Goal: Task Accomplishment & Management: Manage account settings

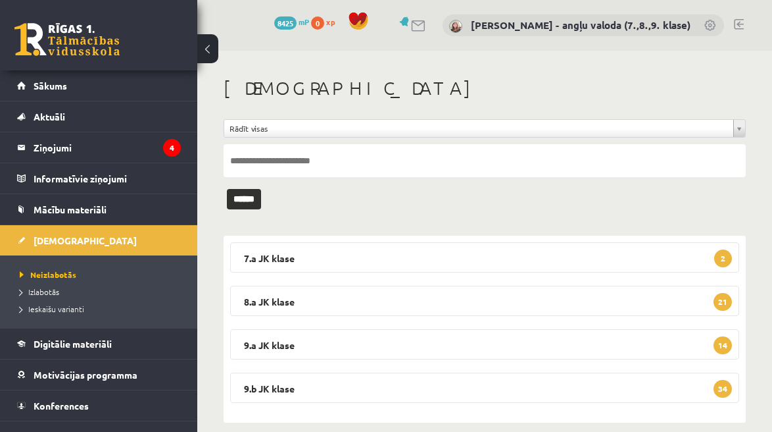
scroll to position [17, 0]
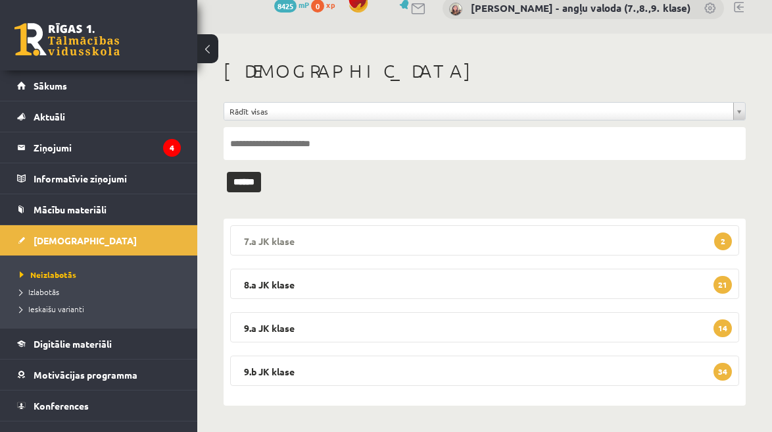
click at [480, 245] on legend "7.a JK klase 2" at bounding box center [484, 240] width 509 height 30
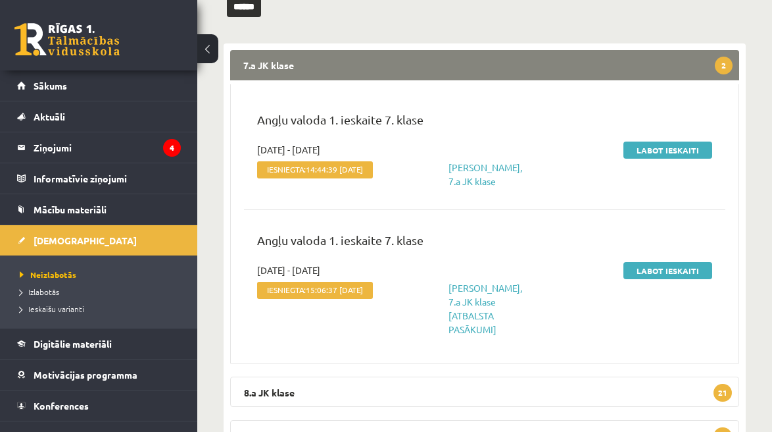
scroll to position [196, 0]
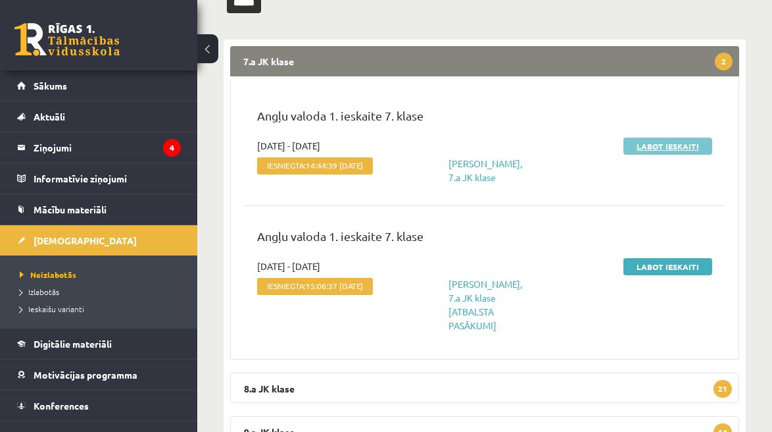
click at [674, 141] on link "Labot ieskaiti" at bounding box center [668, 145] width 89 height 17
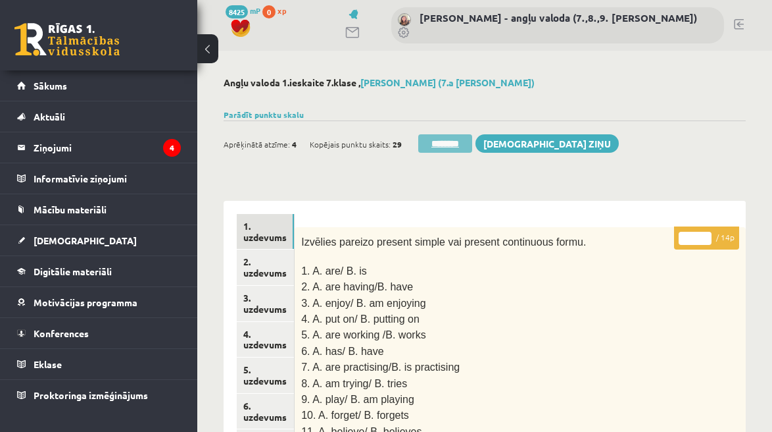
click at [454, 149] on input "********" at bounding box center [445, 143] width 54 height 18
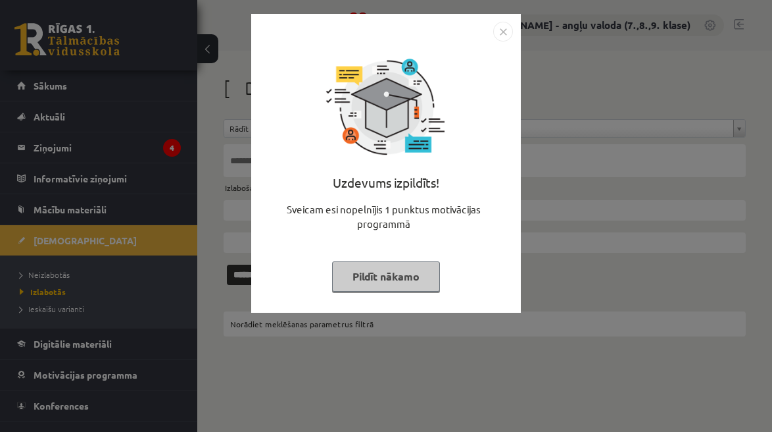
click at [404, 272] on button "Pildīt nākamo" at bounding box center [386, 276] width 108 height 30
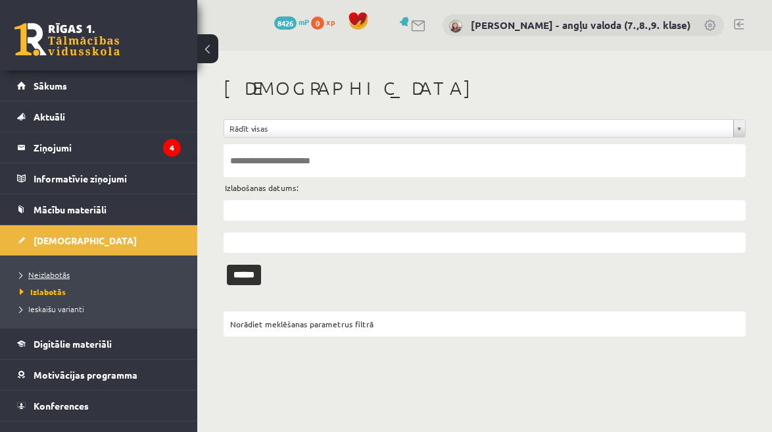
click at [60, 272] on span "Neizlabotās" at bounding box center [45, 274] width 50 height 11
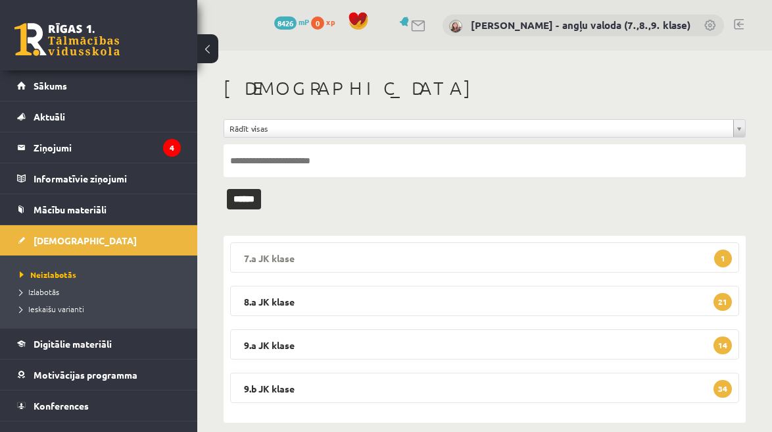
click at [359, 251] on legend "7.a JK klase 1" at bounding box center [484, 257] width 509 height 30
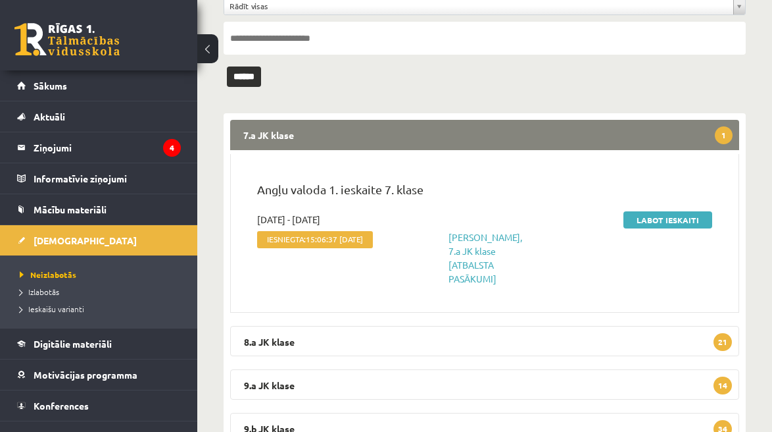
scroll to position [167, 0]
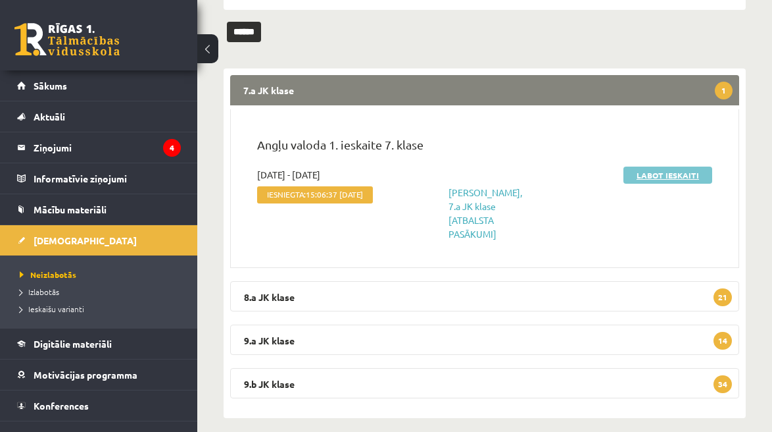
click at [656, 177] on link "Labot ieskaiti" at bounding box center [668, 174] width 89 height 17
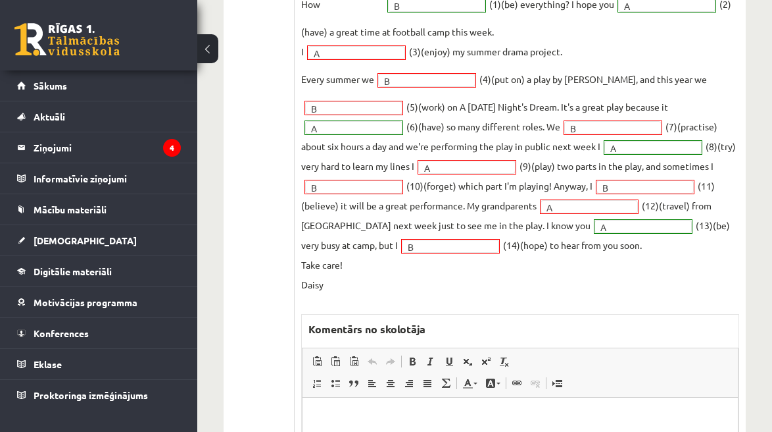
scroll to position [820, 0]
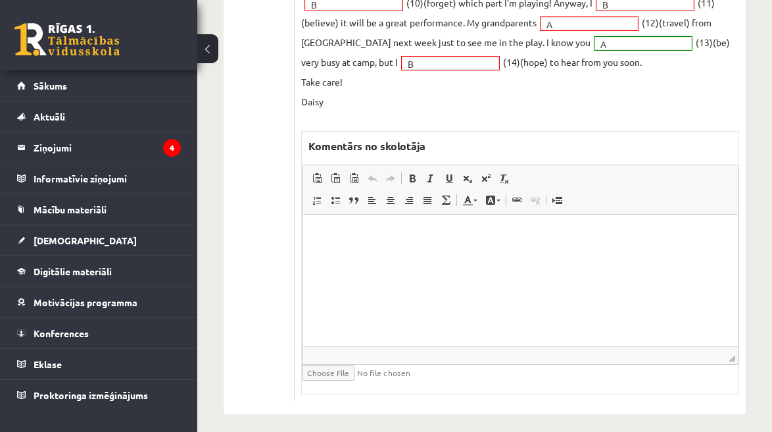
click at [385, 255] on html at bounding box center [520, 234] width 435 height 40
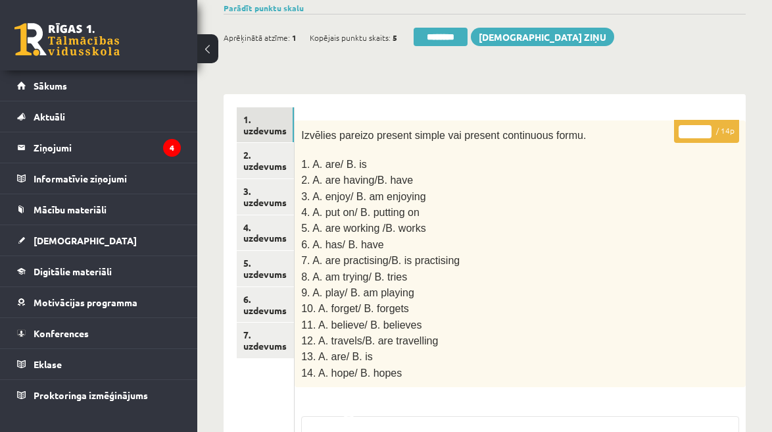
scroll to position [0, 0]
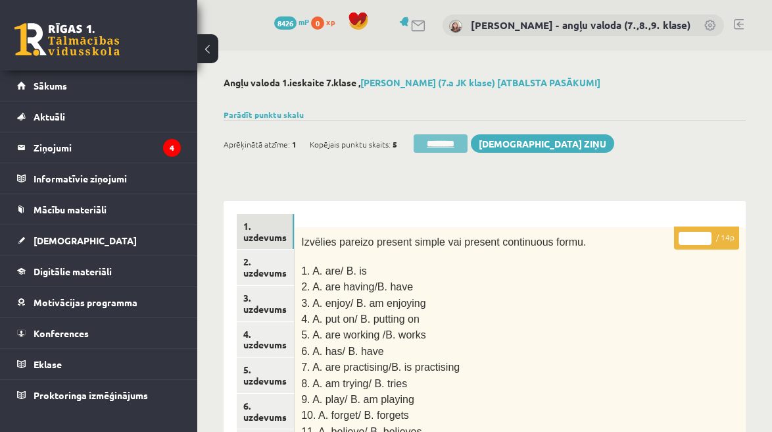
click at [444, 145] on input "********" at bounding box center [441, 143] width 54 height 18
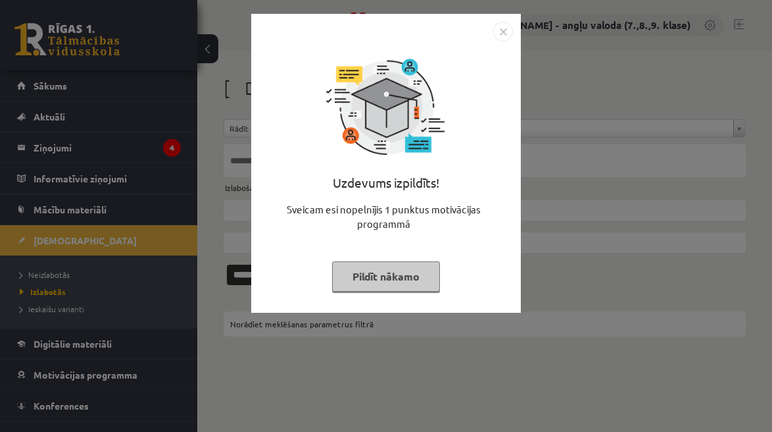
click at [409, 289] on button "Pildīt nākamo" at bounding box center [386, 276] width 108 height 30
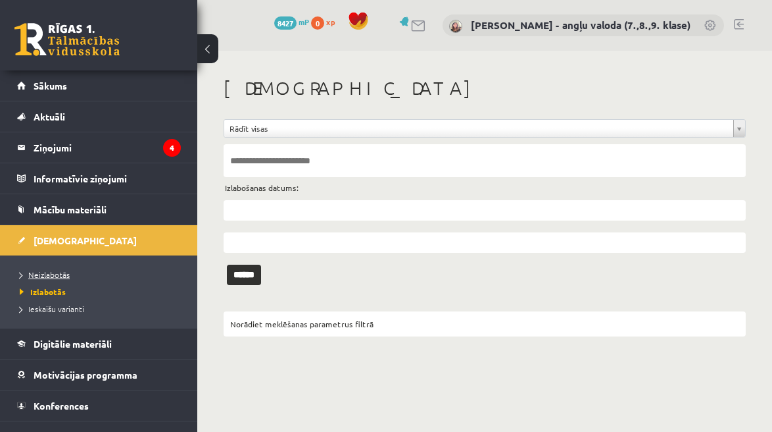
click at [46, 270] on span "Neizlabotās" at bounding box center [45, 274] width 50 height 11
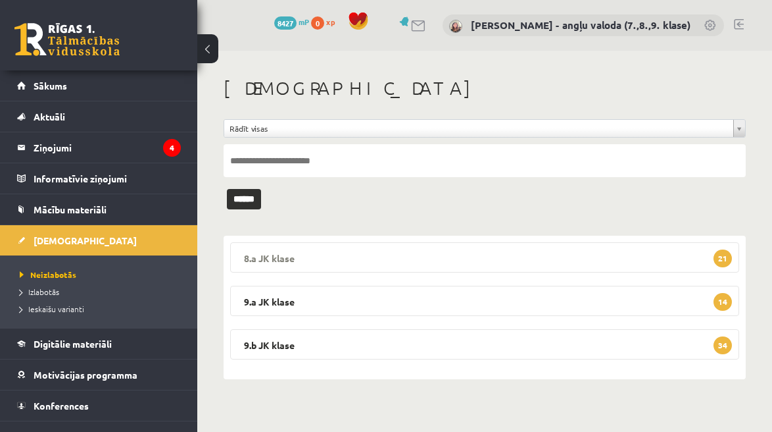
click at [332, 255] on legend "8.a JK klase 21" at bounding box center [484, 257] width 509 height 30
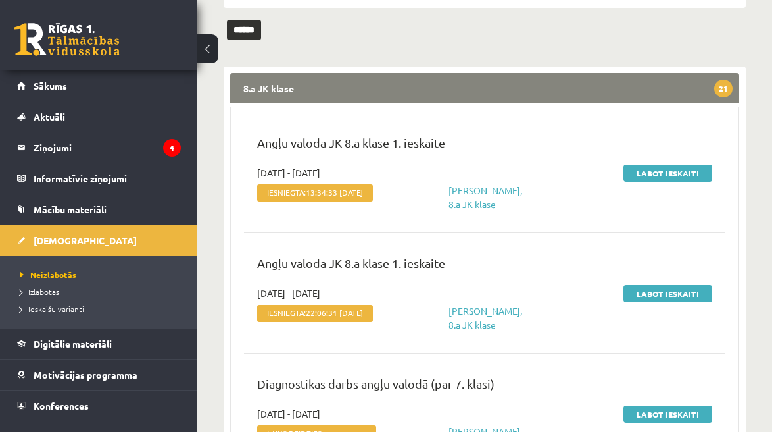
scroll to position [174, 0]
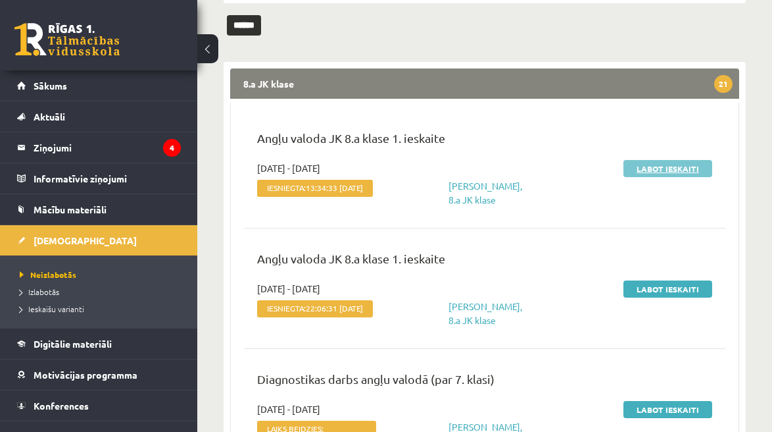
click at [677, 166] on link "Labot ieskaiti" at bounding box center [668, 168] width 89 height 17
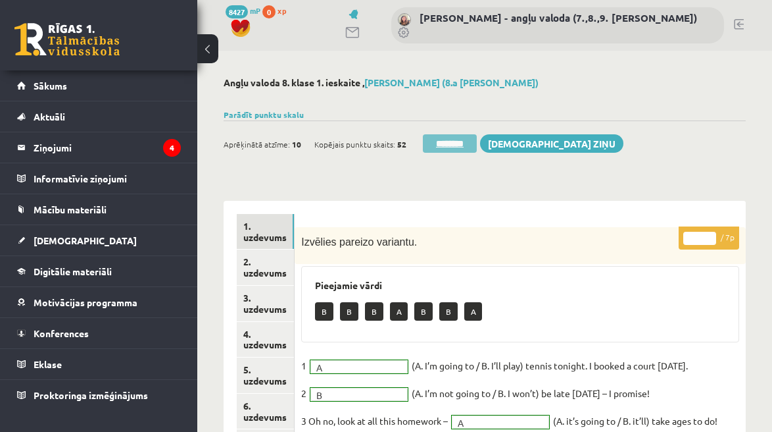
click at [451, 141] on input "********" at bounding box center [450, 143] width 54 height 18
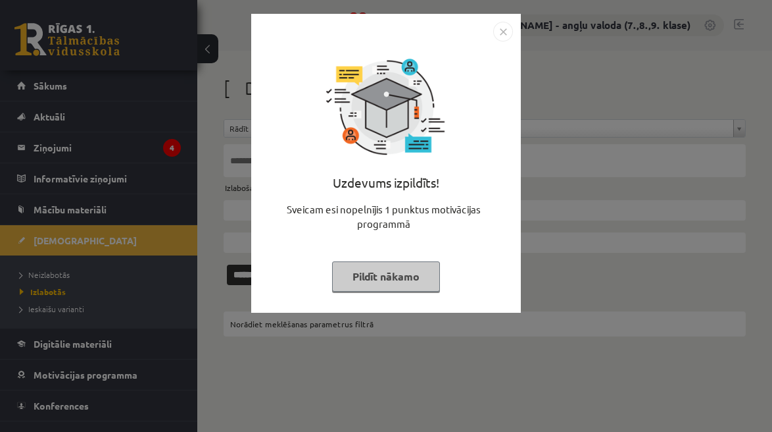
click at [393, 282] on button "Pildīt nākamo" at bounding box center [386, 276] width 108 height 30
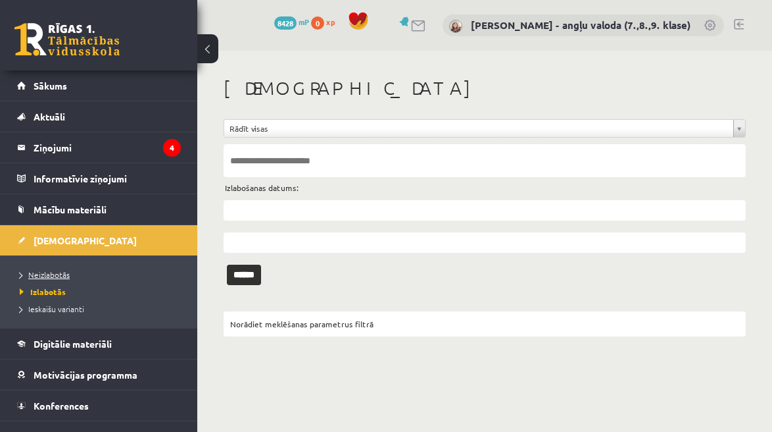
click at [51, 272] on span "Neizlabotās" at bounding box center [45, 274] width 50 height 11
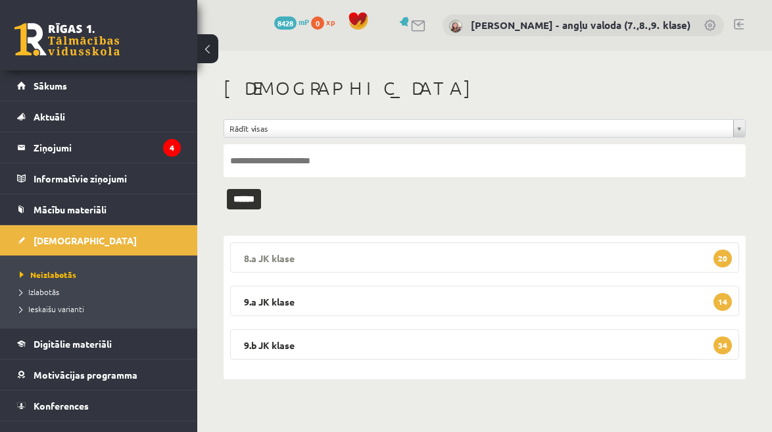
click at [446, 254] on legend "8.a JK klase 20" at bounding box center [484, 257] width 509 height 30
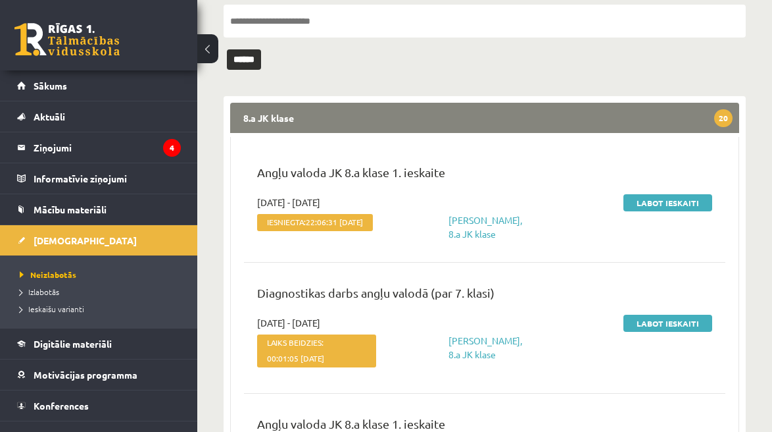
scroll to position [168, 0]
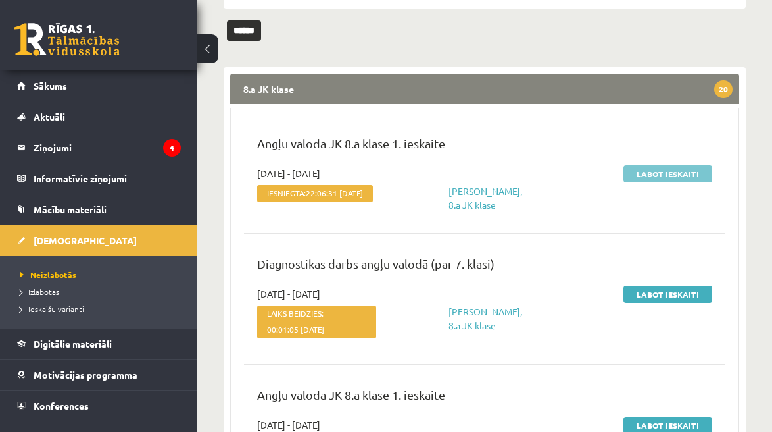
click at [661, 174] on link "Labot ieskaiti" at bounding box center [668, 173] width 89 height 17
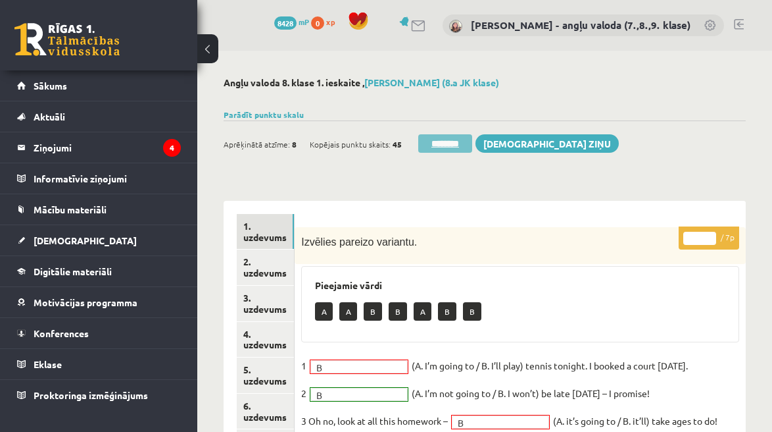
click at [463, 141] on input "********" at bounding box center [445, 143] width 54 height 18
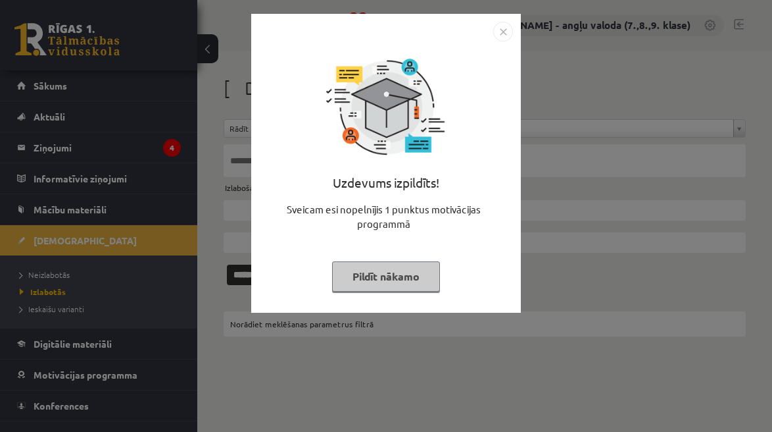
click at [390, 262] on button "Pildīt nākamo" at bounding box center [386, 276] width 108 height 30
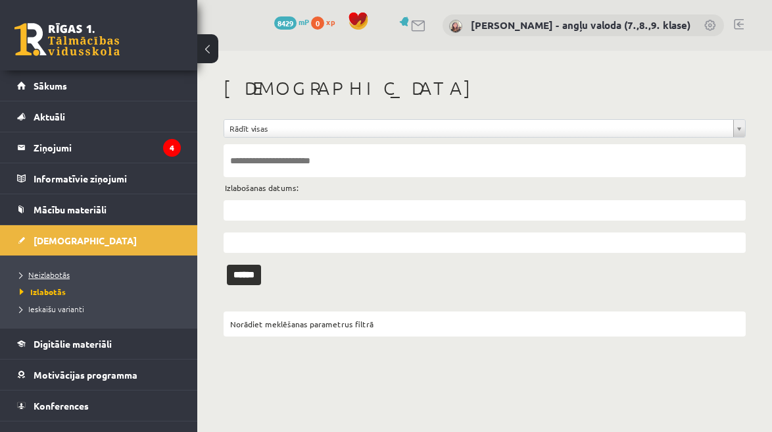
click at [54, 274] on span "Neizlabotās" at bounding box center [45, 274] width 50 height 11
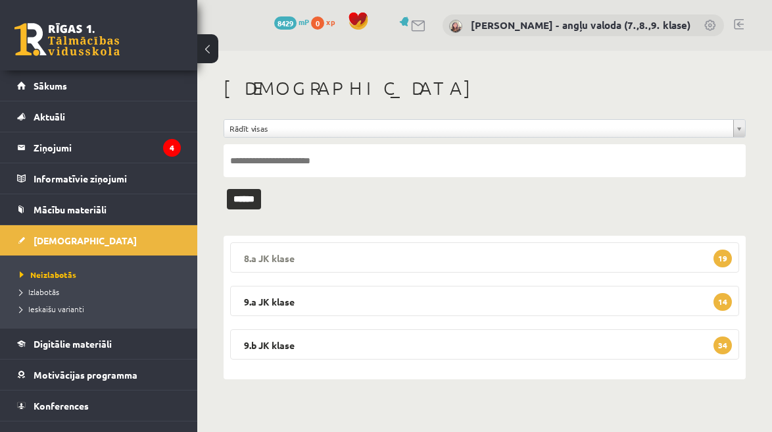
click at [485, 251] on legend "8.a JK klase 19" at bounding box center [484, 257] width 509 height 30
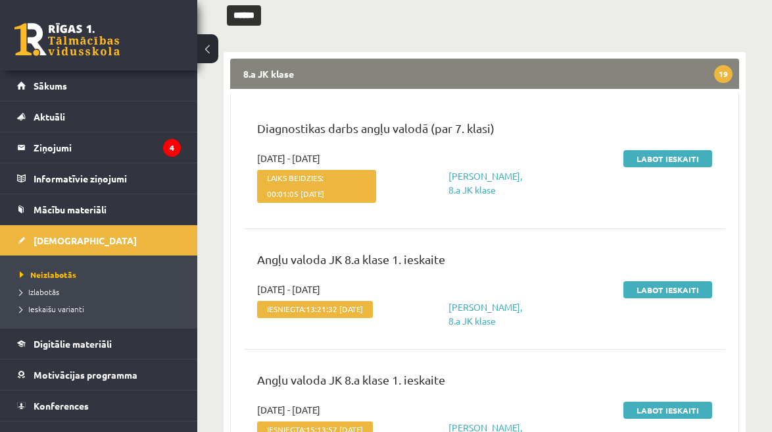
scroll to position [183, 0]
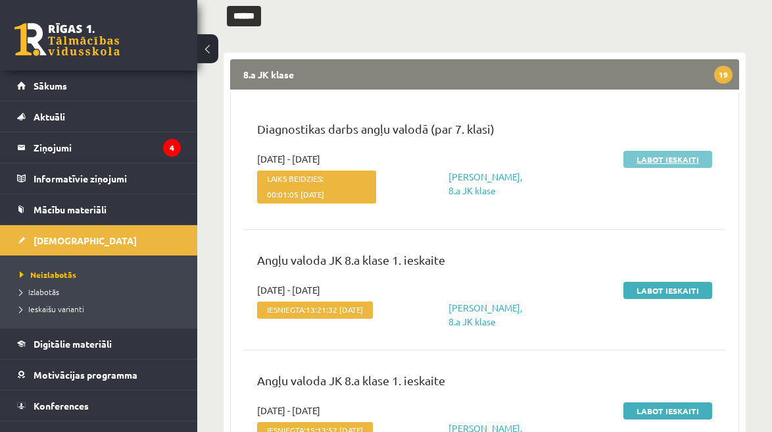
click at [654, 158] on link "Labot ieskaiti" at bounding box center [668, 159] width 89 height 17
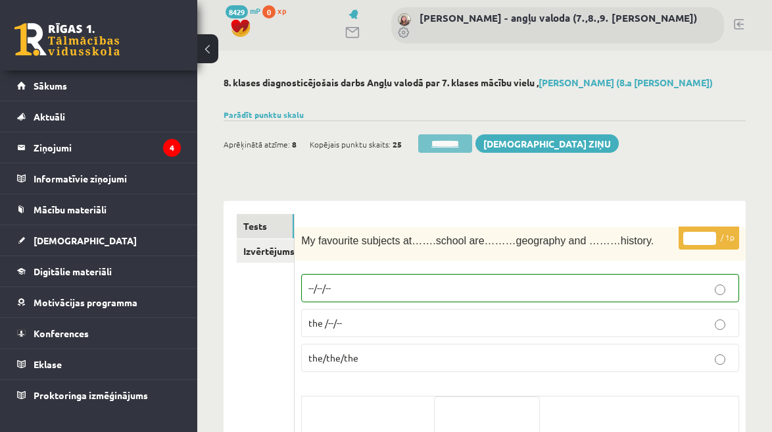
click at [438, 146] on input "********" at bounding box center [445, 143] width 54 height 18
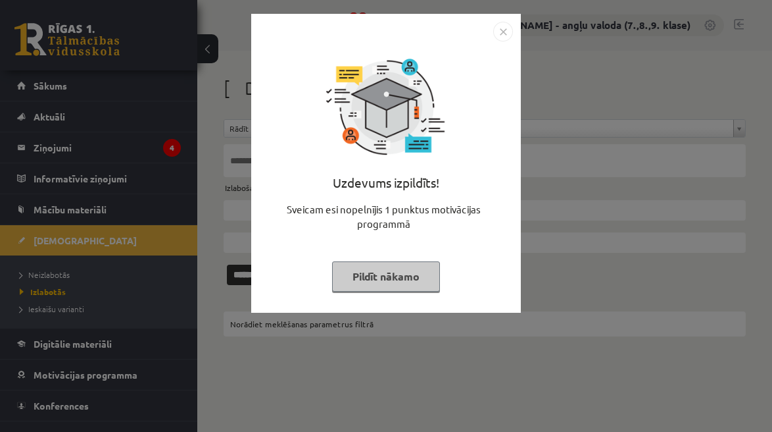
click at [396, 266] on button "Pildīt nākamo" at bounding box center [386, 276] width 108 height 30
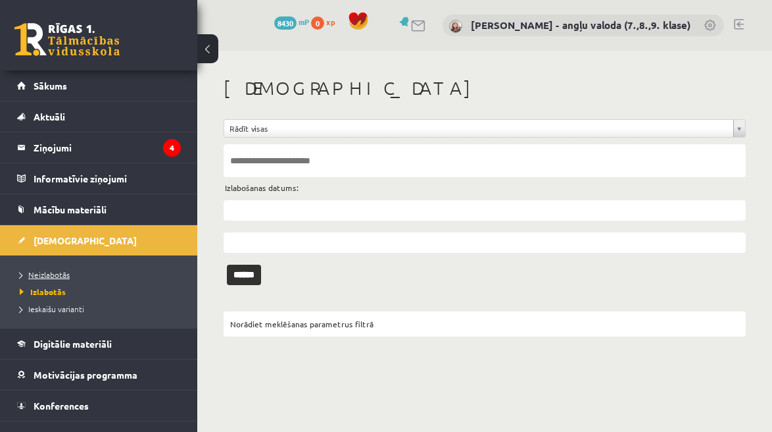
click at [57, 274] on span "Neizlabotās" at bounding box center [45, 274] width 50 height 11
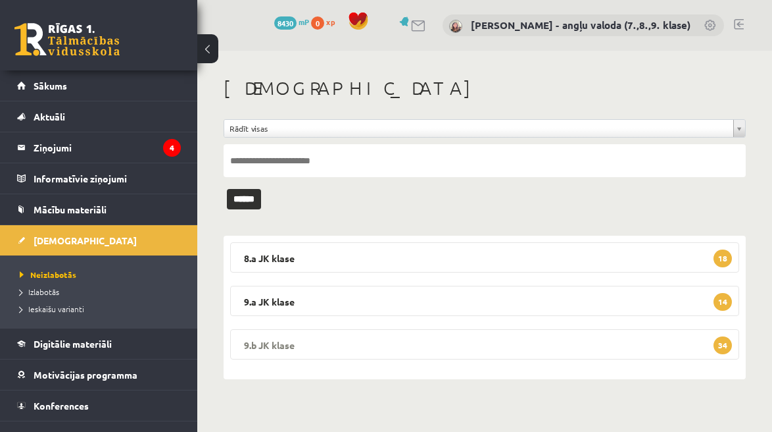
click at [432, 346] on legend "9.b JK klase 34" at bounding box center [484, 344] width 509 height 30
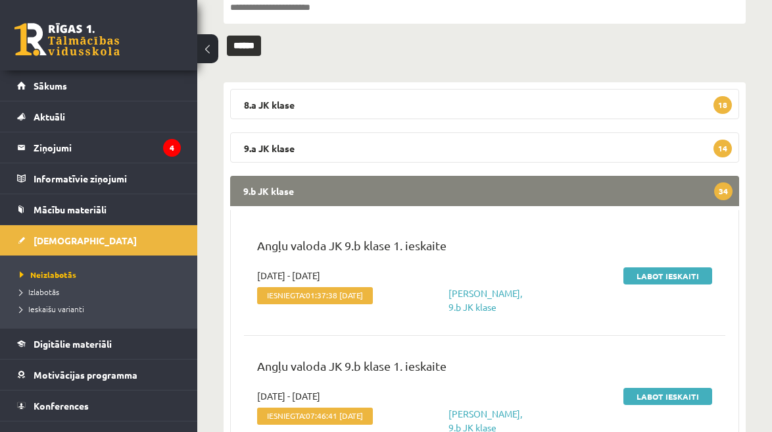
scroll to position [170, 0]
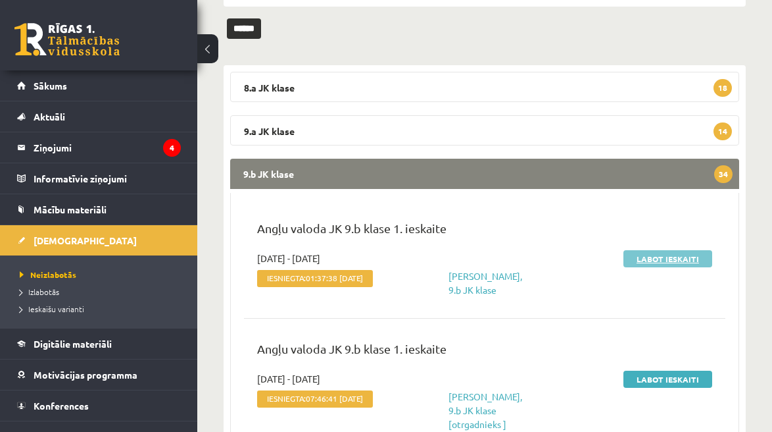
click at [664, 263] on link "Labot ieskaiti" at bounding box center [668, 258] width 89 height 17
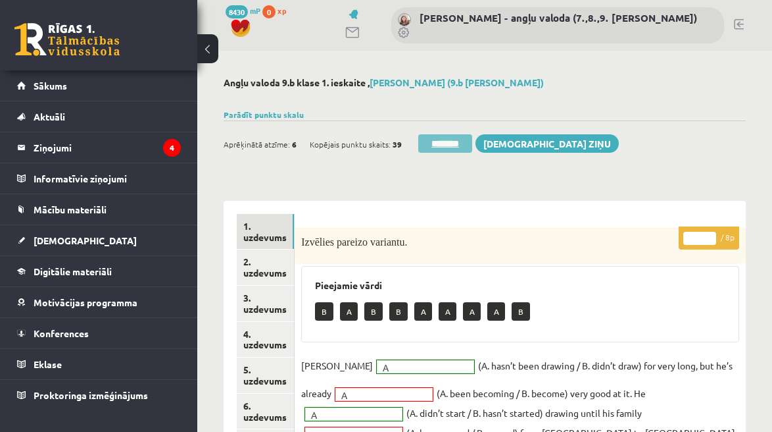
click at [457, 145] on input "********" at bounding box center [445, 143] width 54 height 18
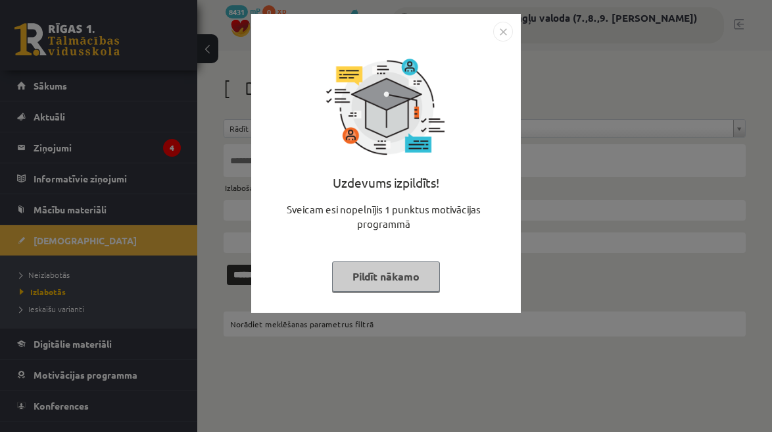
click at [364, 282] on button "Pildīt nākamo" at bounding box center [386, 276] width 108 height 30
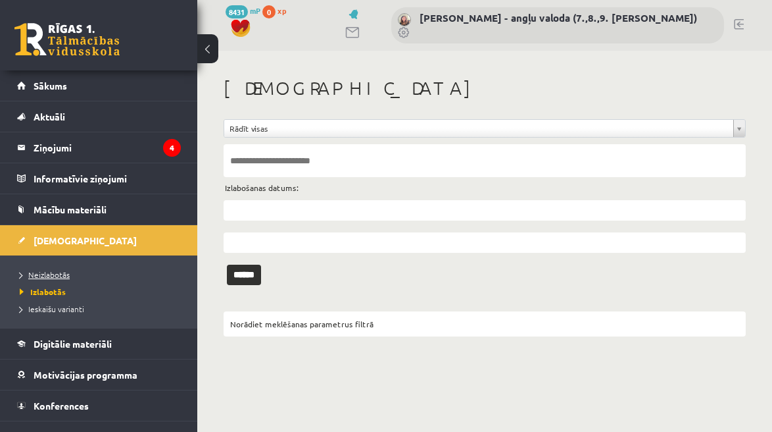
click at [53, 275] on span "Neizlabotās" at bounding box center [45, 274] width 50 height 11
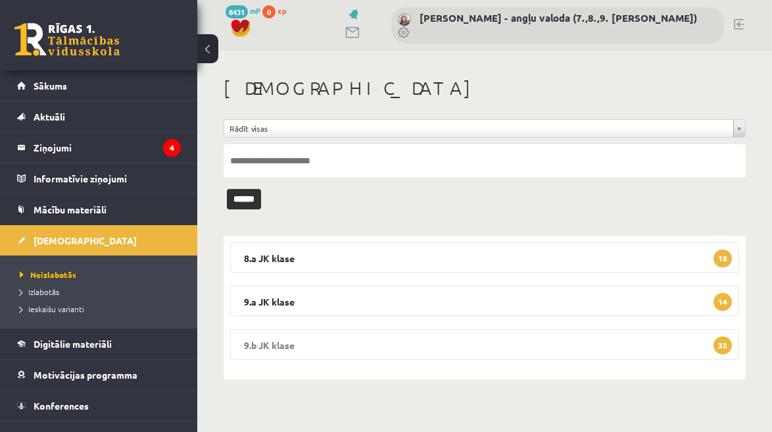
click at [433, 342] on legend "9.b JK klase 33" at bounding box center [484, 344] width 509 height 30
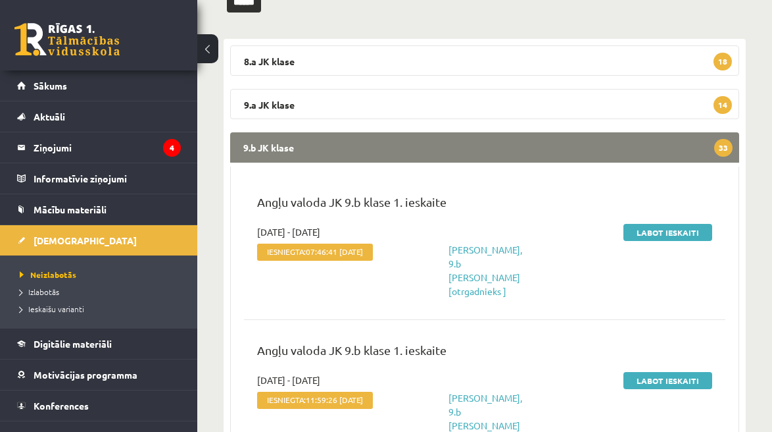
scroll to position [217, 0]
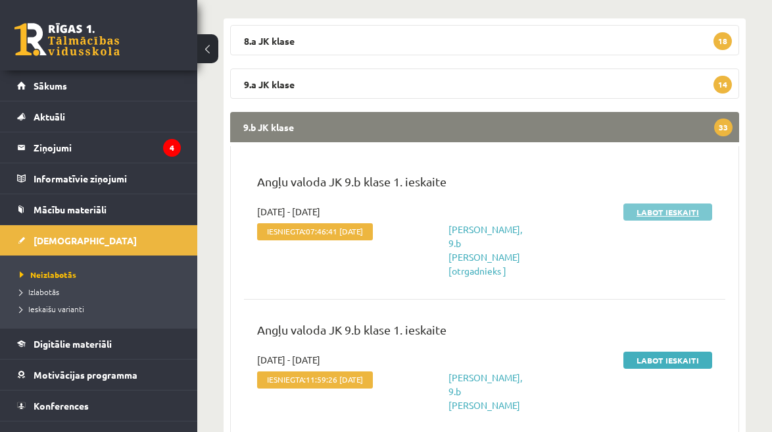
click at [685, 209] on link "Labot ieskaiti" at bounding box center [668, 211] width 89 height 17
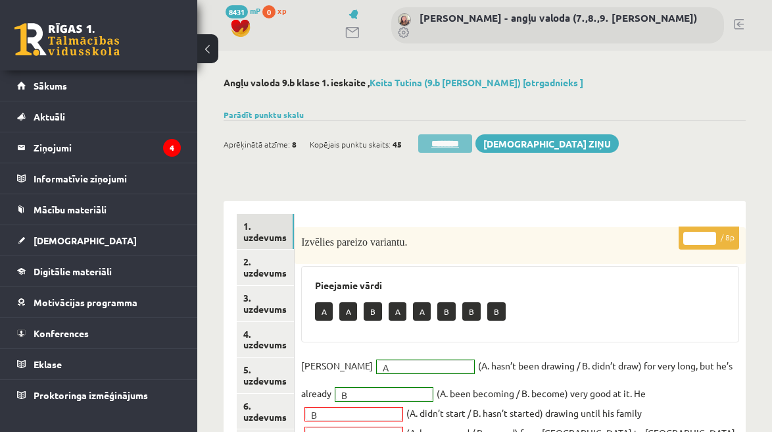
click at [459, 149] on input "********" at bounding box center [445, 143] width 54 height 18
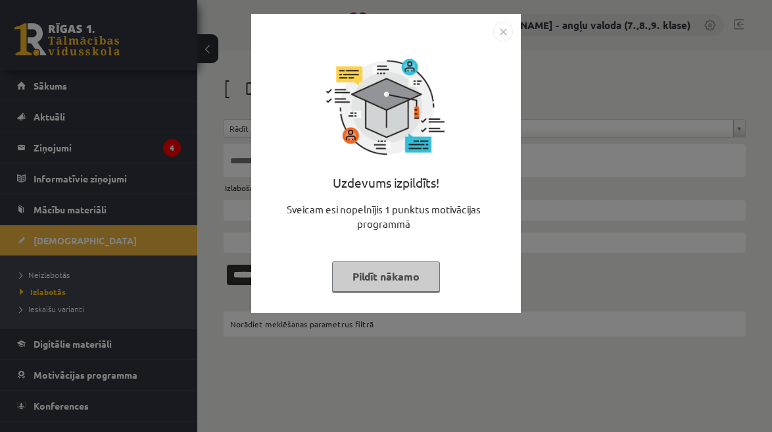
click at [382, 271] on button "Pildīt nākamo" at bounding box center [386, 276] width 108 height 30
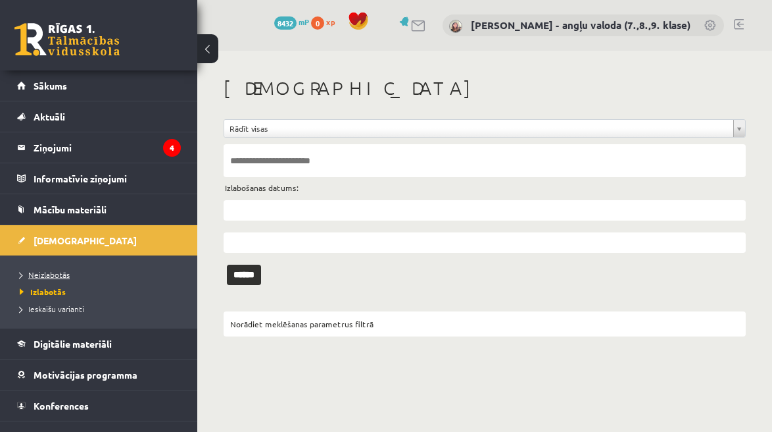
click at [61, 273] on span "Neizlabotās" at bounding box center [45, 274] width 50 height 11
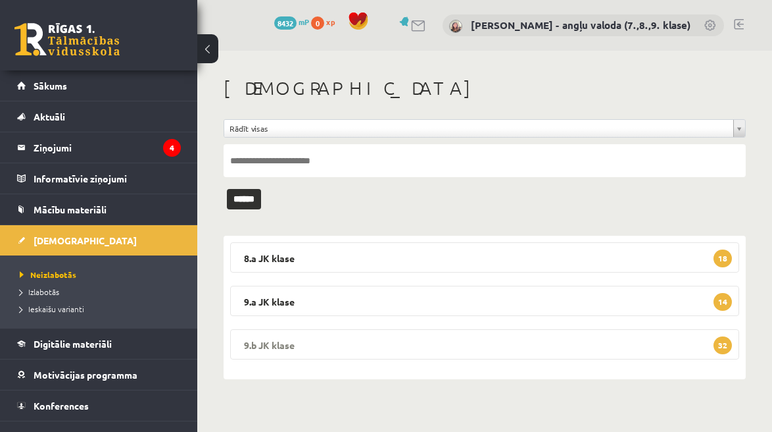
click at [357, 339] on legend "9.b JK klase 32" at bounding box center [484, 344] width 509 height 30
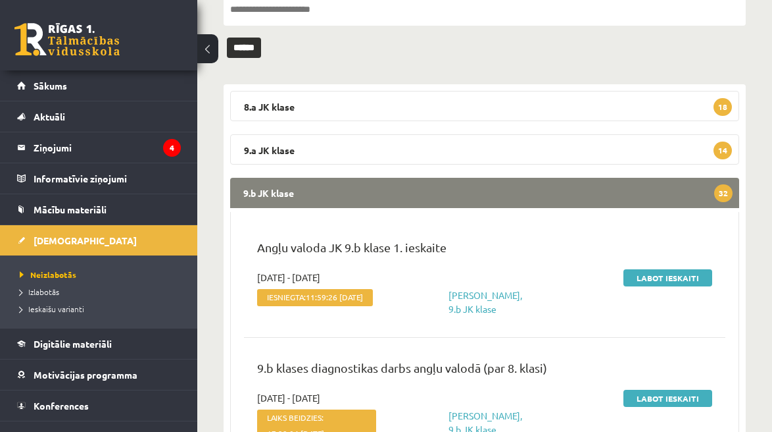
scroll to position [155, 0]
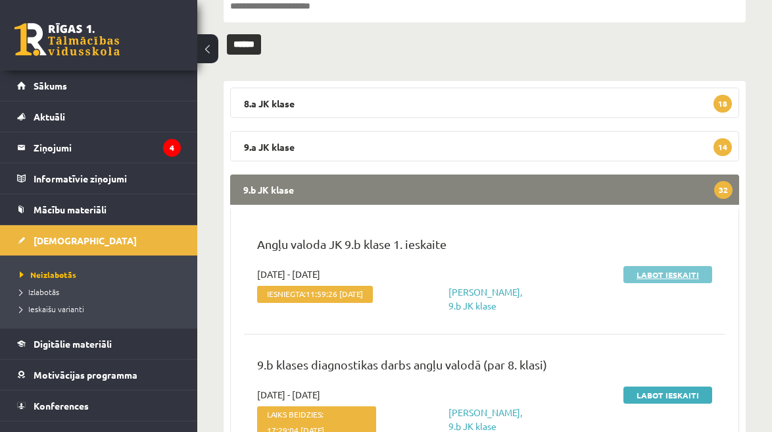
click at [658, 270] on link "Labot ieskaiti" at bounding box center [668, 274] width 89 height 17
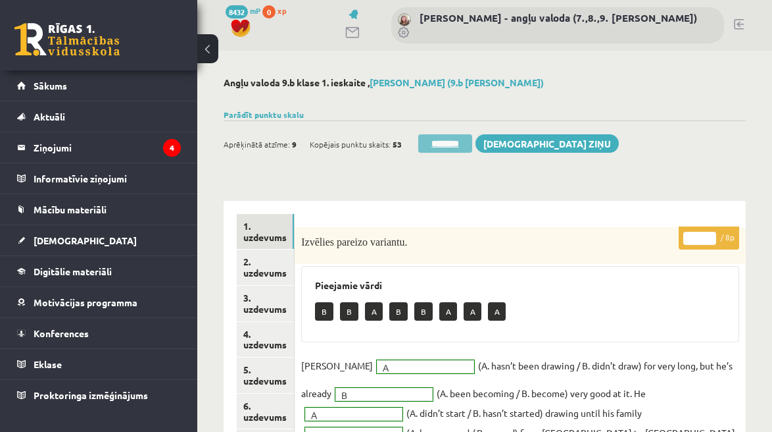
click at [454, 145] on input "********" at bounding box center [445, 143] width 54 height 18
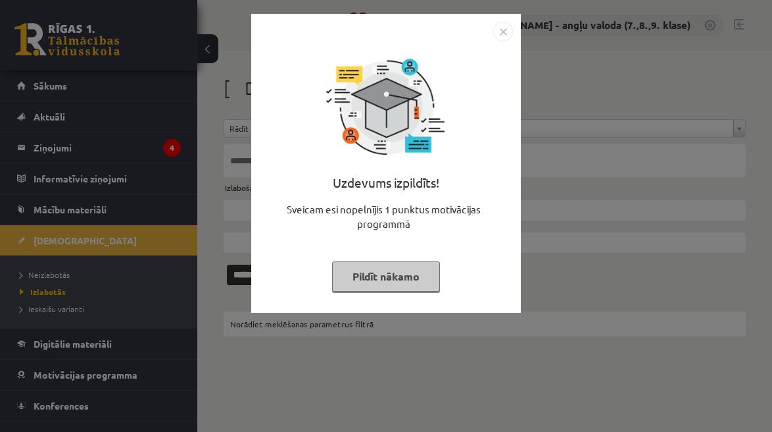
click at [400, 282] on button "Pildīt nākamo" at bounding box center [386, 276] width 108 height 30
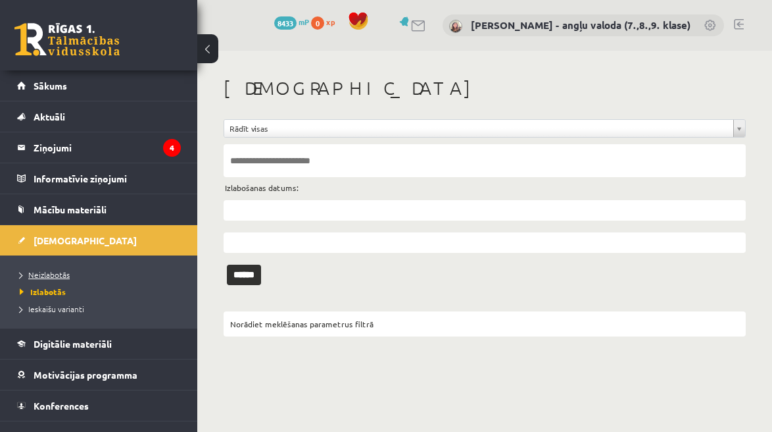
click at [56, 274] on span "Neizlabotās" at bounding box center [45, 274] width 50 height 11
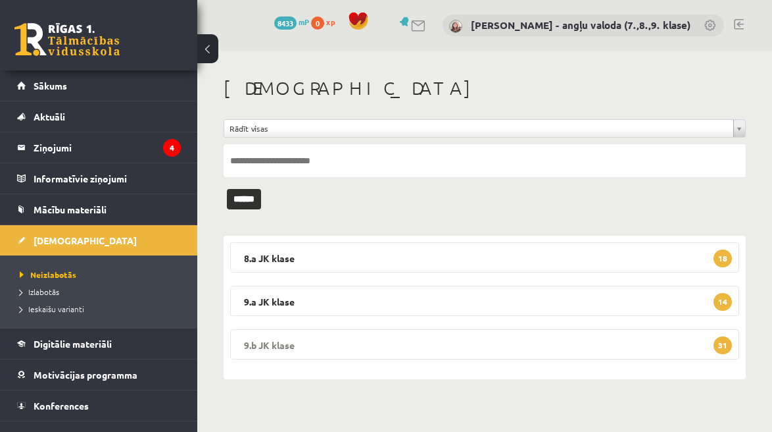
click at [403, 349] on legend "9.b JK klase 31" at bounding box center [484, 344] width 509 height 30
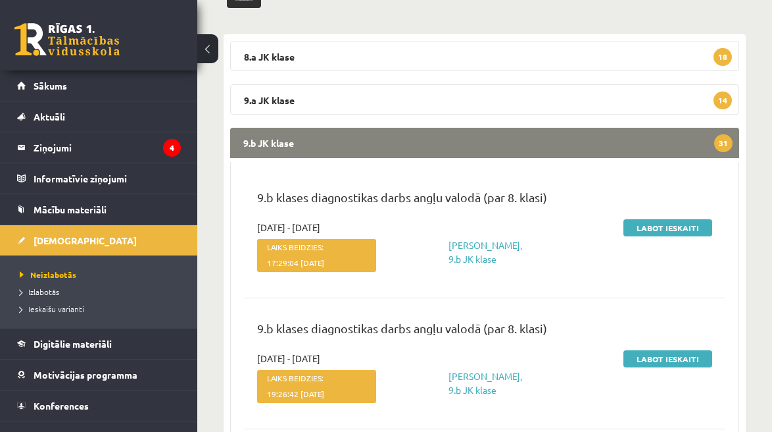
scroll to position [229, 0]
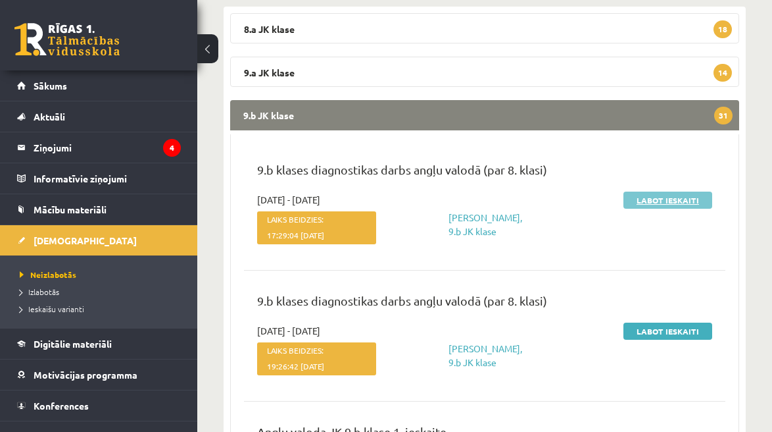
click at [674, 201] on link "Labot ieskaiti" at bounding box center [668, 199] width 89 height 17
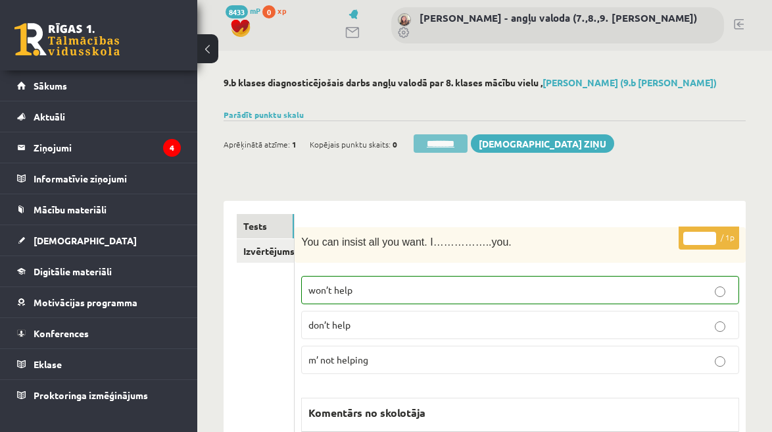
click at [458, 148] on input "********" at bounding box center [441, 143] width 54 height 18
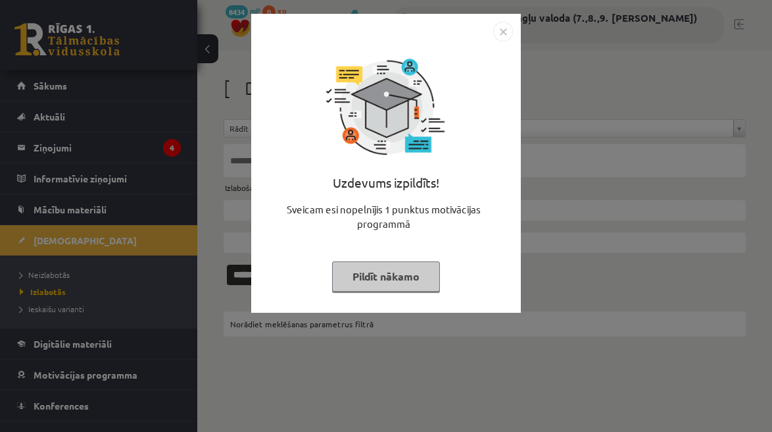
click at [389, 280] on button "Pildīt nākamo" at bounding box center [386, 276] width 108 height 30
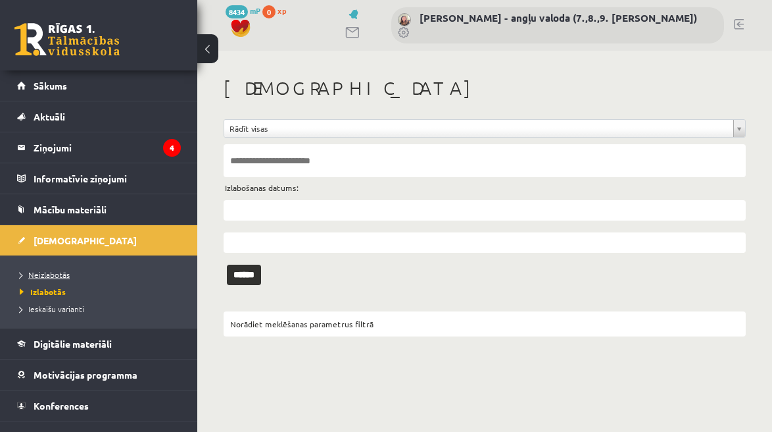
click at [43, 275] on span "Neizlabotās" at bounding box center [45, 274] width 50 height 11
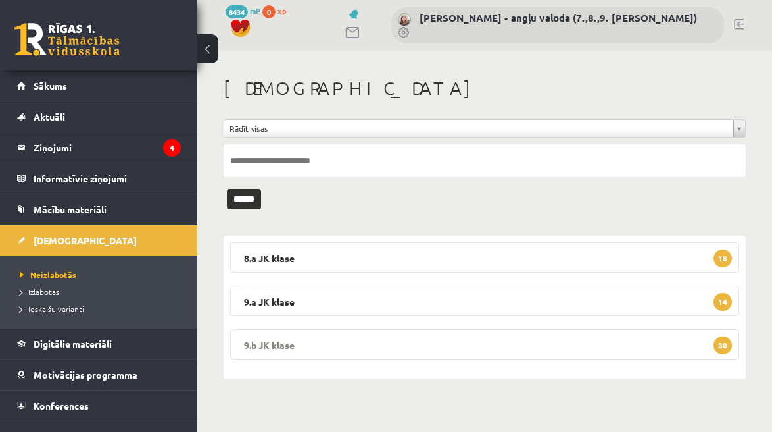
click at [291, 339] on legend "9.b JK klase 30" at bounding box center [484, 344] width 509 height 30
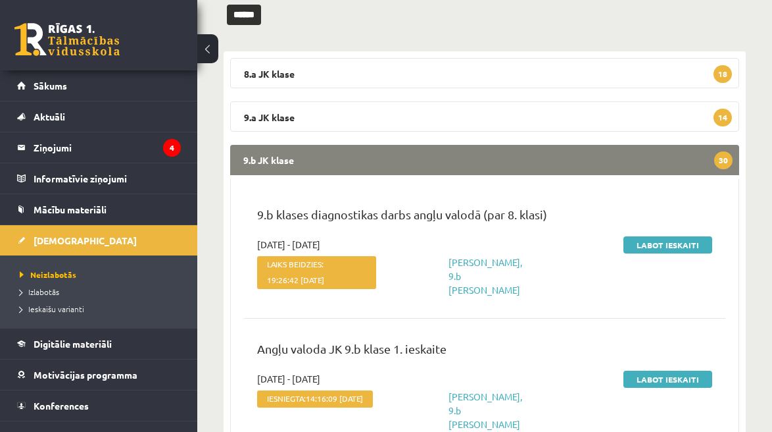
scroll to position [217, 0]
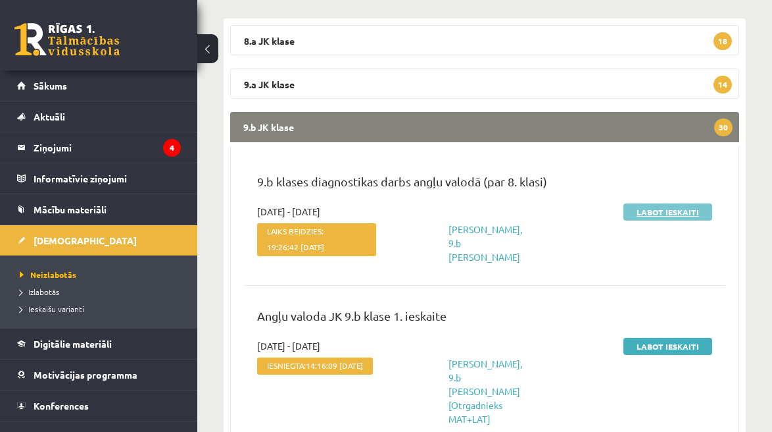
click at [672, 211] on link "Labot ieskaiti" at bounding box center [668, 211] width 89 height 17
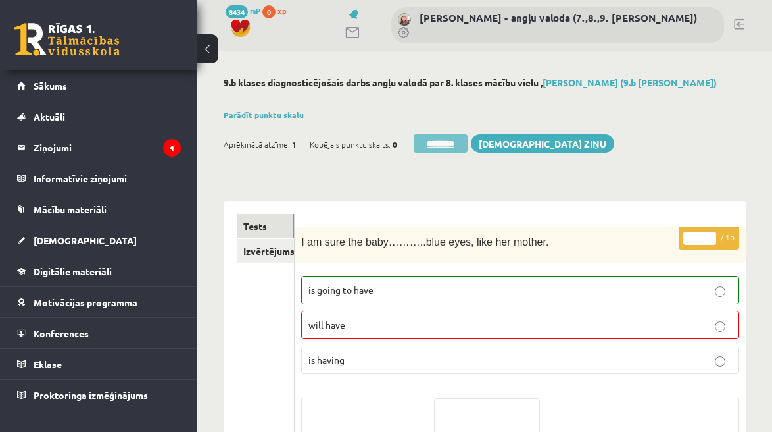
click at [437, 144] on input "********" at bounding box center [441, 143] width 54 height 18
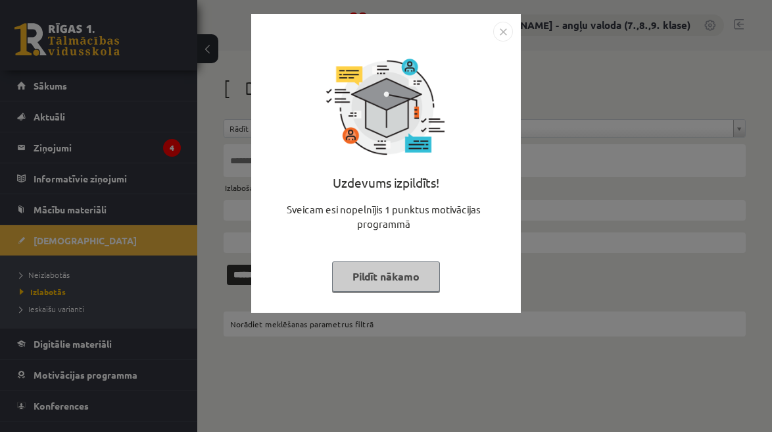
click at [395, 282] on button "Pildīt nākamo" at bounding box center [386, 276] width 108 height 30
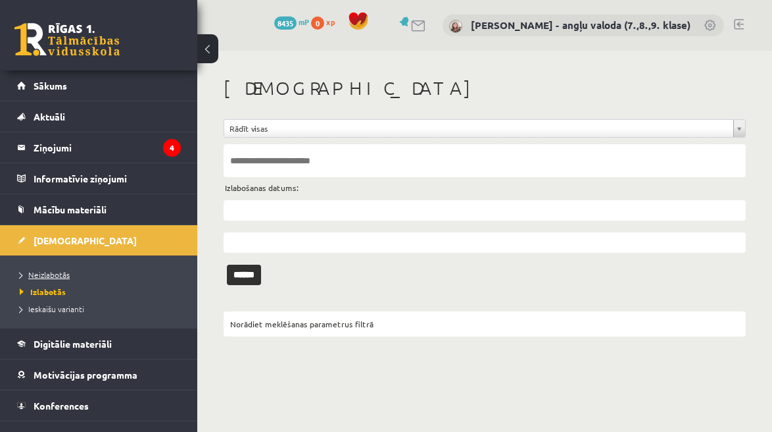
click at [57, 274] on span "Neizlabotās" at bounding box center [45, 274] width 50 height 11
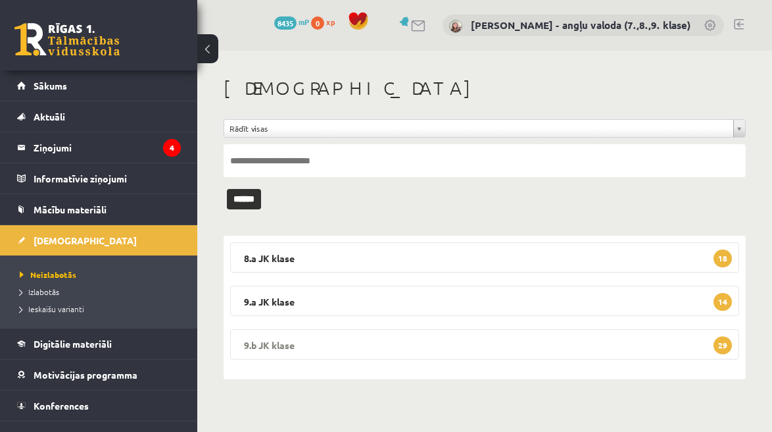
click at [395, 347] on legend "9.b JK klase 29" at bounding box center [484, 344] width 509 height 30
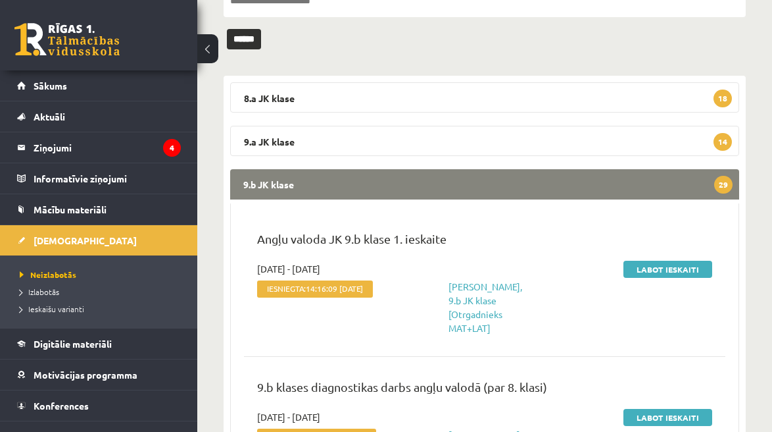
scroll to position [201, 0]
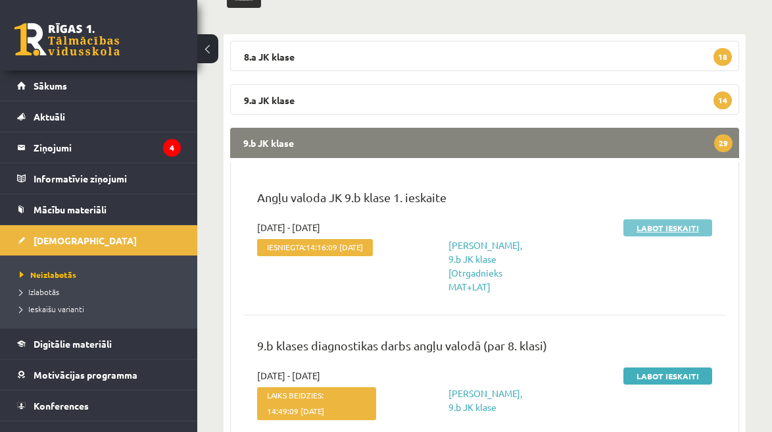
click at [664, 227] on link "Labot ieskaiti" at bounding box center [668, 227] width 89 height 17
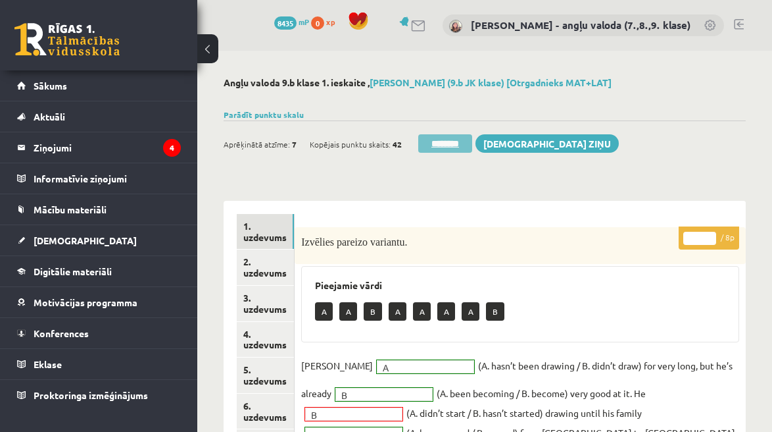
click at [451, 136] on input "********" at bounding box center [445, 143] width 54 height 18
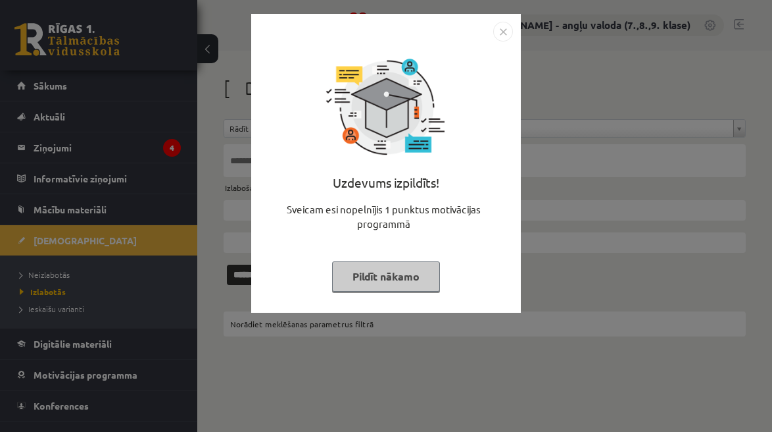
click at [418, 278] on button "Pildīt nākamo" at bounding box center [386, 276] width 108 height 30
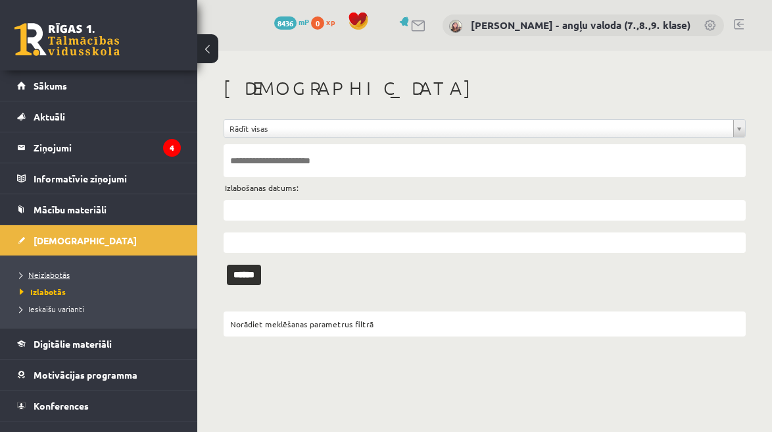
click at [47, 274] on span "Neizlabotās" at bounding box center [45, 274] width 50 height 11
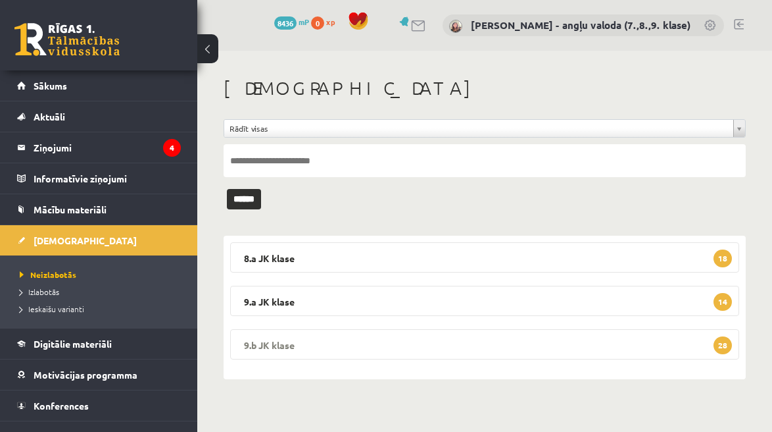
click at [474, 345] on legend "9.b JK klase 28" at bounding box center [484, 344] width 509 height 30
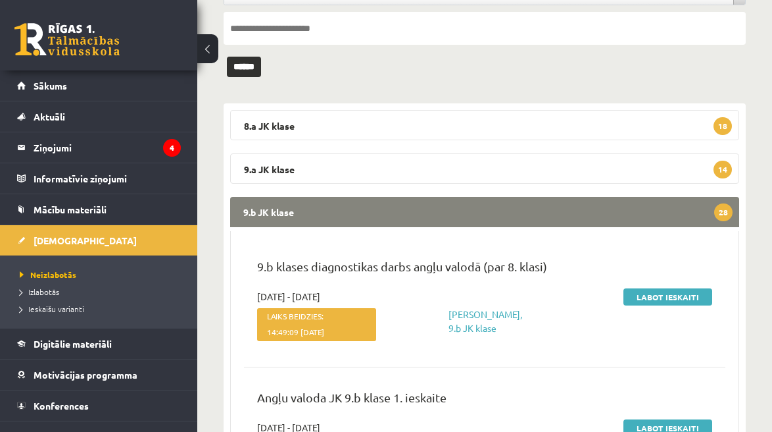
scroll to position [143, 0]
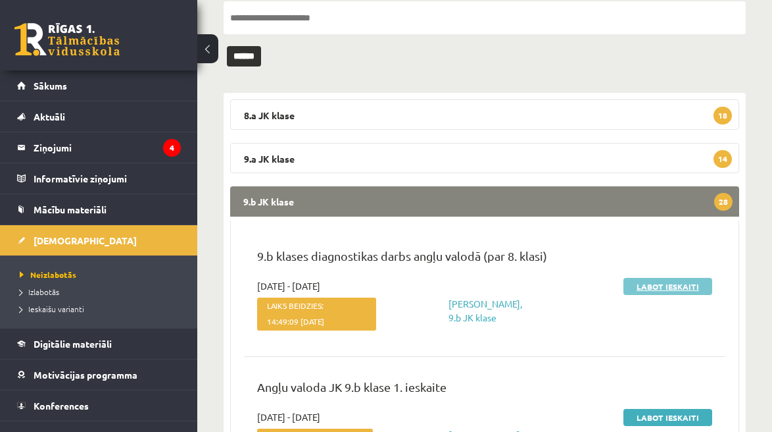
click at [669, 286] on link "Labot ieskaiti" at bounding box center [668, 286] width 89 height 17
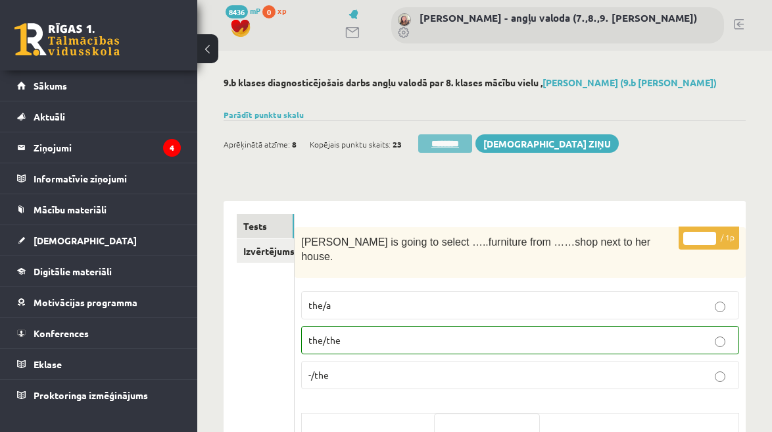
click at [449, 146] on input "********" at bounding box center [445, 143] width 54 height 18
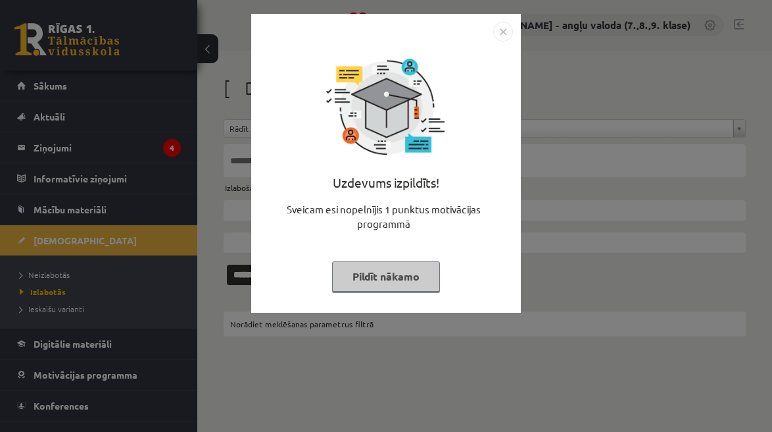
click at [382, 284] on button "Pildīt nākamo" at bounding box center [386, 276] width 108 height 30
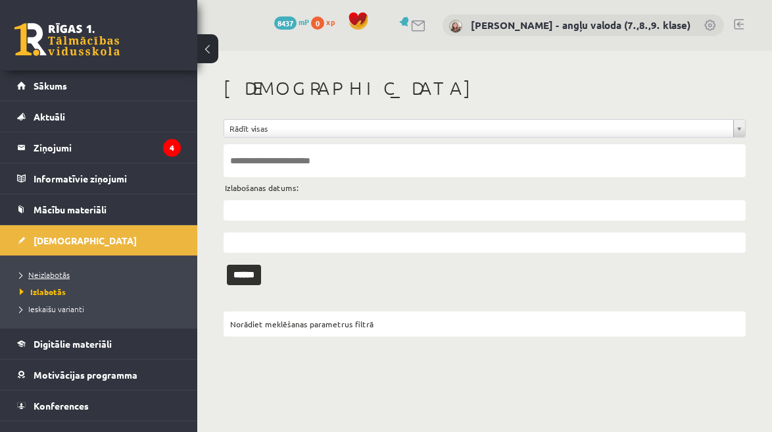
click at [45, 268] on link "Neizlabotās" at bounding box center [102, 274] width 164 height 12
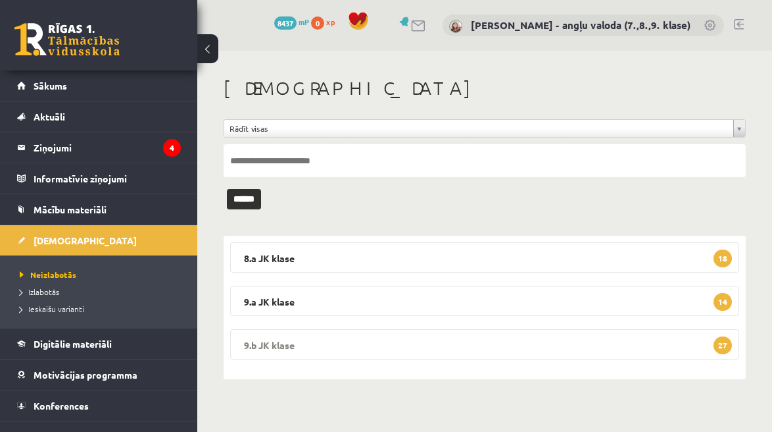
click at [371, 343] on legend "9.b JK klase 27" at bounding box center [484, 344] width 509 height 30
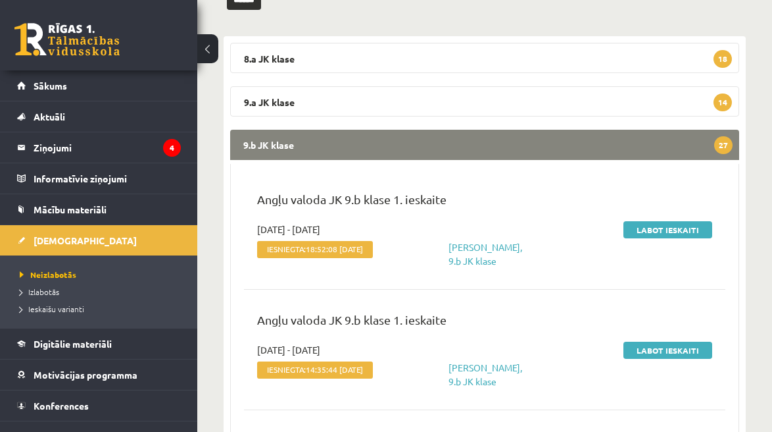
scroll to position [235, 0]
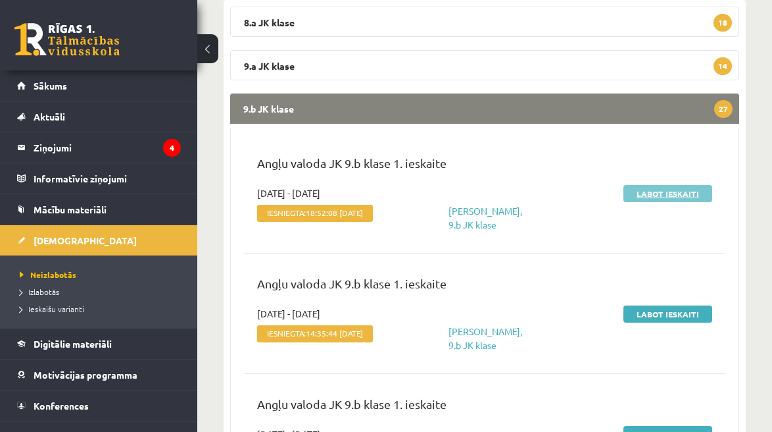
click at [671, 186] on link "Labot ieskaiti" at bounding box center [668, 193] width 89 height 17
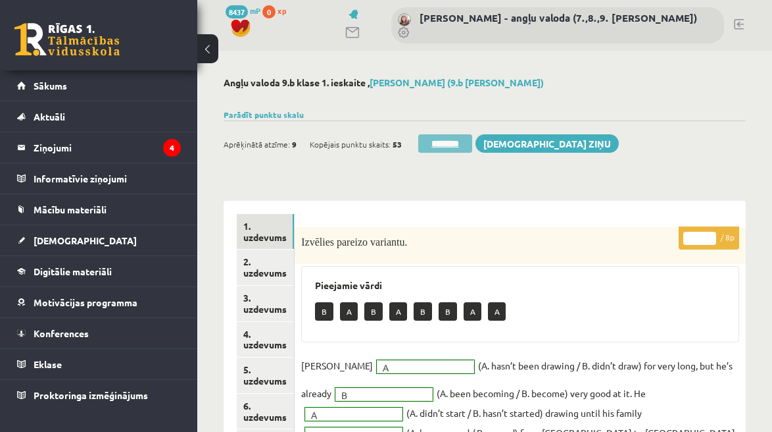
click at [454, 144] on input "********" at bounding box center [445, 143] width 54 height 18
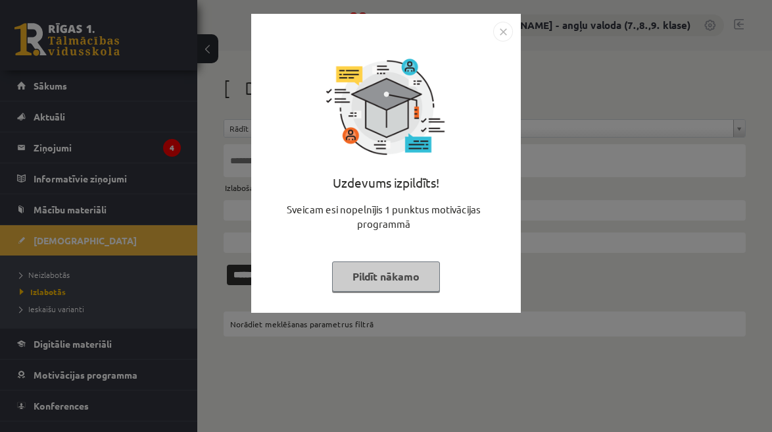
click at [364, 285] on button "Pildīt nākamo" at bounding box center [386, 276] width 108 height 30
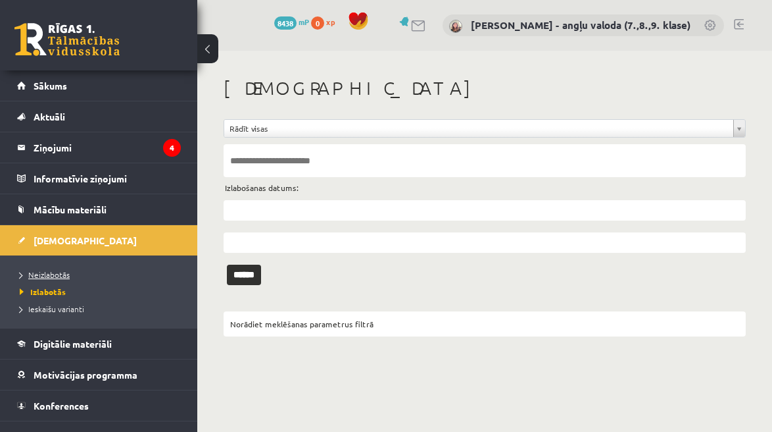
click at [65, 270] on span "Neizlabotās" at bounding box center [45, 274] width 50 height 11
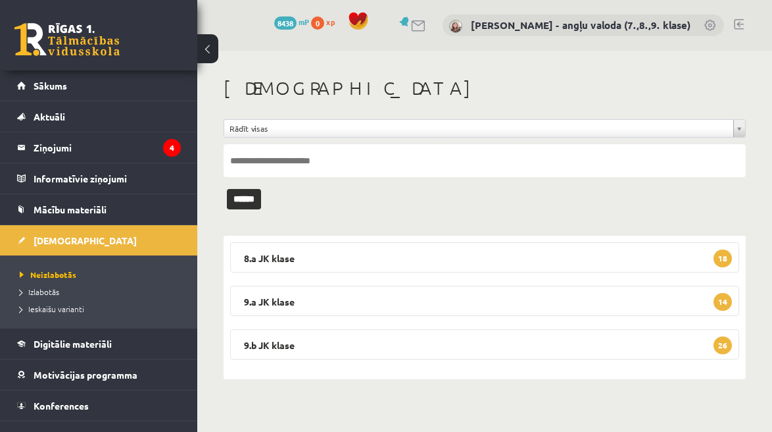
click at [450, 364] on div "8.a JK klase 18 Angļu valoda JK 8.a klase 1. ieskaite 2025-09-01 - 2025-09-15 I…" at bounding box center [485, 306] width 522 height 143
click at [443, 353] on legend "9.b JK klase 26" at bounding box center [484, 344] width 509 height 30
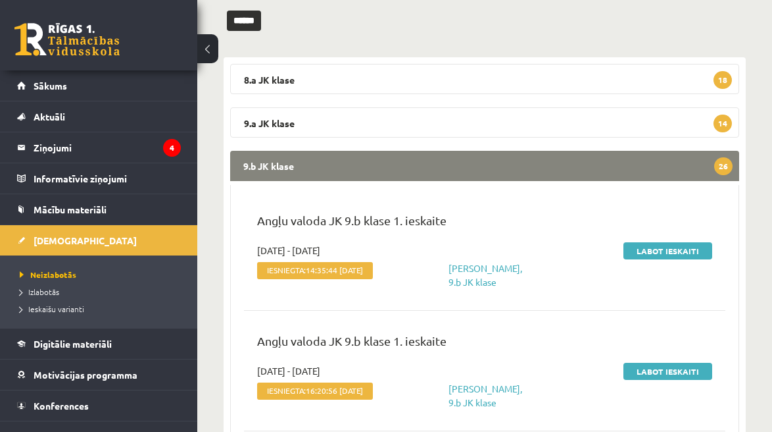
scroll to position [180, 0]
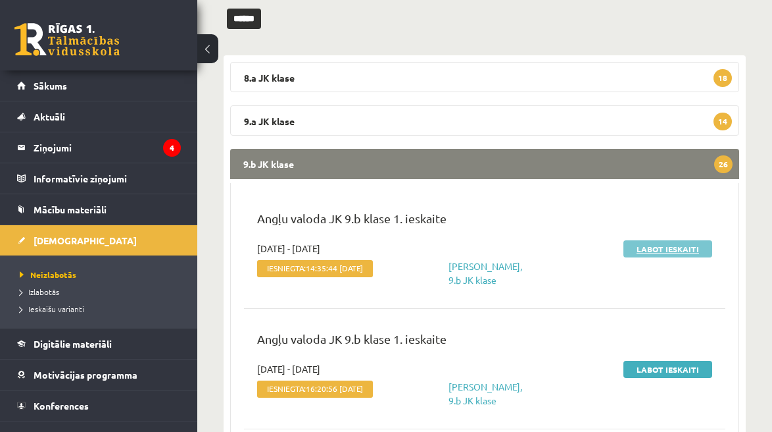
click at [655, 251] on link "Labot ieskaiti" at bounding box center [668, 248] width 89 height 17
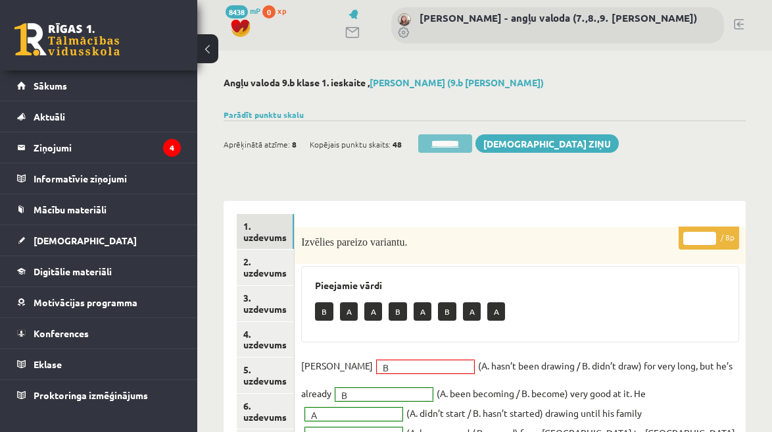
click at [454, 136] on input "********" at bounding box center [445, 143] width 54 height 18
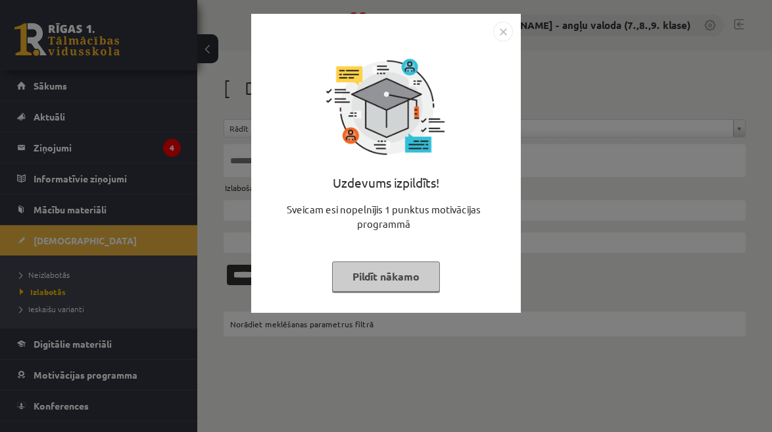
click at [373, 272] on button "Pildīt nākamo" at bounding box center [386, 276] width 108 height 30
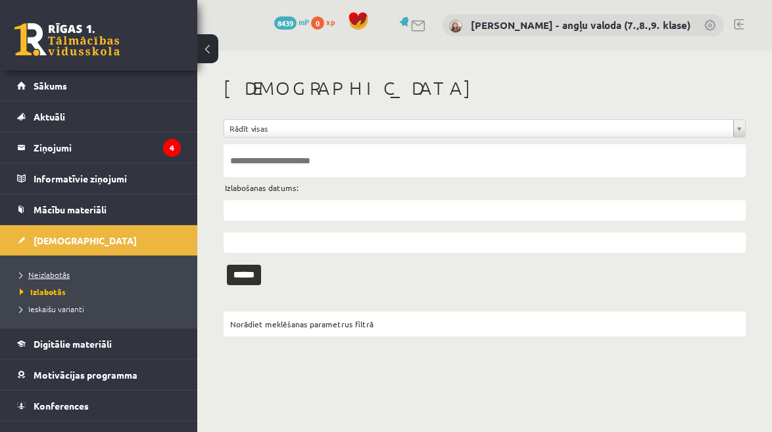
click at [61, 271] on span "Neizlabotās" at bounding box center [45, 274] width 50 height 11
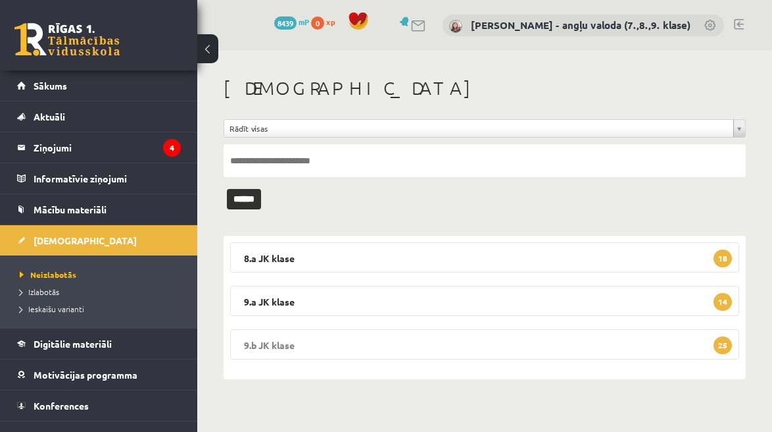
click at [405, 344] on legend "9.b JK klase 25" at bounding box center [484, 344] width 509 height 30
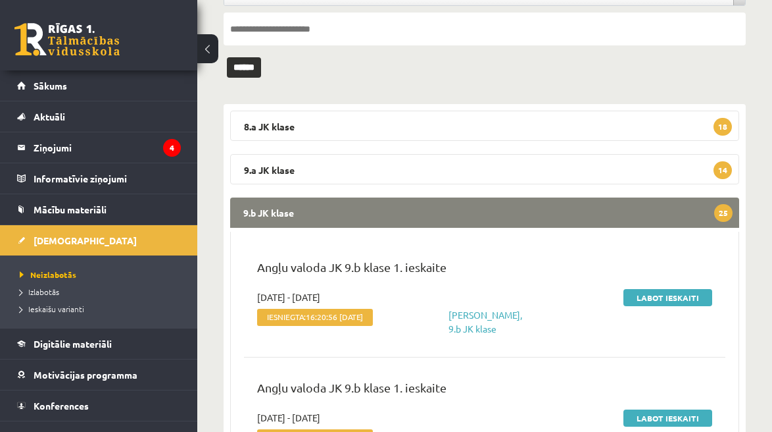
scroll to position [193, 0]
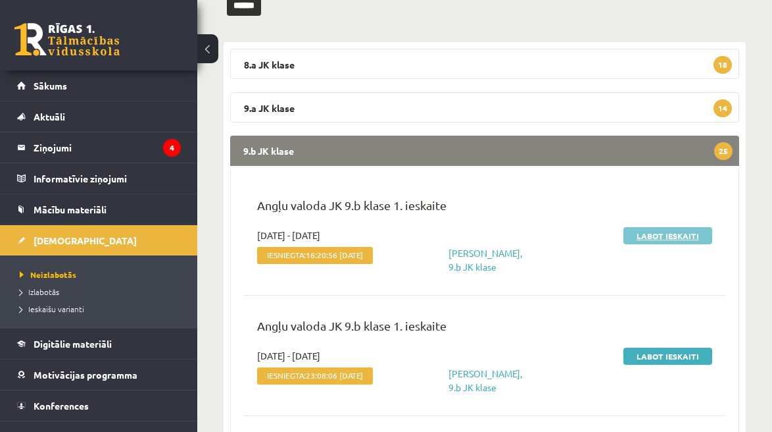
click at [670, 231] on link "Labot ieskaiti" at bounding box center [668, 235] width 89 height 17
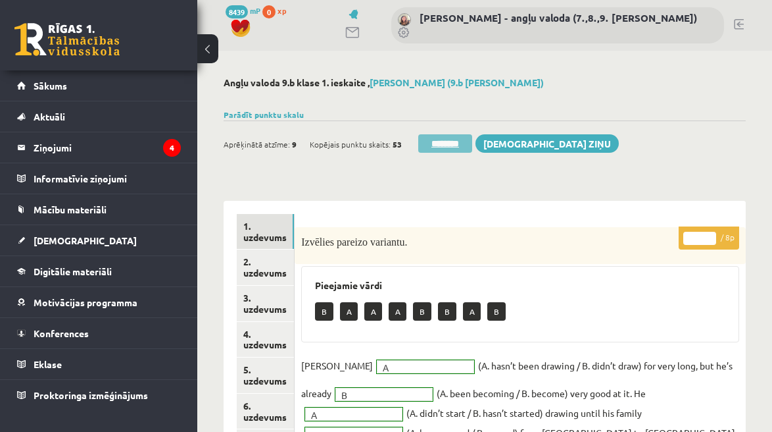
click at [446, 137] on input "********" at bounding box center [445, 143] width 54 height 18
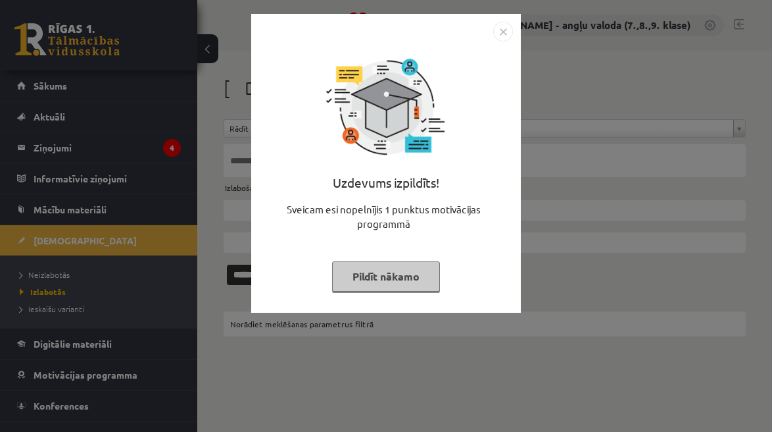
click at [389, 282] on button "Pildīt nākamo" at bounding box center [386, 276] width 108 height 30
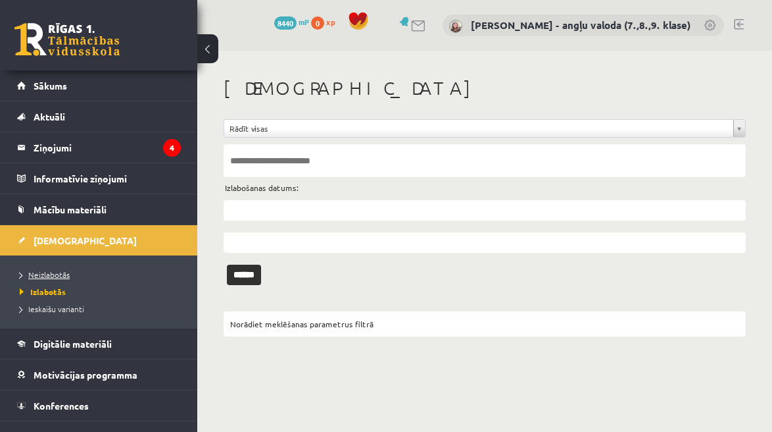
click at [46, 274] on span "Neizlabotās" at bounding box center [45, 274] width 50 height 11
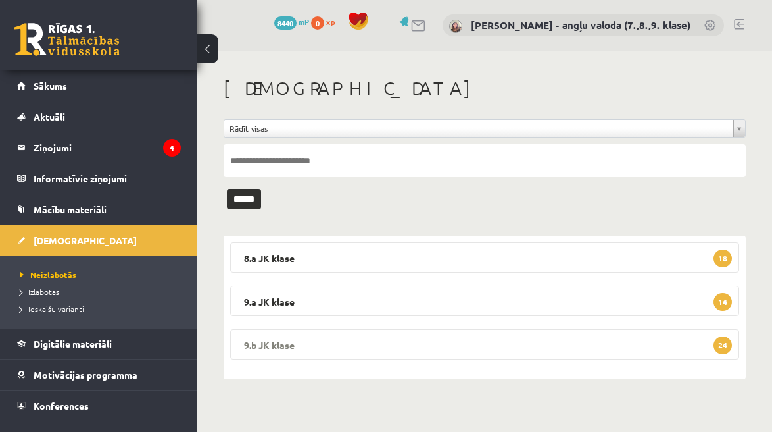
click at [344, 346] on legend "9.b JK klase 24" at bounding box center [484, 344] width 509 height 30
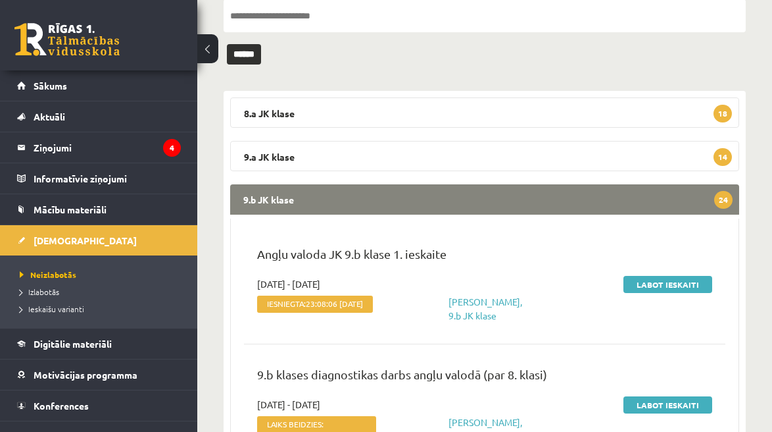
scroll to position [164, 0]
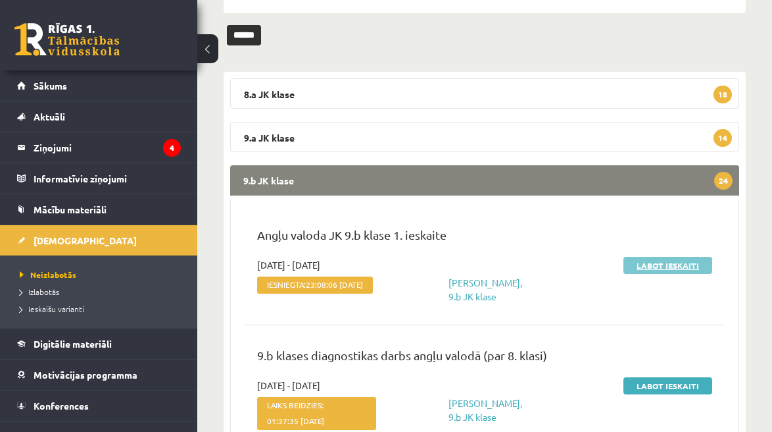
click at [643, 261] on link "Labot ieskaiti" at bounding box center [668, 265] width 89 height 17
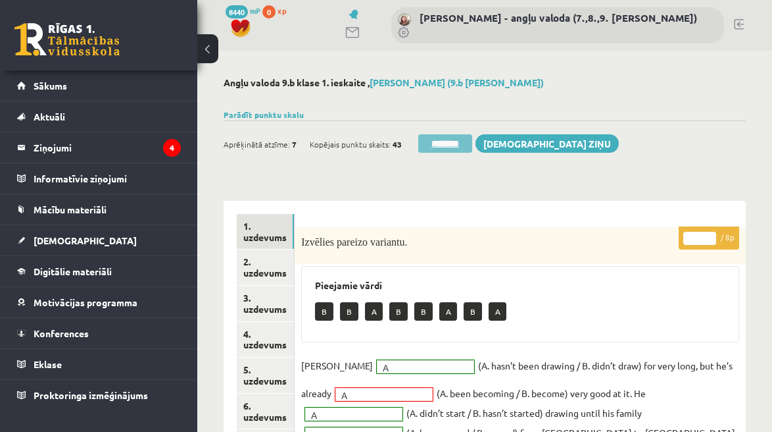
click at [463, 148] on input "********" at bounding box center [445, 143] width 54 height 18
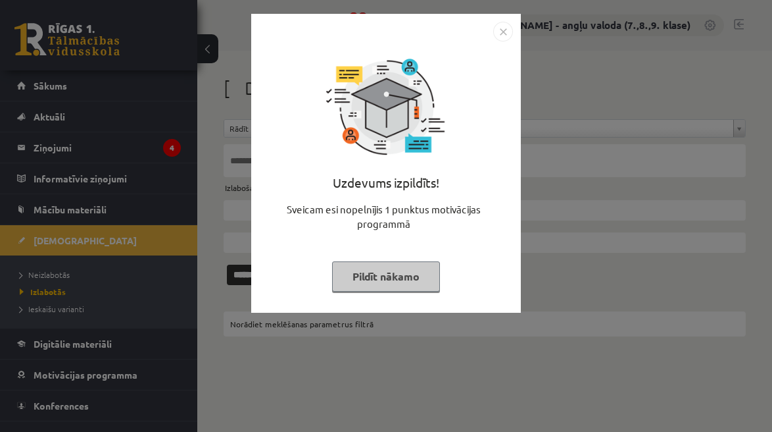
click at [387, 284] on button "Pildīt nākamo" at bounding box center [386, 276] width 108 height 30
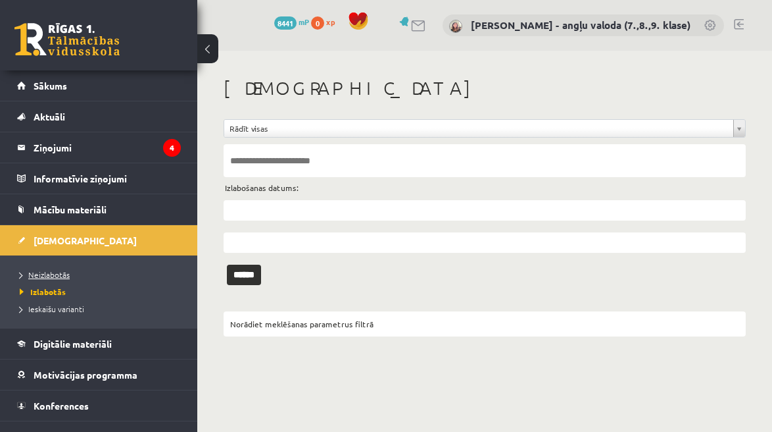
click at [64, 277] on span "Neizlabotās" at bounding box center [45, 274] width 50 height 11
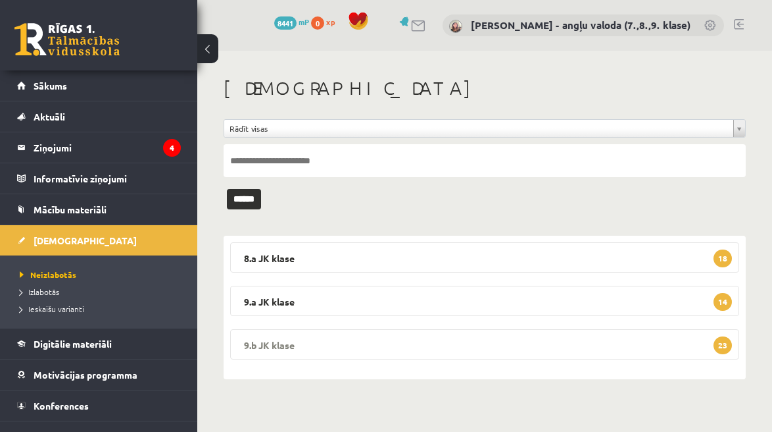
click at [366, 343] on legend "9.b JK klase 23" at bounding box center [484, 344] width 509 height 30
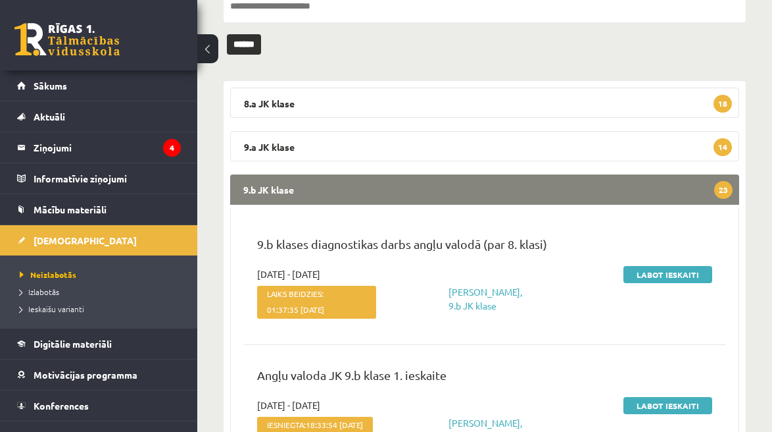
scroll to position [159, 0]
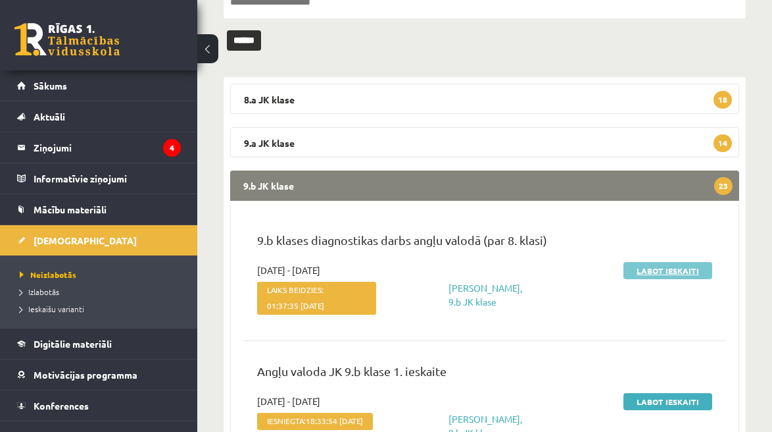
click at [652, 272] on link "Labot ieskaiti" at bounding box center [668, 270] width 89 height 17
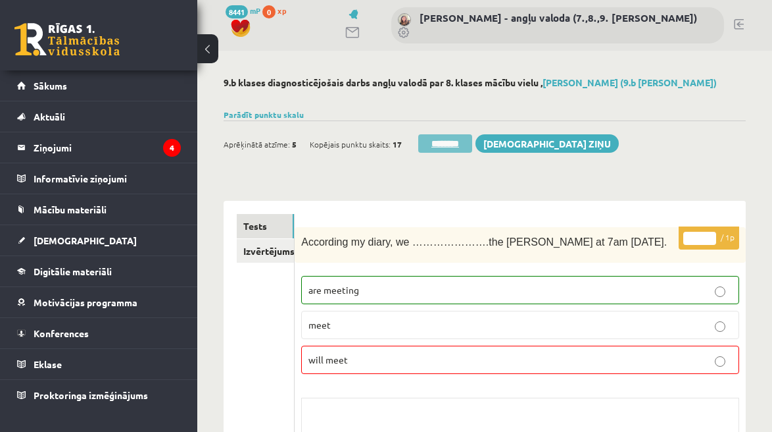
click at [440, 139] on input "********" at bounding box center [445, 143] width 54 height 18
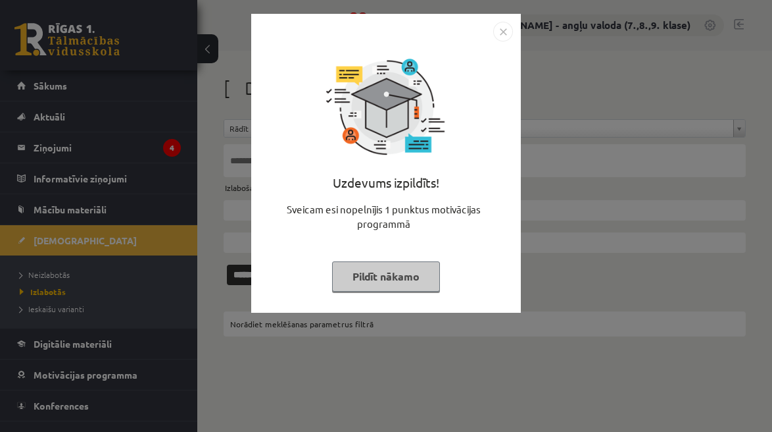
click at [370, 273] on button "Pildīt nākamo" at bounding box center [386, 276] width 108 height 30
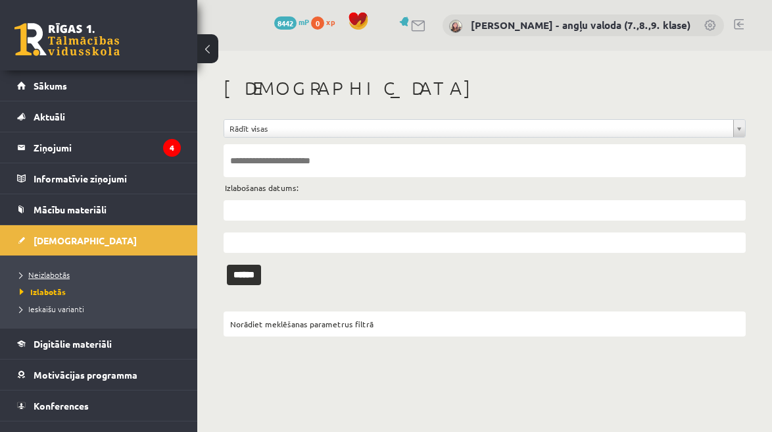
click at [35, 274] on span "Neizlabotās" at bounding box center [45, 274] width 50 height 11
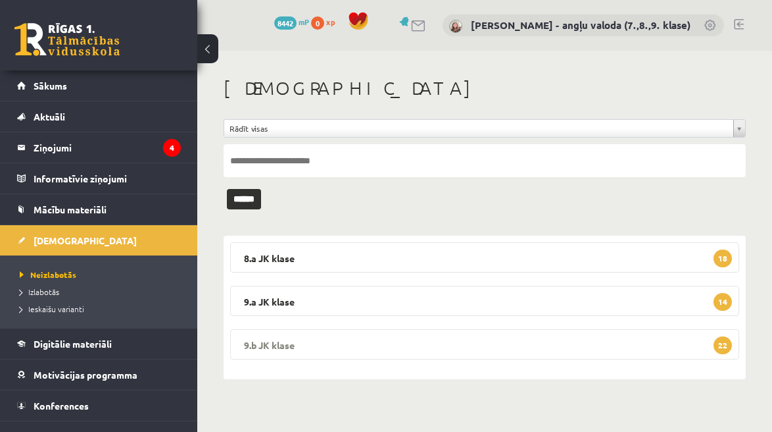
click at [398, 345] on legend "9.b JK klase 22" at bounding box center [484, 344] width 509 height 30
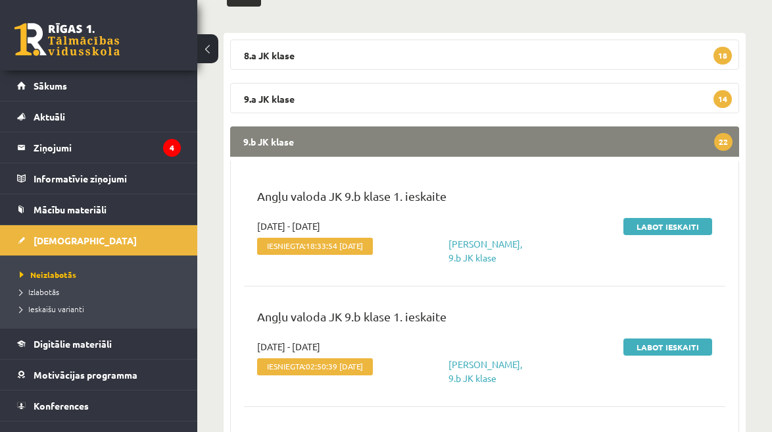
scroll to position [208, 0]
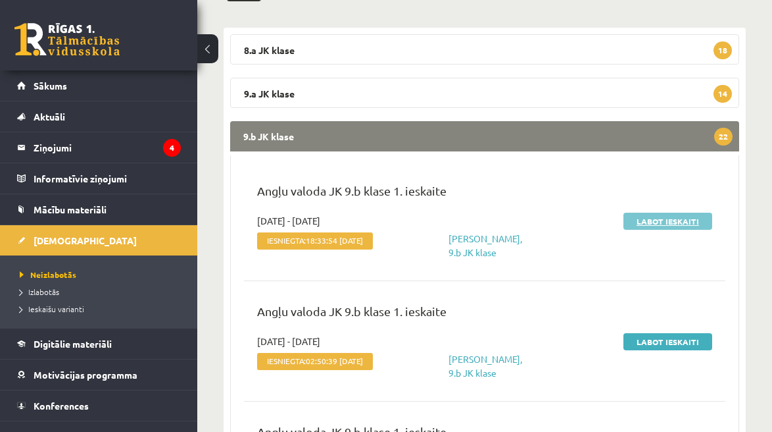
click at [680, 219] on link "Labot ieskaiti" at bounding box center [668, 220] width 89 height 17
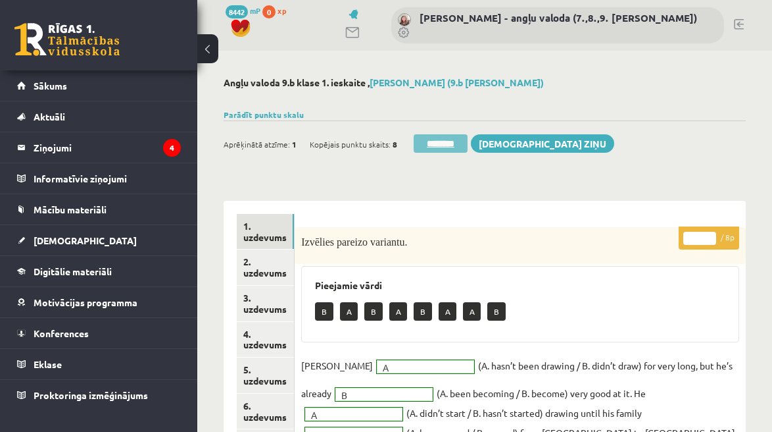
scroll to position [447, 0]
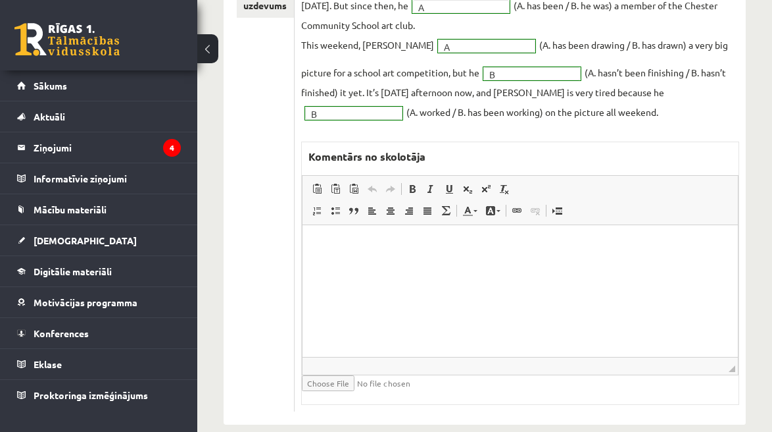
click at [420, 264] on html at bounding box center [520, 244] width 435 height 40
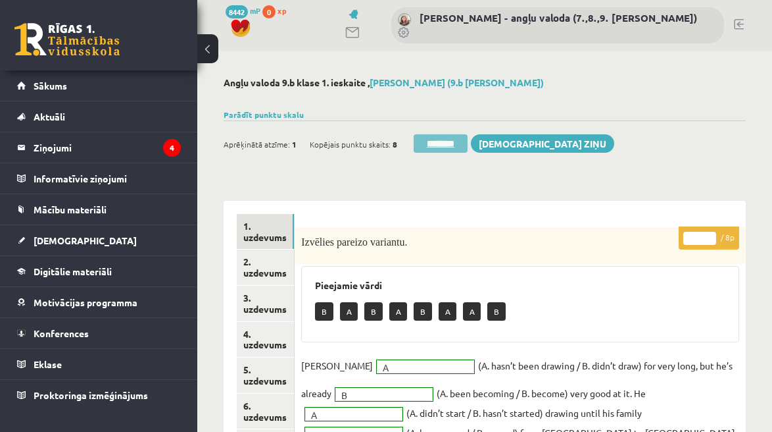
click at [462, 140] on input "********" at bounding box center [441, 143] width 54 height 18
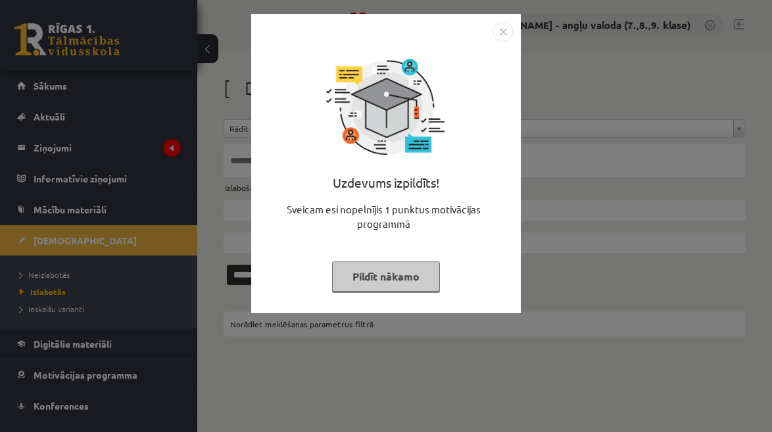
click at [385, 274] on button "Pildīt nākamo" at bounding box center [386, 276] width 108 height 30
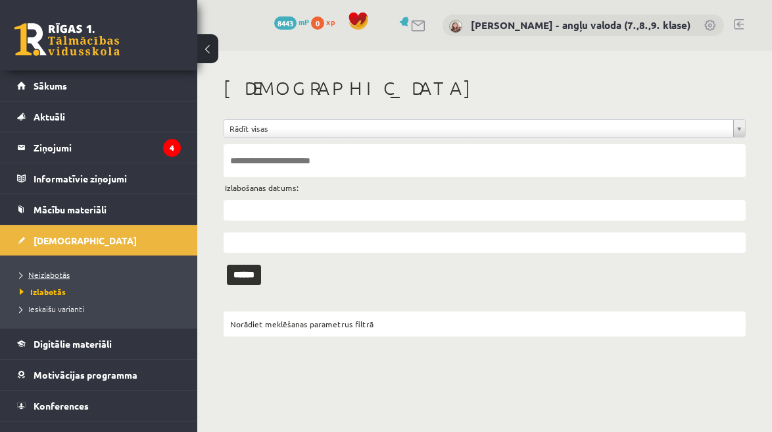
click at [66, 274] on span "Neizlabotās" at bounding box center [45, 274] width 50 height 11
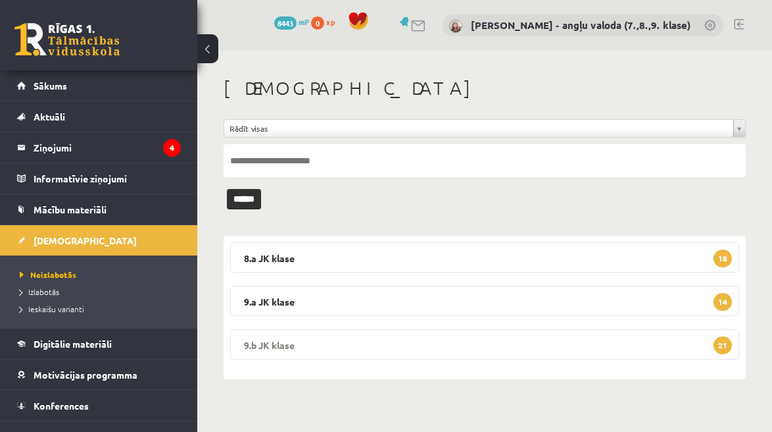
click at [428, 349] on legend "9.b JK klase 21" at bounding box center [484, 344] width 509 height 30
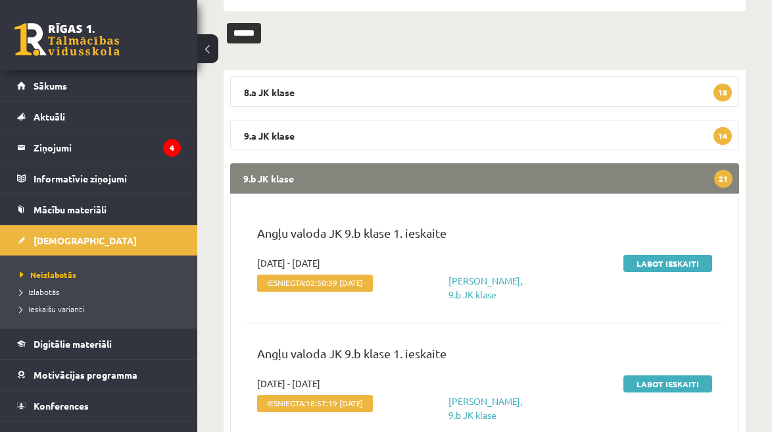
scroll to position [187, 0]
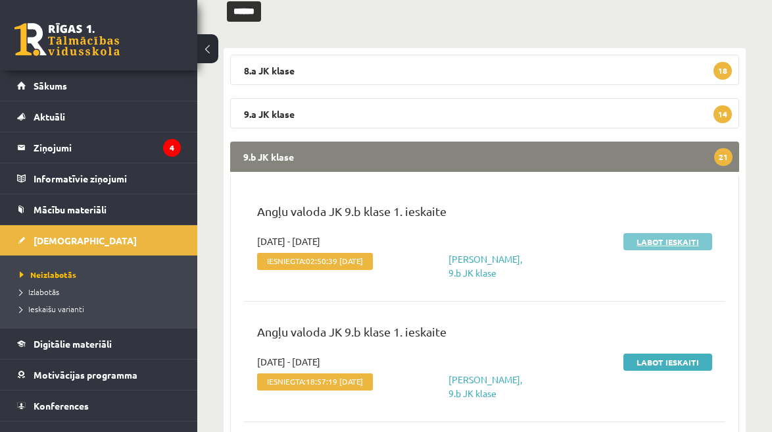
click at [658, 243] on link "Labot ieskaiti" at bounding box center [668, 241] width 89 height 17
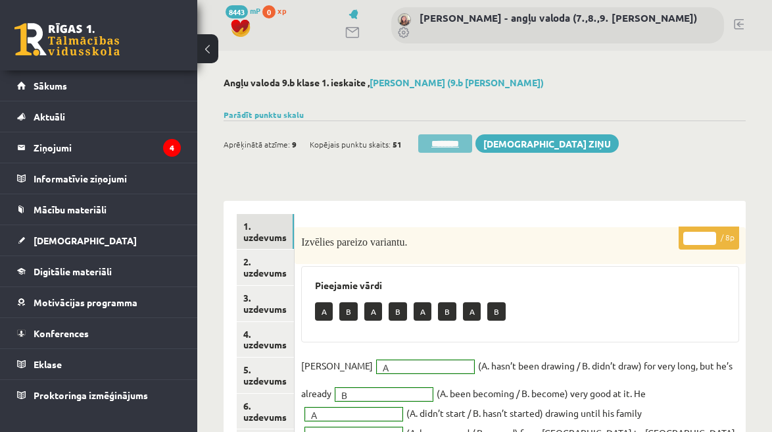
click at [453, 151] on input "********" at bounding box center [445, 143] width 54 height 18
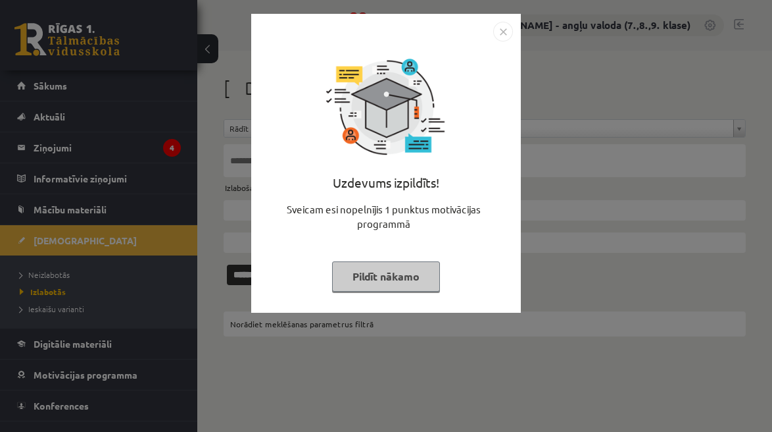
click at [385, 278] on button "Pildīt nākamo" at bounding box center [386, 276] width 108 height 30
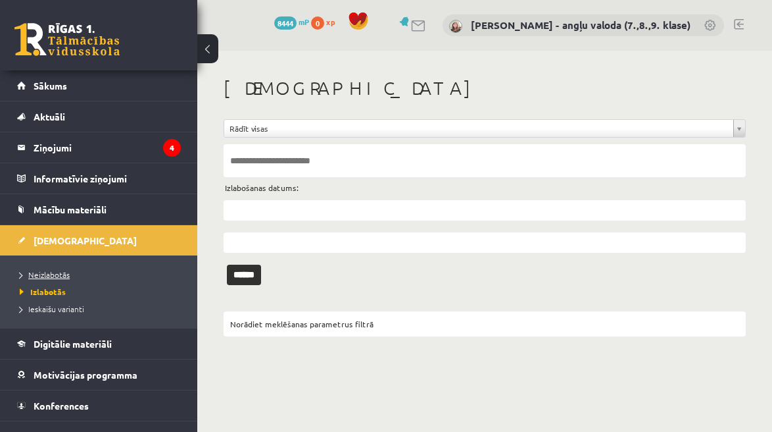
click at [51, 274] on span "Neizlabotās" at bounding box center [45, 274] width 50 height 11
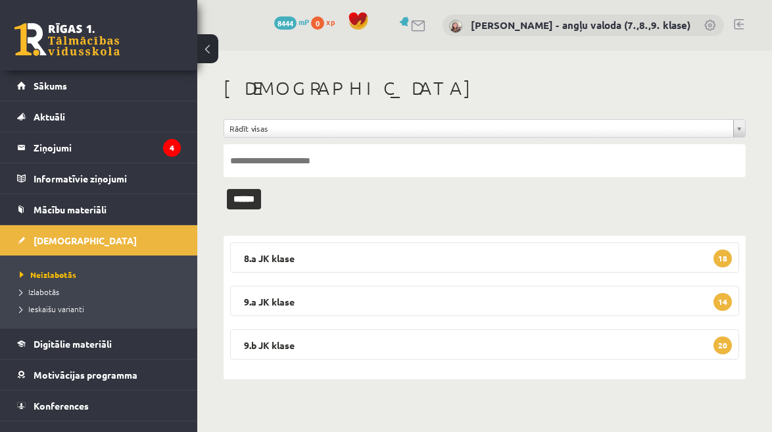
click at [488, 343] on legend "9.b JK klase 20" at bounding box center [484, 344] width 509 height 30
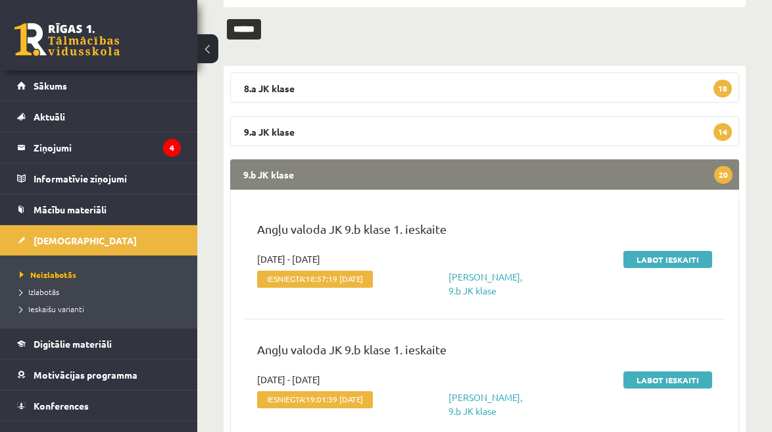
scroll to position [179, 0]
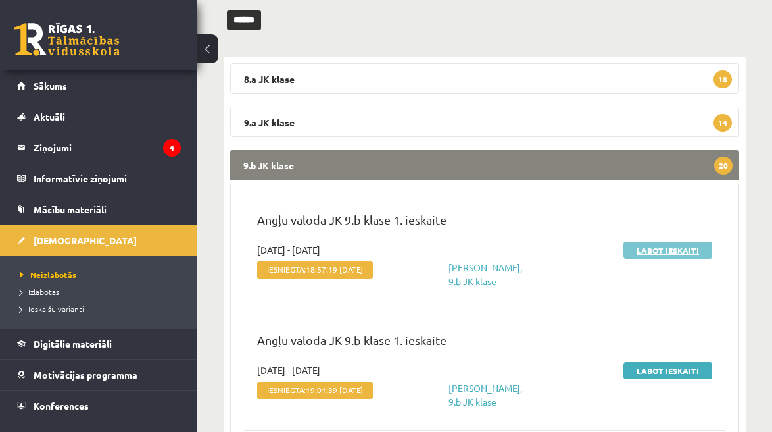
click at [668, 242] on link "Labot ieskaiti" at bounding box center [668, 249] width 89 height 17
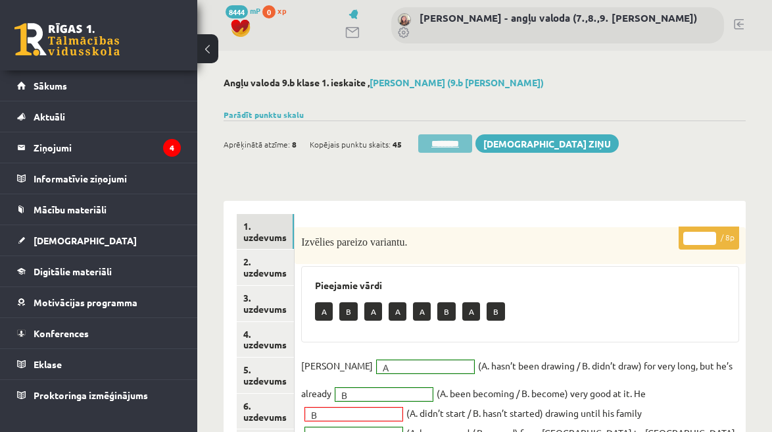
click at [427, 134] on input "********" at bounding box center [445, 143] width 54 height 18
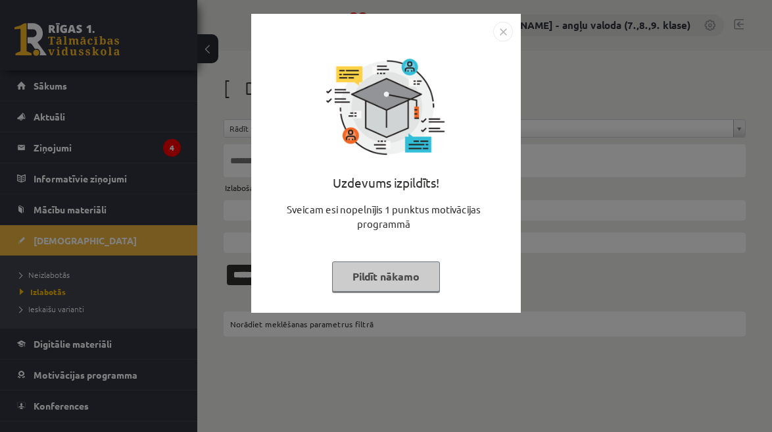
click at [376, 279] on button "Pildīt nākamo" at bounding box center [386, 276] width 108 height 30
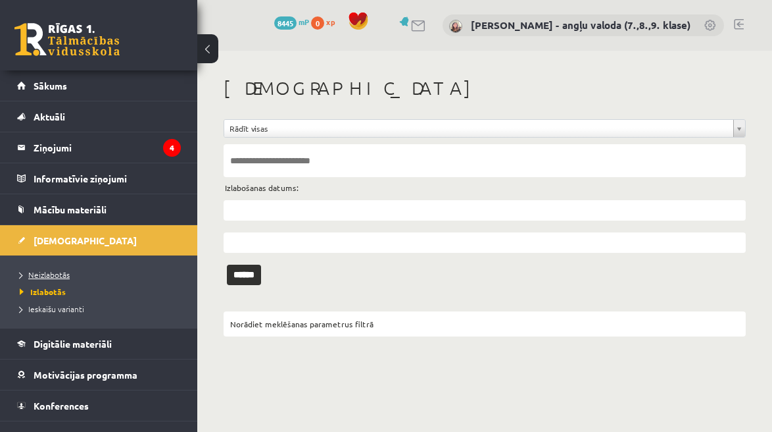
click at [50, 272] on span "Neizlabotās" at bounding box center [45, 274] width 50 height 11
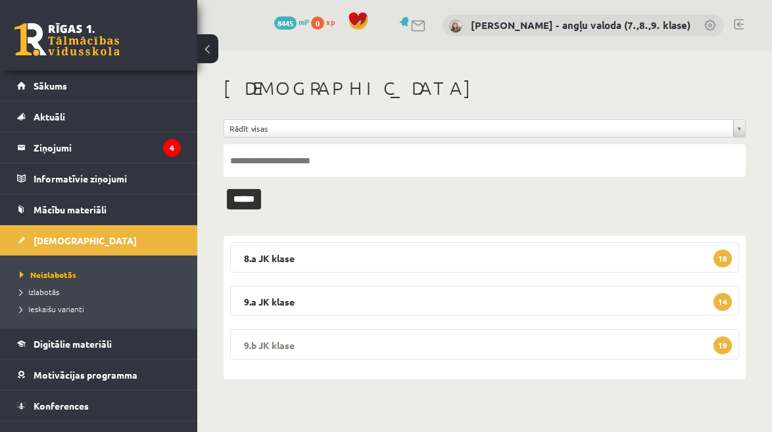
click at [332, 346] on legend "9.b JK klase 19" at bounding box center [484, 344] width 509 height 30
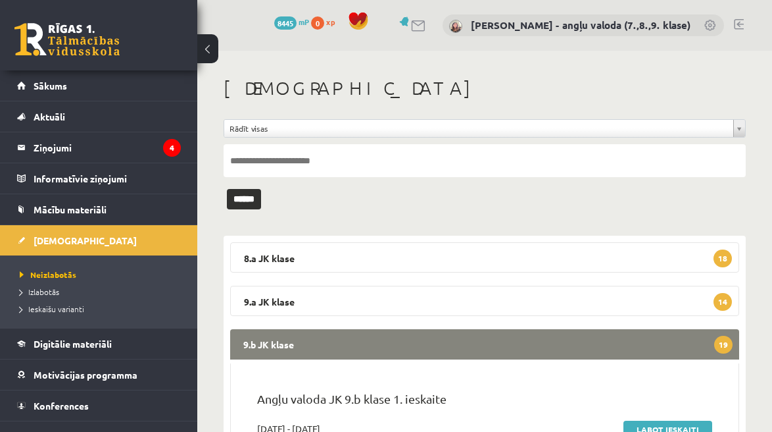
scroll to position [183, 0]
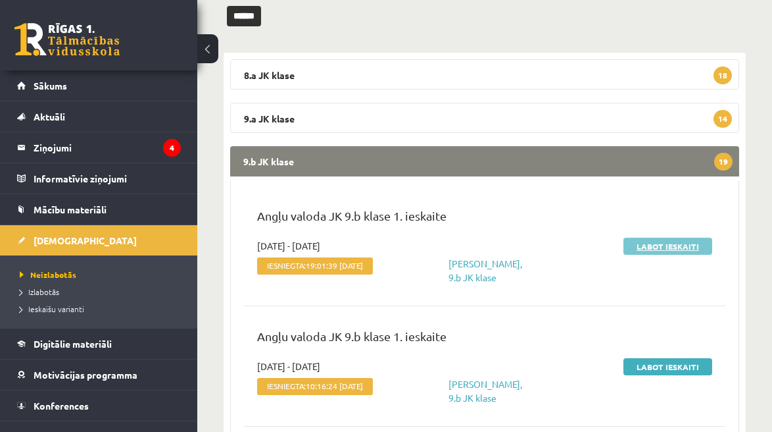
click at [655, 246] on link "Labot ieskaiti" at bounding box center [668, 245] width 89 height 17
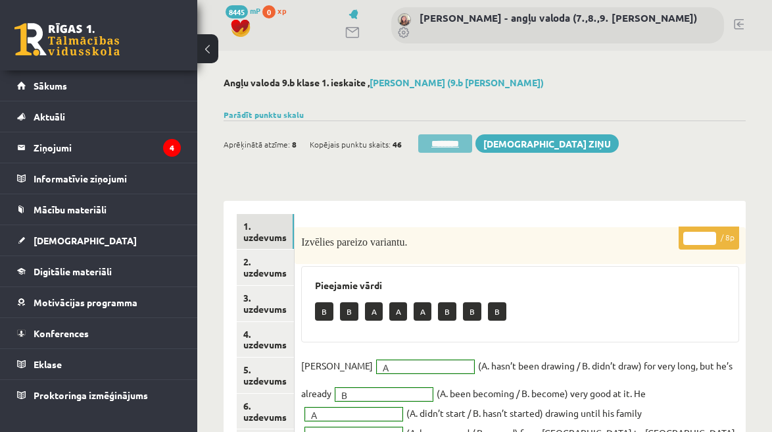
click at [447, 141] on input "********" at bounding box center [445, 143] width 54 height 18
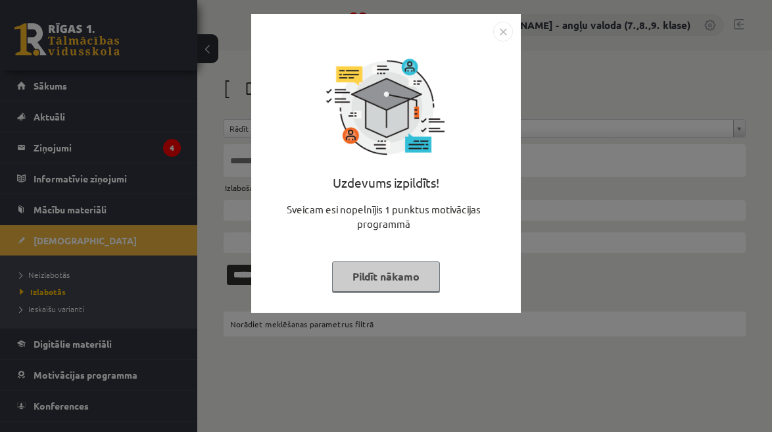
click at [405, 279] on button "Pildīt nākamo" at bounding box center [386, 276] width 108 height 30
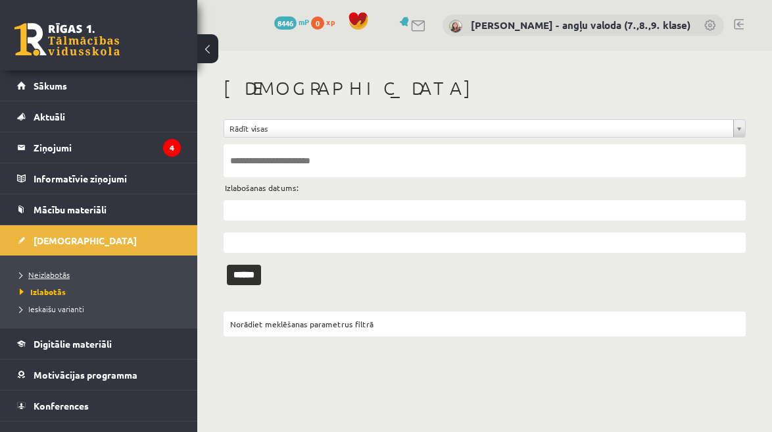
click at [61, 274] on span "Neizlabotās" at bounding box center [45, 274] width 50 height 11
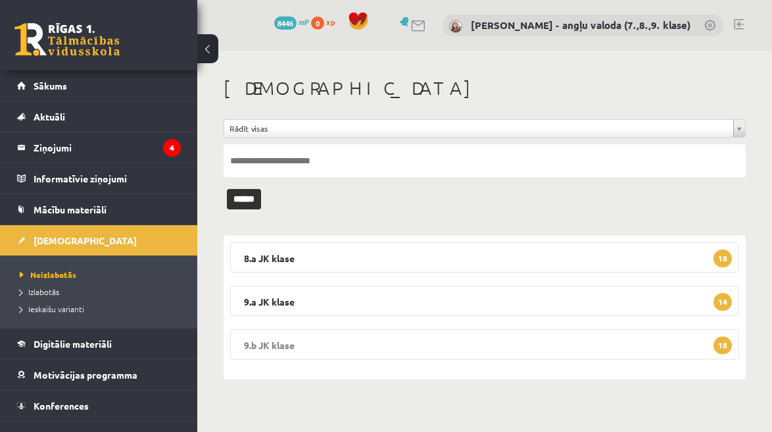
click at [368, 334] on legend "9.b JK klase 18" at bounding box center [484, 344] width 509 height 30
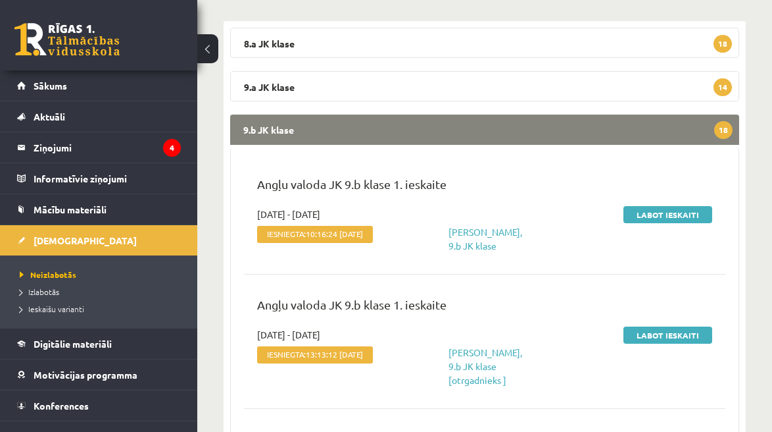
scroll to position [216, 0]
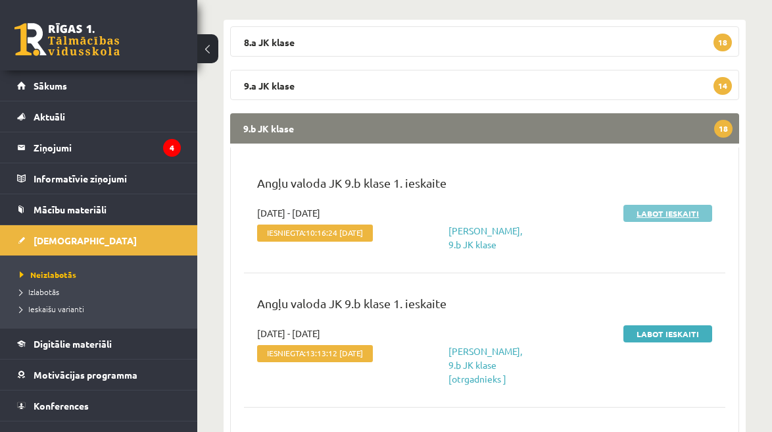
click at [668, 212] on link "Labot ieskaiti" at bounding box center [668, 213] width 89 height 17
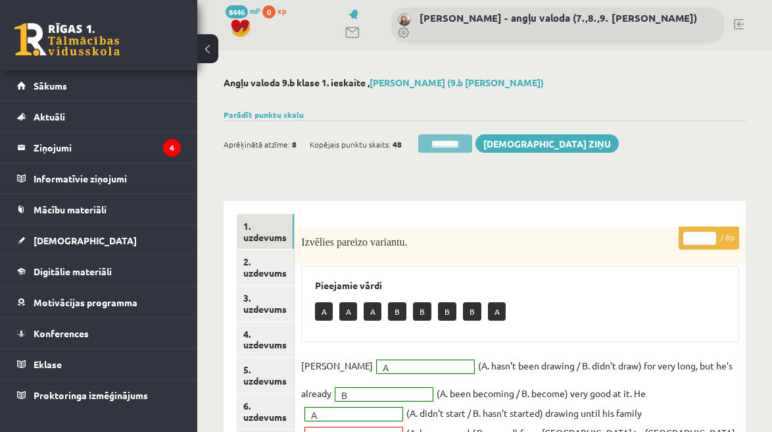
click at [451, 143] on input "********" at bounding box center [445, 143] width 54 height 18
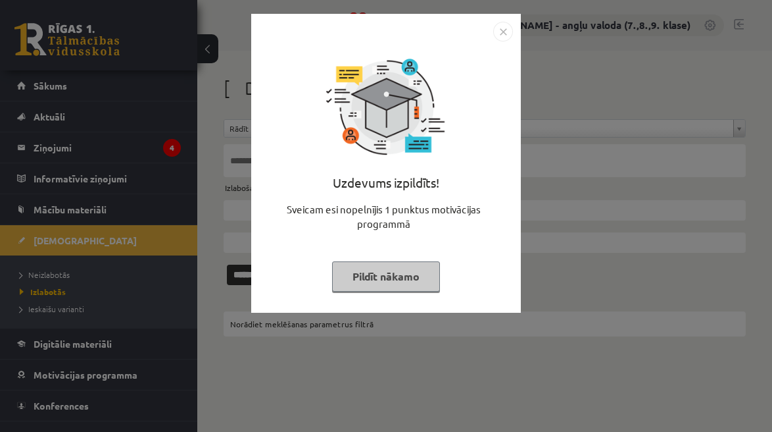
click at [403, 279] on button "Pildīt nākamo" at bounding box center [386, 276] width 108 height 30
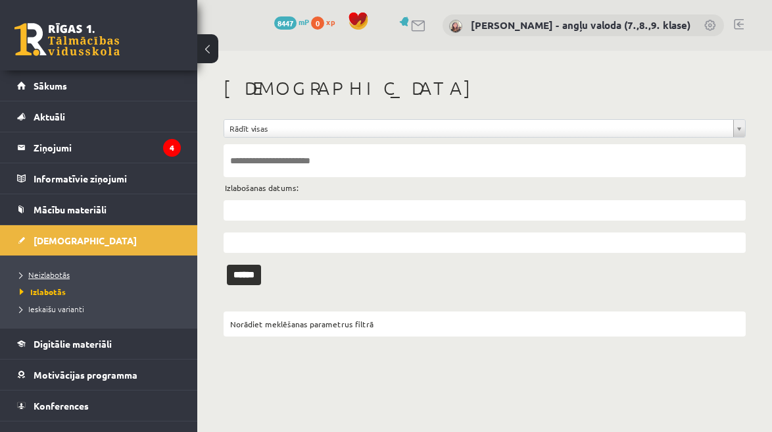
click at [54, 269] on span "Neizlabotās" at bounding box center [45, 274] width 50 height 11
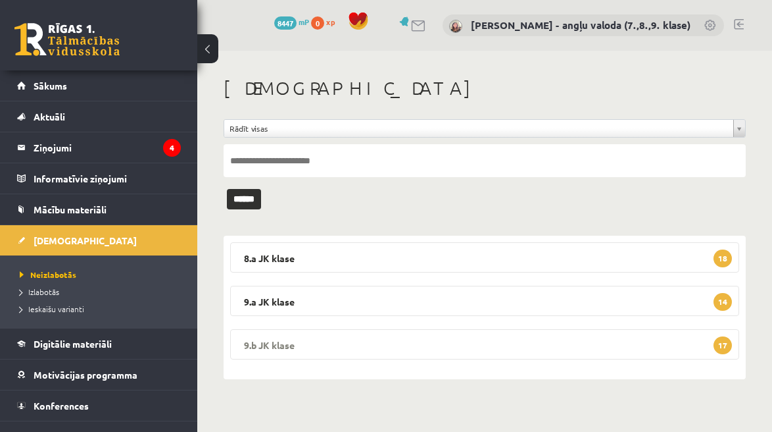
click at [428, 349] on legend "9.b JK klase 17" at bounding box center [484, 344] width 509 height 30
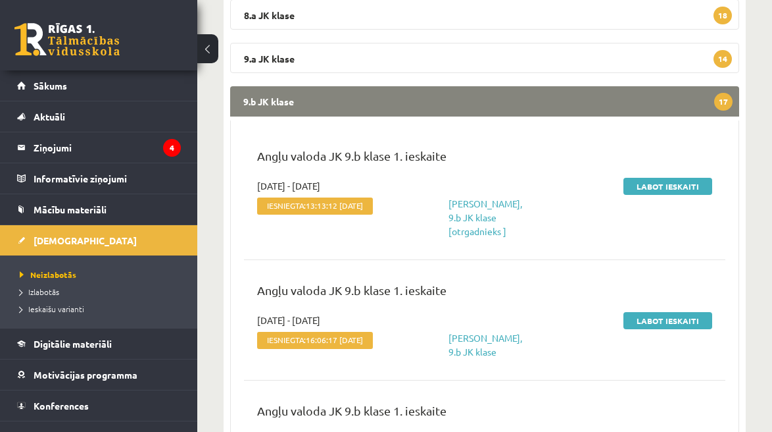
scroll to position [243, 0]
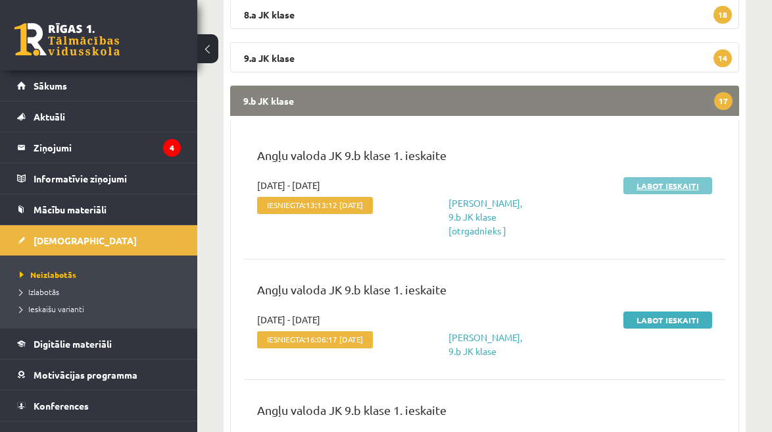
click at [680, 180] on link "Labot ieskaiti" at bounding box center [668, 185] width 89 height 17
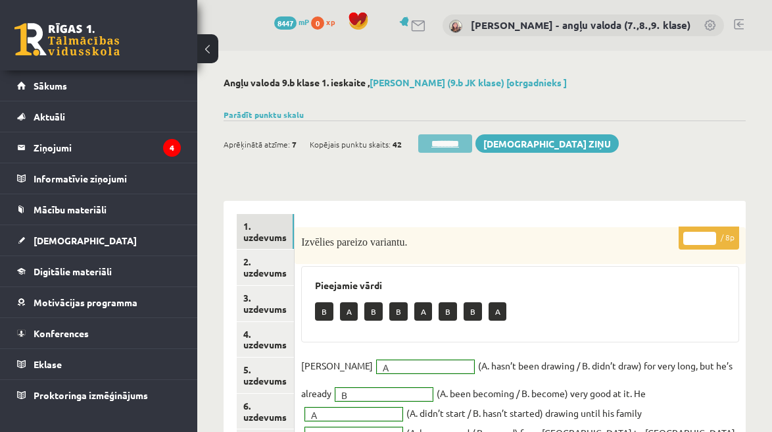
click at [446, 138] on input "********" at bounding box center [445, 143] width 54 height 18
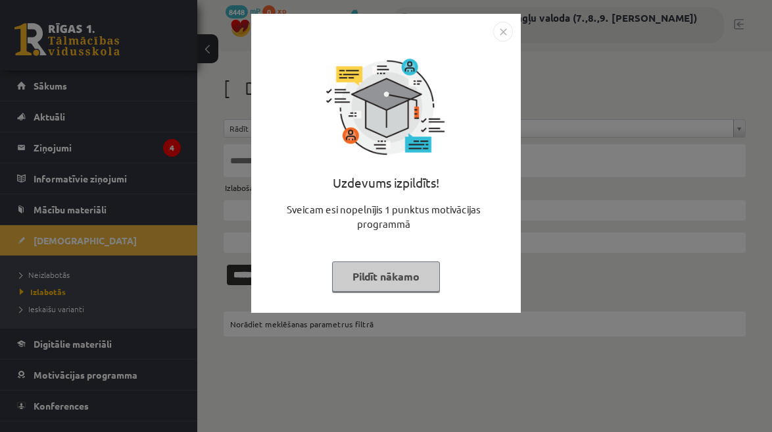
click at [360, 272] on button "Pildīt nākamo" at bounding box center [386, 276] width 108 height 30
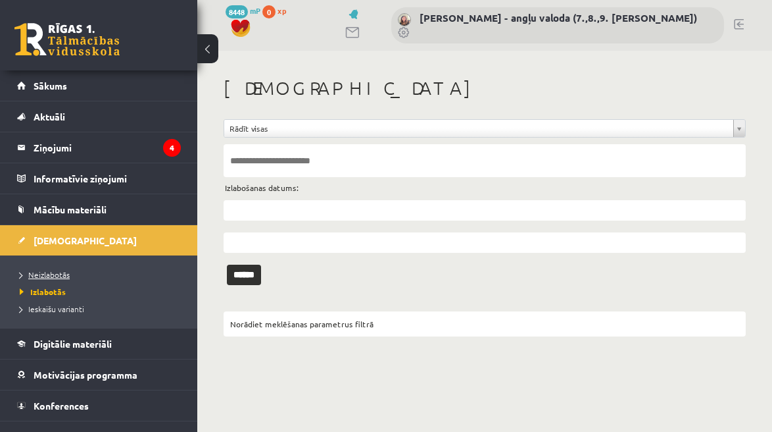
click at [30, 272] on span "Neizlabotās" at bounding box center [45, 274] width 50 height 11
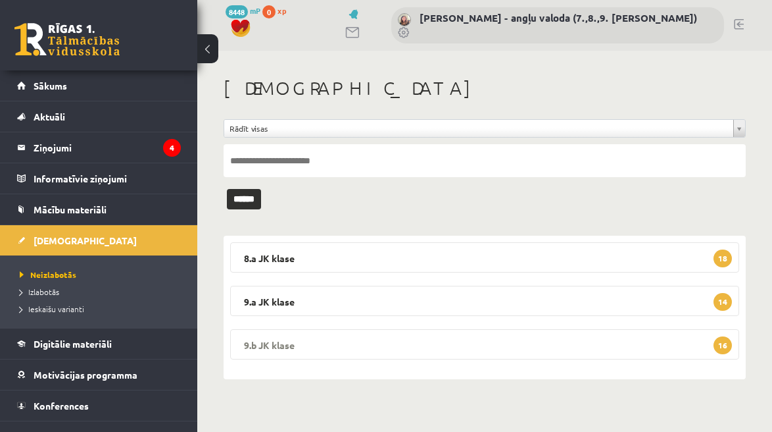
click at [383, 343] on legend "9.b JK klase 16" at bounding box center [484, 344] width 509 height 30
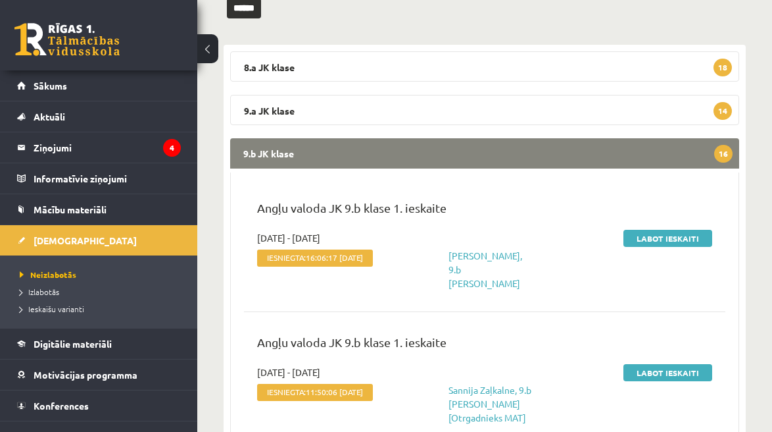
scroll to position [195, 0]
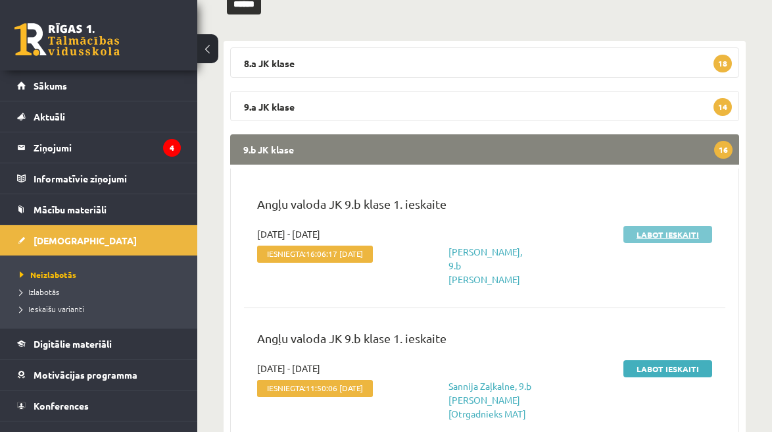
click at [675, 234] on link "Labot ieskaiti" at bounding box center [668, 234] width 89 height 17
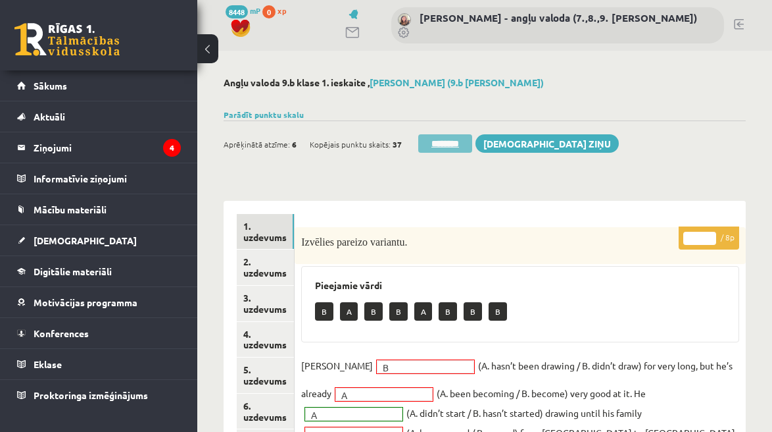
click at [451, 147] on input "********" at bounding box center [445, 143] width 54 height 18
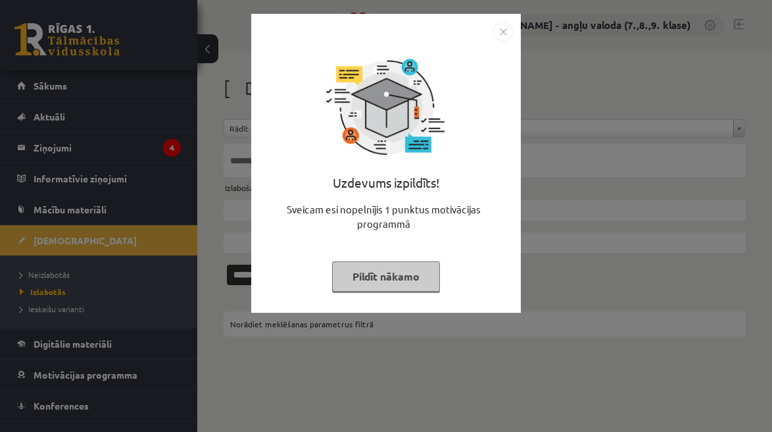
click at [396, 274] on button "Pildīt nākamo" at bounding box center [386, 276] width 108 height 30
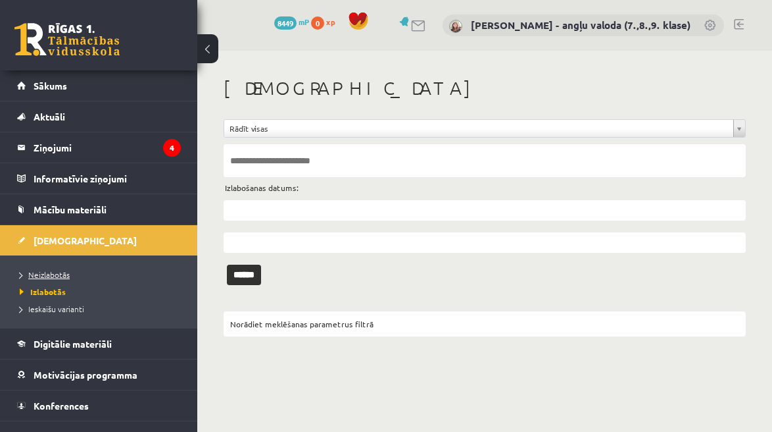
click at [36, 272] on span "Neizlabotās" at bounding box center [45, 274] width 50 height 11
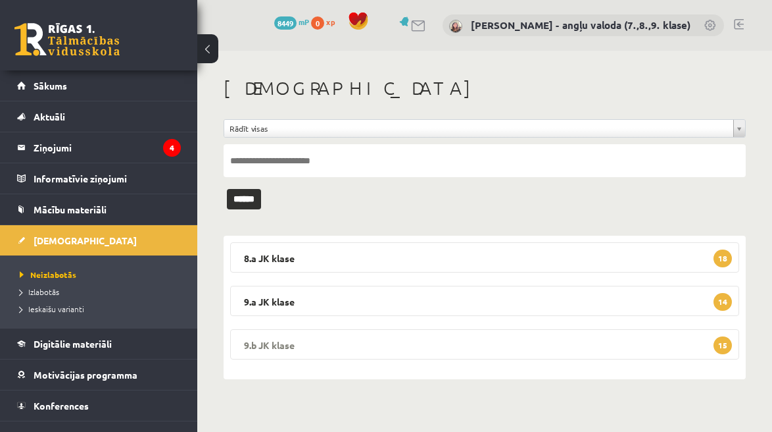
click at [418, 334] on legend "9.b JK klase 15" at bounding box center [484, 344] width 509 height 30
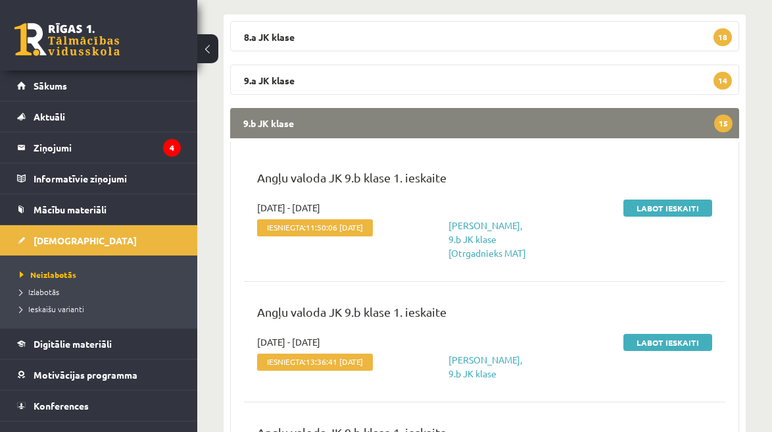
scroll to position [219, 0]
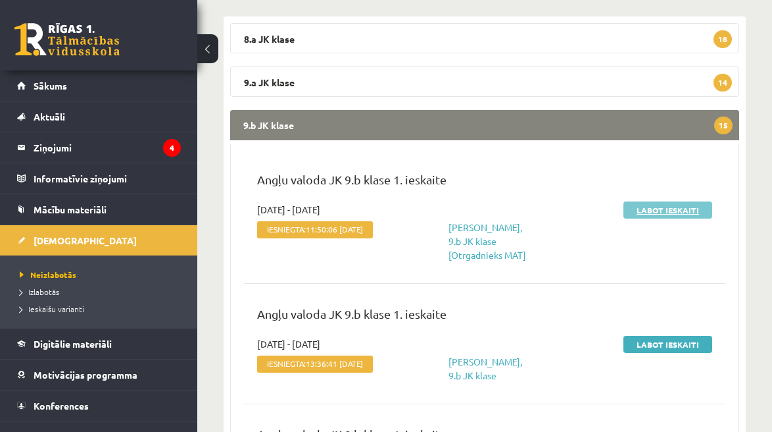
click at [678, 212] on link "Labot ieskaiti" at bounding box center [668, 209] width 89 height 17
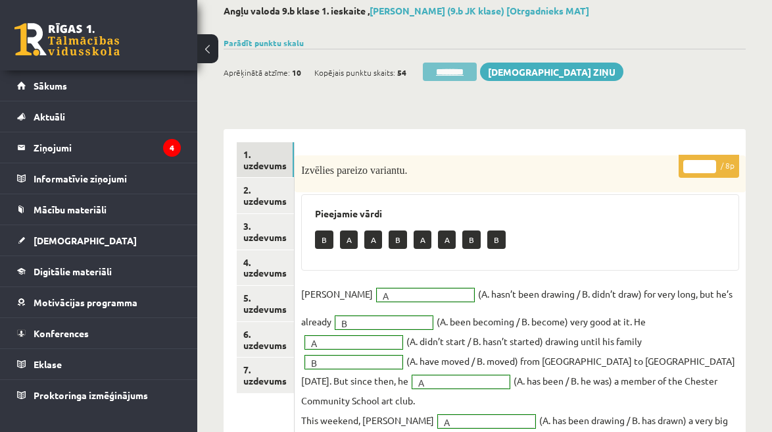
click at [460, 66] on input "********" at bounding box center [450, 71] width 54 height 18
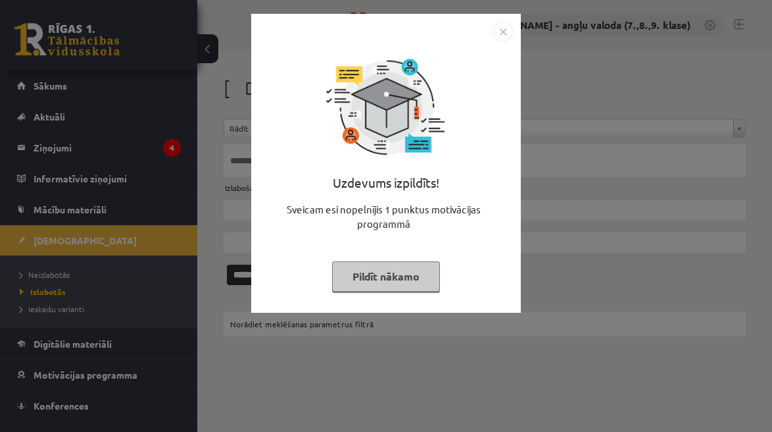
click at [398, 267] on button "Pildīt nākamo" at bounding box center [386, 276] width 108 height 30
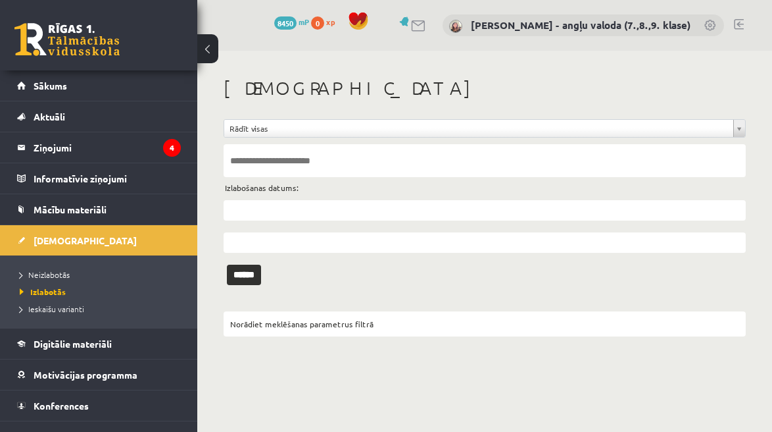
click at [62, 266] on li "Neizlabotās" at bounding box center [102, 274] width 164 height 17
click at [47, 276] on span "Neizlabotās" at bounding box center [48, 274] width 57 height 11
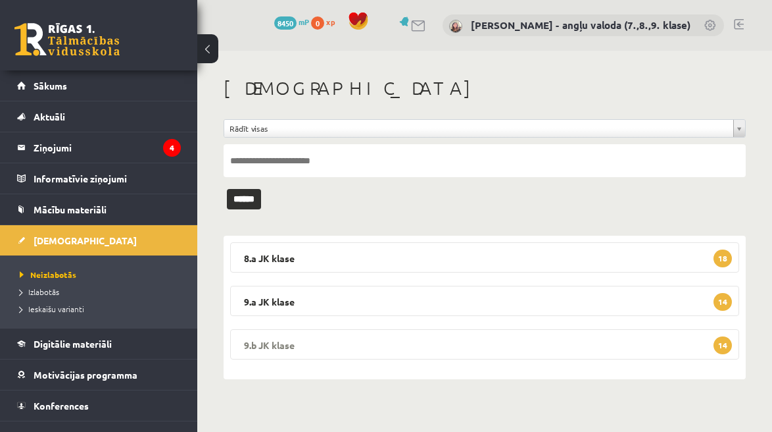
click at [362, 348] on legend "9.b JK klase 14" at bounding box center [484, 344] width 509 height 30
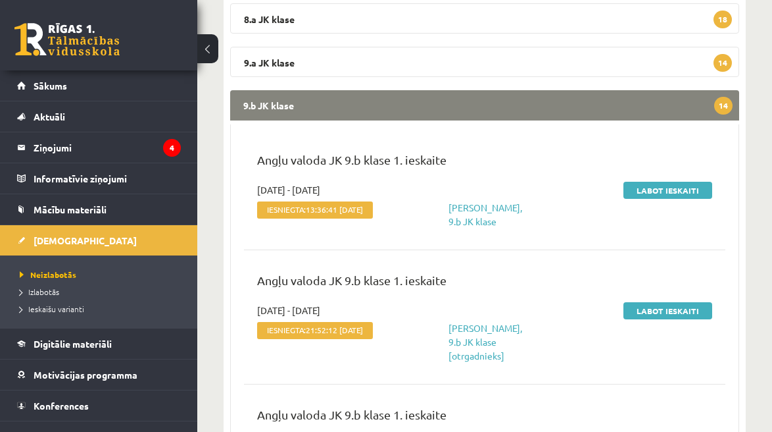
scroll to position [245, 0]
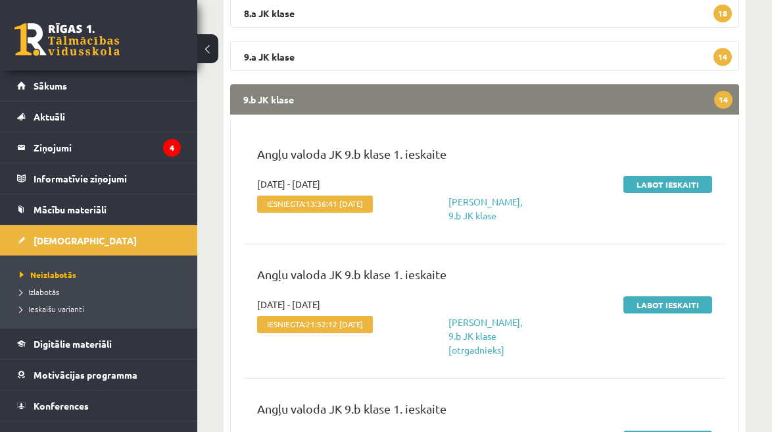
click at [650, 213] on div "Labot ieskaiti" at bounding box center [643, 199] width 159 height 45
click at [653, 182] on link "Labot ieskaiti" at bounding box center [668, 184] width 89 height 17
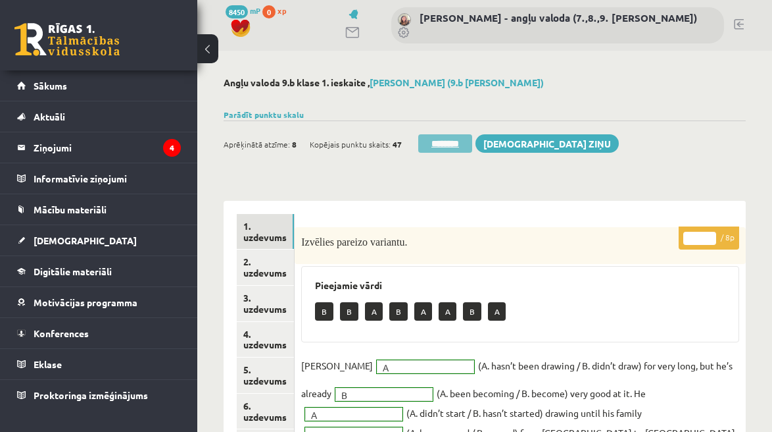
click at [435, 140] on input "********" at bounding box center [445, 143] width 54 height 18
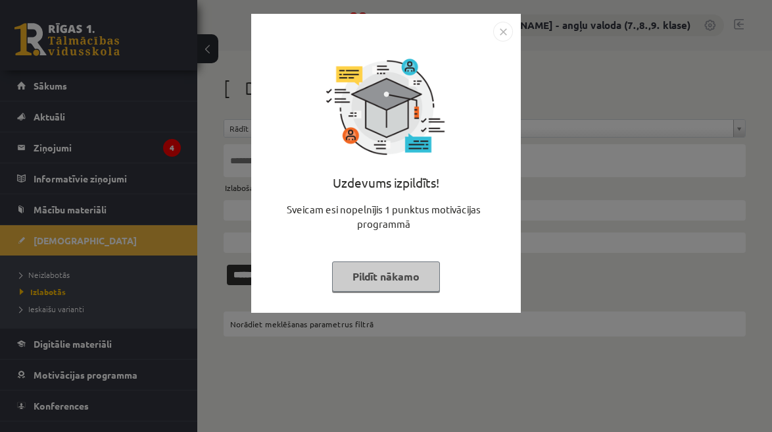
click at [407, 280] on button "Pildīt nākamo" at bounding box center [386, 276] width 108 height 30
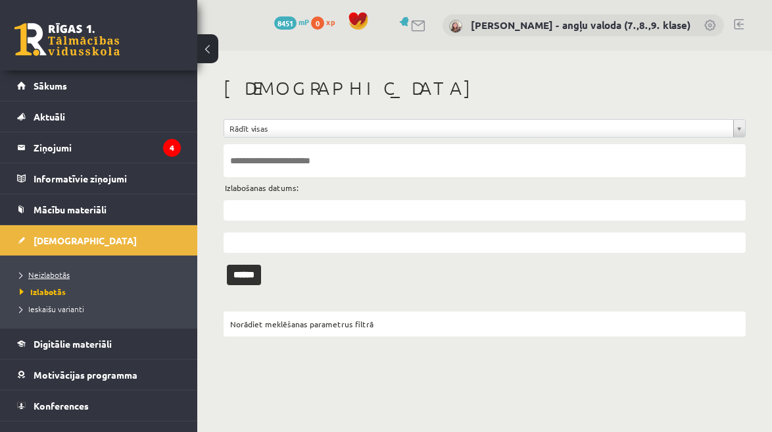
click at [52, 276] on span "Neizlabotās" at bounding box center [45, 274] width 50 height 11
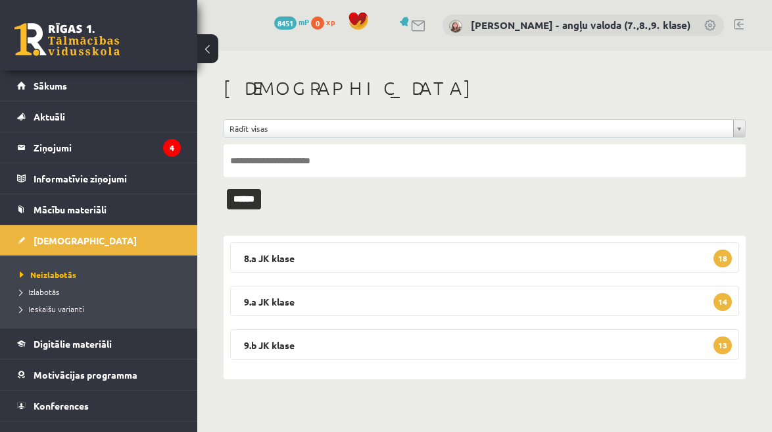
click at [432, 254] on legend "8.a JK klase 18" at bounding box center [484, 257] width 509 height 30
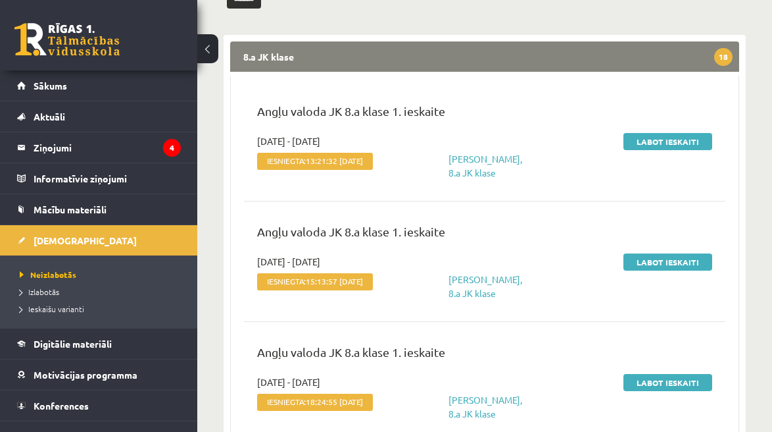
scroll to position [204, 0]
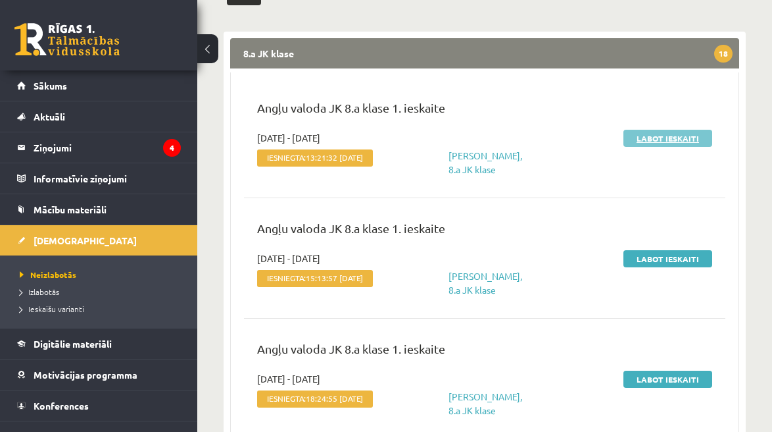
click at [664, 136] on link "Labot ieskaiti" at bounding box center [668, 138] width 89 height 17
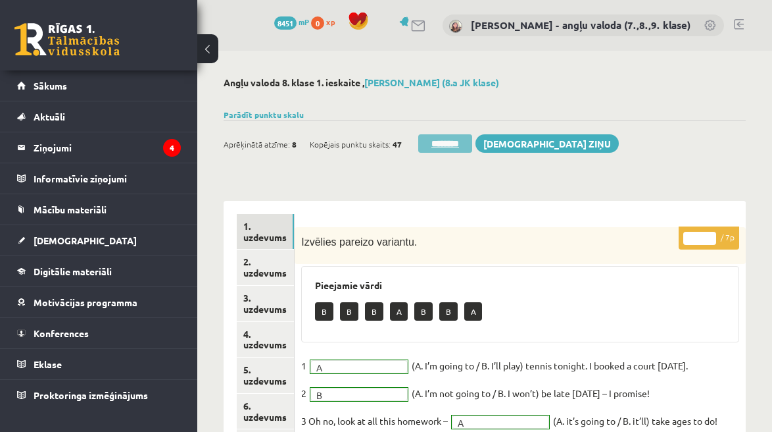
click at [446, 142] on input "********" at bounding box center [445, 143] width 54 height 18
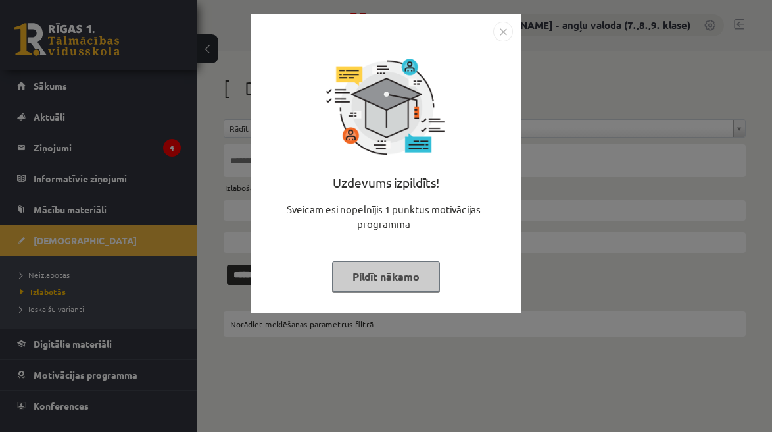
click at [389, 271] on button "Pildīt nākamo" at bounding box center [386, 276] width 108 height 30
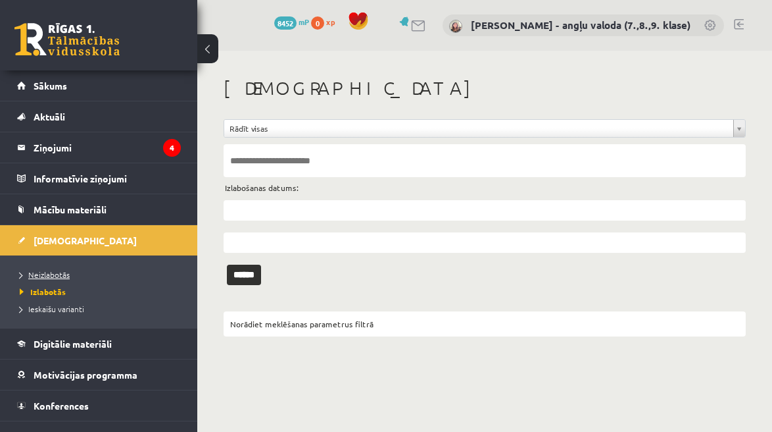
click at [61, 272] on span "Neizlabotās" at bounding box center [45, 274] width 50 height 11
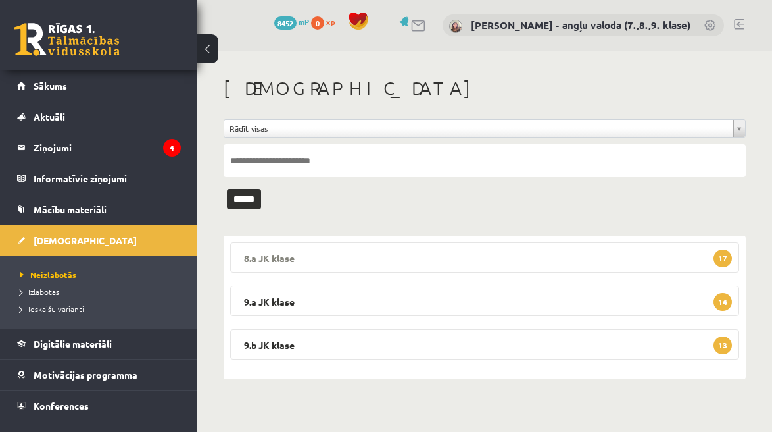
click at [373, 253] on legend "8.a JK klase 17" at bounding box center [484, 257] width 509 height 30
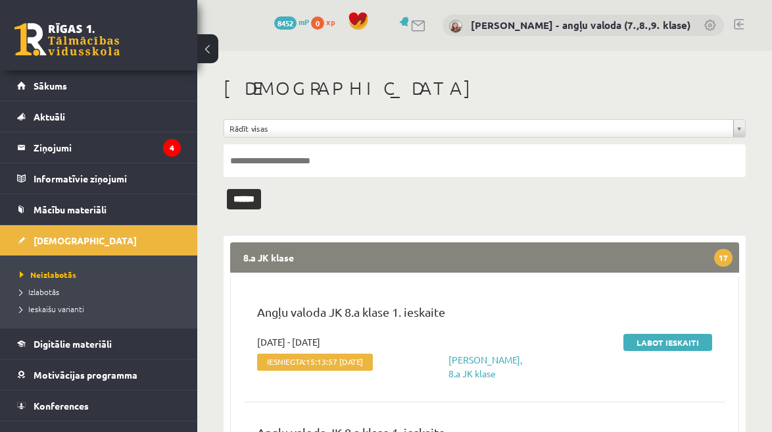
scroll to position [157, 0]
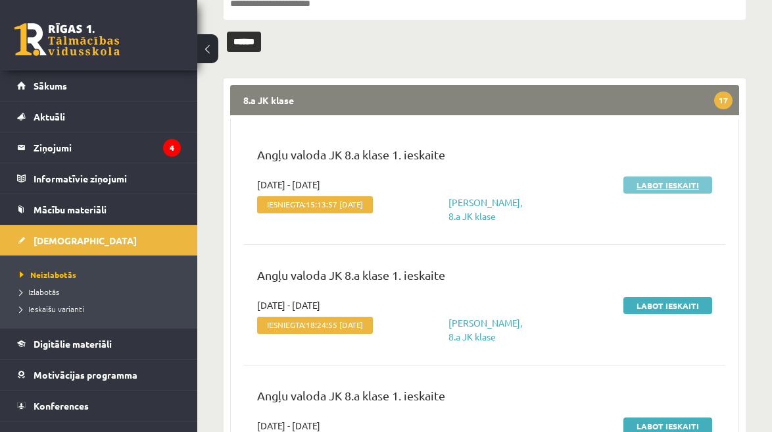
click at [662, 182] on link "Labot ieskaiti" at bounding box center [668, 184] width 89 height 17
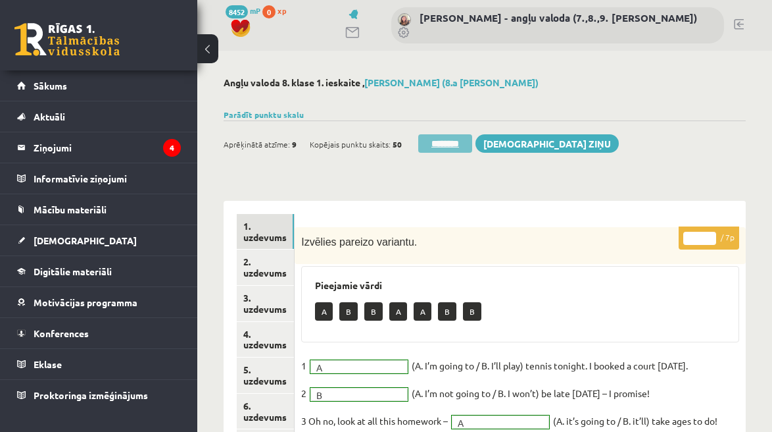
click at [445, 140] on input "********" at bounding box center [445, 143] width 54 height 18
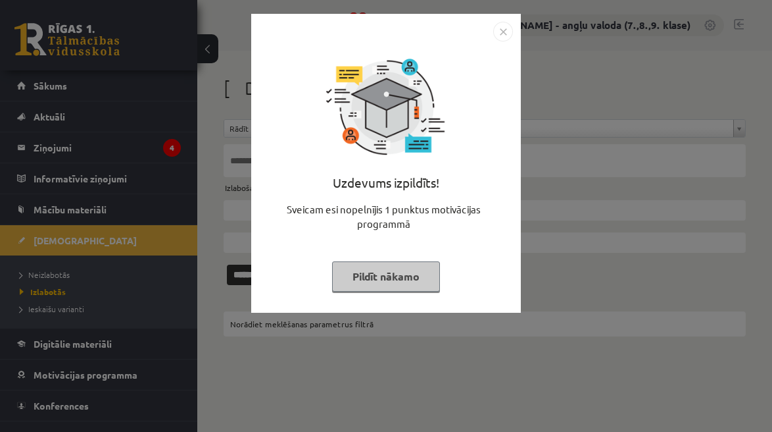
click at [368, 272] on button "Pildīt nākamo" at bounding box center [386, 276] width 108 height 30
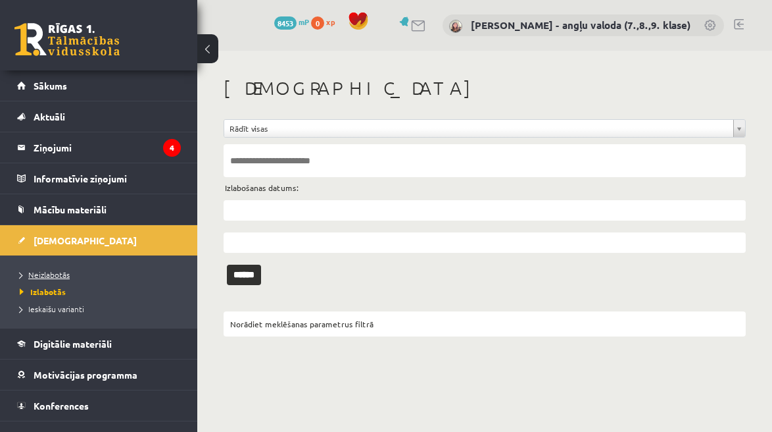
click at [49, 277] on span "Neizlabotās" at bounding box center [45, 274] width 50 height 11
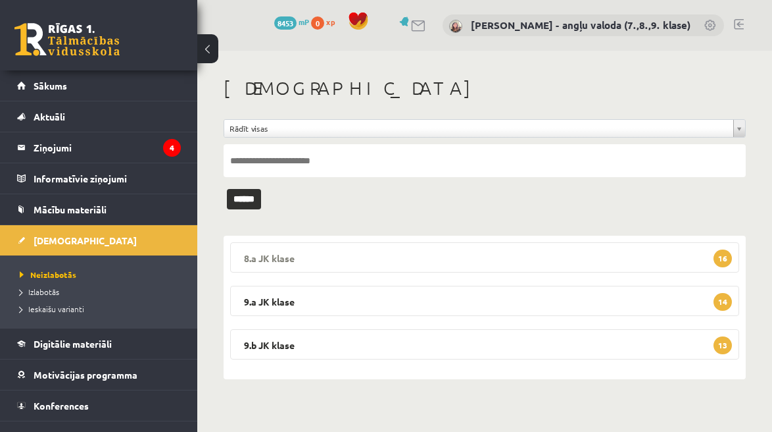
click at [402, 249] on legend "8.a JK klase 16" at bounding box center [484, 257] width 509 height 30
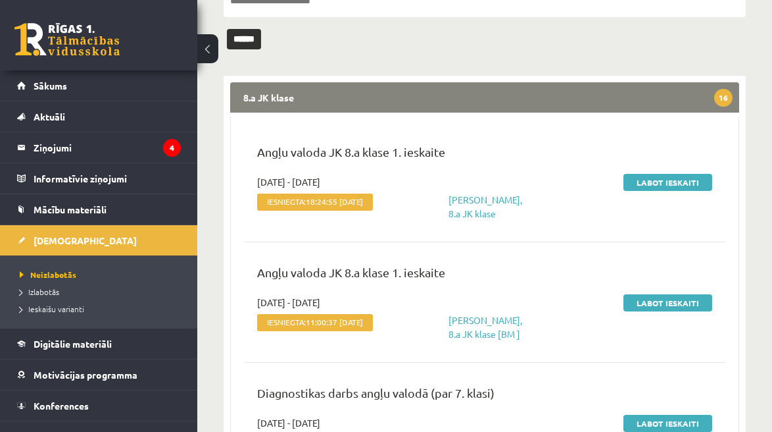
scroll to position [161, 0]
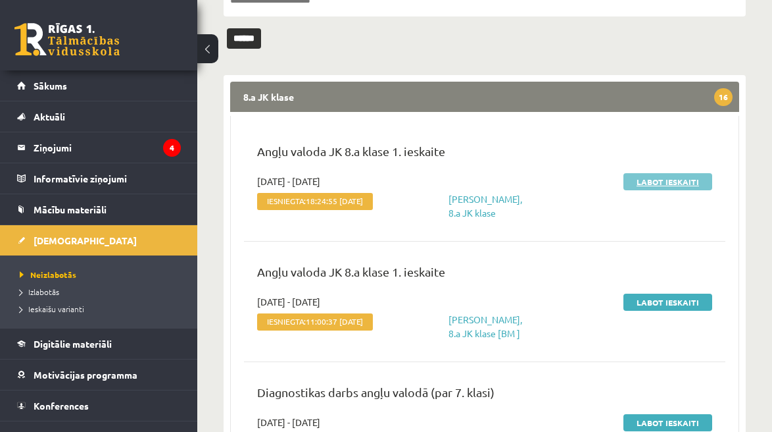
click at [667, 182] on link "Labot ieskaiti" at bounding box center [668, 181] width 89 height 17
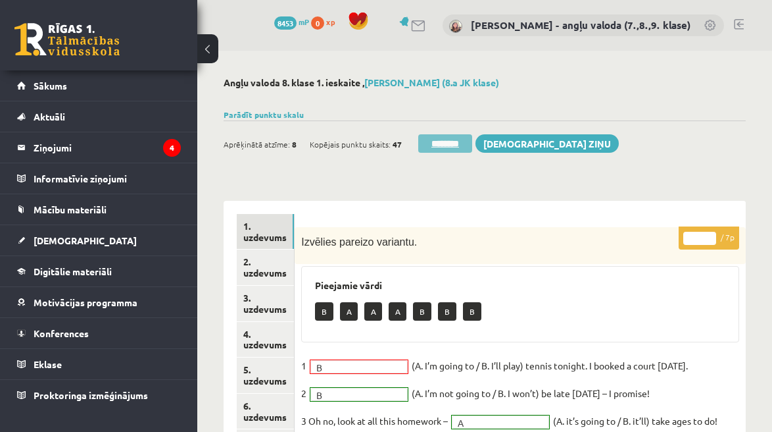
click at [446, 147] on input "********" at bounding box center [445, 143] width 54 height 18
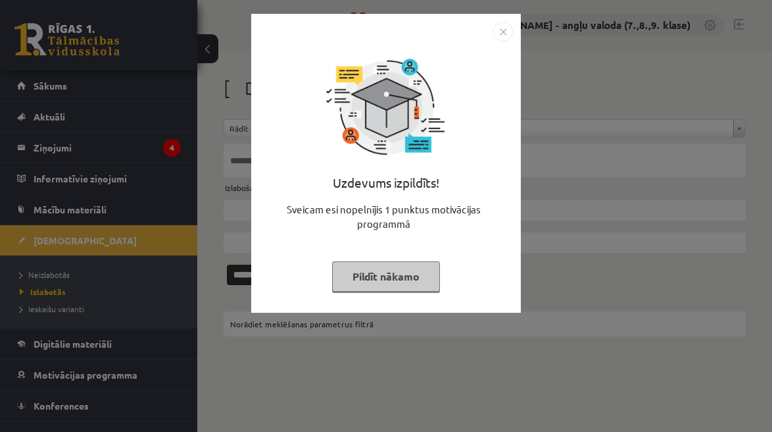
click at [376, 267] on button "Pildīt nākamo" at bounding box center [386, 276] width 108 height 30
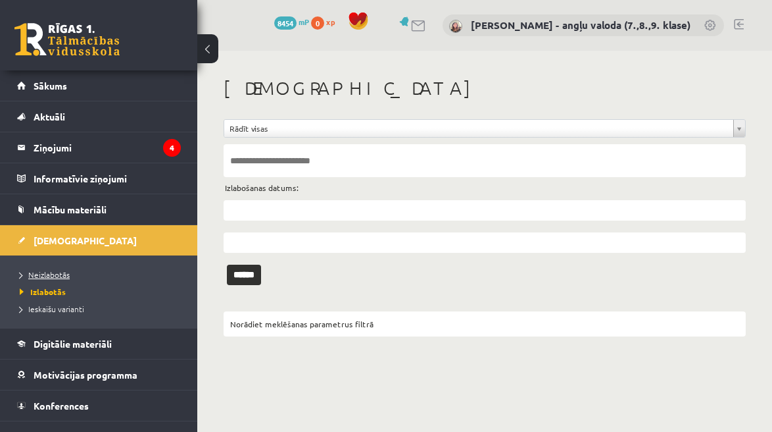
click at [66, 272] on span "Neizlabotās" at bounding box center [45, 274] width 50 height 11
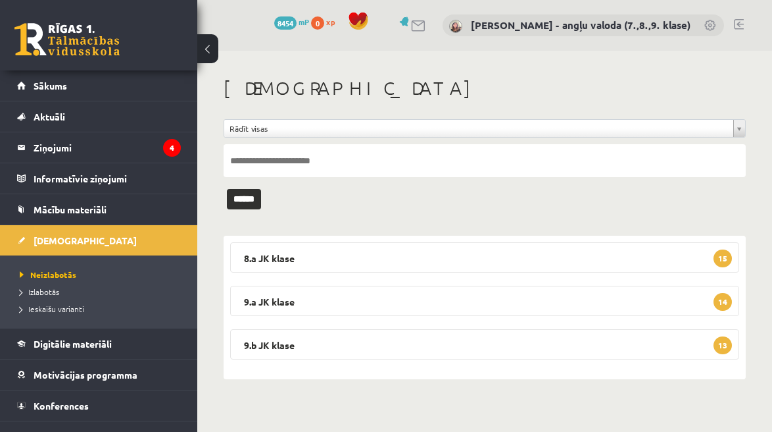
click at [407, 263] on legend "8.a JK klase 15" at bounding box center [484, 257] width 509 height 30
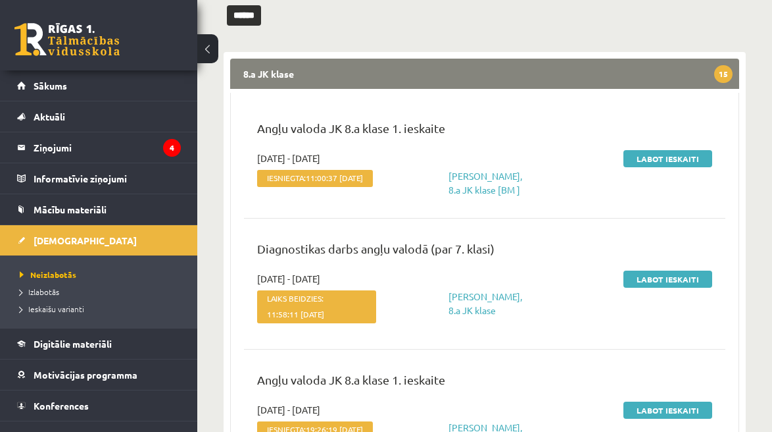
scroll to position [195, 0]
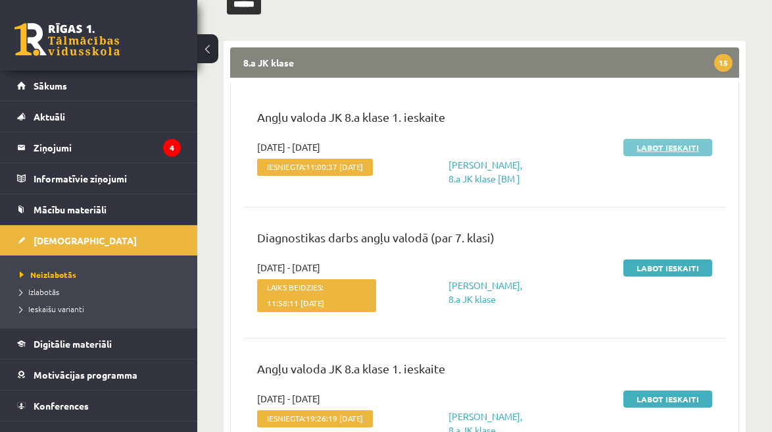
click at [667, 151] on link "Labot ieskaiti" at bounding box center [668, 147] width 89 height 17
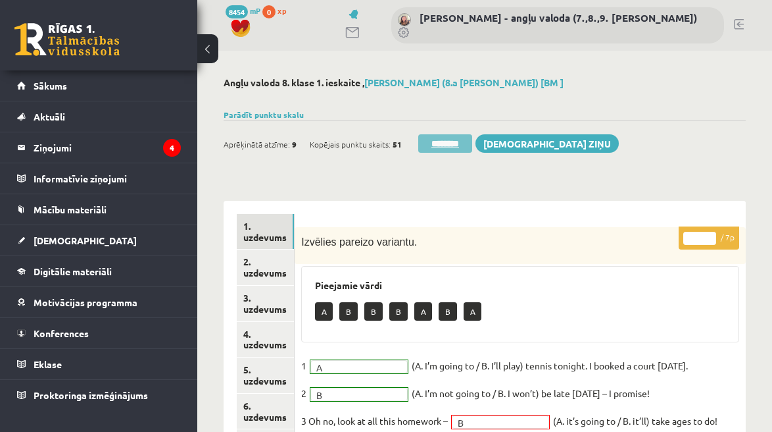
click at [418, 141] on input "********" at bounding box center [445, 143] width 54 height 18
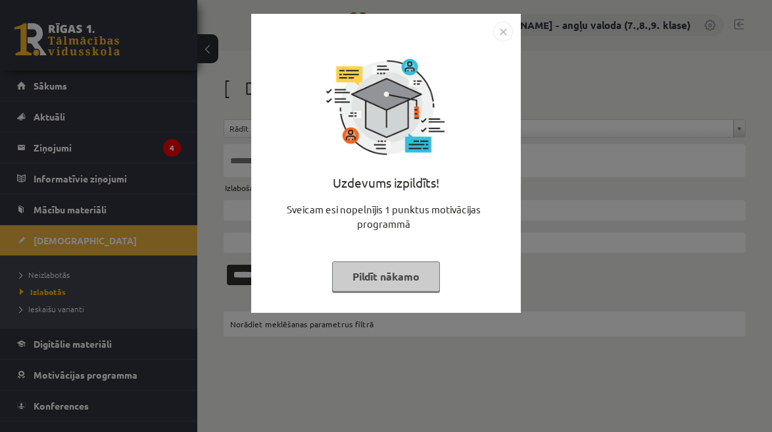
click at [397, 270] on button "Pildīt nākamo" at bounding box center [386, 276] width 108 height 30
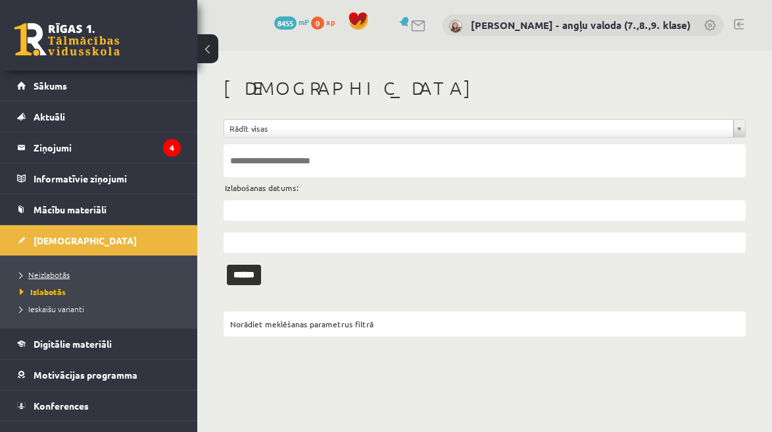
click at [53, 274] on span "Neizlabotās" at bounding box center [45, 274] width 50 height 11
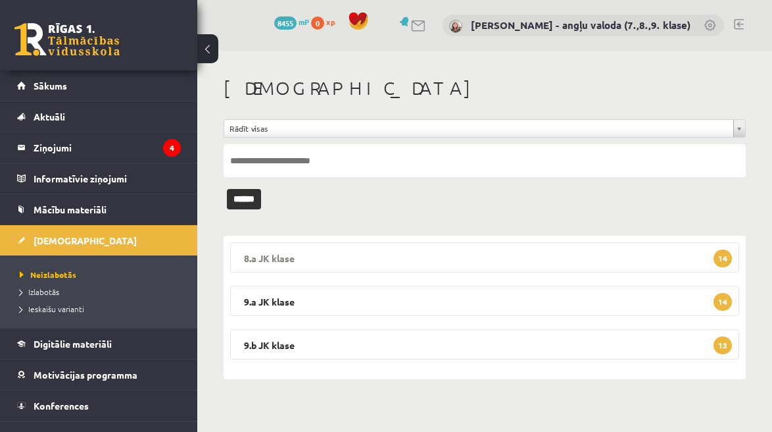
click at [451, 254] on legend "8.a JK klase 14" at bounding box center [484, 257] width 509 height 30
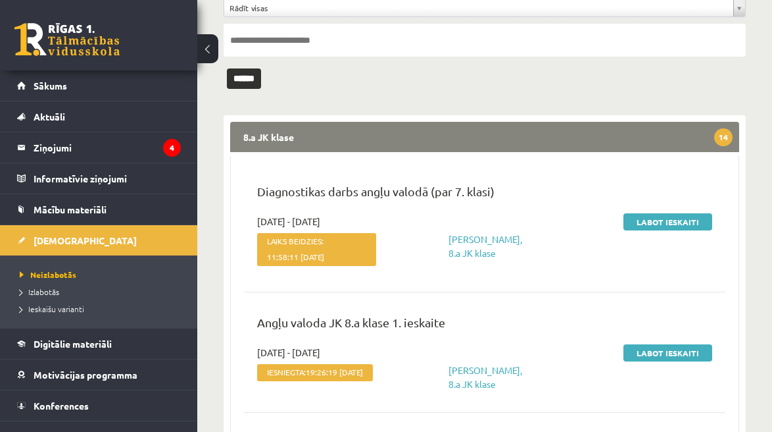
scroll to position [131, 0]
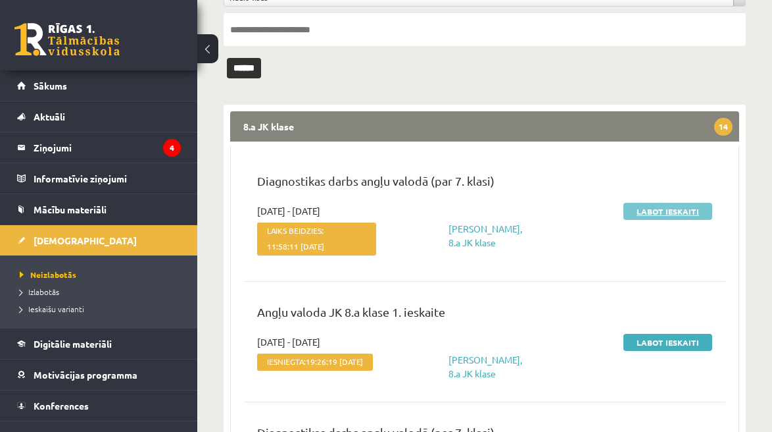
click at [691, 210] on link "Labot ieskaiti" at bounding box center [668, 211] width 89 height 17
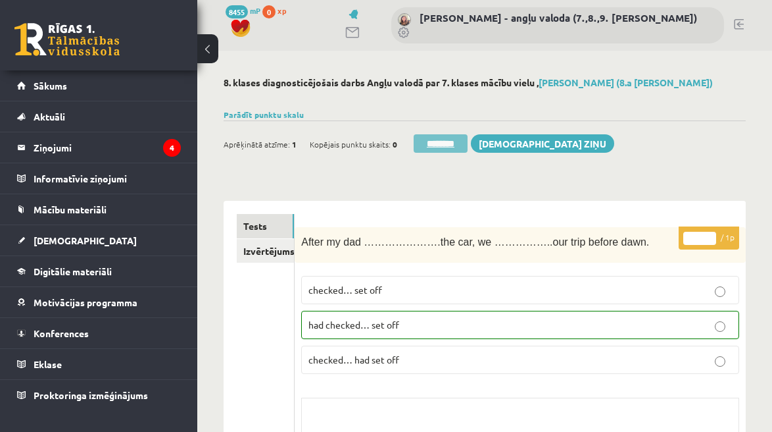
click at [433, 137] on input "********" at bounding box center [441, 143] width 54 height 18
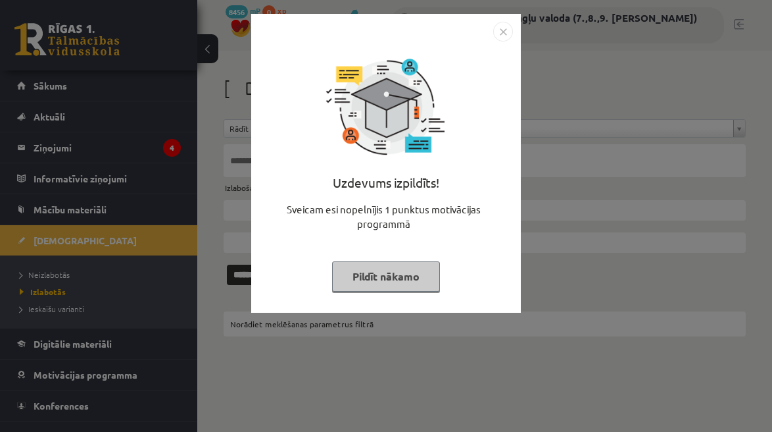
click at [390, 276] on button "Pildīt nākamo" at bounding box center [386, 276] width 108 height 30
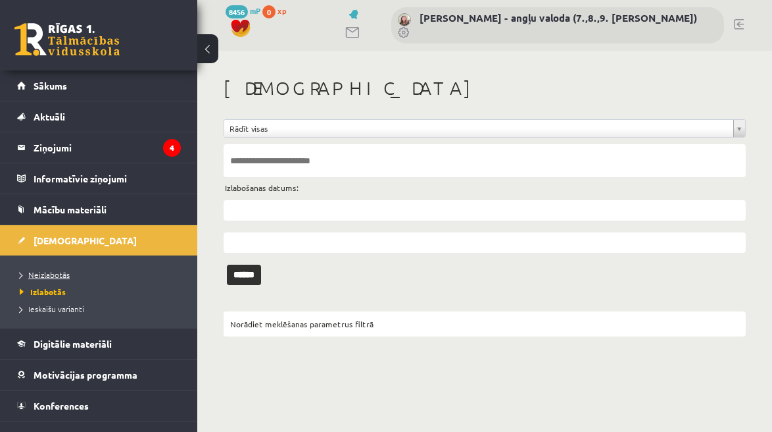
click at [64, 271] on span "Neizlabotās" at bounding box center [45, 274] width 50 height 11
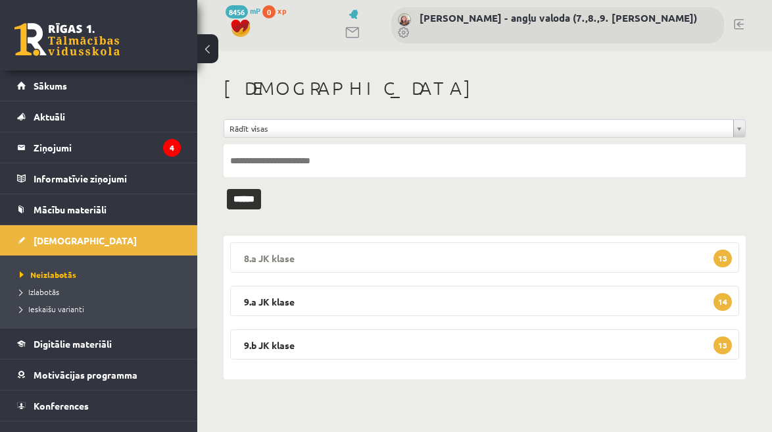
click at [343, 259] on legend "8.a JK klase 13" at bounding box center [484, 257] width 509 height 30
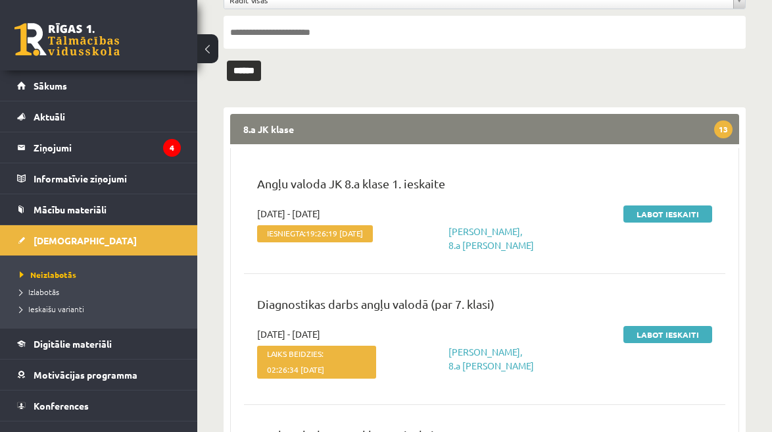
scroll to position [153, 0]
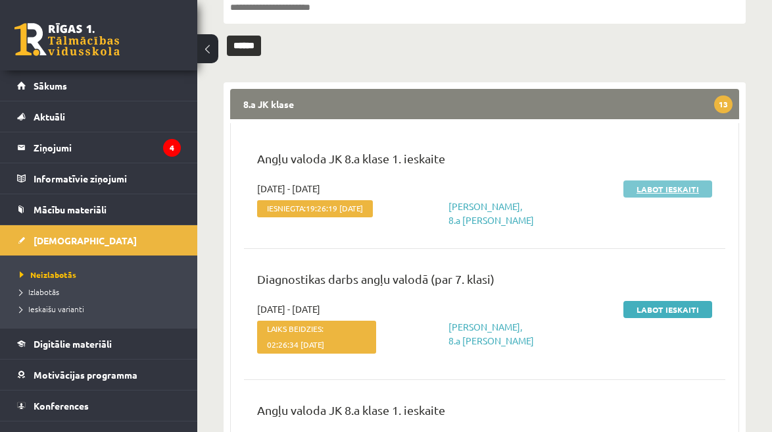
click at [656, 191] on link "Labot ieskaiti" at bounding box center [668, 188] width 89 height 17
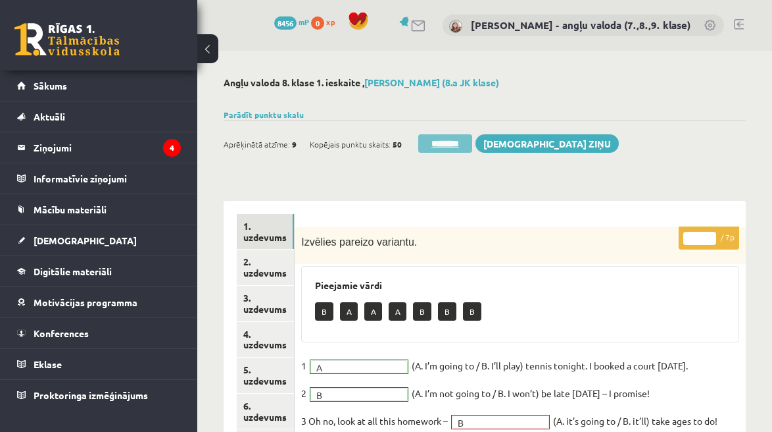
click at [452, 143] on input "********" at bounding box center [445, 143] width 54 height 18
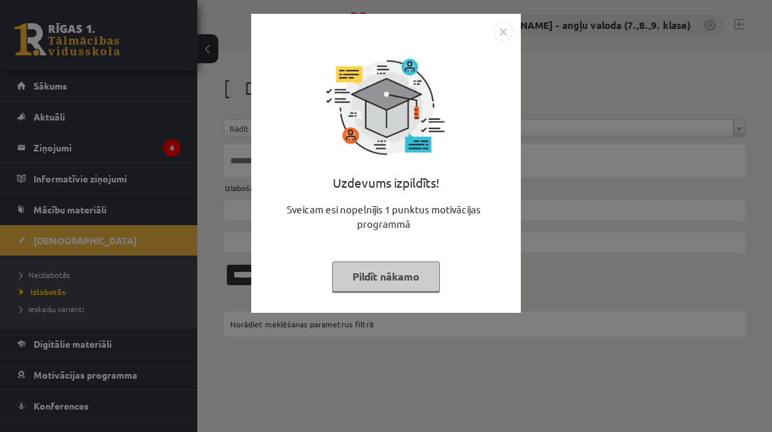
click at [398, 272] on button "Pildīt nākamo" at bounding box center [386, 276] width 108 height 30
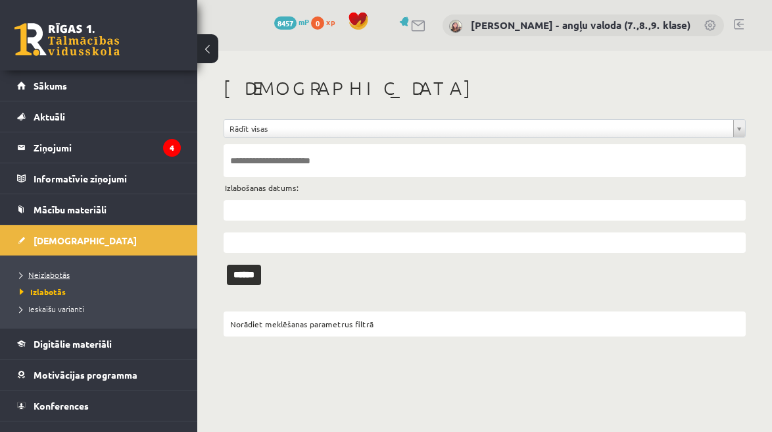
click at [43, 273] on span "Neizlabotās" at bounding box center [45, 274] width 50 height 11
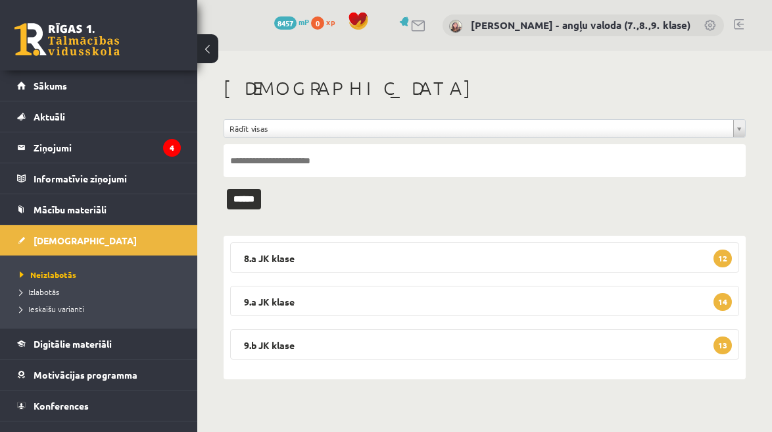
click at [416, 265] on legend "8.a JK klase 12" at bounding box center [484, 257] width 509 height 30
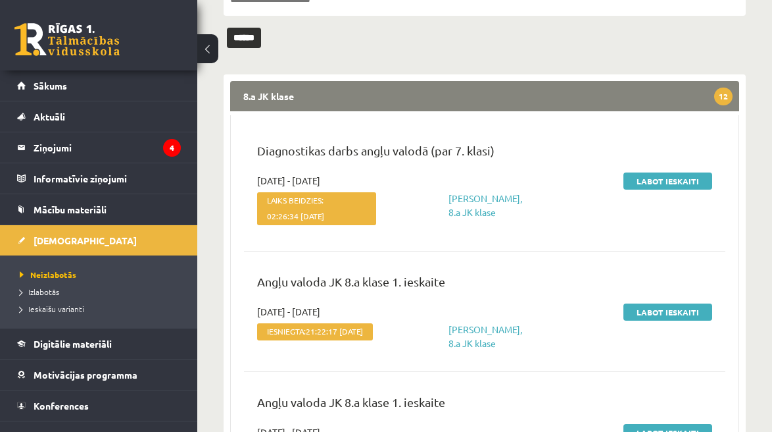
scroll to position [179, 0]
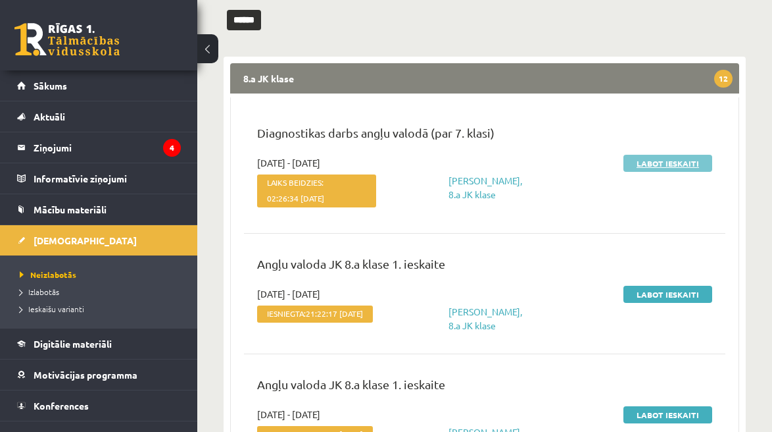
click at [686, 158] on link "Labot ieskaiti" at bounding box center [668, 163] width 89 height 17
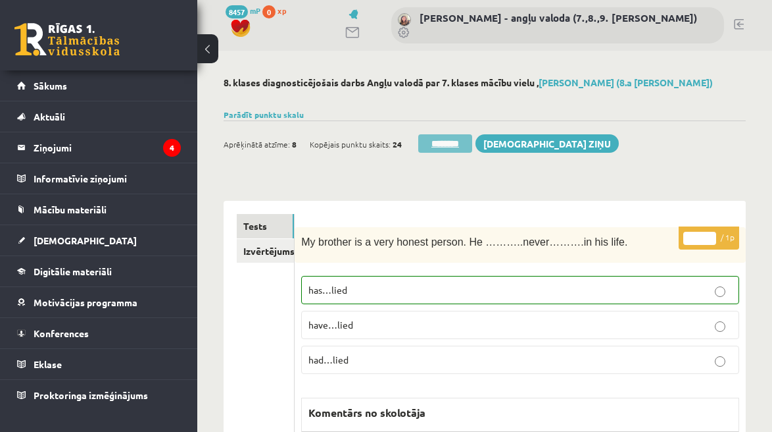
click at [465, 143] on input "********" at bounding box center [445, 143] width 54 height 18
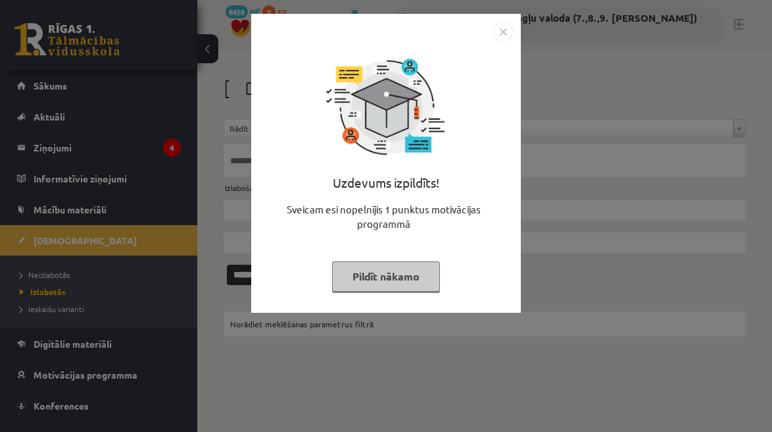
click at [383, 268] on button "Pildīt nākamo" at bounding box center [386, 276] width 108 height 30
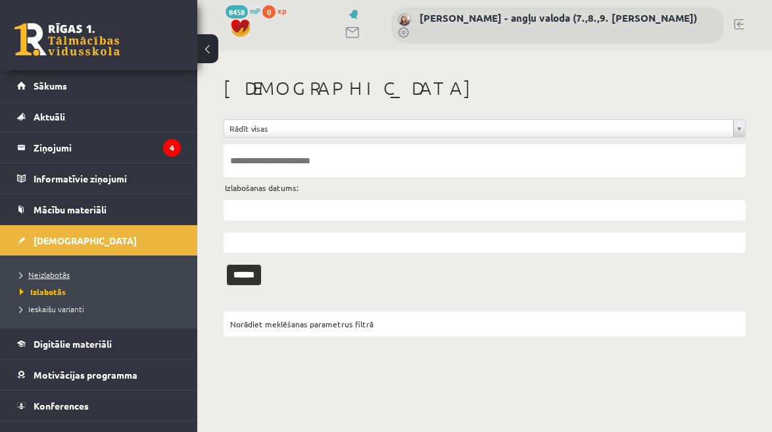
click at [67, 270] on span "Neizlabotās" at bounding box center [45, 274] width 50 height 11
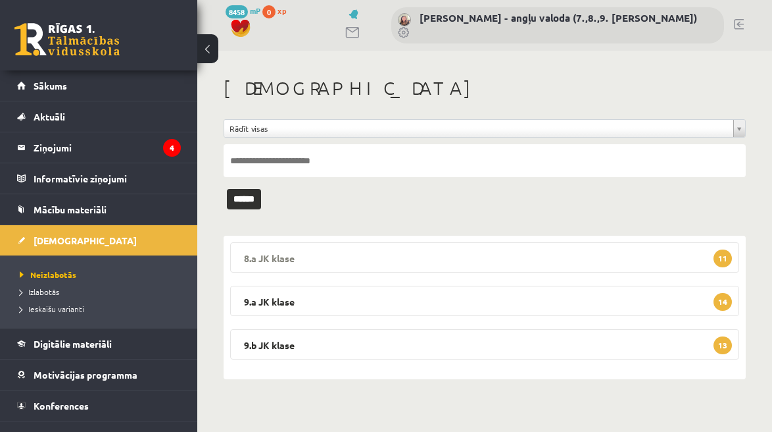
click at [341, 254] on legend "8.a JK klase 11" at bounding box center [484, 257] width 509 height 30
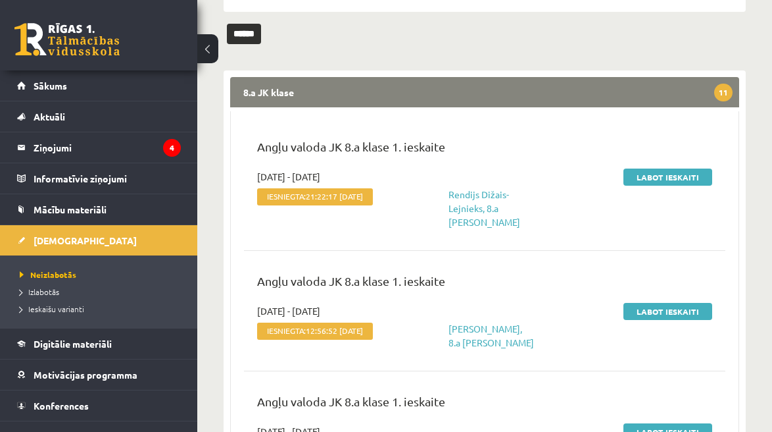
scroll to position [167, 0]
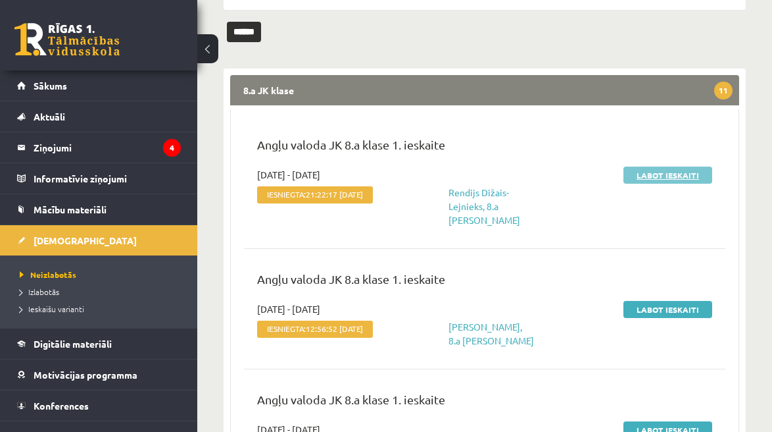
click at [652, 173] on link "Labot ieskaiti" at bounding box center [668, 174] width 89 height 17
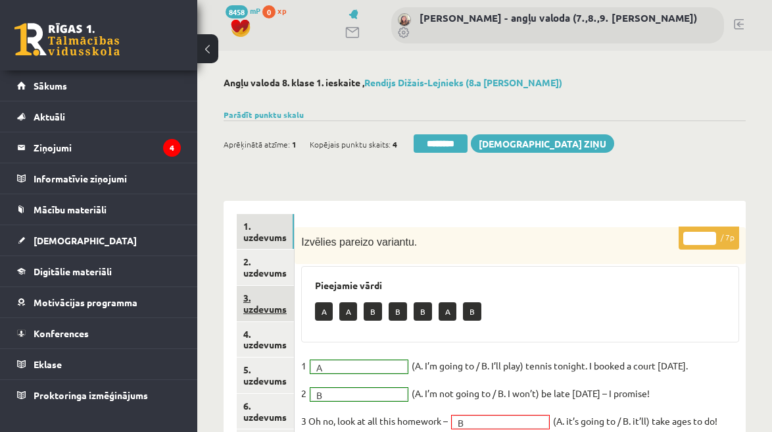
click at [257, 310] on link "3. uzdevums" at bounding box center [265, 303] width 57 height 36
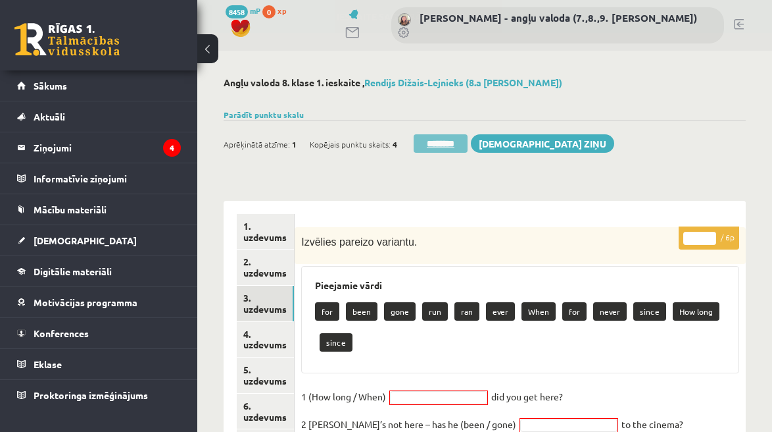
click at [438, 149] on input "********" at bounding box center [441, 143] width 54 height 18
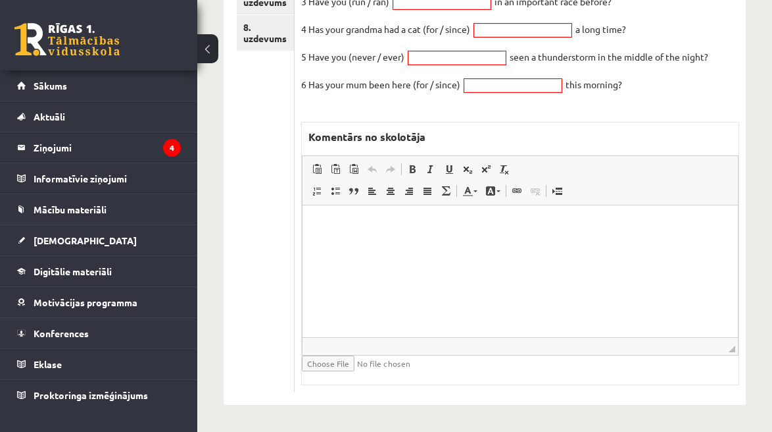
click at [384, 245] on html at bounding box center [520, 225] width 435 height 40
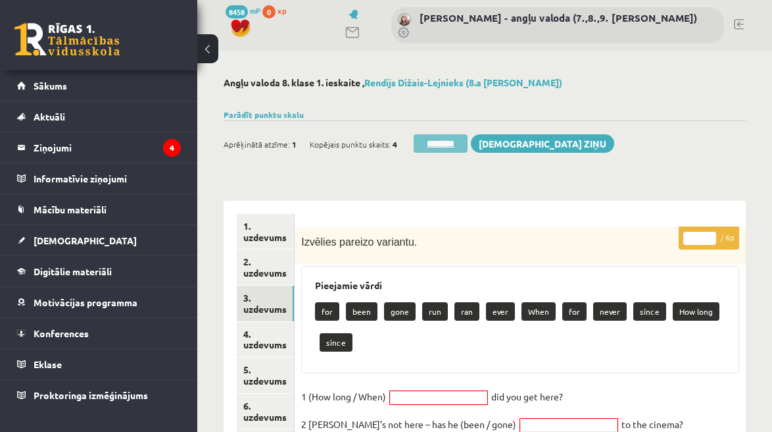
click at [439, 150] on input "********" at bounding box center [441, 143] width 54 height 18
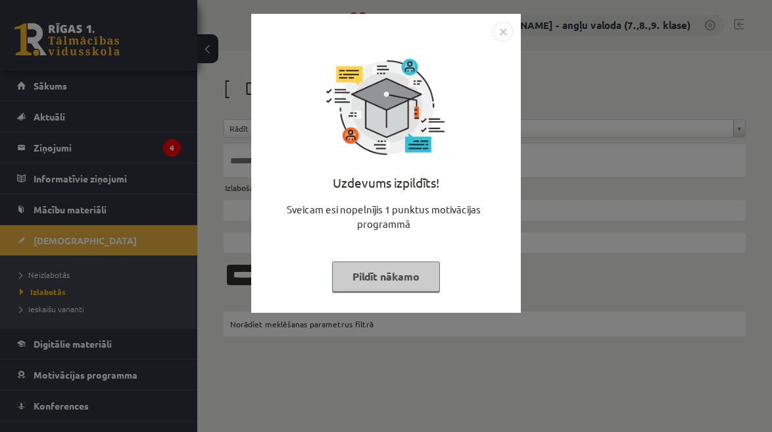
click at [397, 277] on button "Pildīt nākamo" at bounding box center [386, 276] width 108 height 30
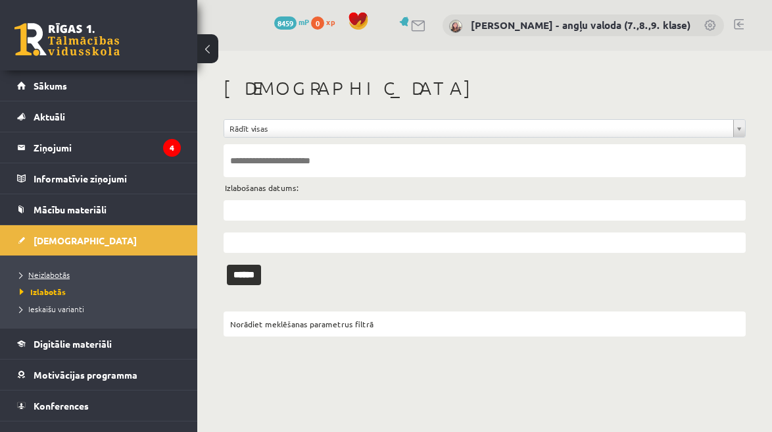
click at [53, 276] on span "Neizlabotās" at bounding box center [45, 274] width 50 height 11
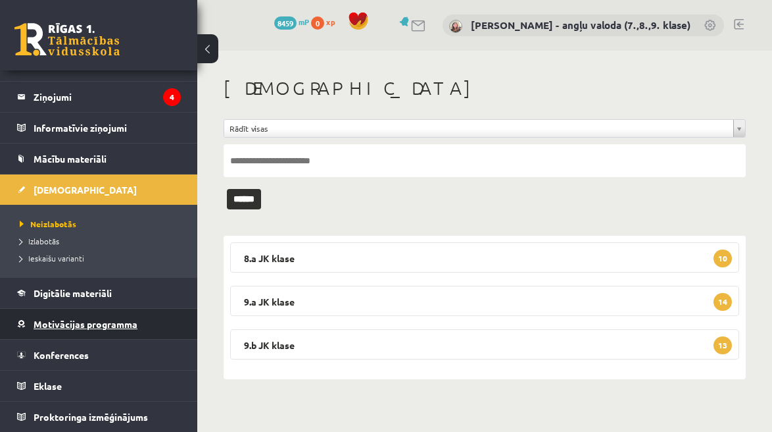
scroll to position [43, 0]
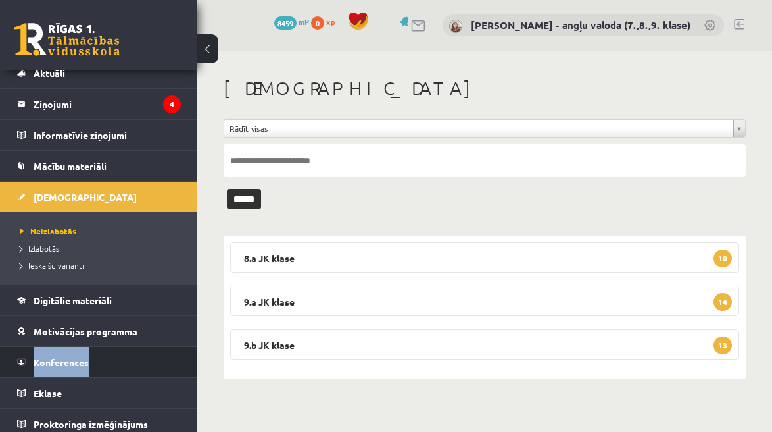
click at [12, 364] on li "Konferences" at bounding box center [98, 362] width 197 height 32
click at [0, 0] on div "0 Dāvanas 8459 mP 0 xp [PERSON_NAME]-Dimiņa - angļu valoda (7.,8.,9. klase) Sāk…" at bounding box center [98, 216] width 197 height 432
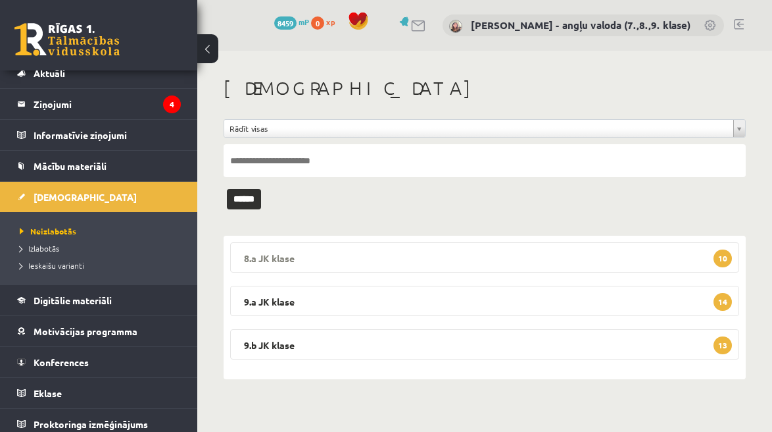
click at [430, 263] on legend "8.a JK klase 10" at bounding box center [484, 257] width 509 height 30
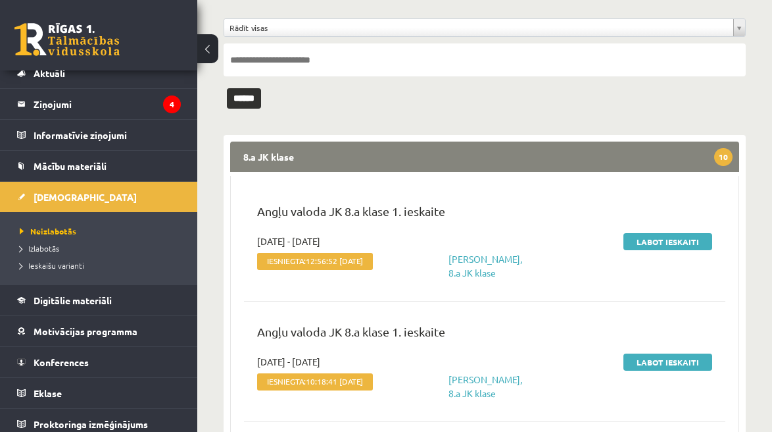
scroll to position [109, 0]
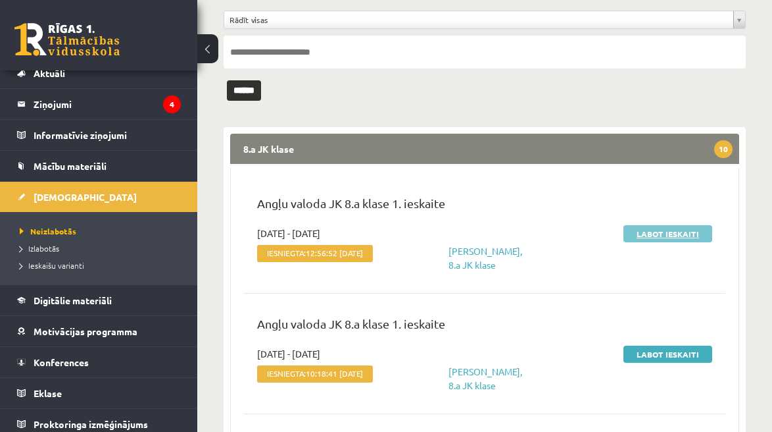
click at [683, 232] on link "Labot ieskaiti" at bounding box center [668, 233] width 89 height 17
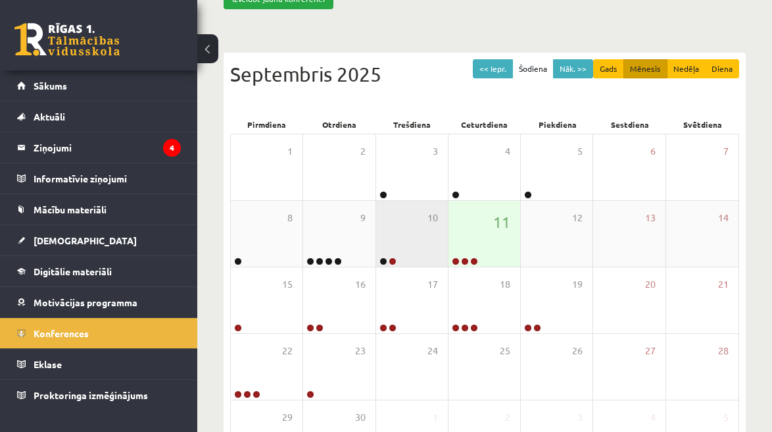
scroll to position [138, 0]
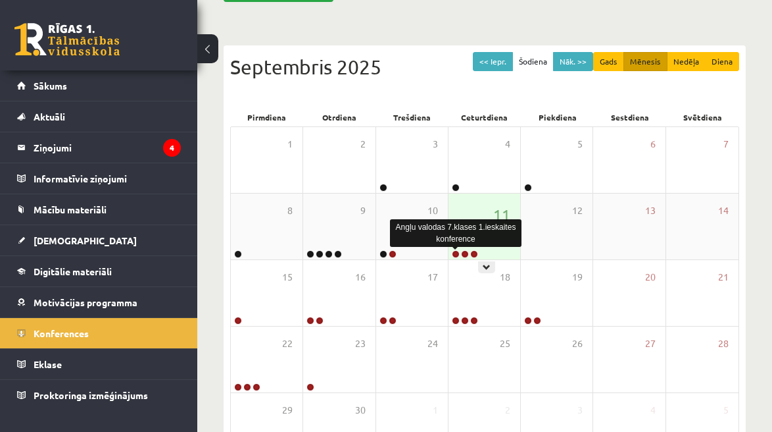
click at [458, 253] on link at bounding box center [456, 254] width 8 height 8
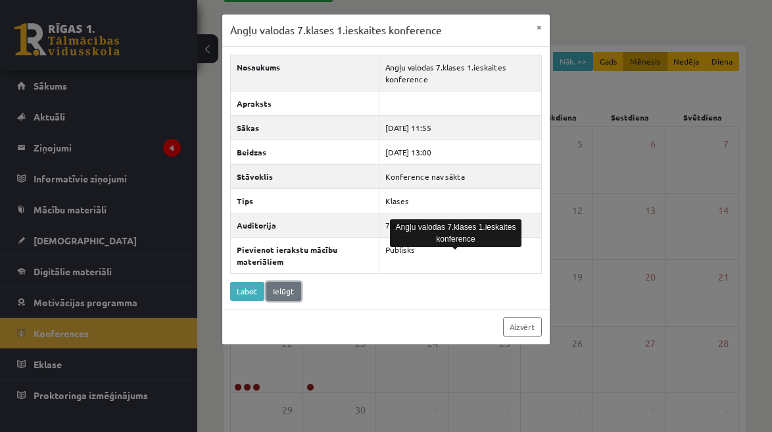
click at [285, 291] on link "Ielūgt" at bounding box center [283, 291] width 35 height 19
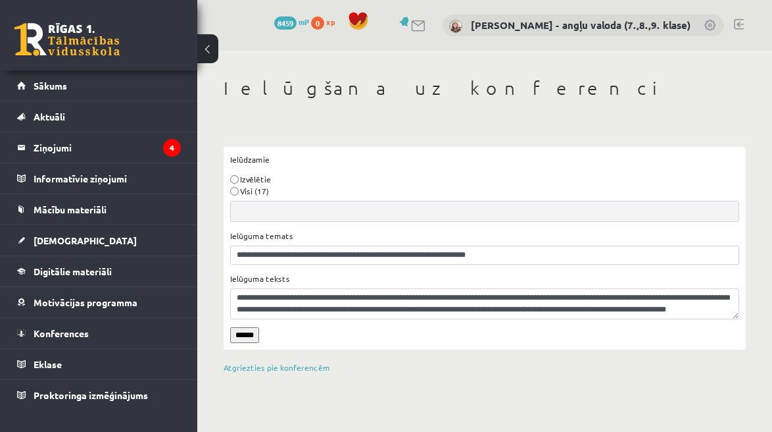
click at [249, 335] on input "******" at bounding box center [244, 335] width 29 height 16
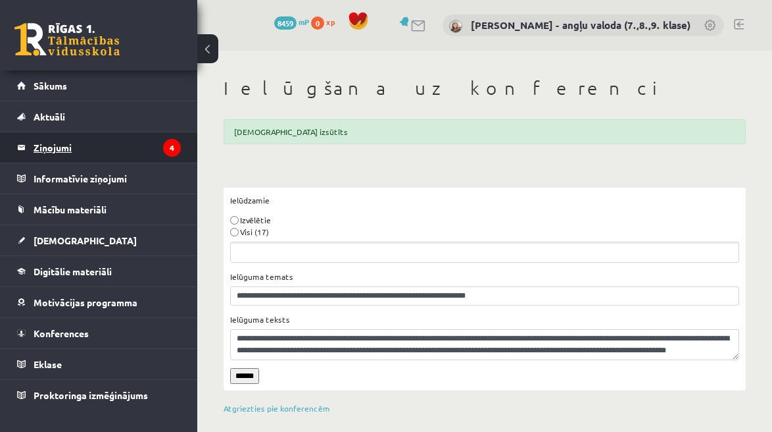
click at [57, 145] on legend "Ziņojumi 4" at bounding box center [107, 147] width 147 height 30
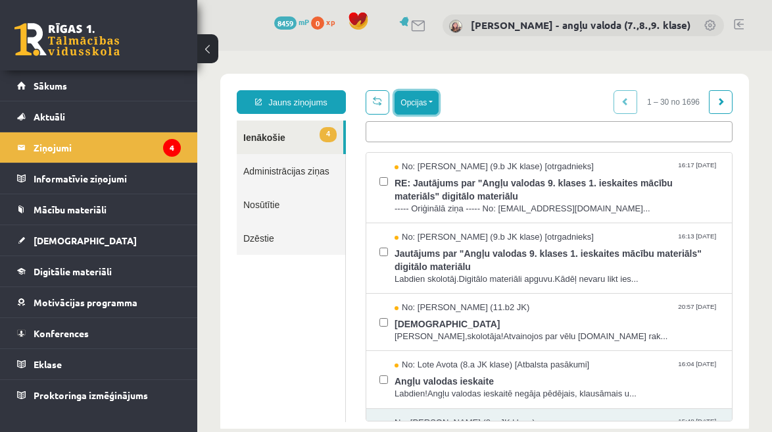
click at [431, 105] on button "Opcijas" at bounding box center [417, 103] width 44 height 24
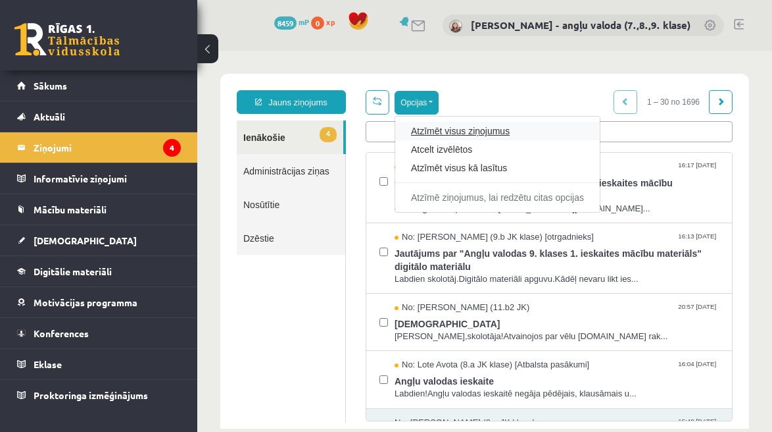
click at [426, 126] on link "Atzīmēt visus ziņojumus" at bounding box center [497, 130] width 173 height 13
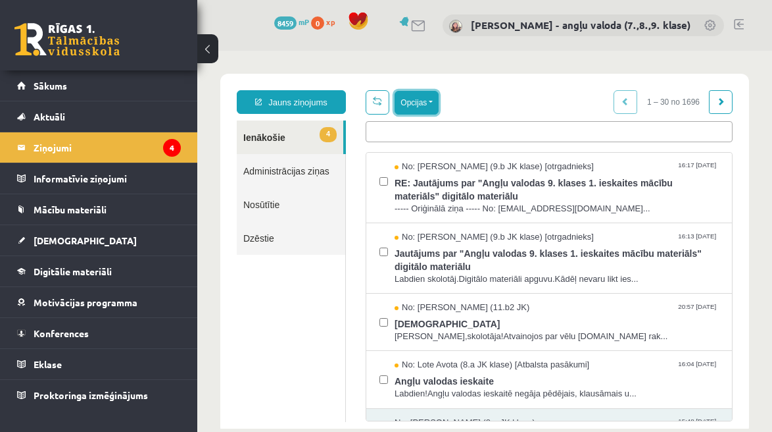
click at [422, 102] on button "Opcijas" at bounding box center [417, 103] width 44 height 24
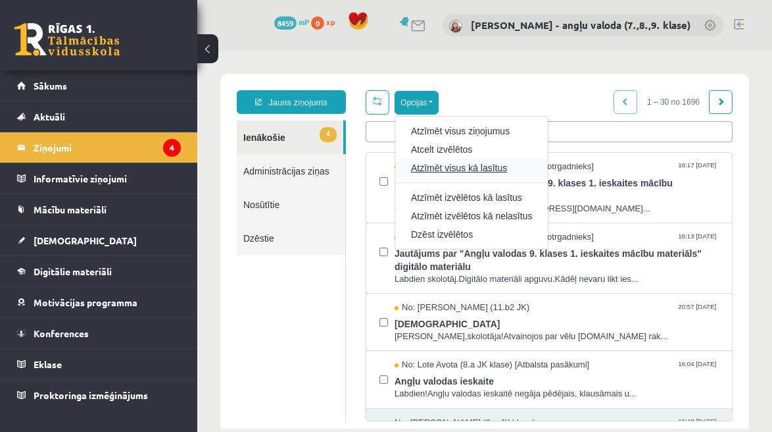
click at [439, 174] on link "Atzīmēt visus kā lasītus" at bounding box center [471, 167] width 121 height 13
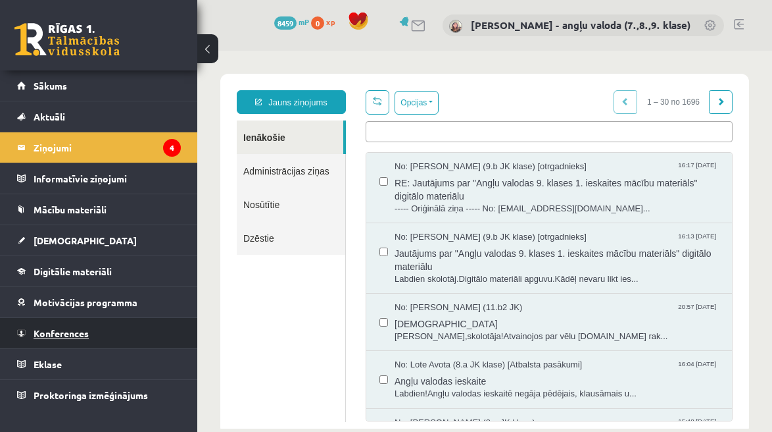
click at [55, 336] on span "Konferences" at bounding box center [61, 333] width 55 height 12
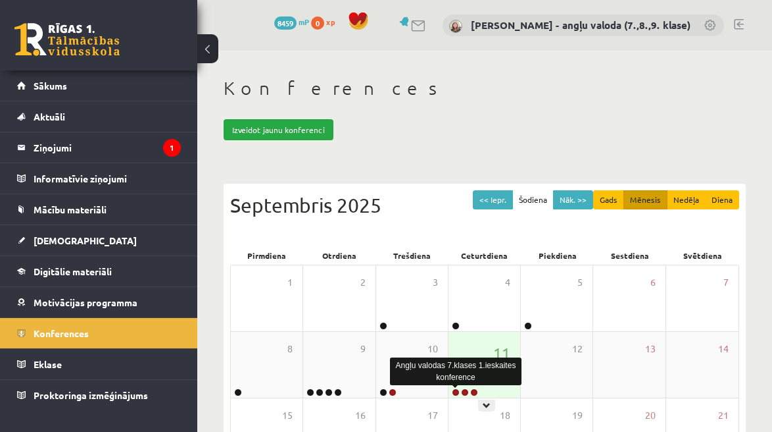
click at [455, 391] on link at bounding box center [456, 392] width 8 height 8
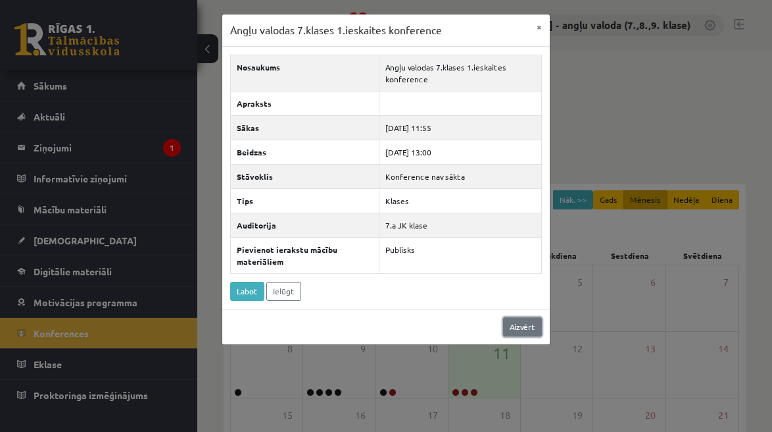
click at [534, 327] on link "Aizvērt" at bounding box center [522, 326] width 39 height 19
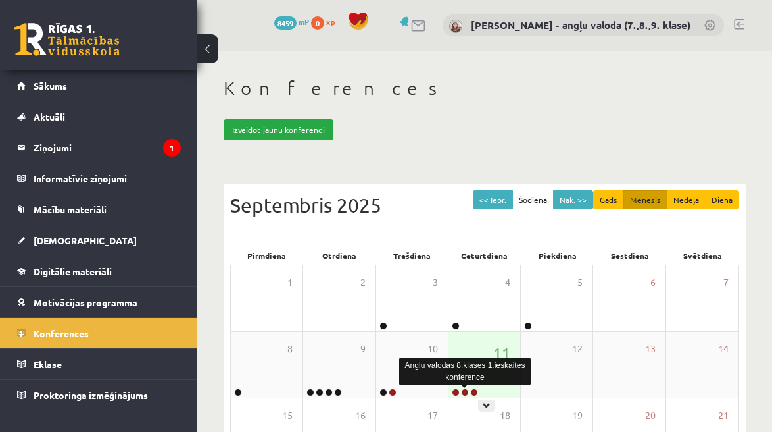
click at [466, 393] on link at bounding box center [465, 392] width 8 height 8
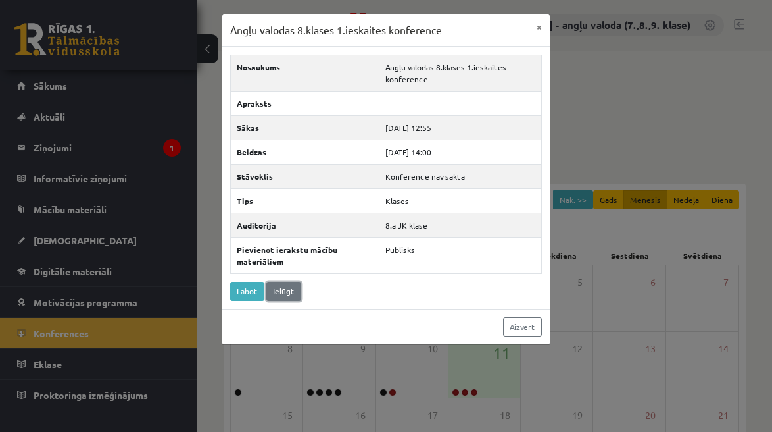
click at [284, 288] on link "Ielūgt" at bounding box center [283, 291] width 35 height 19
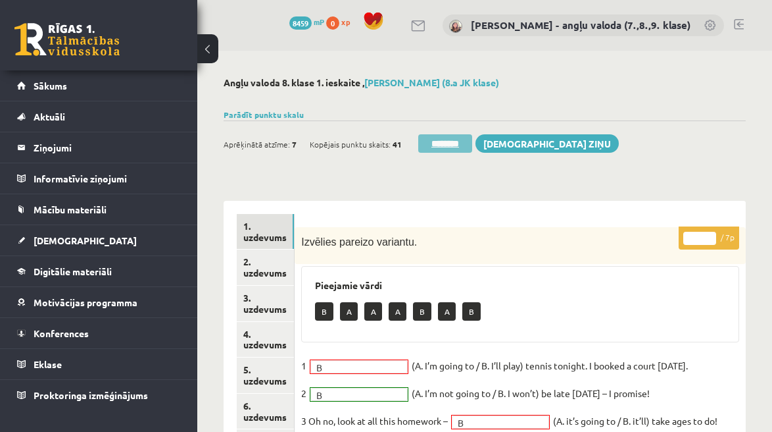
click at [447, 148] on input "********" at bounding box center [445, 143] width 54 height 18
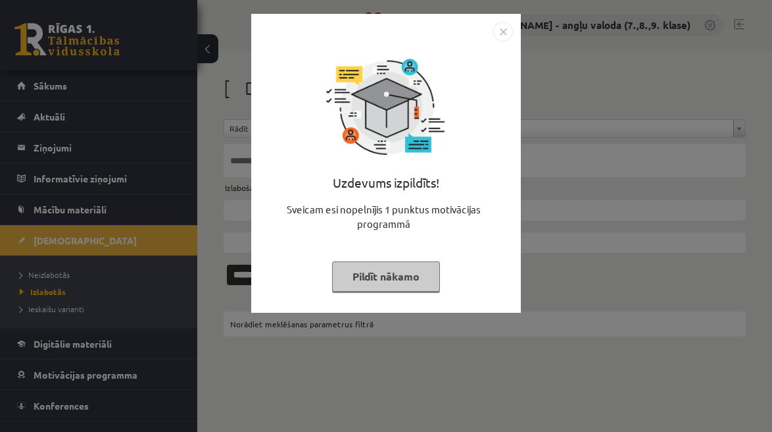
click at [395, 280] on button "Pildīt nākamo" at bounding box center [386, 276] width 108 height 30
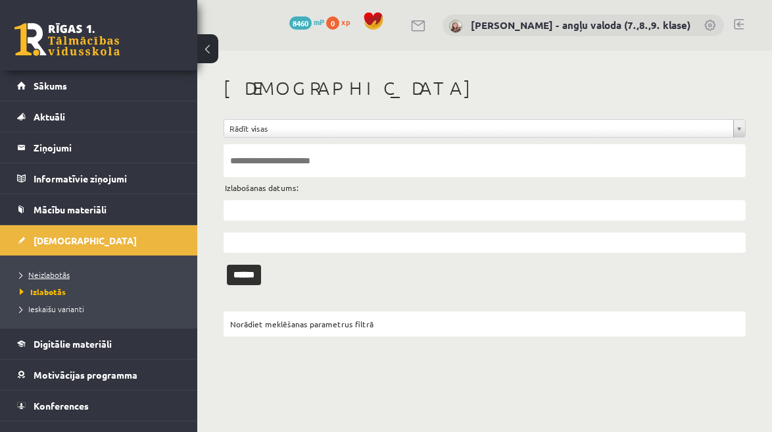
click at [62, 272] on span "Neizlabotās" at bounding box center [45, 274] width 50 height 11
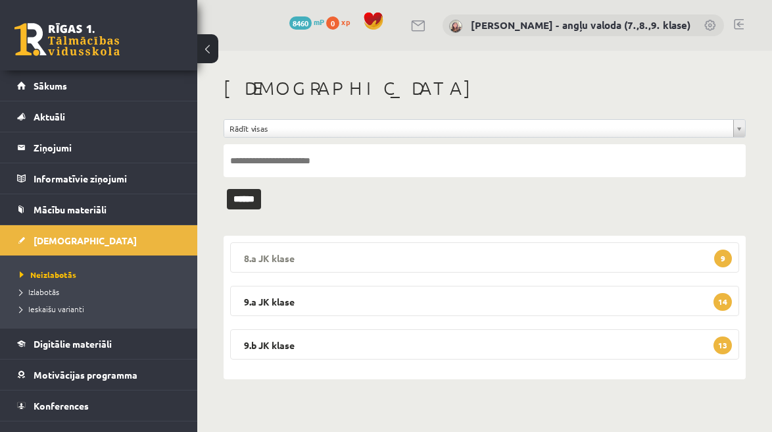
click at [408, 253] on legend "8.a JK klase 9" at bounding box center [484, 257] width 509 height 30
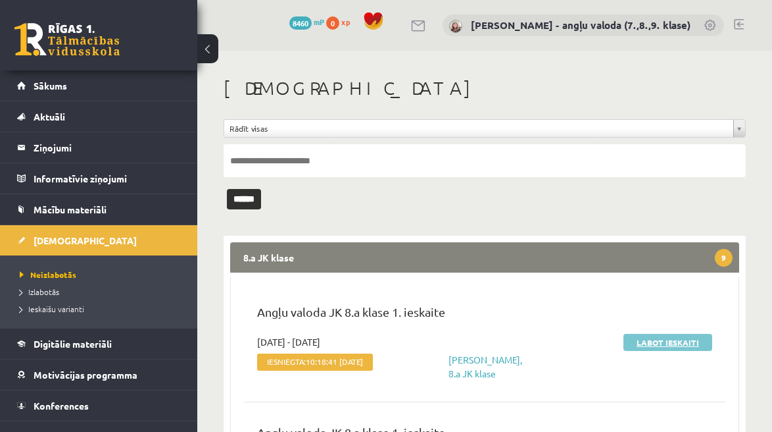
click at [662, 344] on link "Labot ieskaiti" at bounding box center [668, 342] width 89 height 17
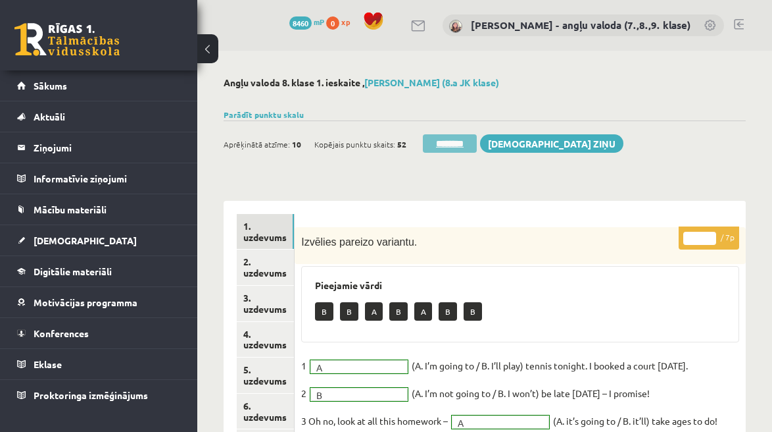
click at [475, 143] on input "********" at bounding box center [450, 143] width 54 height 18
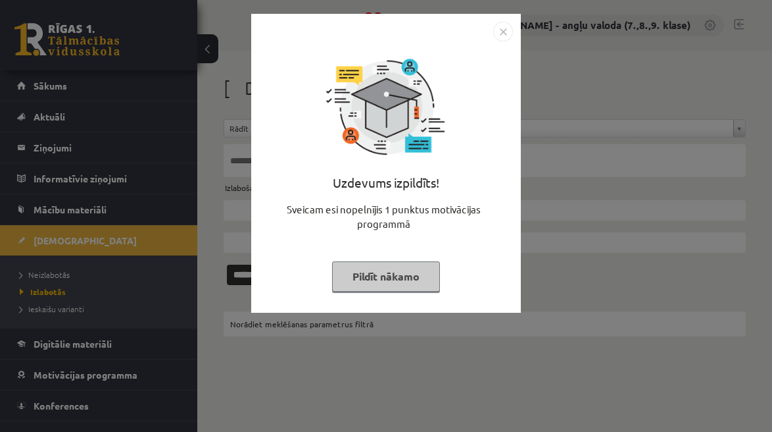
click at [379, 282] on button "Pildīt nākamo" at bounding box center [386, 276] width 108 height 30
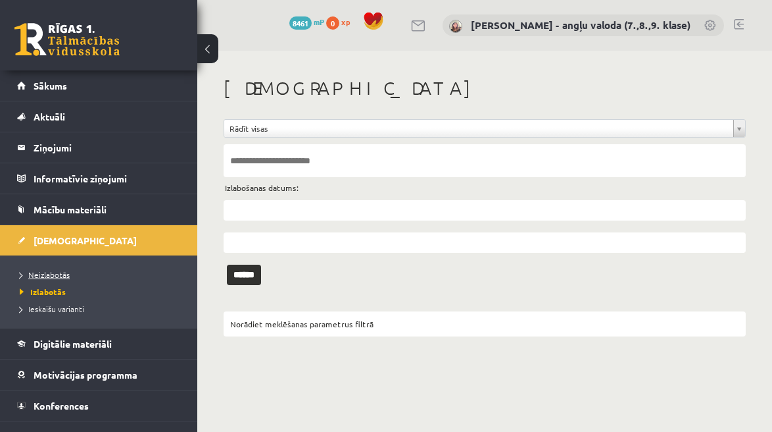
click span "Neizlabotās"
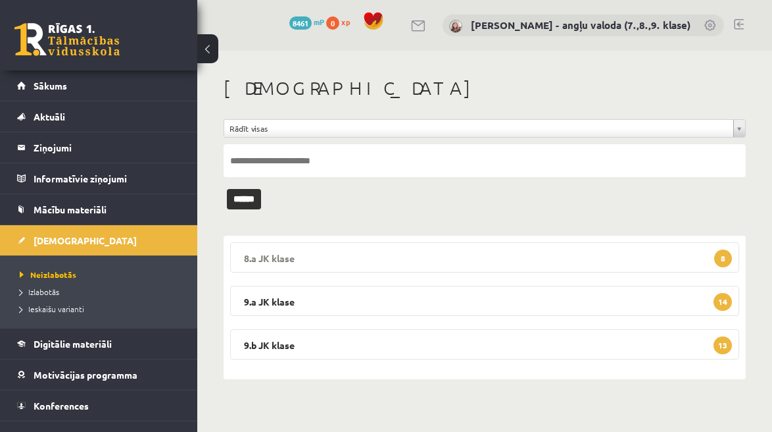
click legend "8.a JK klase 8"
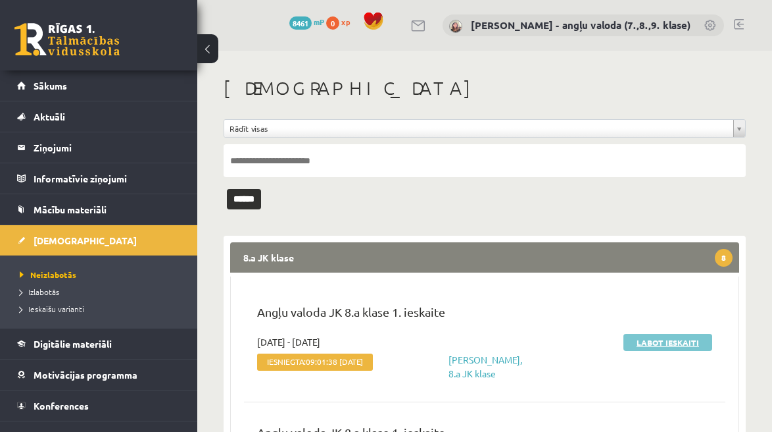
click link "Labot ieskaiti"
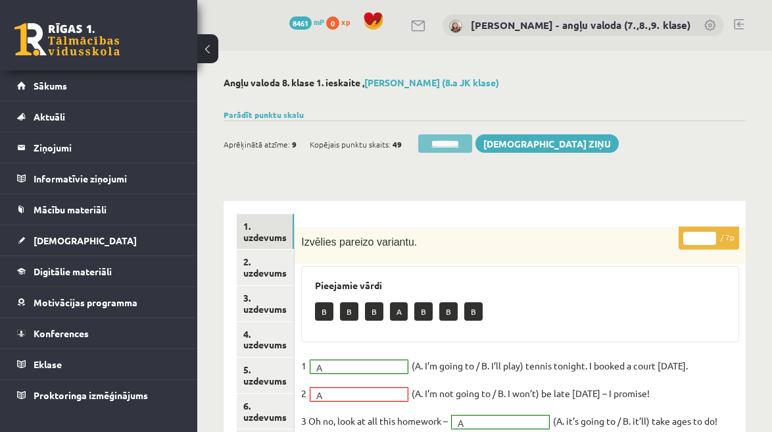
click at [455, 147] on input "********" at bounding box center [445, 143] width 54 height 18
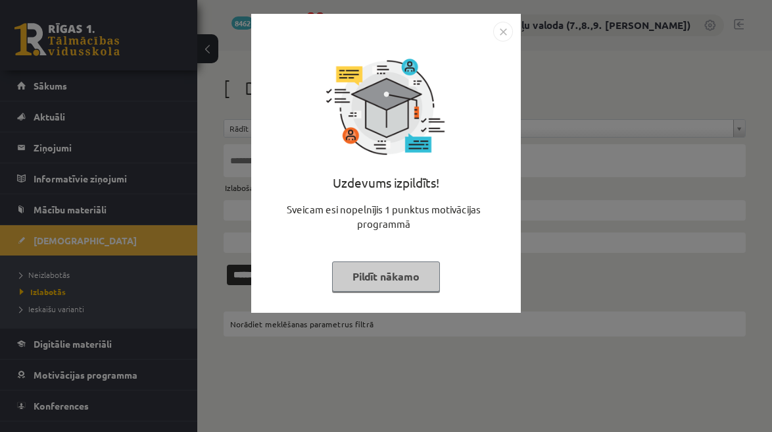
click at [378, 284] on button "Pildīt nākamo" at bounding box center [386, 276] width 108 height 30
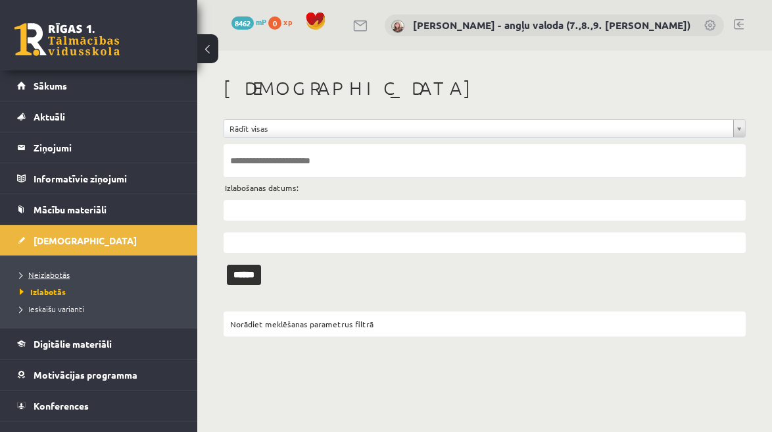
click at [41, 273] on span "Neizlabotās" at bounding box center [45, 274] width 50 height 11
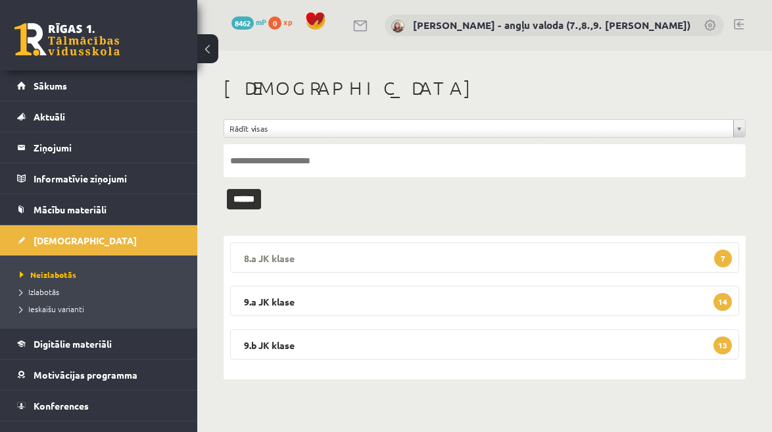
click at [408, 251] on legend "8.a JK klase 7" at bounding box center [484, 257] width 509 height 30
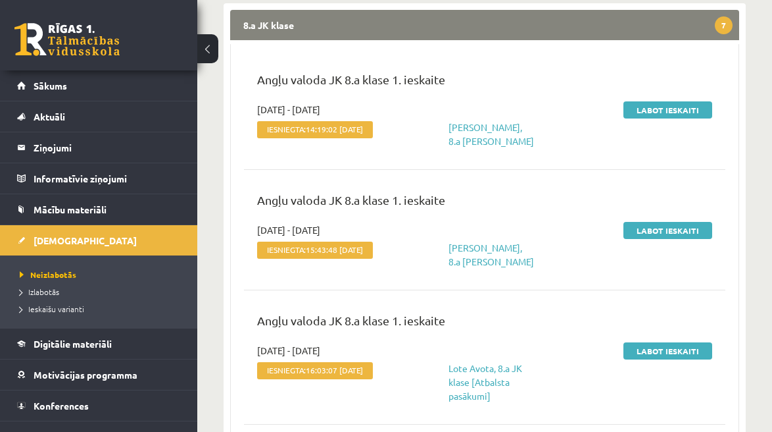
scroll to position [239, 0]
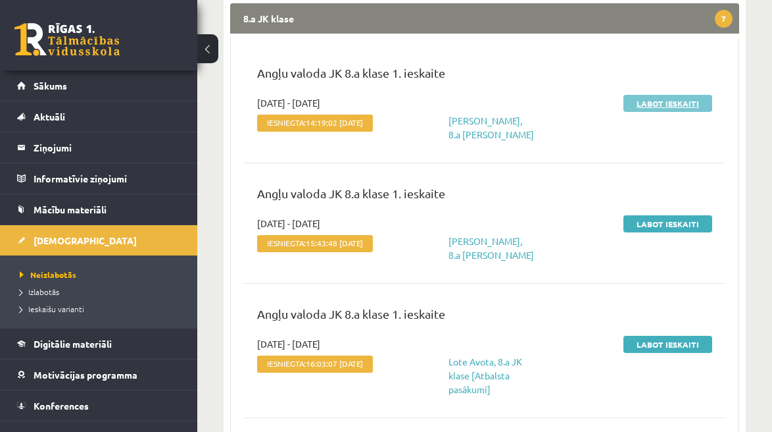
click at [670, 99] on link "Labot ieskaiti" at bounding box center [668, 103] width 89 height 17
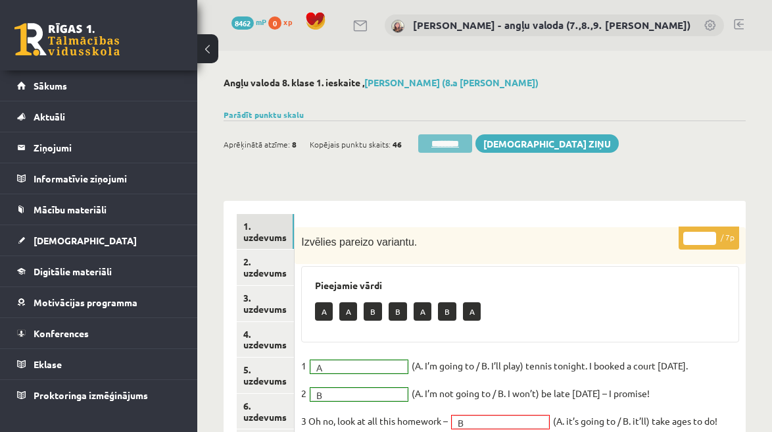
click at [449, 139] on input "********" at bounding box center [445, 143] width 54 height 18
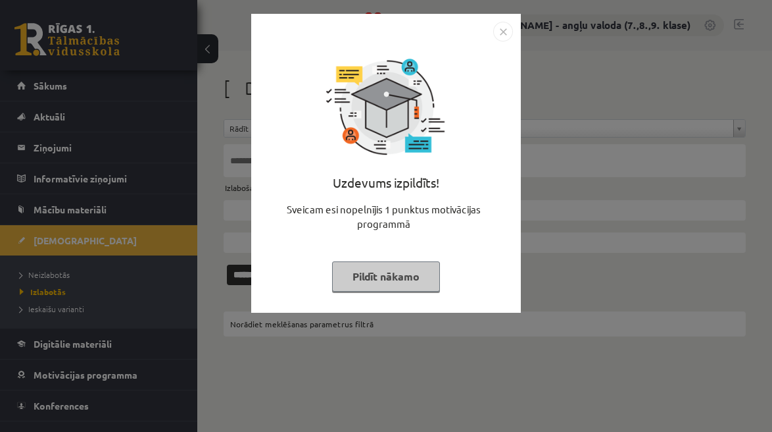
click at [404, 276] on button "Pildīt nākamo" at bounding box center [386, 276] width 108 height 30
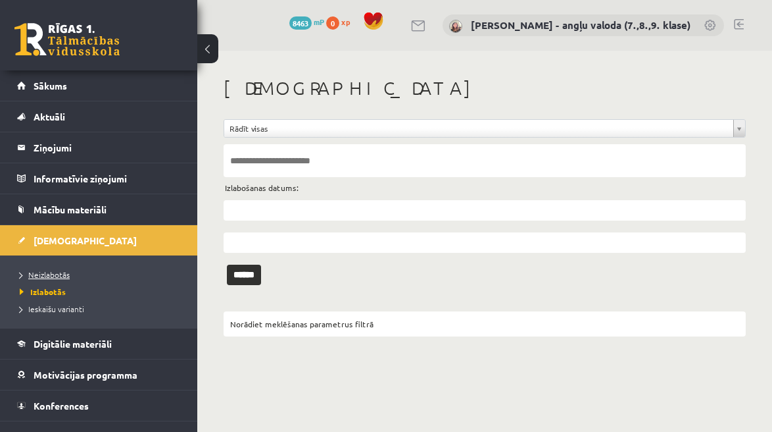
click at [49, 273] on span "Neizlabotās" at bounding box center [45, 274] width 50 height 11
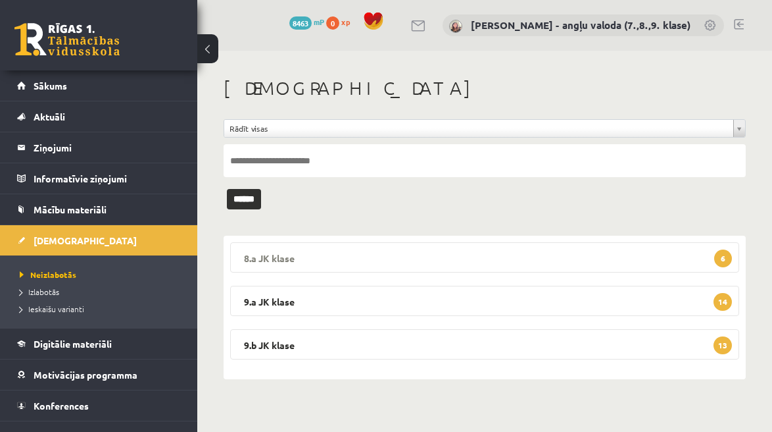
click at [292, 257] on legend "8.a JK klase 6" at bounding box center [484, 257] width 509 height 30
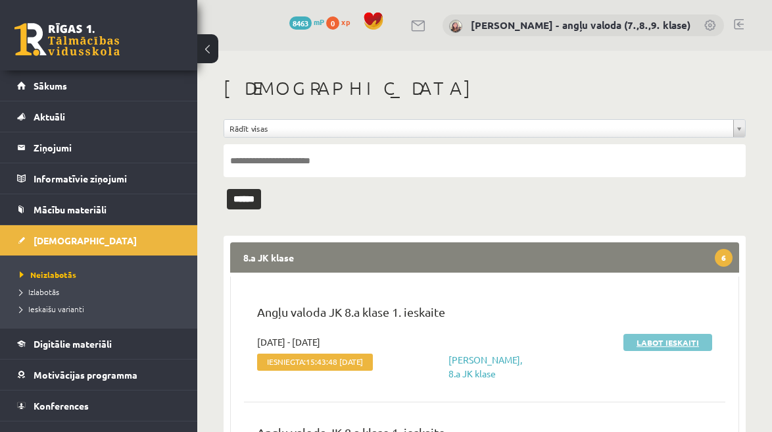
click at [669, 338] on link "Labot ieskaiti" at bounding box center [668, 342] width 89 height 17
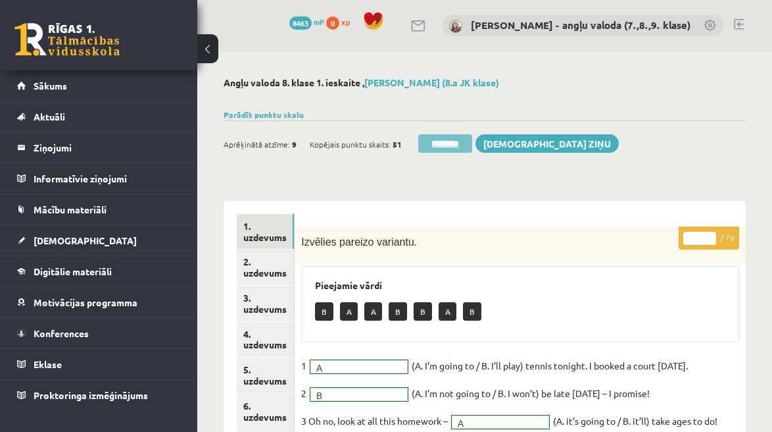
click at [455, 147] on input "********" at bounding box center [445, 143] width 54 height 18
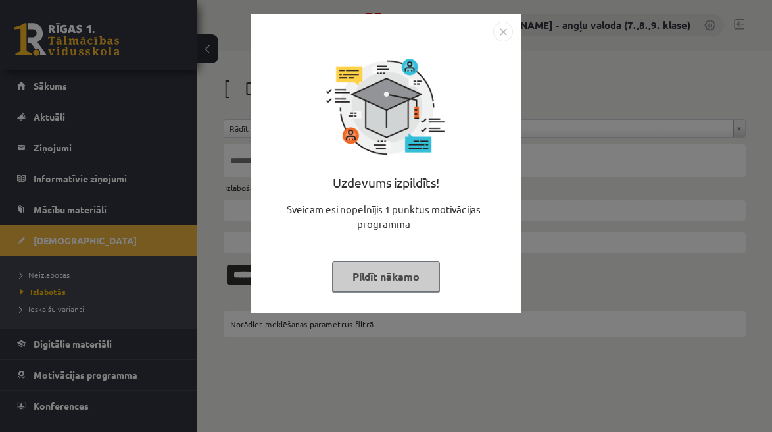
click at [413, 276] on button "Pildīt nākamo" at bounding box center [386, 276] width 108 height 30
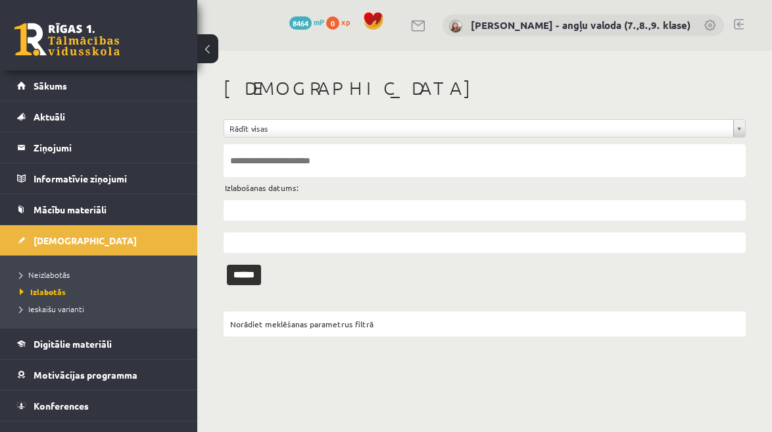
click at [44, 267] on li "Neizlabotās" at bounding box center [102, 274] width 164 height 17
click at [37, 276] on span "Neizlabotās" at bounding box center [48, 274] width 57 height 11
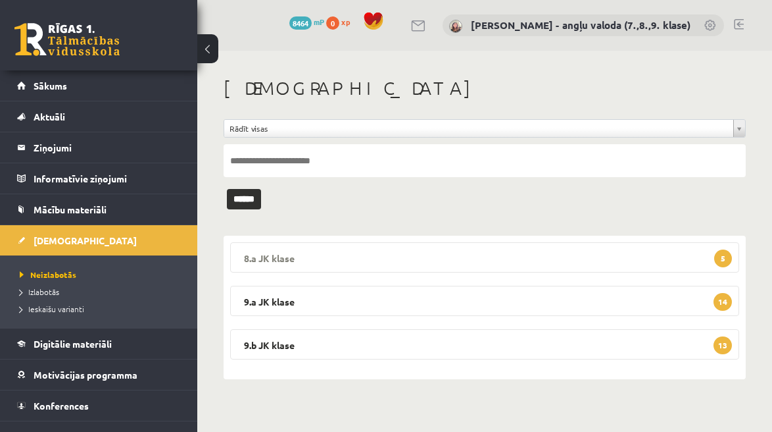
click at [429, 253] on legend "8.a JK klase 5" at bounding box center [484, 257] width 509 height 30
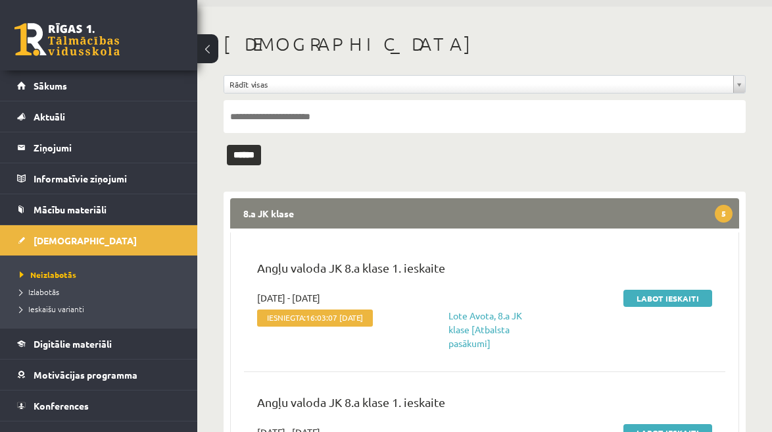
scroll to position [55, 0]
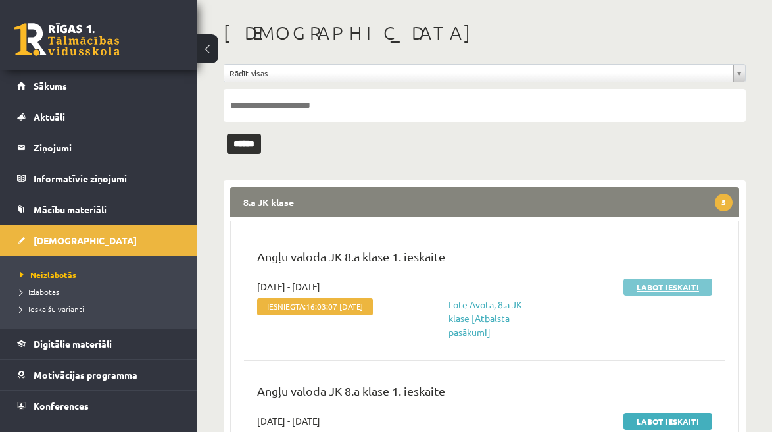
click at [674, 282] on link "Labot ieskaiti" at bounding box center [668, 286] width 89 height 17
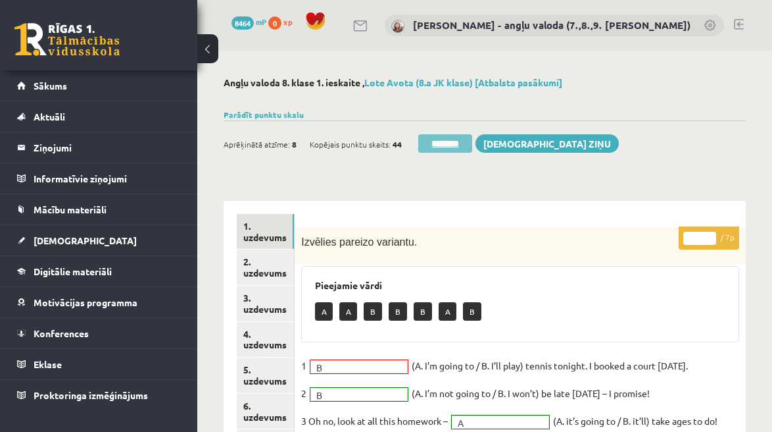
click at [452, 143] on input "********" at bounding box center [445, 143] width 54 height 18
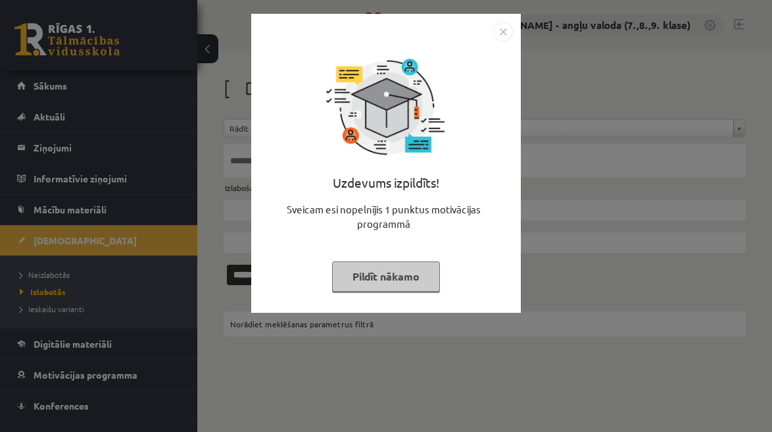
click at [370, 274] on button "Pildīt nākamo" at bounding box center [386, 276] width 108 height 30
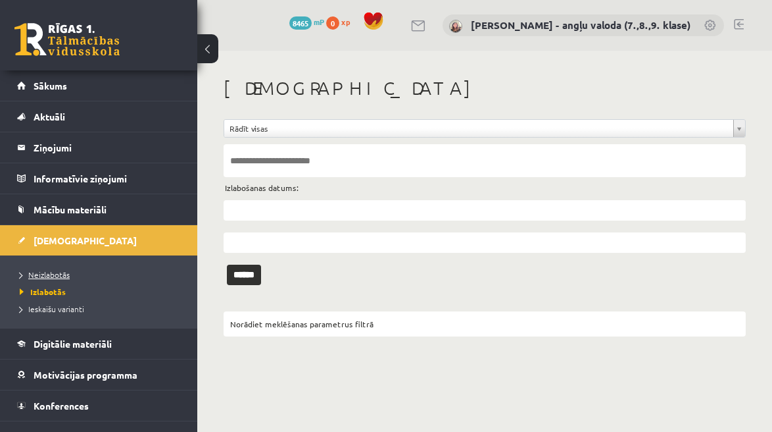
click at [56, 273] on span "Neizlabotās" at bounding box center [45, 274] width 50 height 11
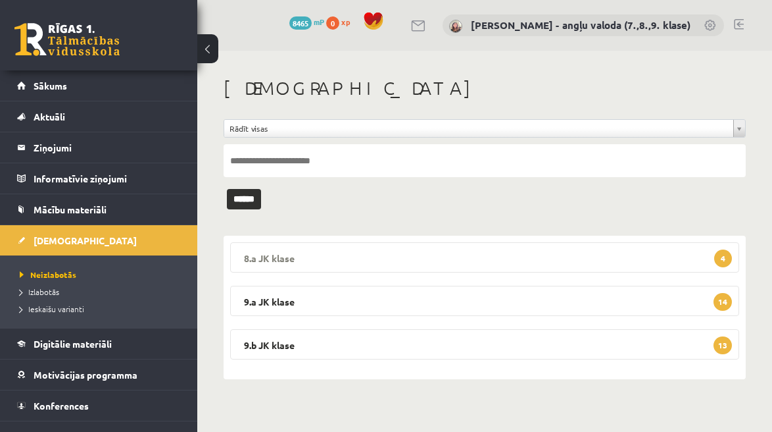
click at [503, 253] on legend "8.a JK klase 4" at bounding box center [484, 257] width 509 height 30
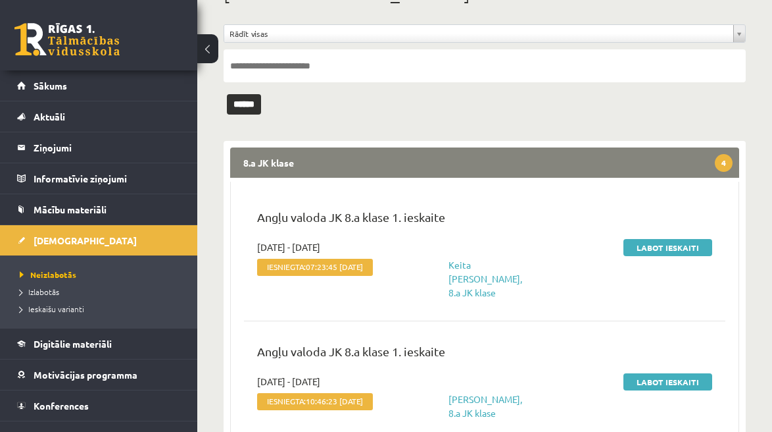
scroll to position [137, 0]
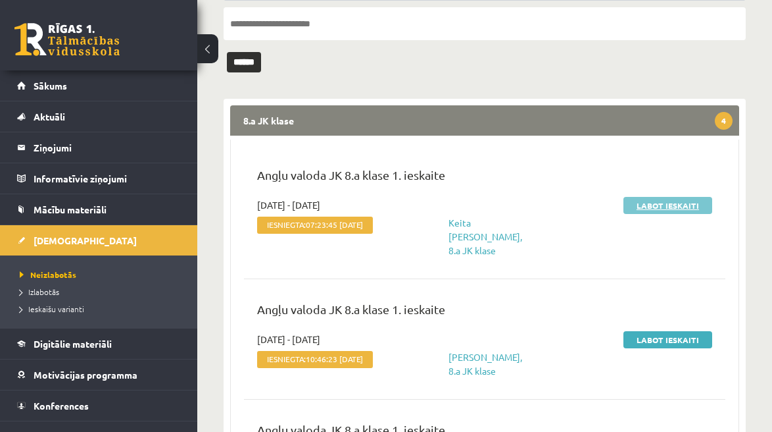
click at [666, 203] on link "Labot ieskaiti" at bounding box center [668, 205] width 89 height 17
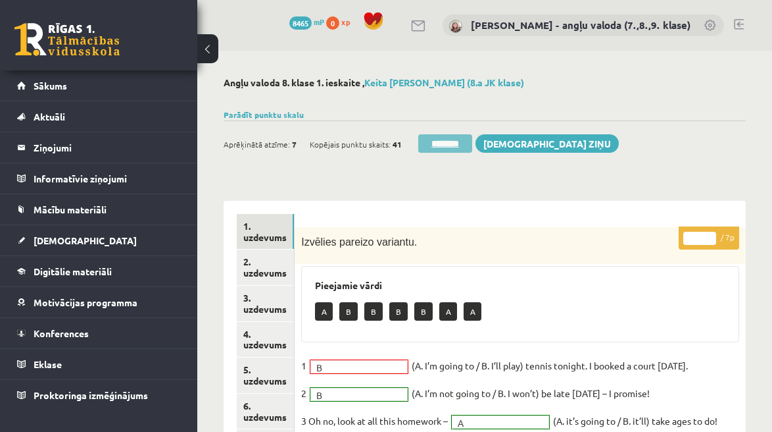
click at [441, 151] on input "********" at bounding box center [445, 143] width 54 height 18
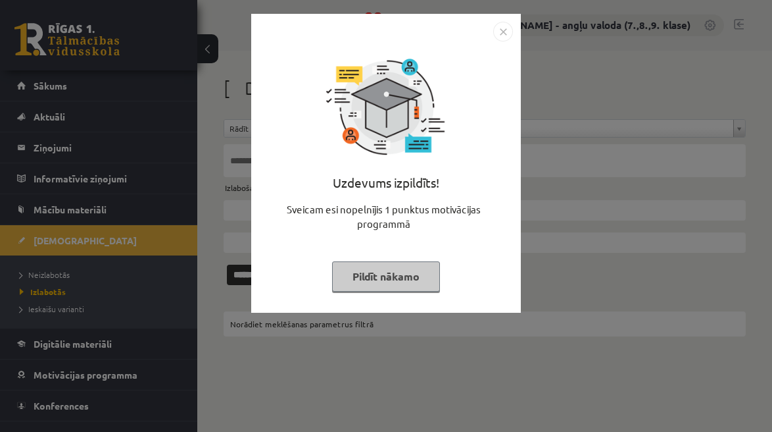
click at [391, 281] on button "Pildīt nākamo" at bounding box center [386, 276] width 108 height 30
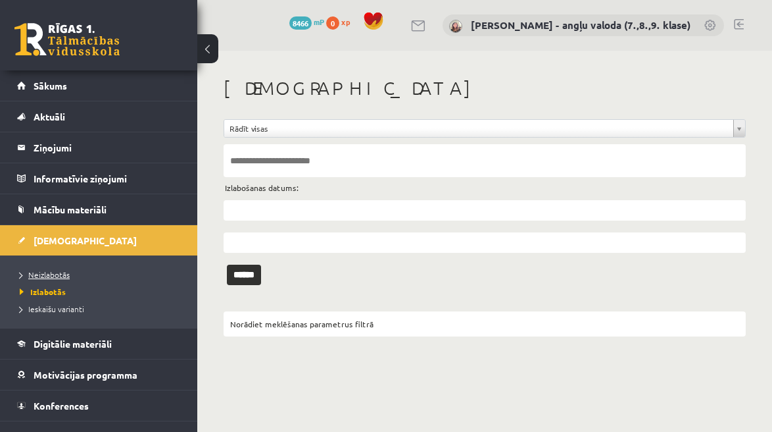
click at [52, 273] on span "Neizlabotās" at bounding box center [45, 274] width 50 height 11
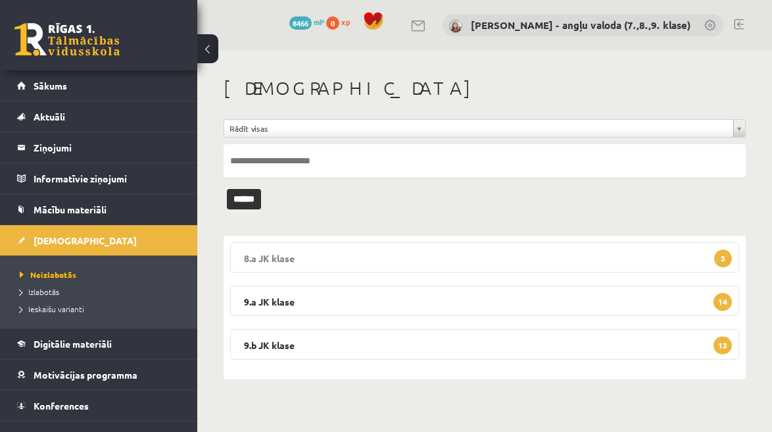
click at [448, 253] on legend "8.a JK klase 3" at bounding box center [484, 257] width 509 height 30
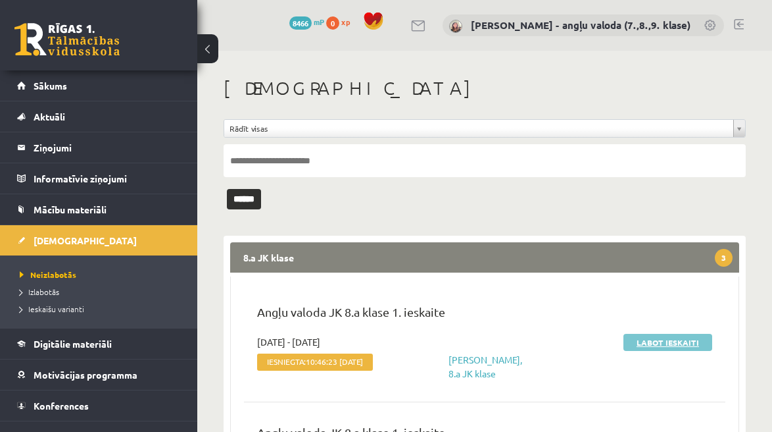
click at [668, 339] on link "Labot ieskaiti" at bounding box center [668, 342] width 89 height 17
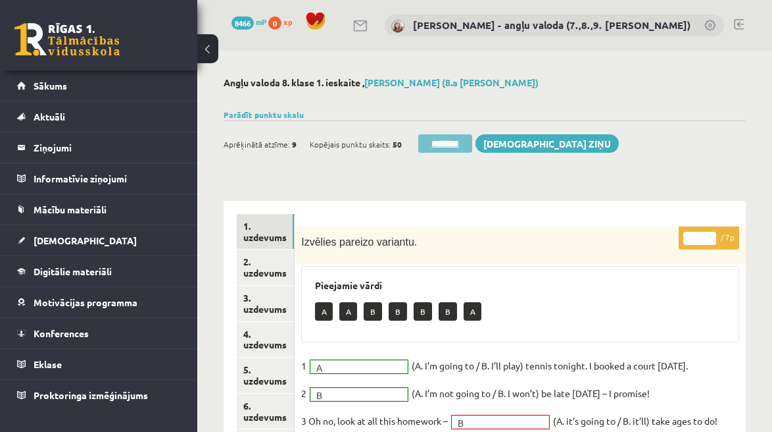
click at [448, 145] on input "********" at bounding box center [445, 143] width 54 height 18
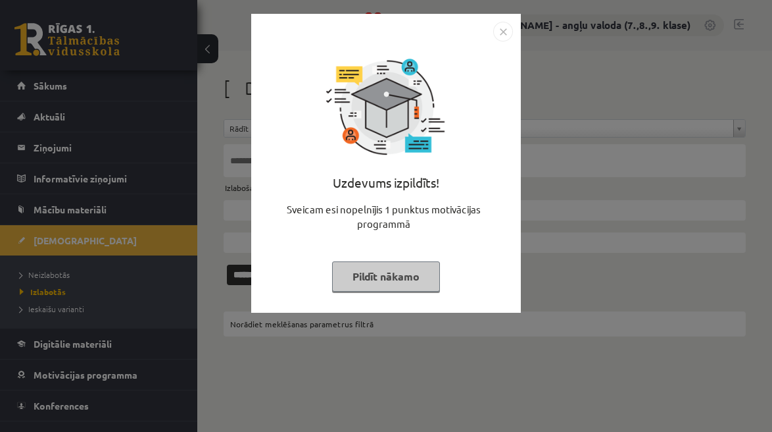
click at [385, 274] on button "Pildīt nākamo" at bounding box center [386, 276] width 108 height 30
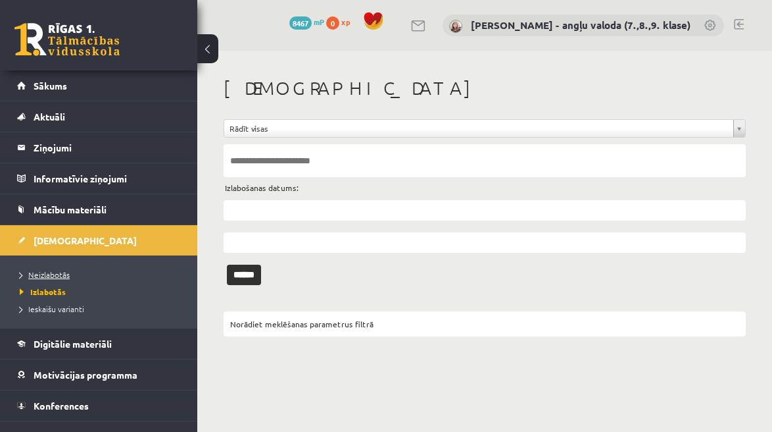
click at [47, 276] on span "Neizlabotās" at bounding box center [45, 274] width 50 height 11
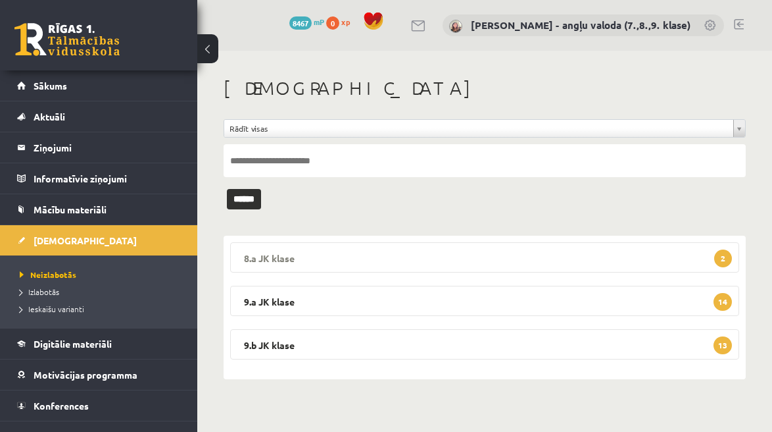
click at [585, 264] on legend "8.a JK klase 2" at bounding box center [484, 257] width 509 height 30
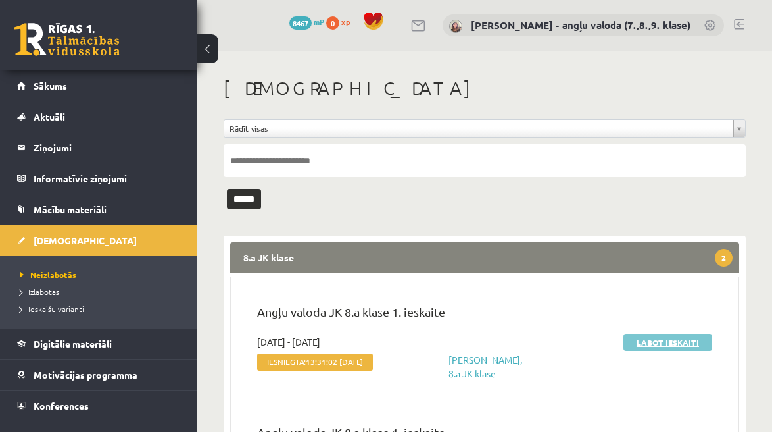
click at [663, 344] on link "Labot ieskaiti" at bounding box center [668, 342] width 89 height 17
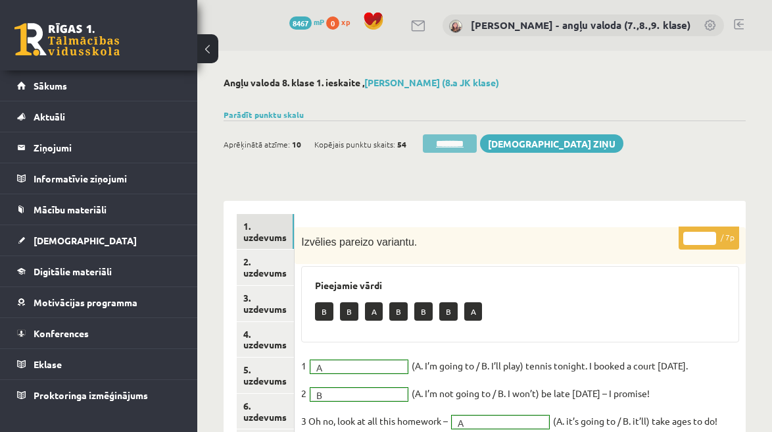
click at [458, 143] on input "********" at bounding box center [450, 143] width 54 height 18
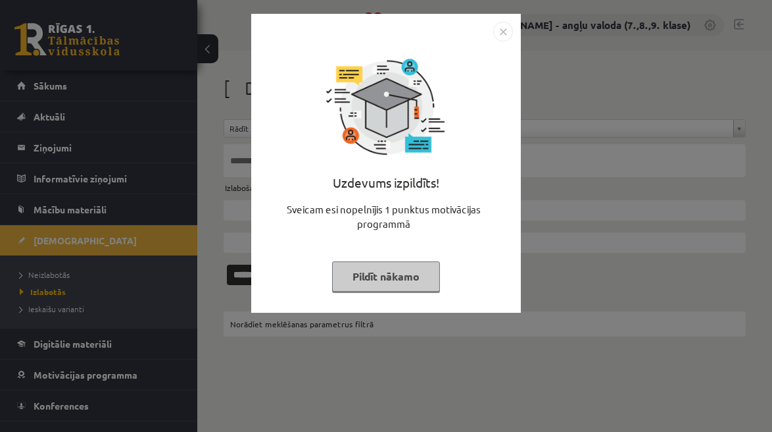
click at [388, 275] on button "Pildīt nākamo" at bounding box center [386, 276] width 108 height 30
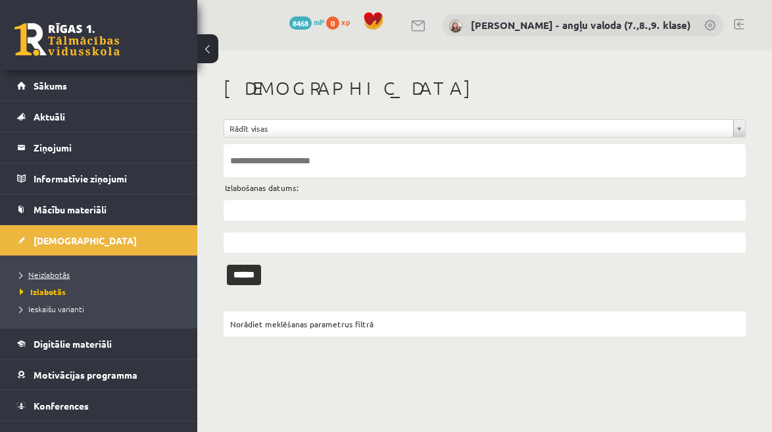
click at [51, 272] on span "Neizlabotās" at bounding box center [45, 274] width 50 height 11
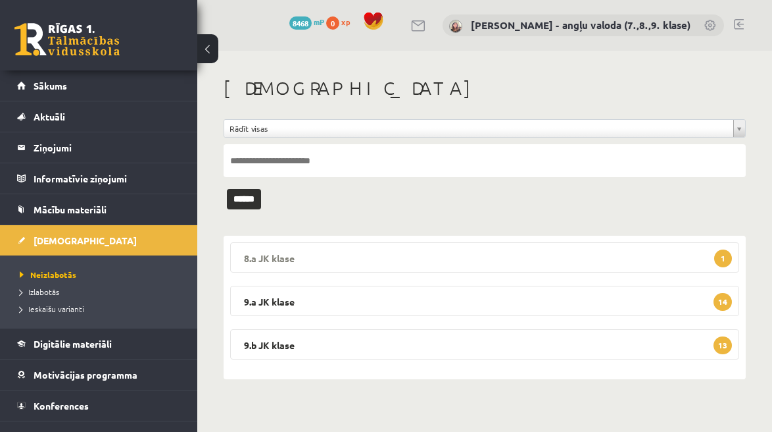
click at [407, 251] on legend "8.a JK klase 1" at bounding box center [484, 257] width 509 height 30
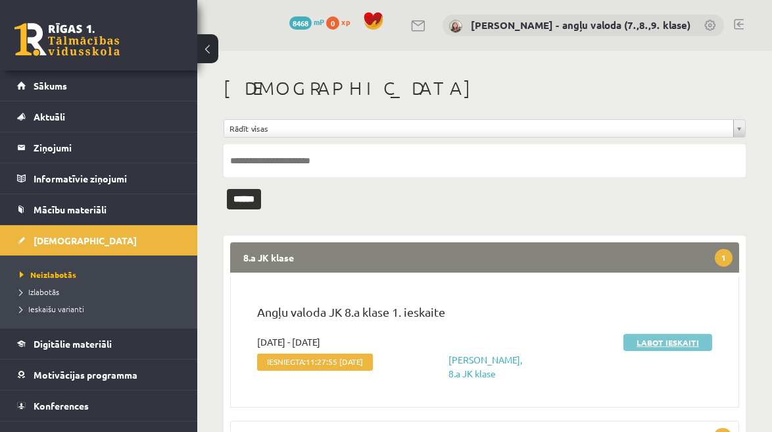
click at [666, 344] on link "Labot ieskaiti" at bounding box center [668, 342] width 89 height 17
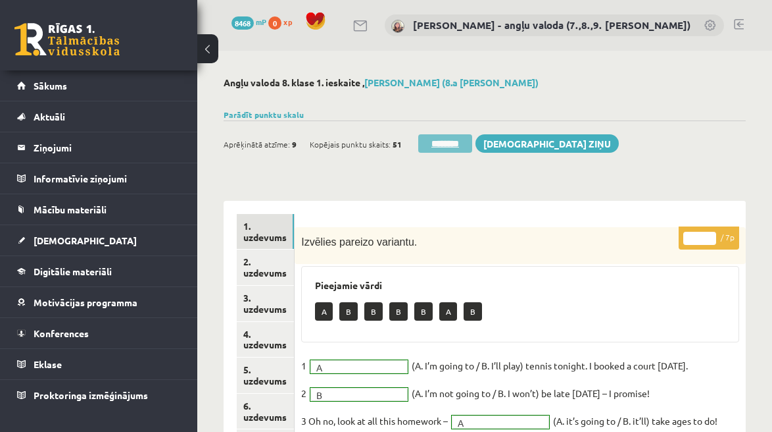
click at [449, 141] on input "********" at bounding box center [445, 143] width 54 height 18
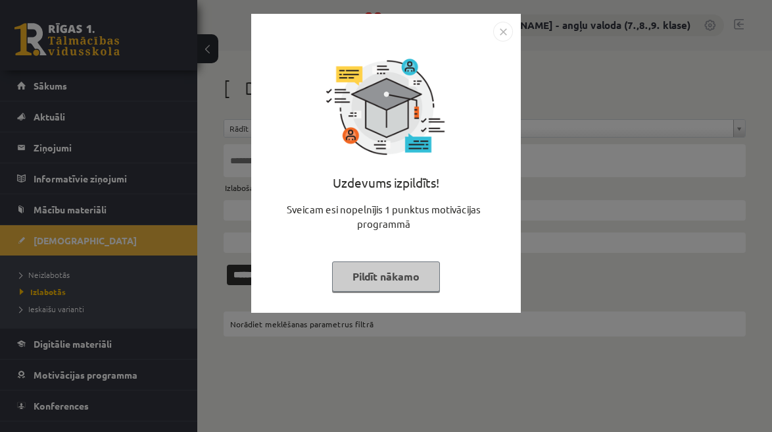
click at [380, 282] on button "Pildīt nākamo" at bounding box center [386, 276] width 108 height 30
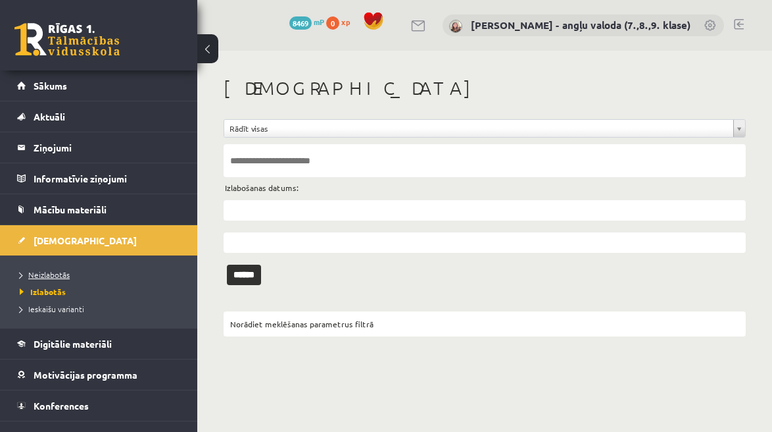
click at [61, 275] on span "Neizlabotās" at bounding box center [45, 274] width 50 height 11
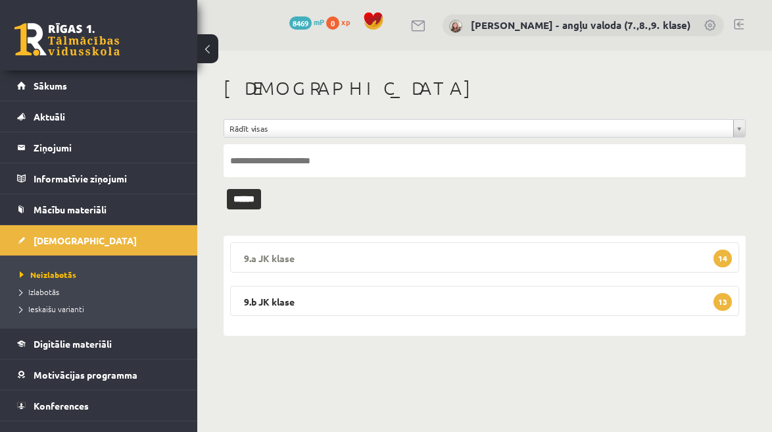
click at [418, 260] on legend "9.a JK klase 14" at bounding box center [484, 257] width 509 height 30
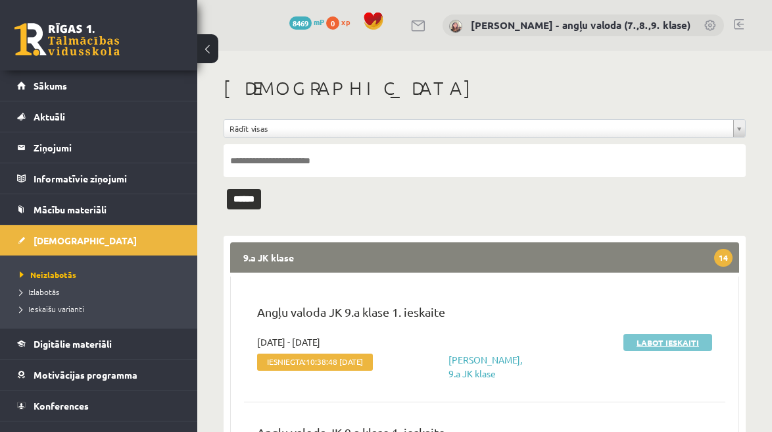
click at [666, 341] on link "Labot ieskaiti" at bounding box center [668, 342] width 89 height 17
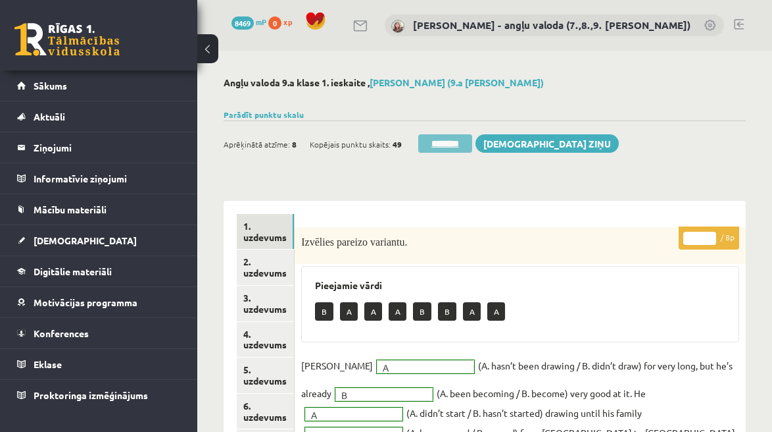
click at [447, 141] on input "********" at bounding box center [445, 143] width 54 height 18
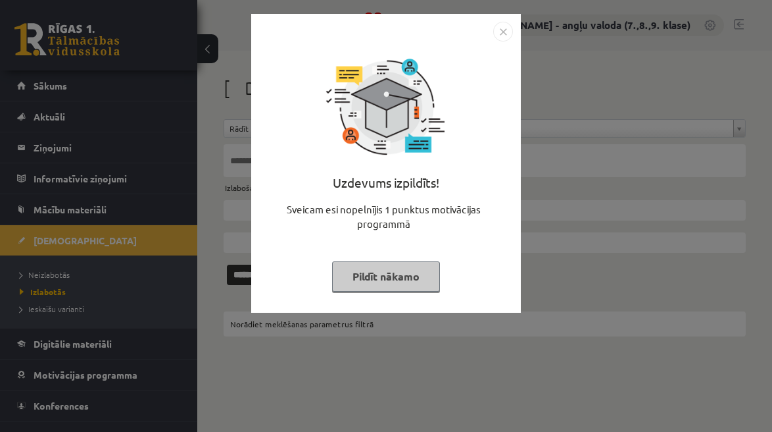
click at [374, 278] on button "Pildīt nākamo" at bounding box center [386, 276] width 108 height 30
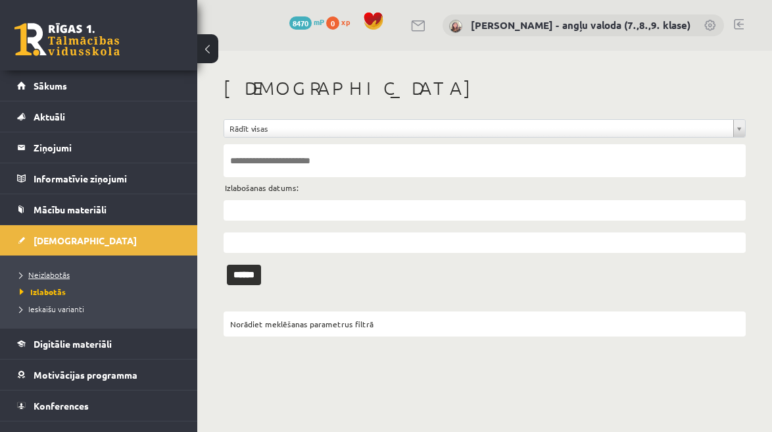
click at [56, 272] on span "Neizlabotās" at bounding box center [45, 274] width 50 height 11
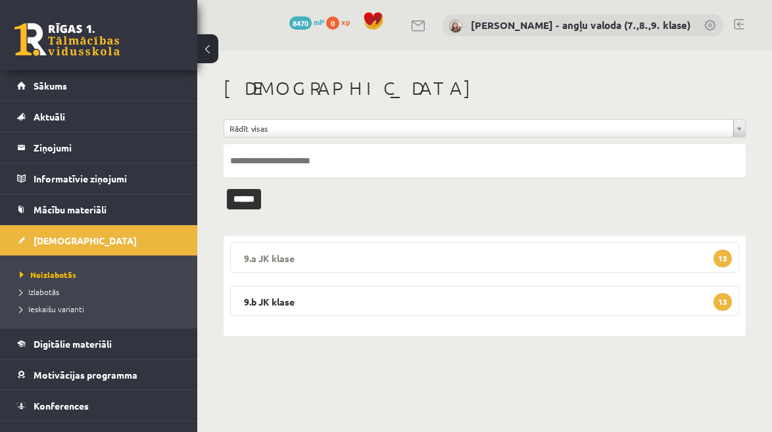
click at [437, 252] on legend "9.a JK klase 13" at bounding box center [484, 257] width 509 height 30
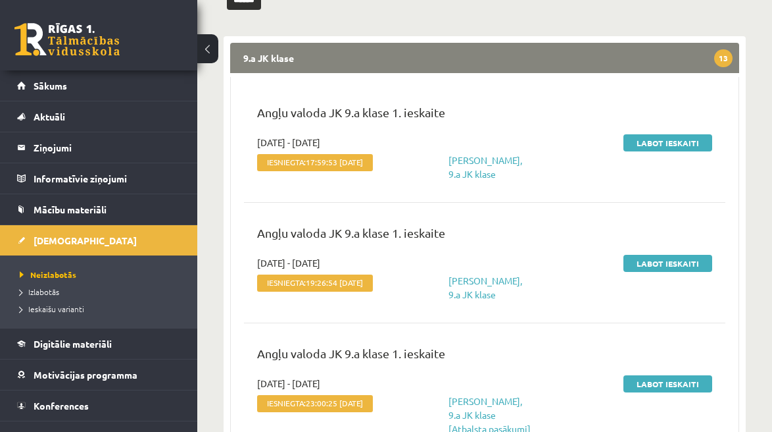
scroll to position [248, 0]
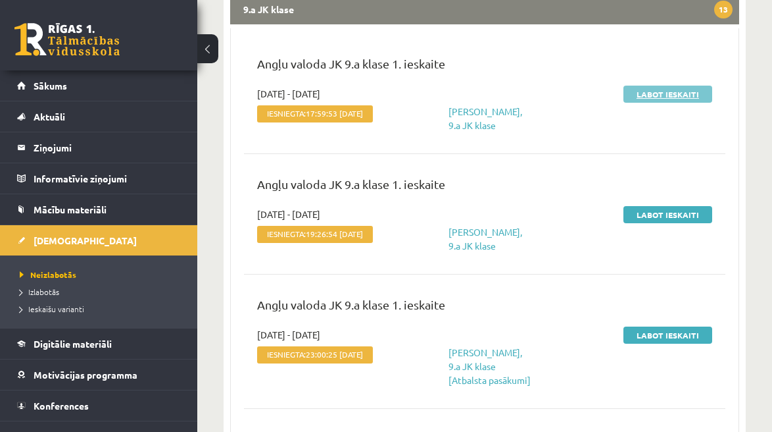
click at [685, 97] on link "Labot ieskaiti" at bounding box center [668, 94] width 89 height 17
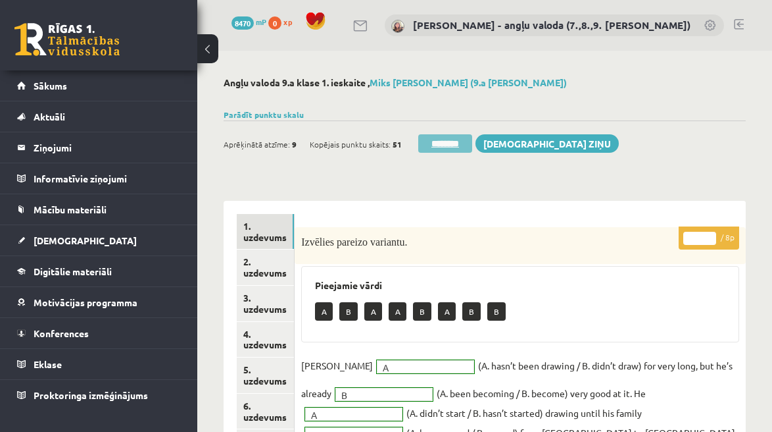
click at [432, 141] on input "********" at bounding box center [445, 143] width 54 height 18
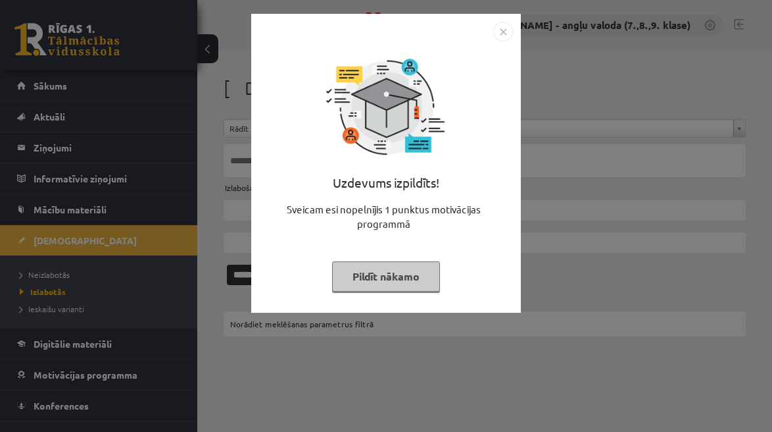
click at [361, 270] on button "Pildīt nākamo" at bounding box center [386, 276] width 108 height 30
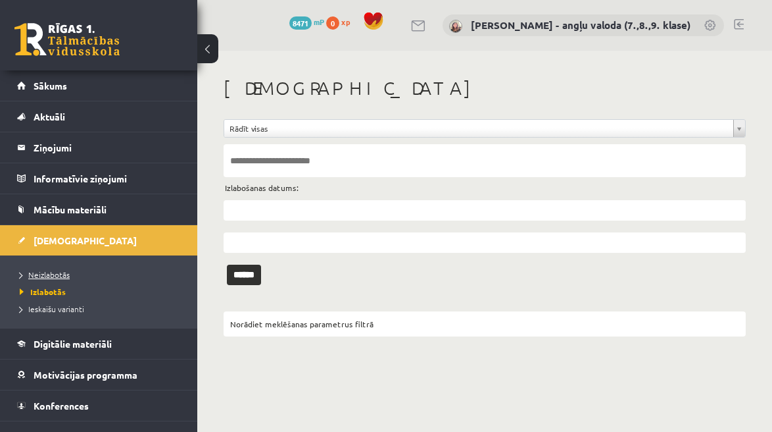
click at [53, 275] on span "Neizlabotās" at bounding box center [45, 274] width 50 height 11
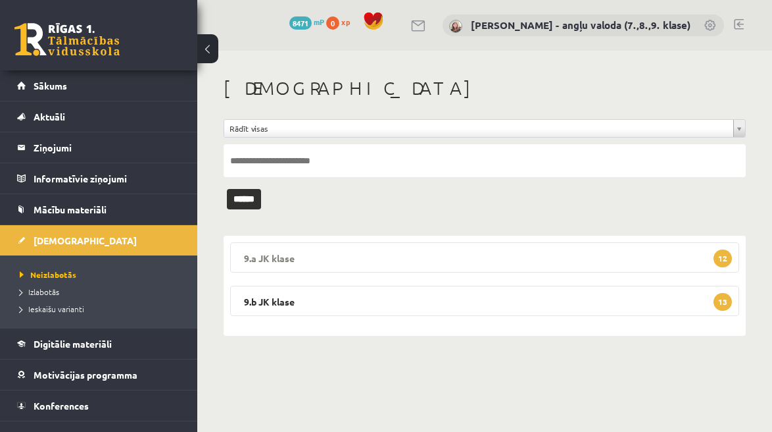
click at [405, 267] on legend "9.a JK klase 12" at bounding box center [484, 257] width 509 height 30
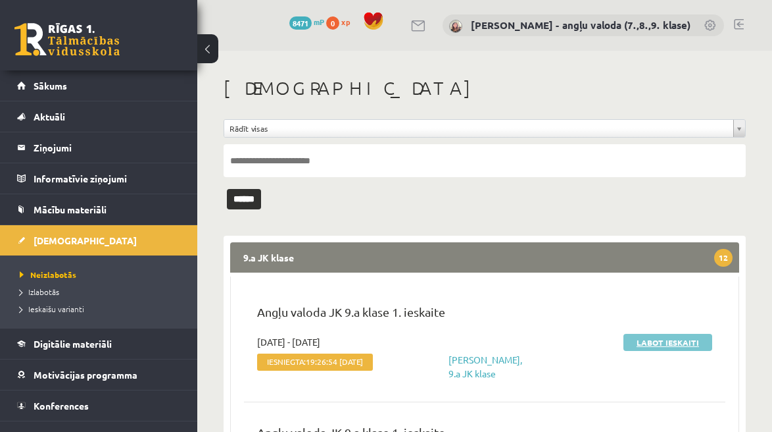
click at [665, 345] on link "Labot ieskaiti" at bounding box center [668, 342] width 89 height 17
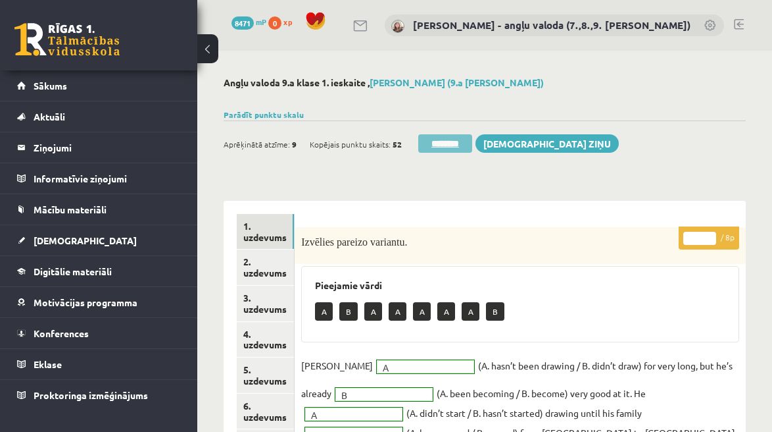
click at [446, 139] on input "********" at bounding box center [445, 143] width 54 height 18
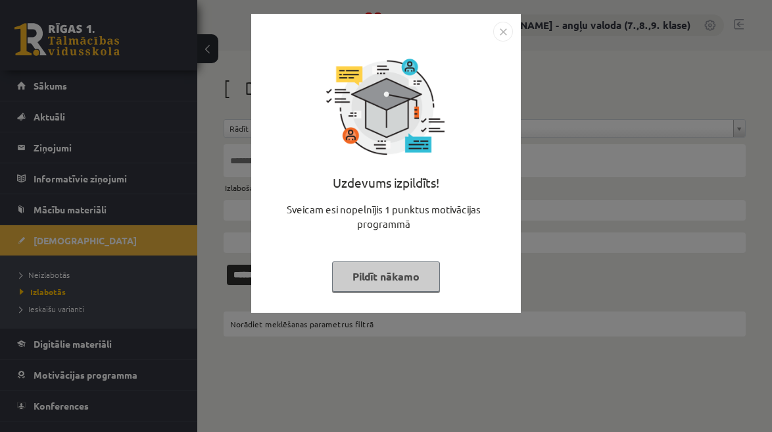
click at [370, 280] on button "Pildīt nākamo" at bounding box center [386, 276] width 108 height 30
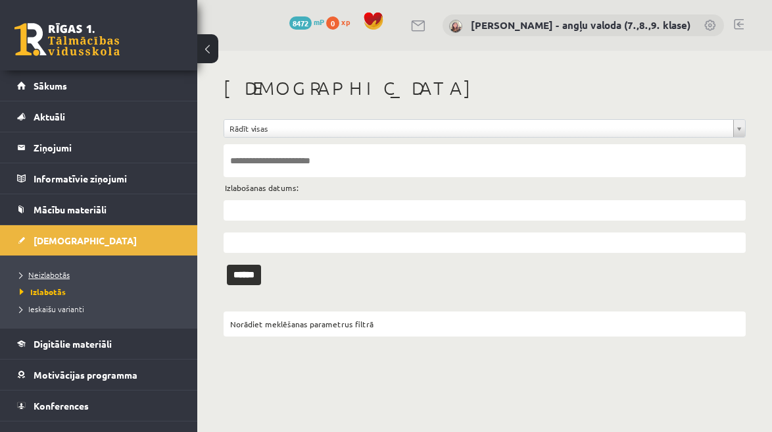
click at [51, 272] on span "Neizlabotās" at bounding box center [45, 274] width 50 height 11
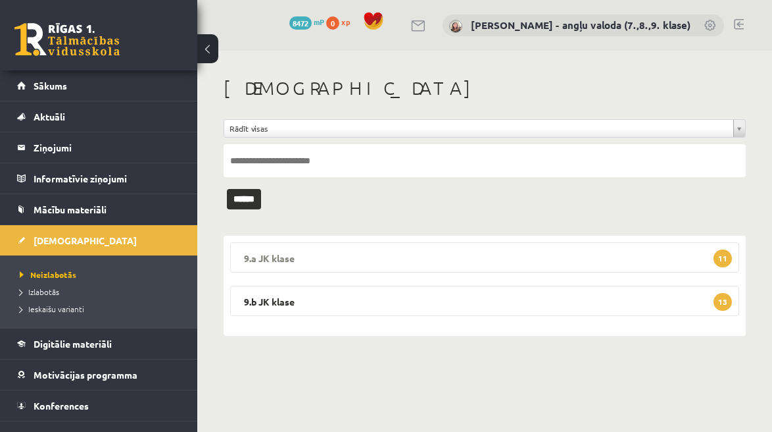
click at [413, 262] on legend "9.a JK klase 11" at bounding box center [484, 257] width 509 height 30
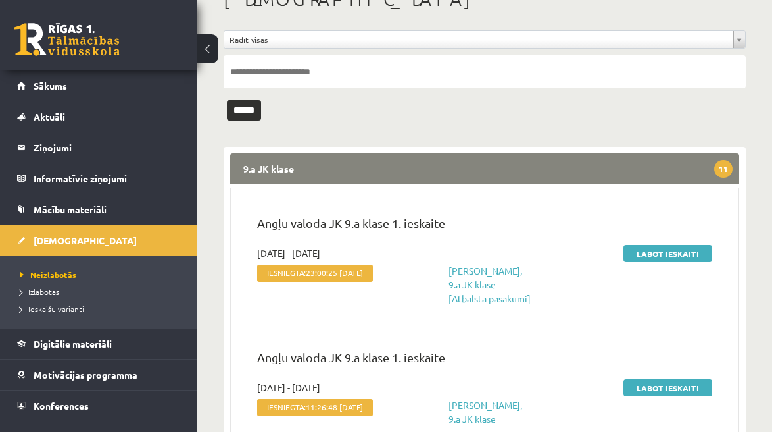
scroll to position [107, 0]
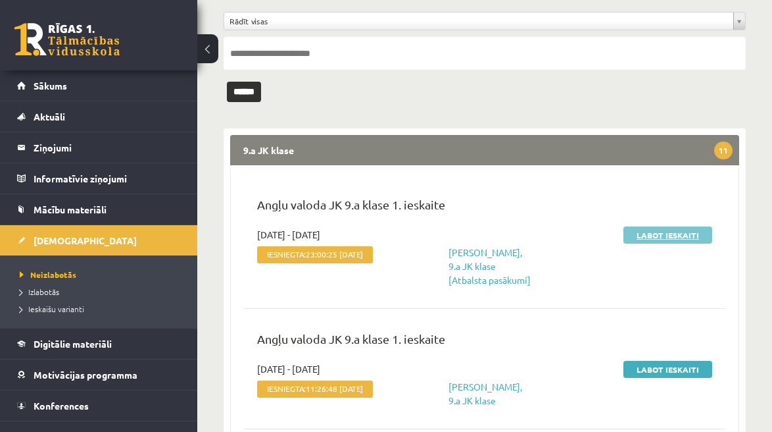
click at [680, 237] on link "Labot ieskaiti" at bounding box center [668, 234] width 89 height 17
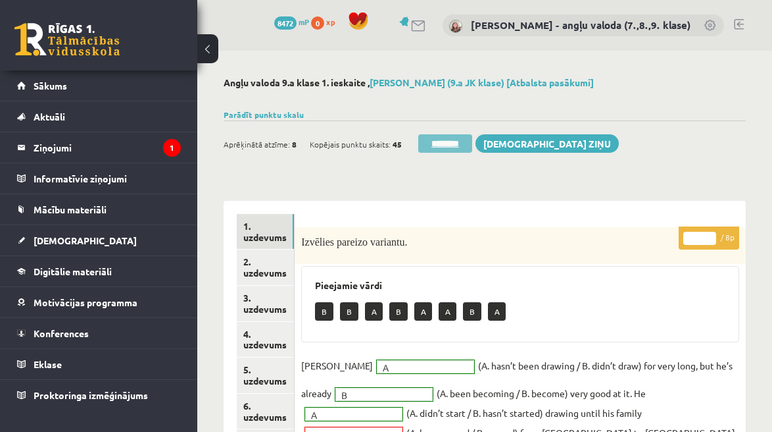
click at [451, 146] on input "********" at bounding box center [445, 143] width 54 height 18
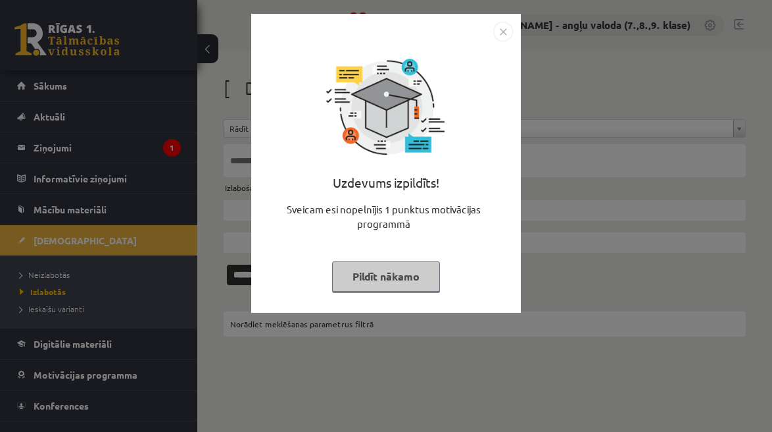
click at [388, 266] on button "Pildīt nākamo" at bounding box center [386, 276] width 108 height 30
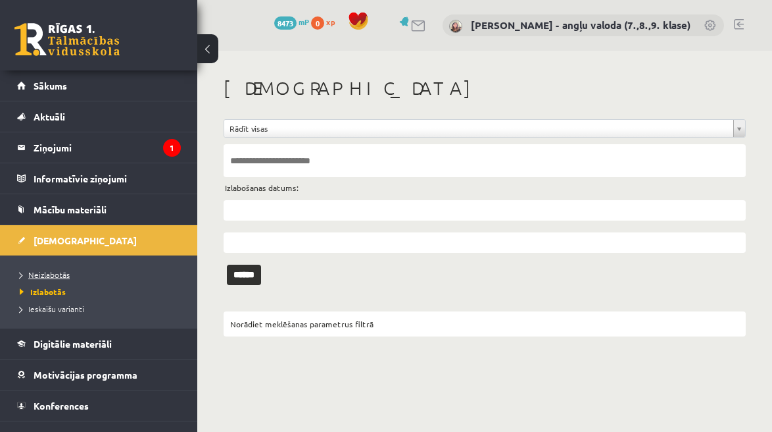
click at [49, 271] on span "Neizlabotās" at bounding box center [45, 274] width 50 height 11
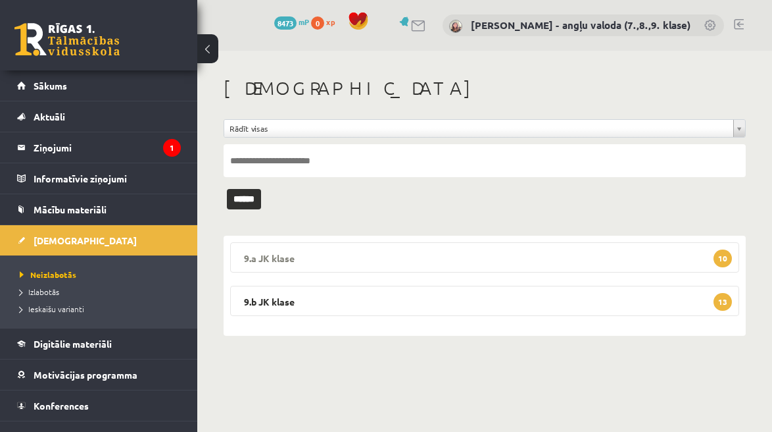
click at [530, 260] on legend "9.a JK klase 10" at bounding box center [484, 257] width 509 height 30
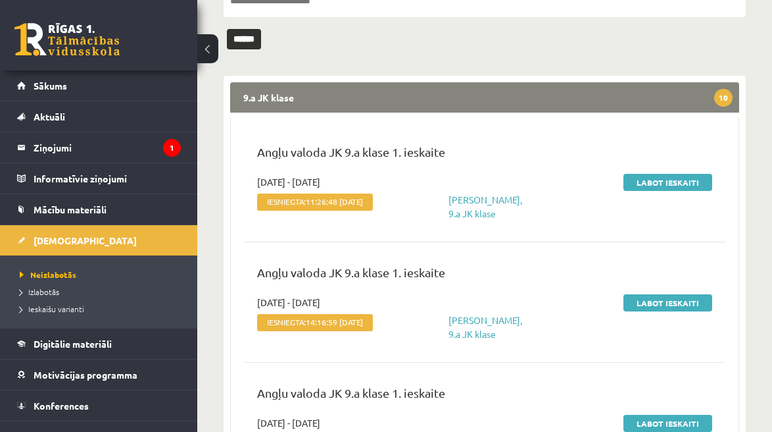
scroll to position [187, 0]
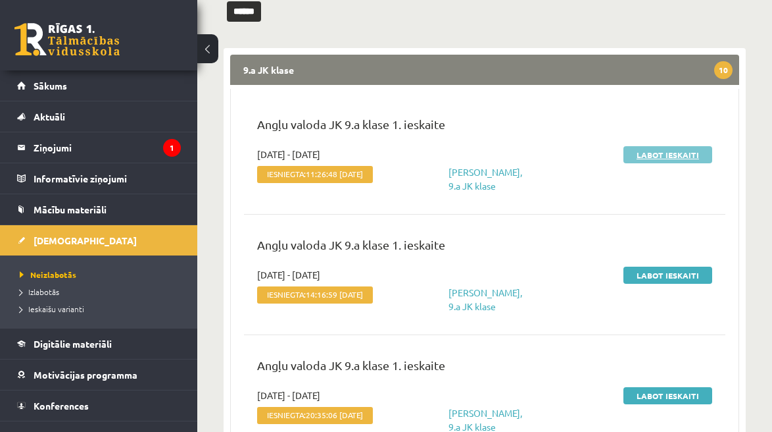
click at [678, 151] on link "Labot ieskaiti" at bounding box center [668, 154] width 89 height 17
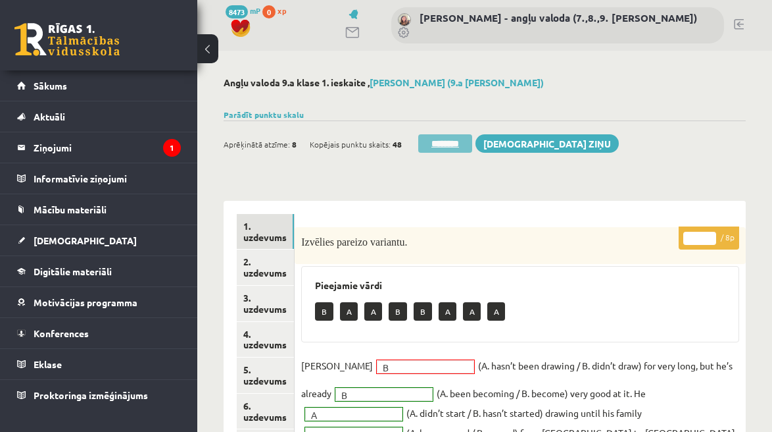
click at [443, 141] on input "********" at bounding box center [445, 143] width 54 height 18
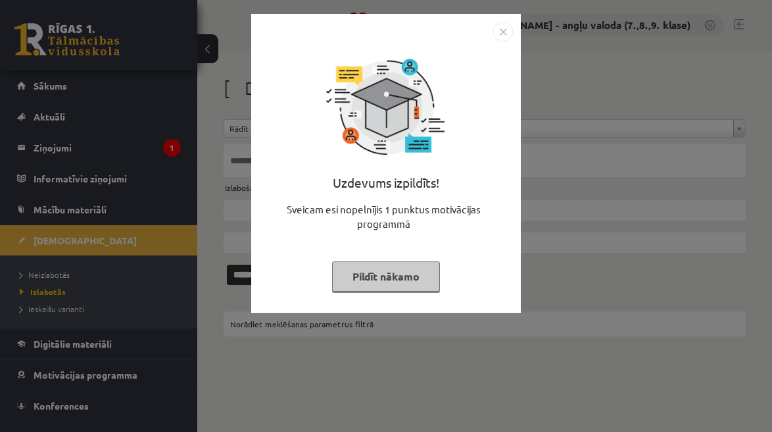
click at [360, 286] on button "Pildīt nākamo" at bounding box center [386, 276] width 108 height 30
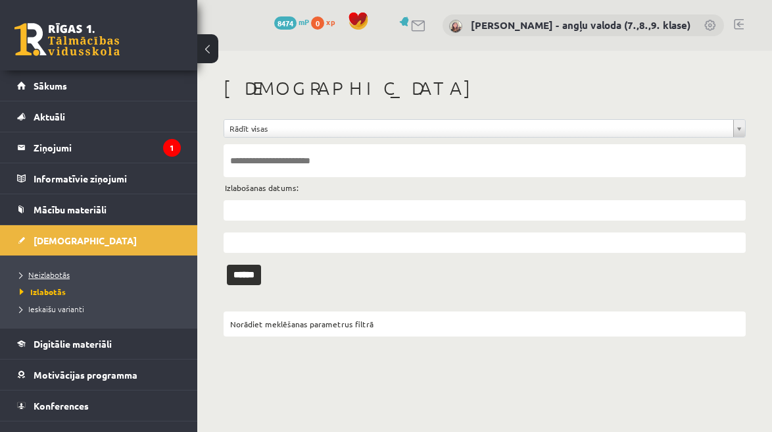
click at [53, 272] on span "Neizlabotās" at bounding box center [45, 274] width 50 height 11
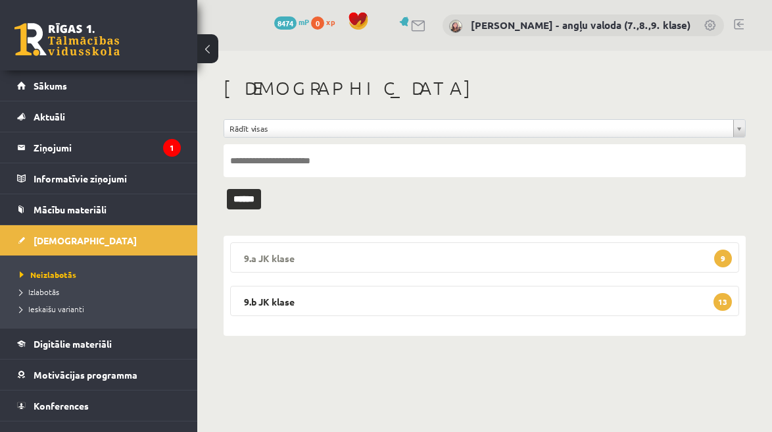
click at [484, 245] on legend "9.a JK klase 9" at bounding box center [484, 257] width 509 height 30
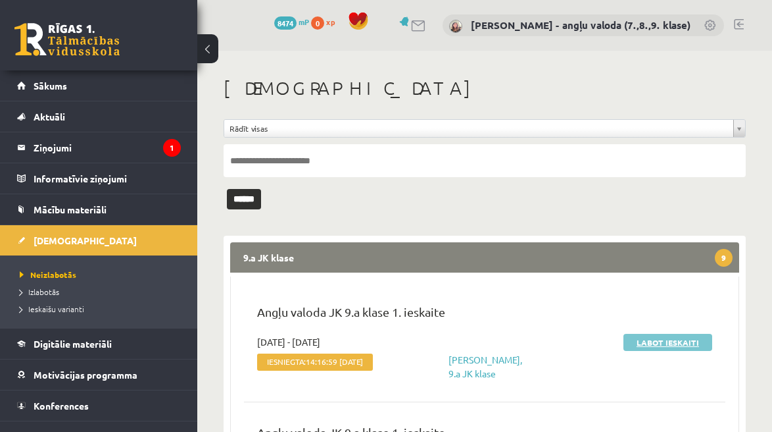
click at [668, 339] on link "Labot ieskaiti" at bounding box center [668, 342] width 89 height 17
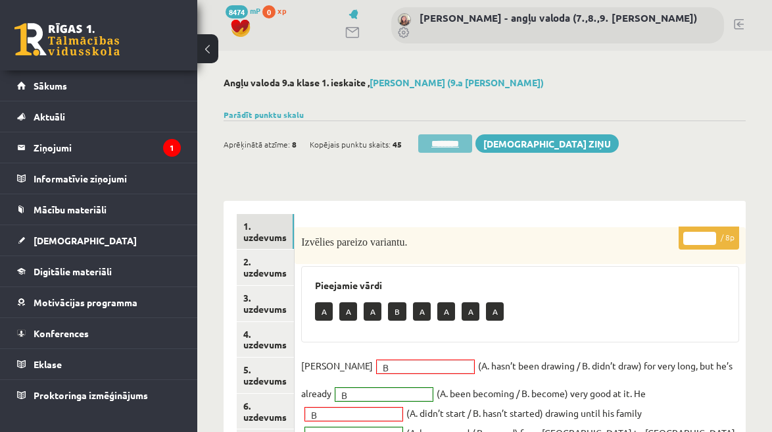
click at [451, 141] on input "********" at bounding box center [445, 143] width 54 height 18
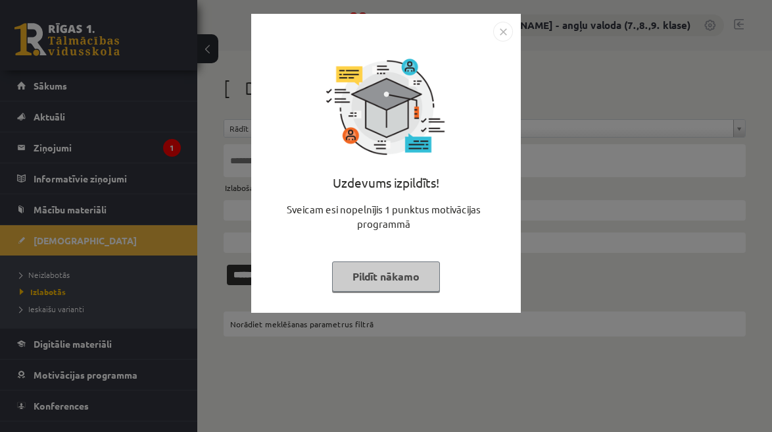
click at [396, 286] on button "Pildīt nākamo" at bounding box center [386, 276] width 108 height 30
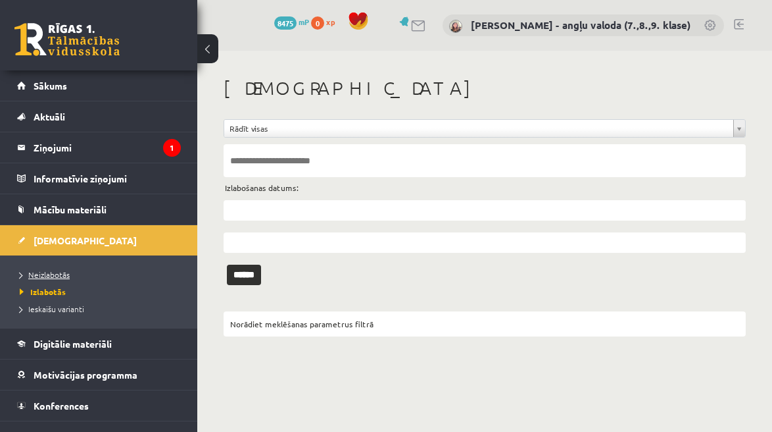
click at [51, 274] on span "Neizlabotās" at bounding box center [45, 274] width 50 height 11
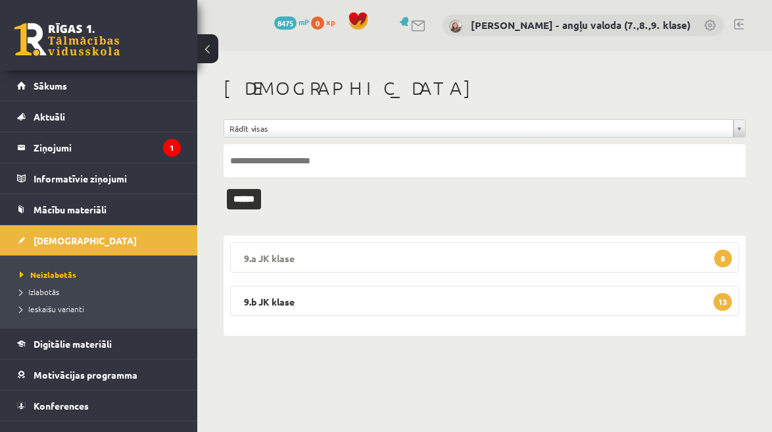
click at [415, 249] on legend "9.a JK klase 8" at bounding box center [484, 257] width 509 height 30
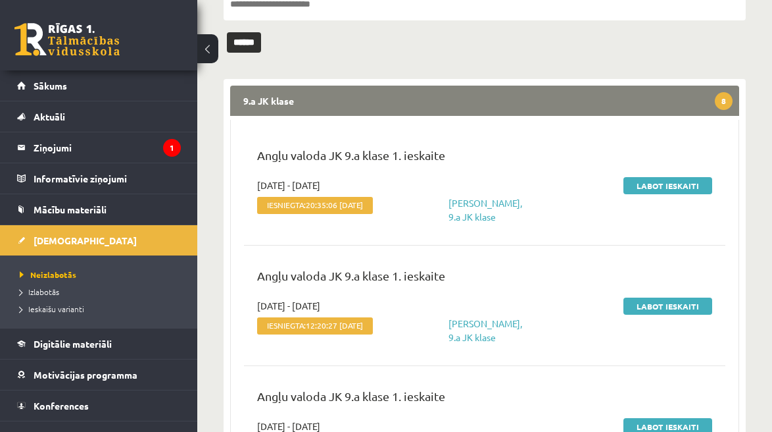
scroll to position [159, 0]
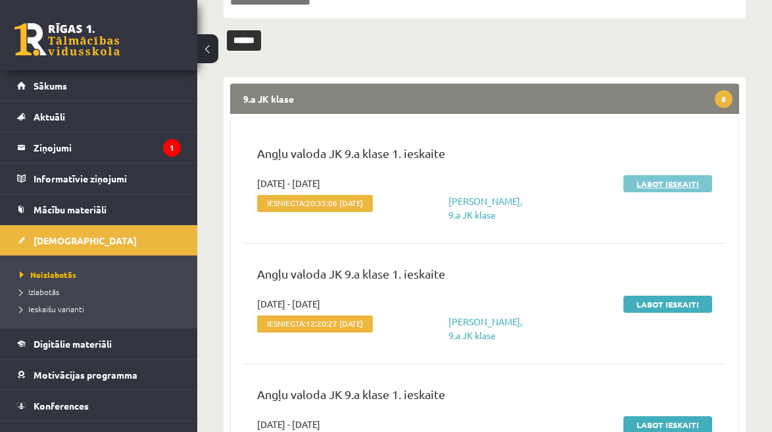
click at [691, 188] on link "Labot ieskaiti" at bounding box center [668, 183] width 89 height 17
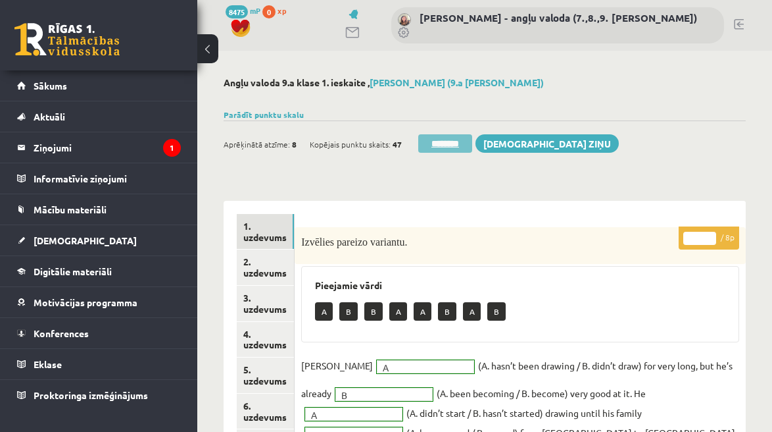
click at [447, 141] on input "********" at bounding box center [445, 143] width 54 height 18
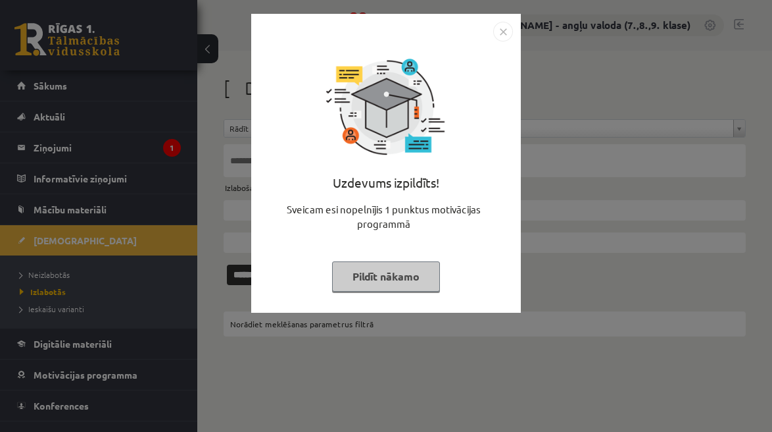
click at [369, 284] on button "Pildīt nākamo" at bounding box center [386, 276] width 108 height 30
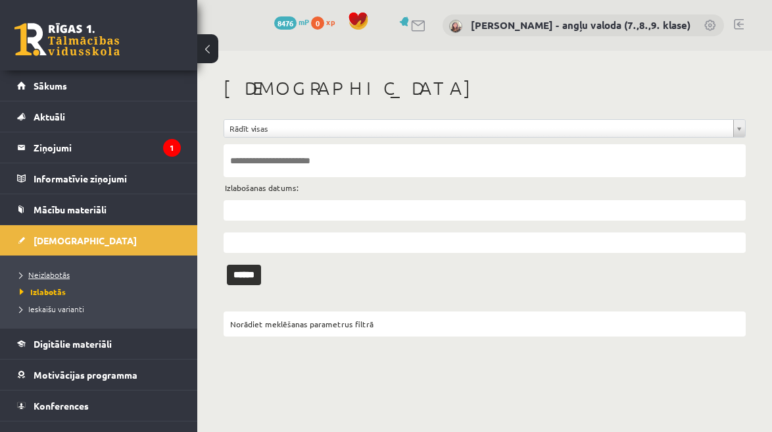
click at [28, 280] on link "Neizlabotās" at bounding box center [102, 274] width 164 height 12
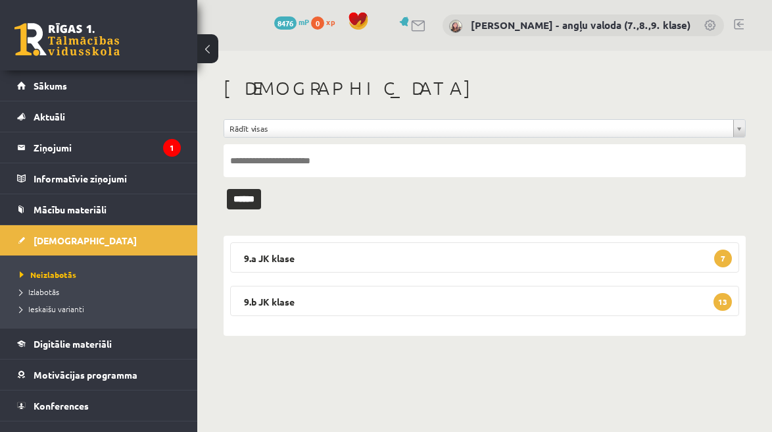
click at [495, 251] on legend "9.a JK klase 7" at bounding box center [484, 257] width 509 height 30
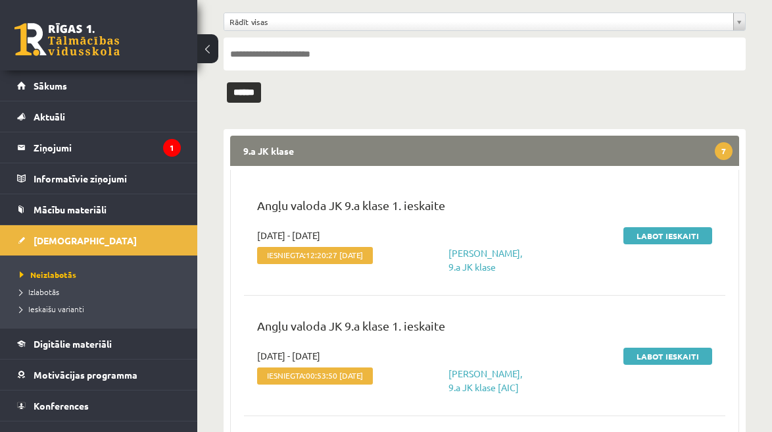
scroll to position [108, 0]
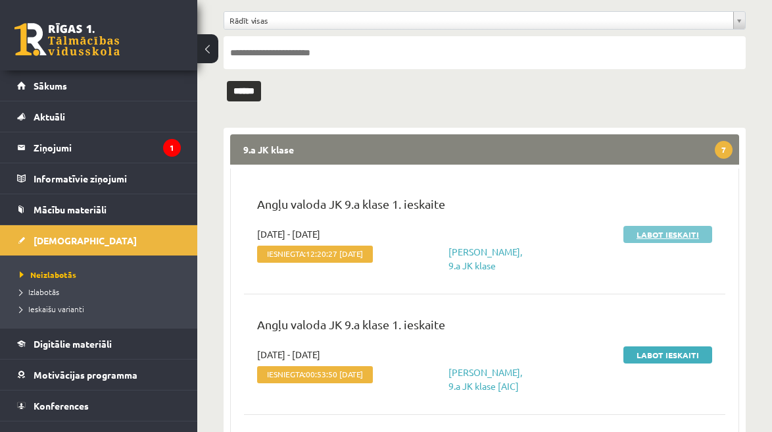
click at [688, 238] on link "Labot ieskaiti" at bounding box center [668, 234] width 89 height 17
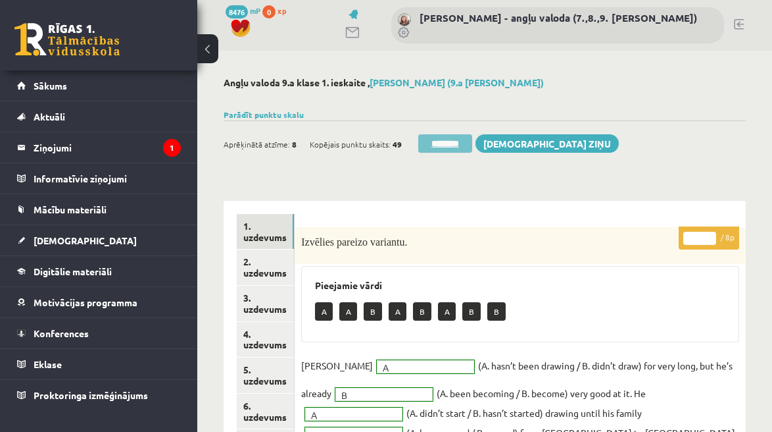
click at [439, 145] on input "********" at bounding box center [445, 143] width 54 height 18
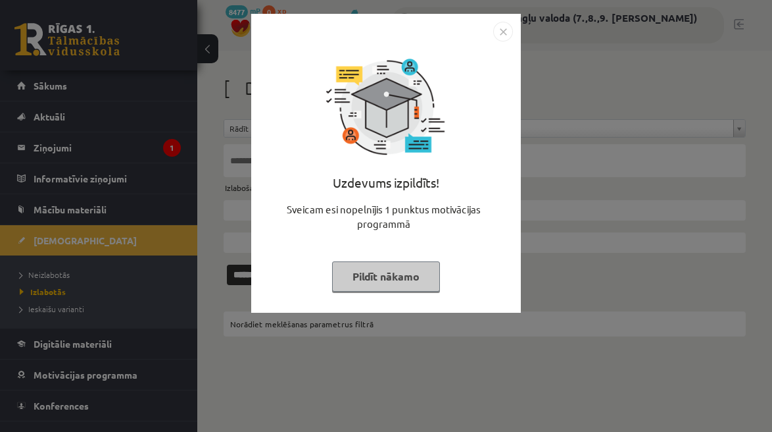
click at [413, 270] on button "Pildīt nākamo" at bounding box center [386, 276] width 108 height 30
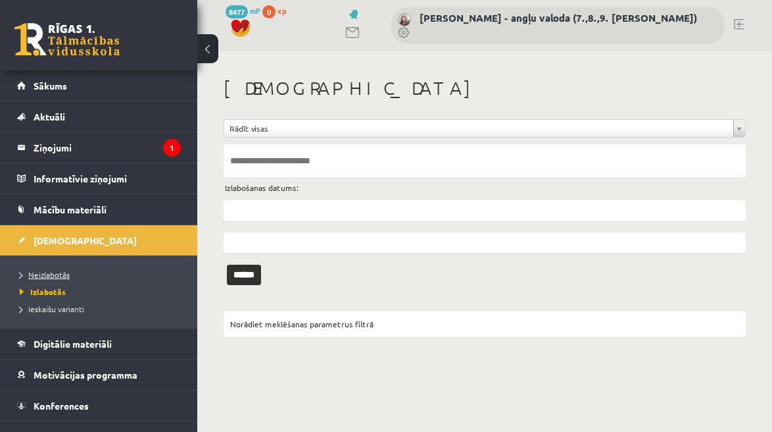
click at [62, 272] on span "Neizlabotās" at bounding box center [45, 274] width 50 height 11
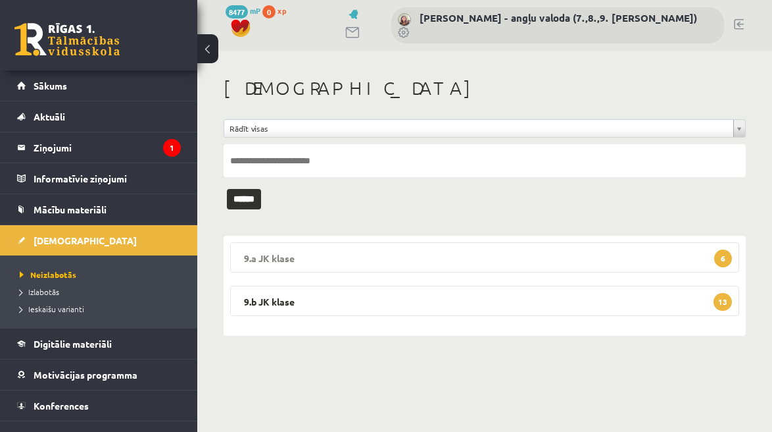
click at [464, 261] on legend "9.a JK klase 6" at bounding box center [484, 257] width 509 height 30
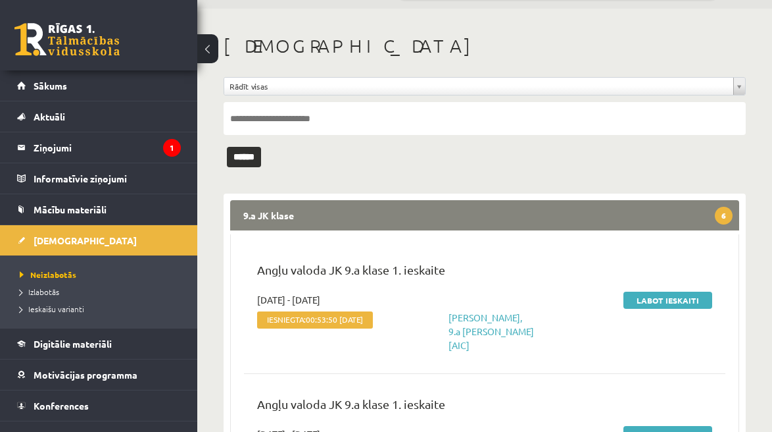
scroll to position [68, 0]
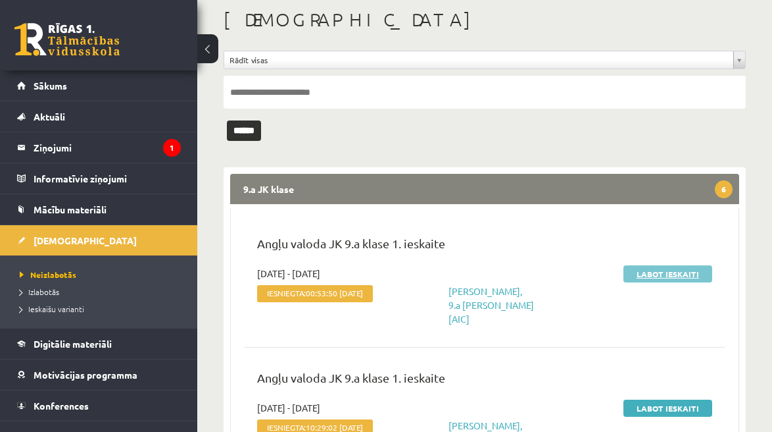
click at [664, 274] on link "Labot ieskaiti" at bounding box center [668, 273] width 89 height 17
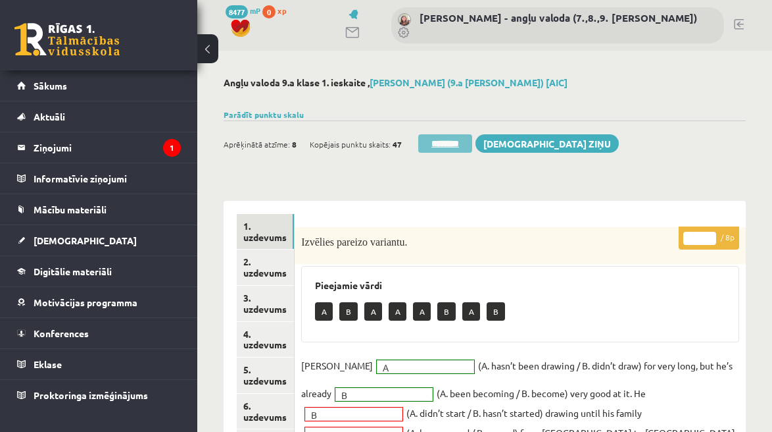
click at [458, 141] on input "********" at bounding box center [445, 143] width 54 height 18
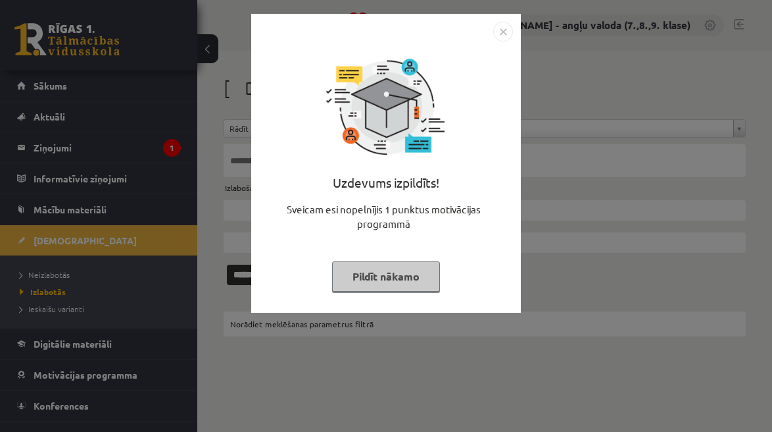
click at [435, 275] on button "Pildīt nākamo" at bounding box center [386, 276] width 108 height 30
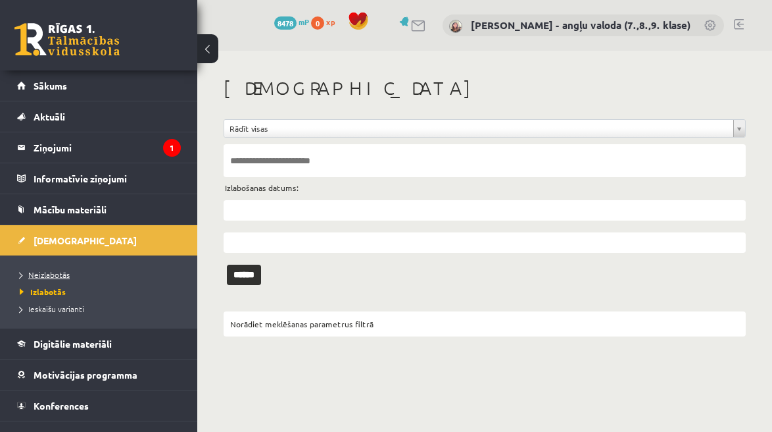
click at [54, 272] on span "Neizlabotās" at bounding box center [45, 274] width 50 height 11
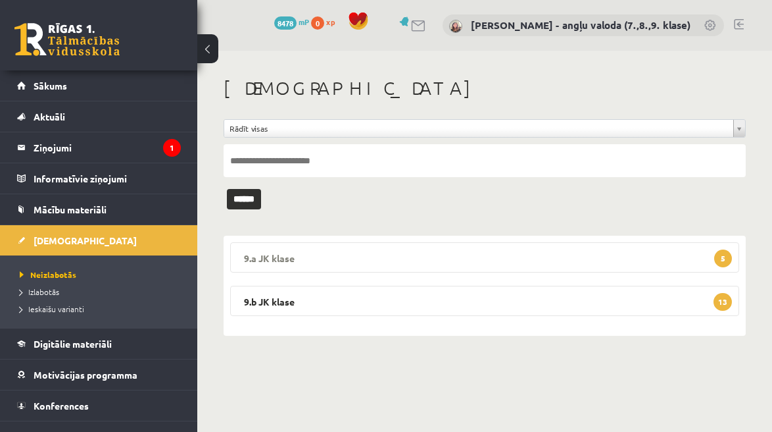
click at [482, 260] on legend "9.a JK klase 5" at bounding box center [484, 257] width 509 height 30
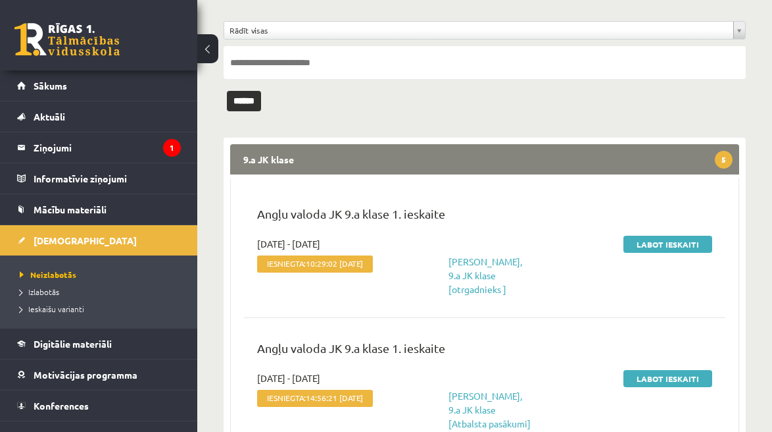
scroll to position [130, 0]
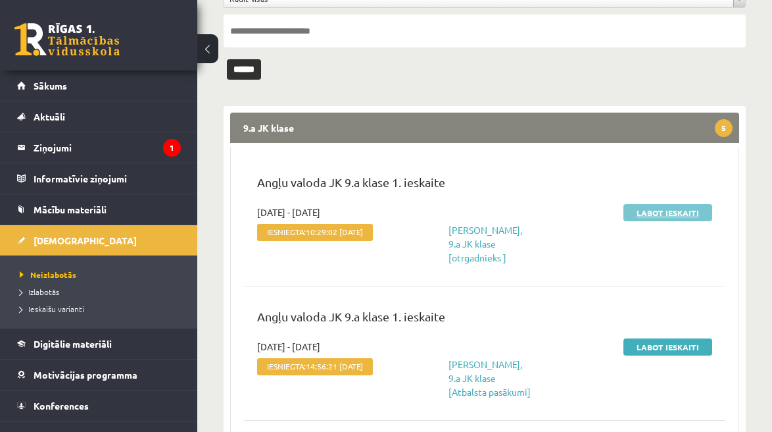
click at [670, 216] on link "Labot ieskaiti" at bounding box center [668, 212] width 89 height 17
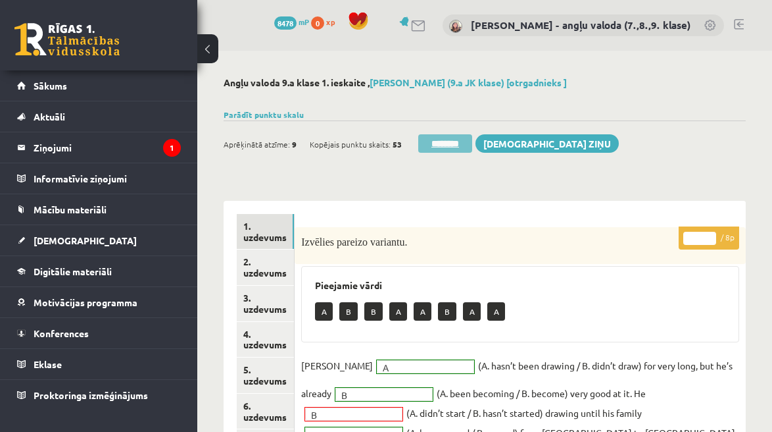
click at [450, 145] on input "********" at bounding box center [445, 143] width 54 height 18
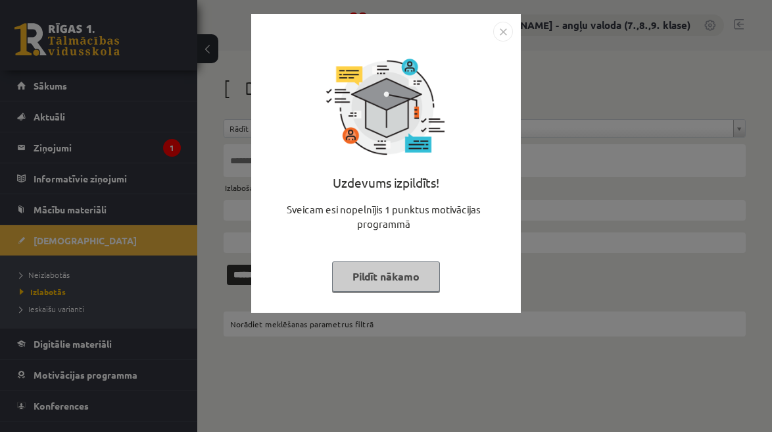
click at [397, 286] on button "Pildīt nākamo" at bounding box center [386, 276] width 108 height 30
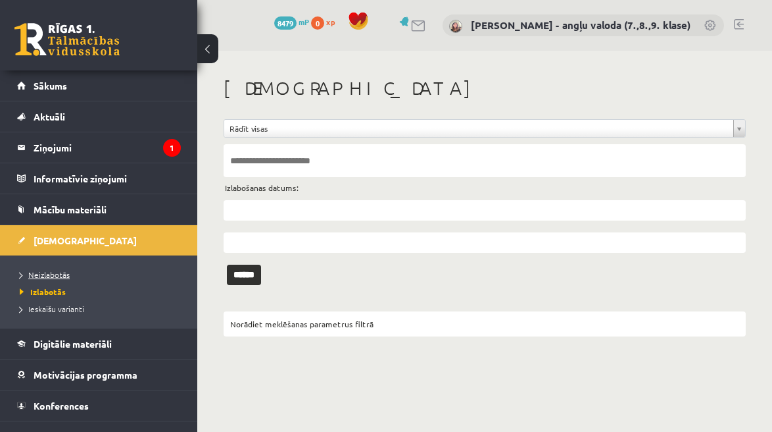
click at [60, 272] on span "Neizlabotās" at bounding box center [45, 274] width 50 height 11
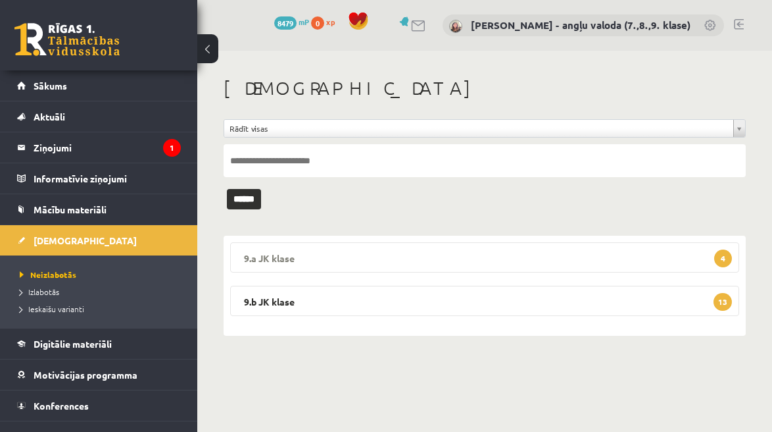
click at [428, 253] on legend "9.a JK klase 4" at bounding box center [484, 257] width 509 height 30
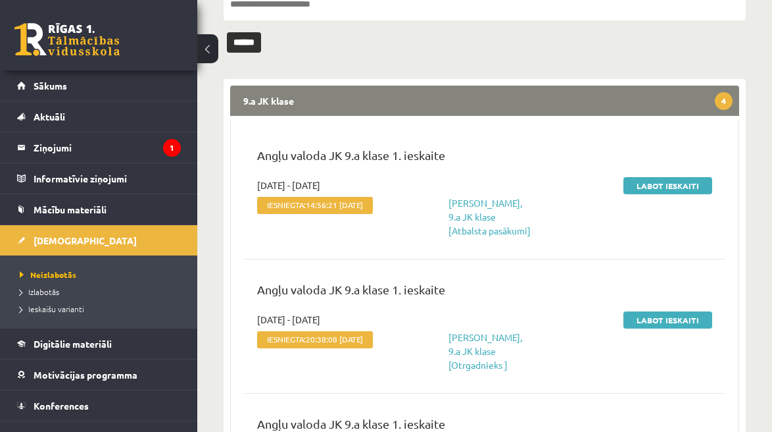
scroll to position [167, 0]
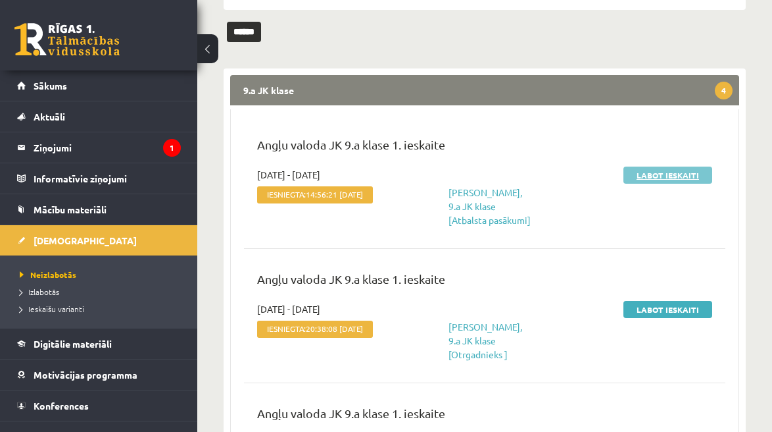
click at [652, 177] on link "Labot ieskaiti" at bounding box center [668, 174] width 89 height 17
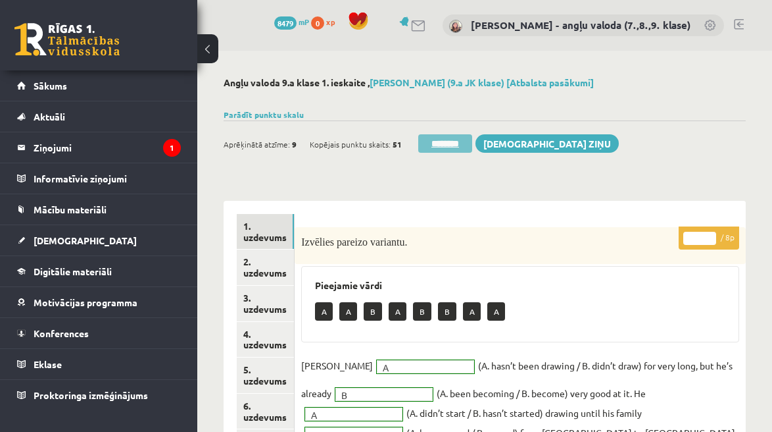
click at [450, 151] on input "********" at bounding box center [445, 143] width 54 height 18
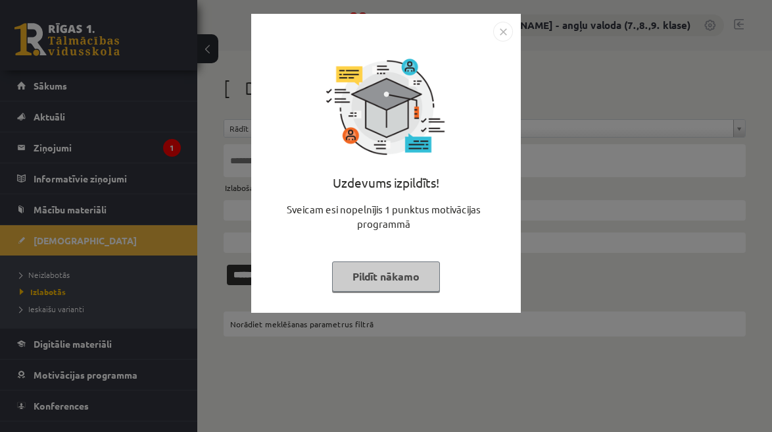
click at [380, 274] on button "Pildīt nākamo" at bounding box center [386, 276] width 108 height 30
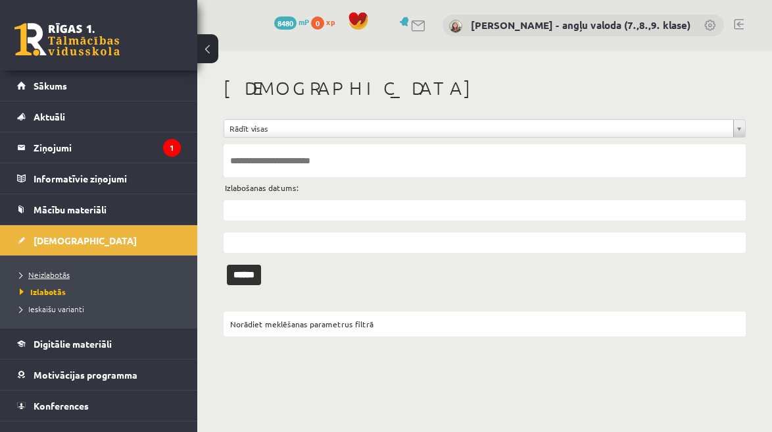
click at [57, 270] on span "Neizlabotās" at bounding box center [45, 274] width 50 height 11
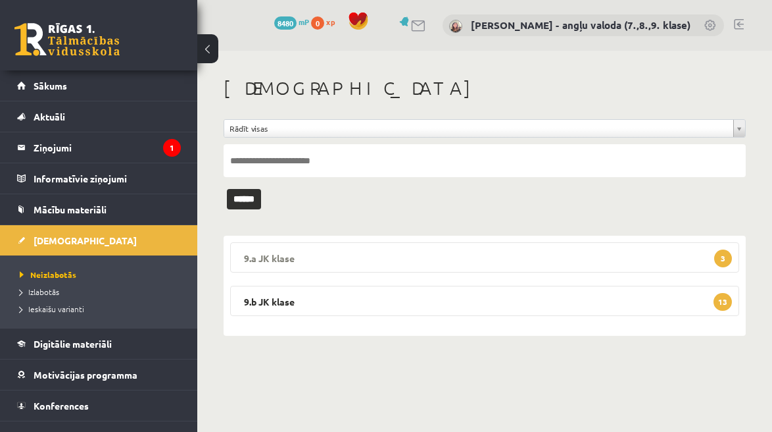
click at [431, 255] on legend "9.a JK klase 3" at bounding box center [484, 257] width 509 height 30
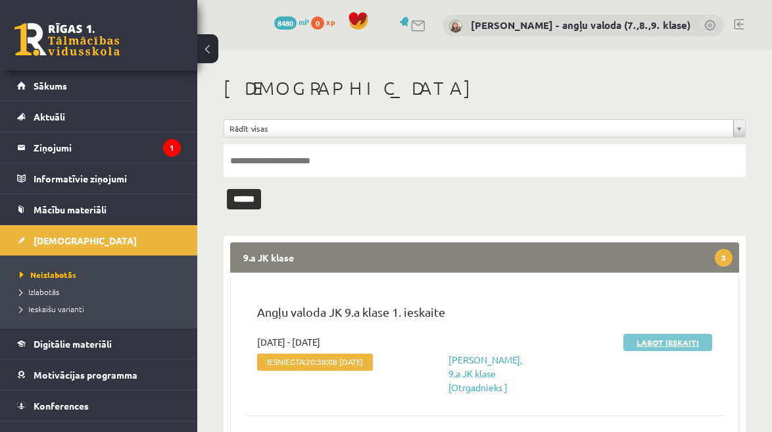
click at [655, 343] on link "Labot ieskaiti" at bounding box center [668, 342] width 89 height 17
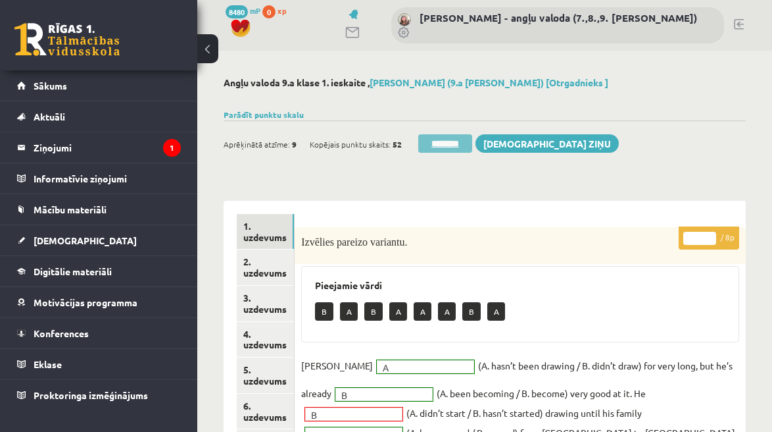
click at [461, 139] on input "********" at bounding box center [445, 143] width 54 height 18
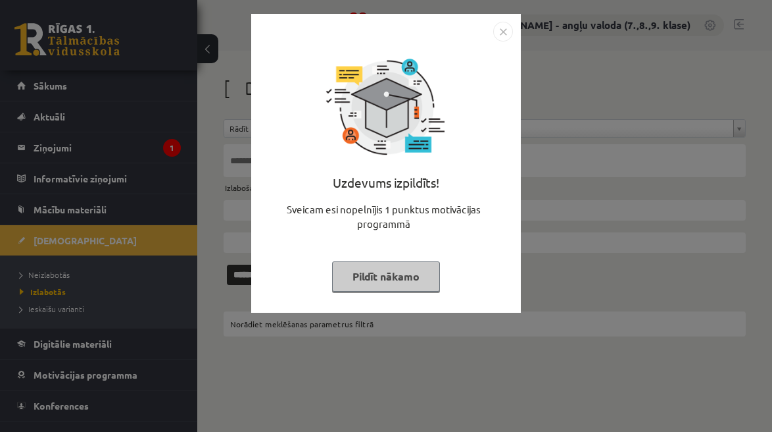
click at [418, 274] on button "Pildīt nākamo" at bounding box center [386, 276] width 108 height 30
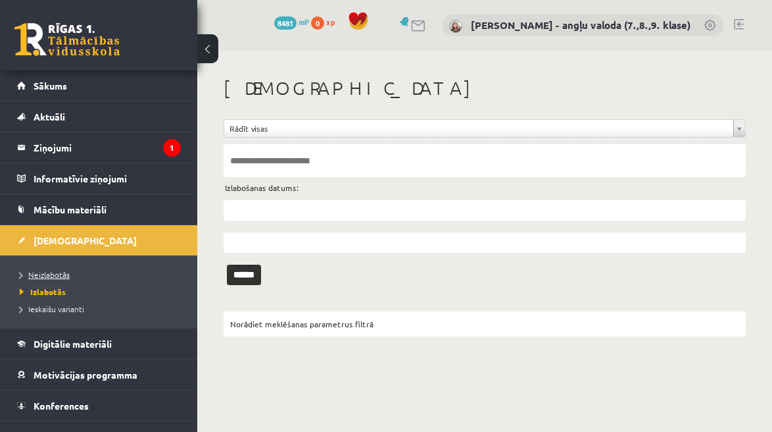
click at [45, 270] on span "Neizlabotās" at bounding box center [45, 274] width 50 height 11
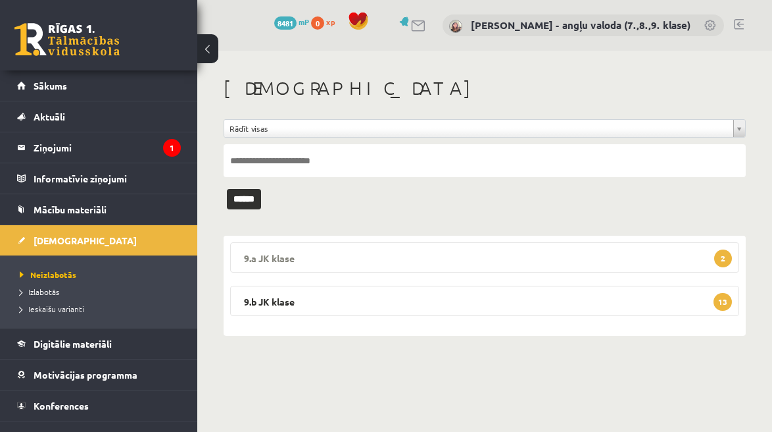
click at [518, 254] on legend "9.a JK klase 2" at bounding box center [484, 257] width 509 height 30
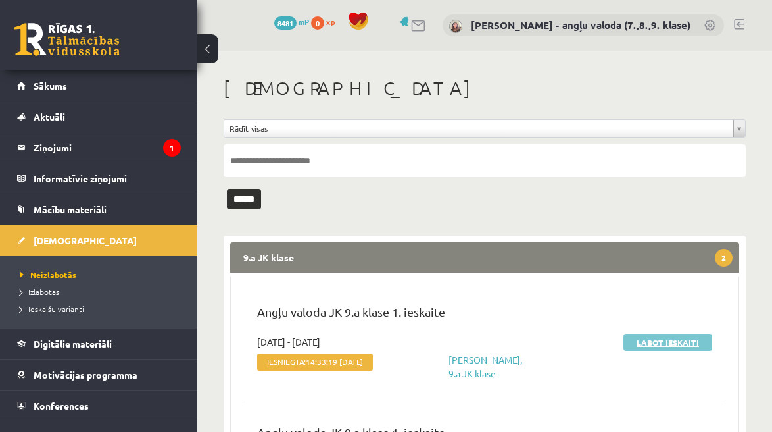
click at [656, 339] on link "Labot ieskaiti" at bounding box center [668, 342] width 89 height 17
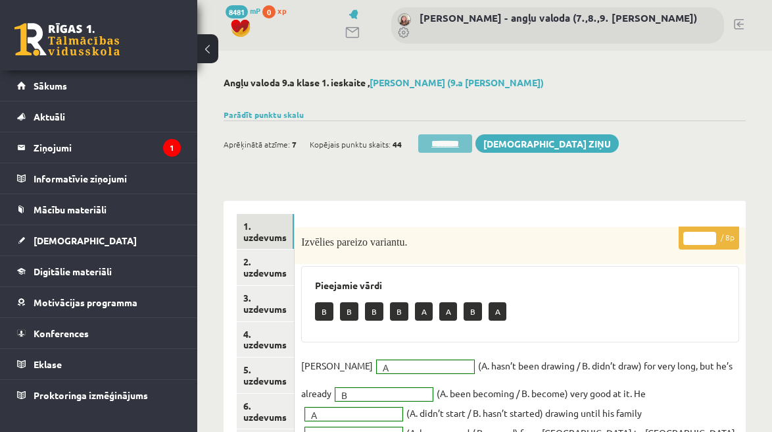
click at [442, 141] on input "********" at bounding box center [445, 143] width 54 height 18
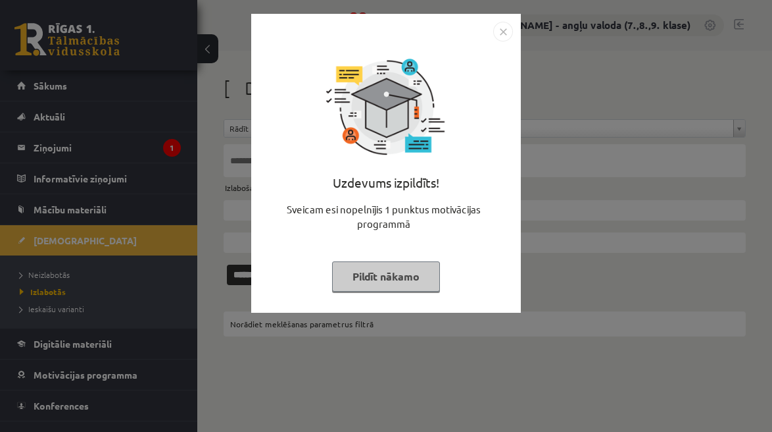
click at [404, 280] on button "Pildīt nākamo" at bounding box center [386, 276] width 108 height 30
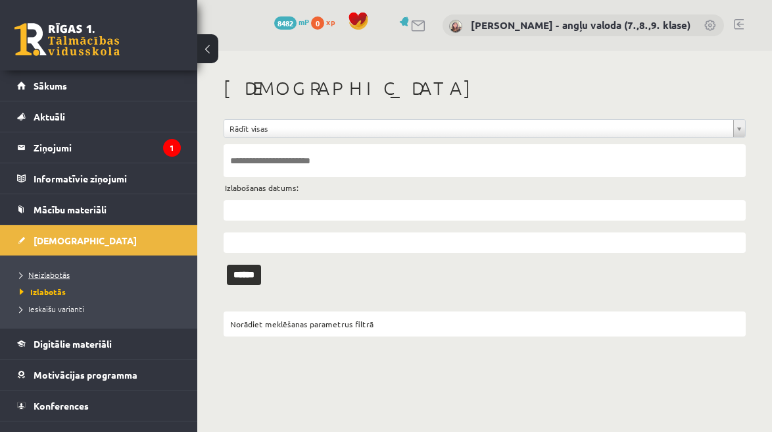
click at [52, 275] on span "Neizlabotās" at bounding box center [45, 274] width 50 height 11
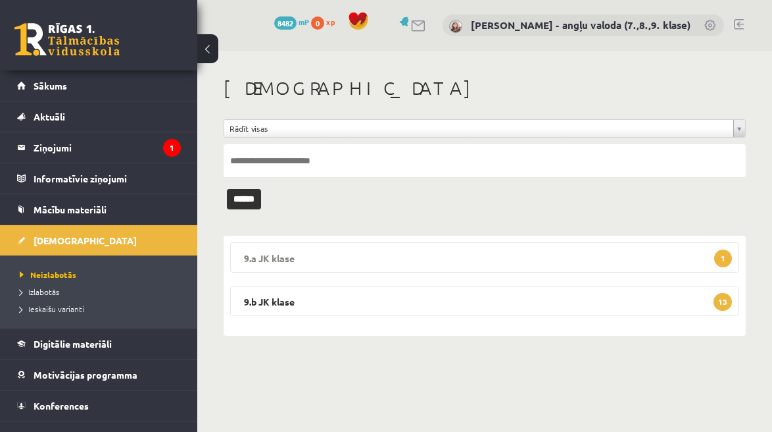
click at [630, 257] on legend "9.a JK klase 1" at bounding box center [484, 257] width 509 height 30
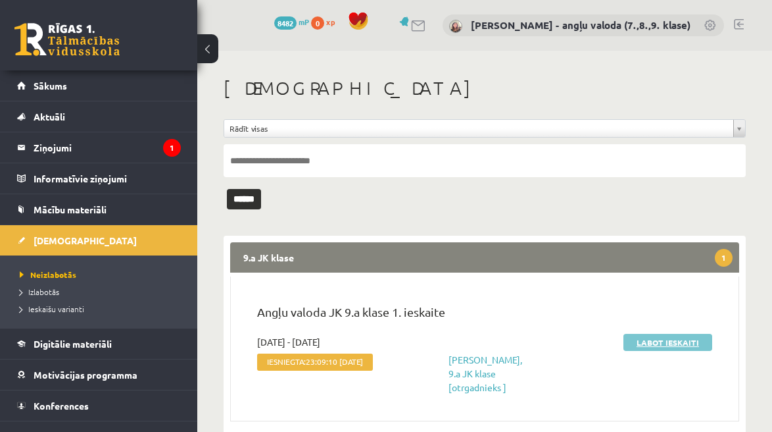
click at [687, 347] on link "Labot ieskaiti" at bounding box center [668, 342] width 89 height 17
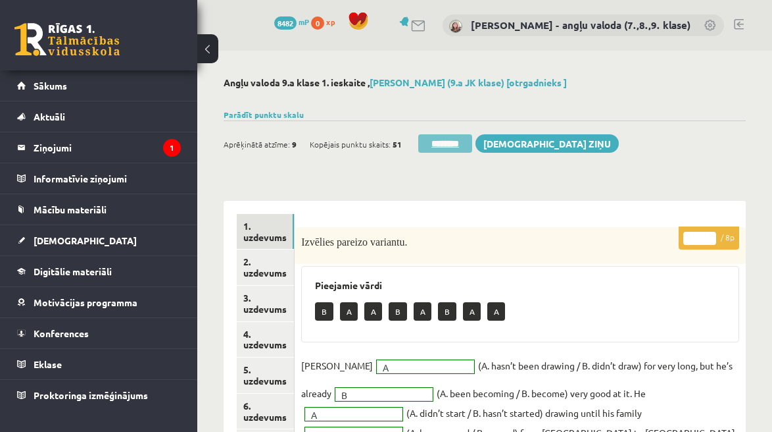
click at [456, 148] on input "********" at bounding box center [445, 143] width 54 height 18
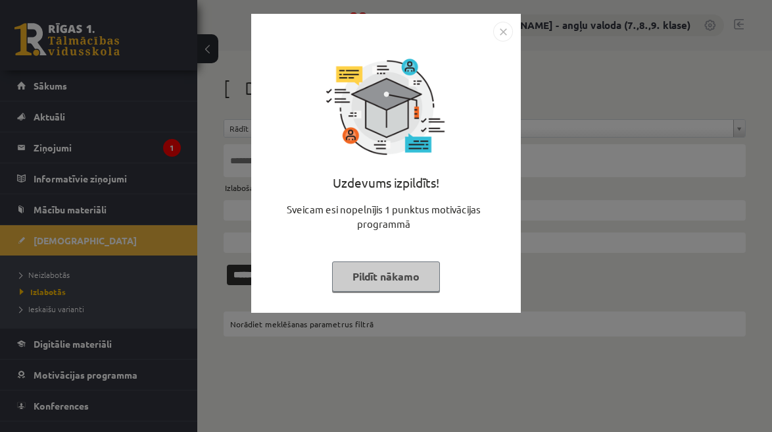
click at [382, 266] on button "Pildīt nākamo" at bounding box center [386, 276] width 108 height 30
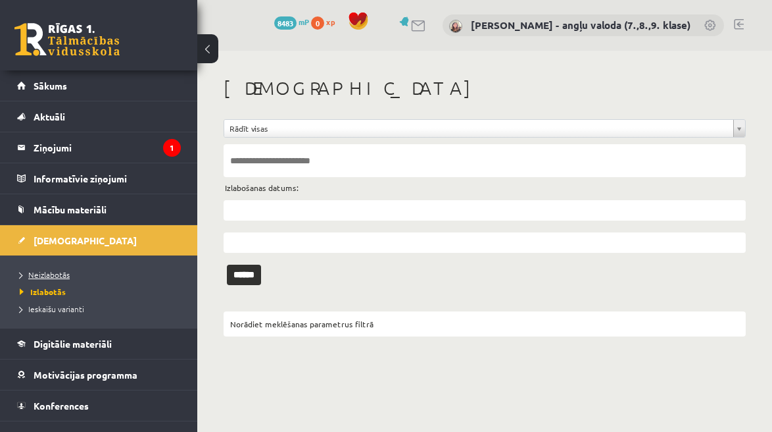
click at [52, 272] on span "Neizlabotās" at bounding box center [45, 274] width 50 height 11
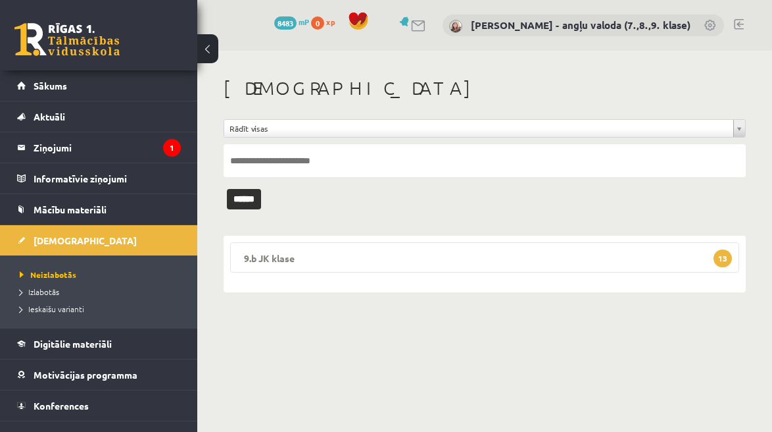
click at [451, 264] on legend "9.b JK klase 13" at bounding box center [484, 257] width 509 height 30
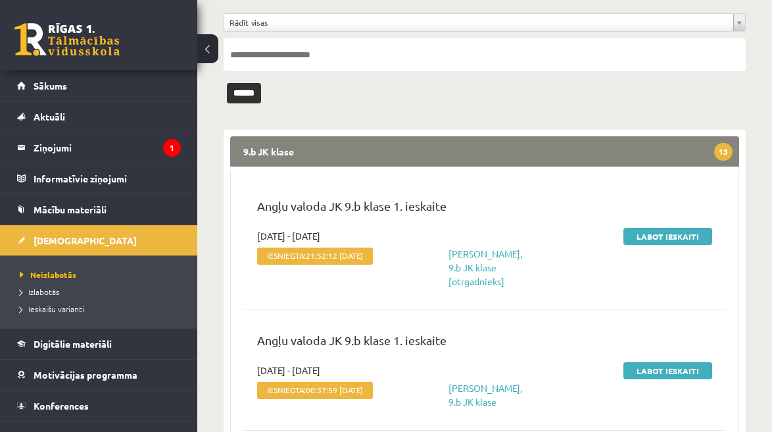
scroll to position [111, 0]
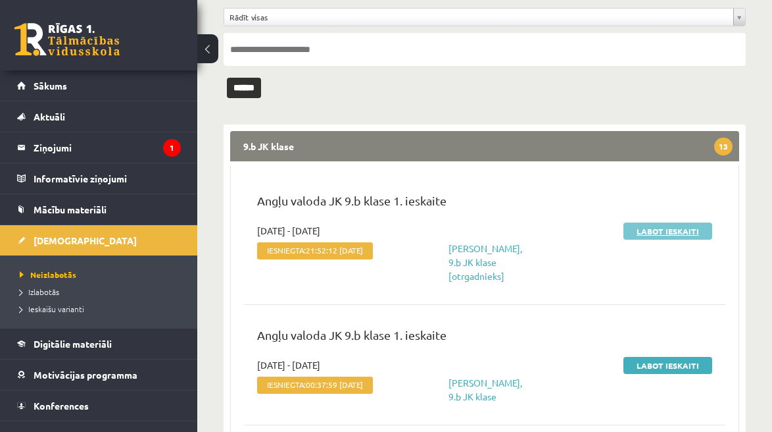
click at [676, 229] on link "Labot ieskaiti" at bounding box center [668, 230] width 89 height 17
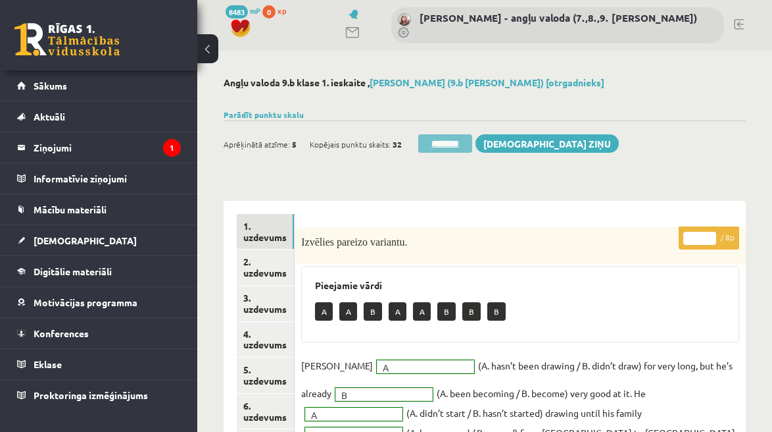
click at [457, 145] on input "********" at bounding box center [445, 143] width 54 height 18
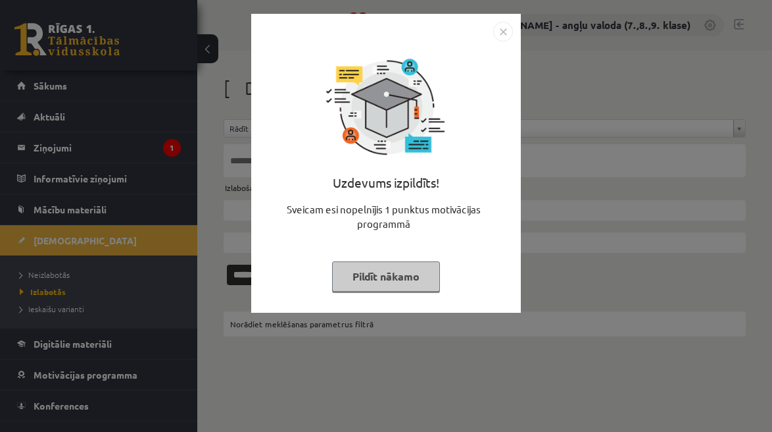
click at [405, 270] on button "Pildīt nākamo" at bounding box center [386, 276] width 108 height 30
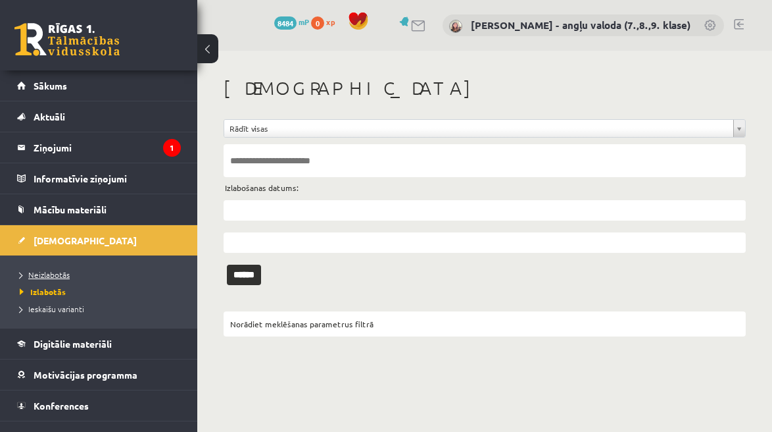
click at [44, 271] on span "Neizlabotās" at bounding box center [45, 274] width 50 height 11
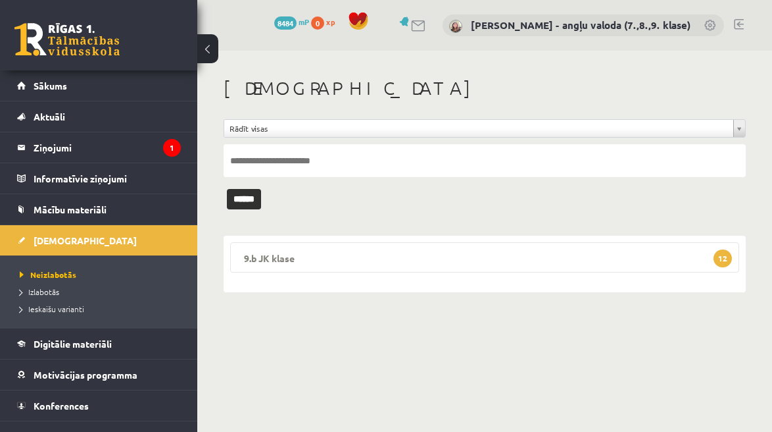
click at [514, 253] on legend "9.b JK klase 12" at bounding box center [484, 257] width 509 height 30
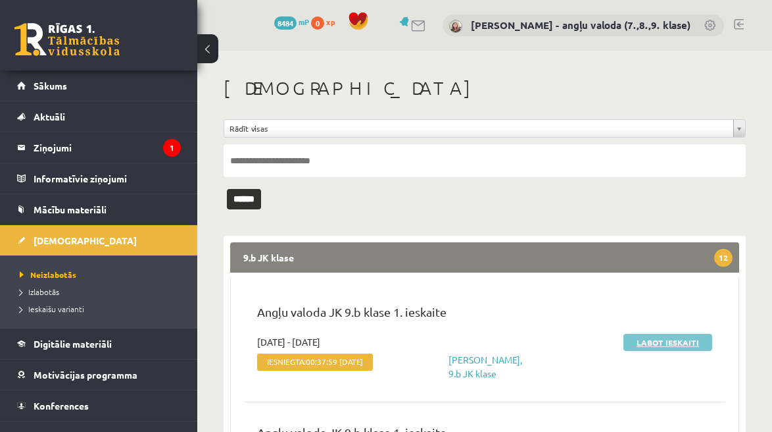
click at [681, 339] on link "Labot ieskaiti" at bounding box center [668, 342] width 89 height 17
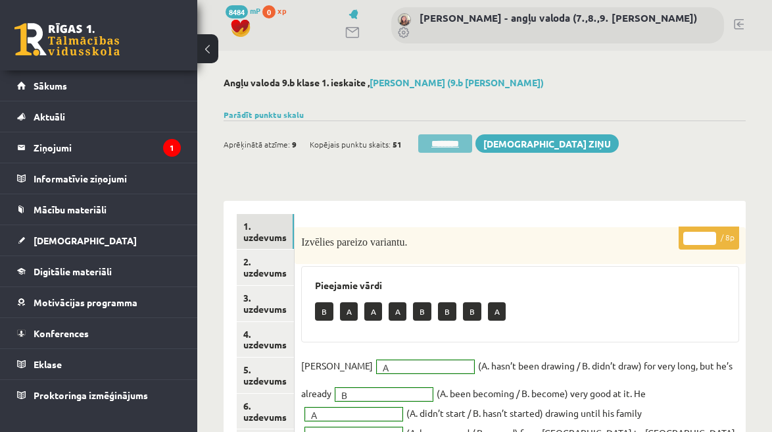
click at [438, 147] on input "********" at bounding box center [445, 143] width 54 height 18
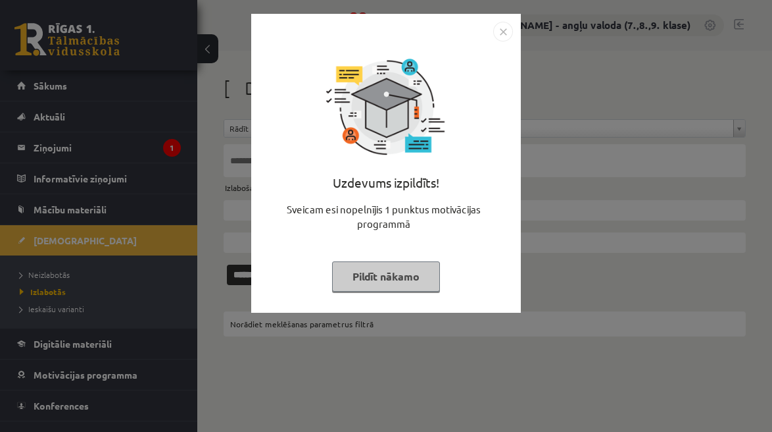
click at [368, 267] on button "Pildīt nākamo" at bounding box center [386, 276] width 108 height 30
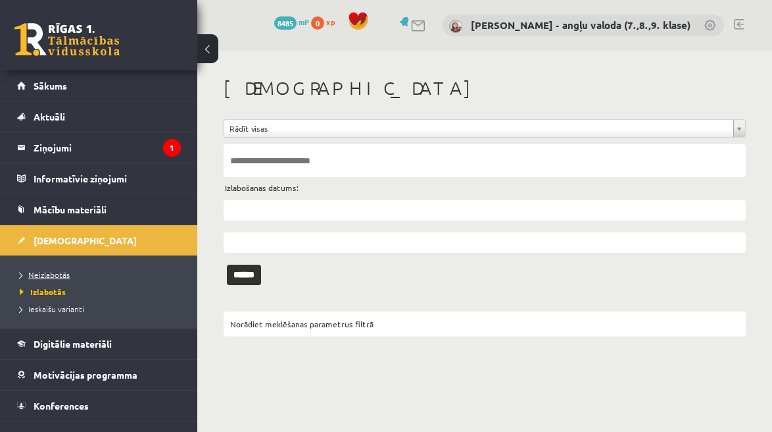
click at [47, 274] on span "Neizlabotās" at bounding box center [45, 274] width 50 height 11
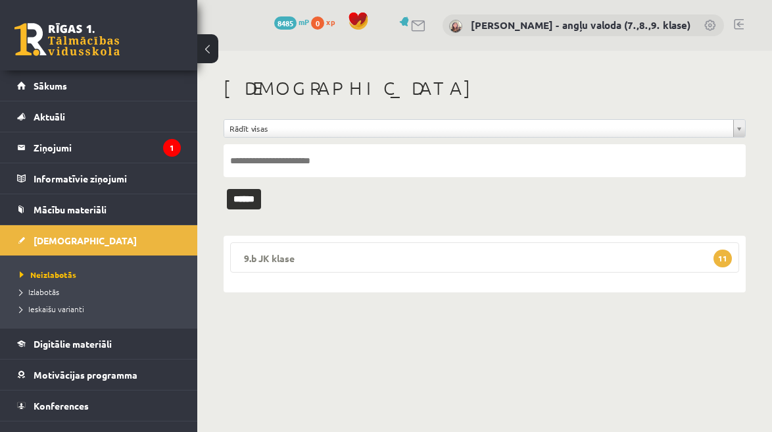
click at [526, 257] on legend "9.b JK klase 11" at bounding box center [484, 257] width 509 height 30
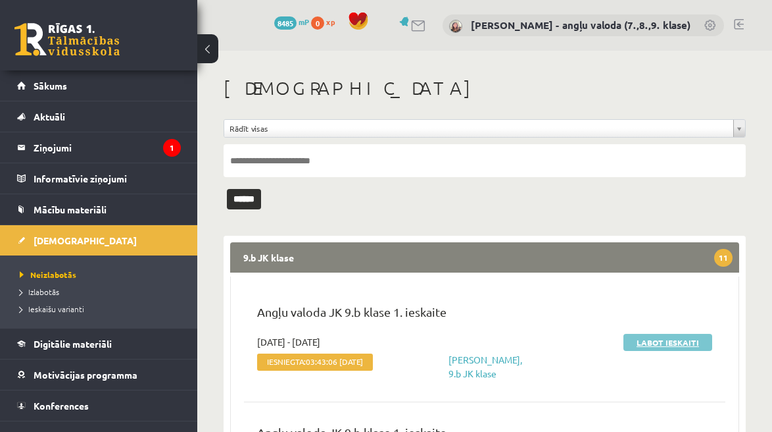
click at [674, 343] on link "Labot ieskaiti" at bounding box center [668, 342] width 89 height 17
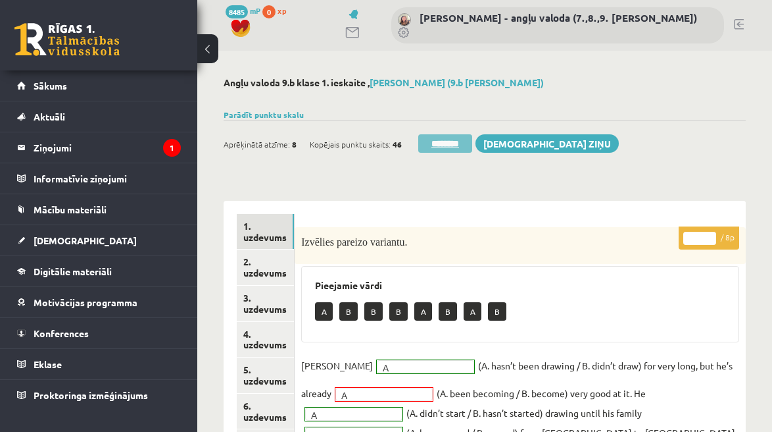
click at [457, 143] on input "********" at bounding box center [445, 143] width 54 height 18
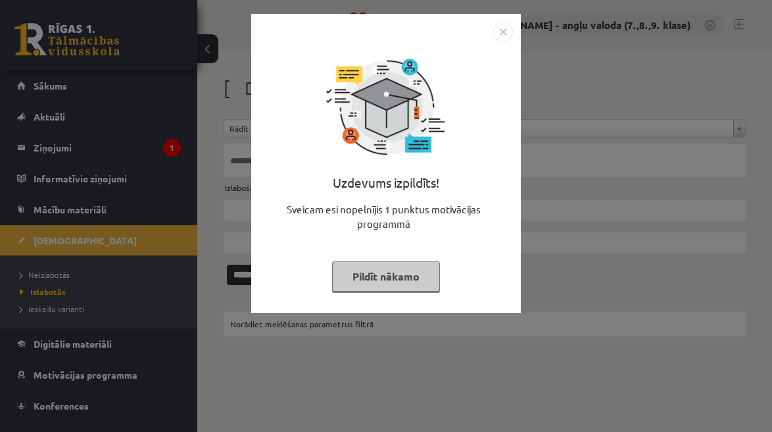
click at [384, 272] on button "Pildīt nākamo" at bounding box center [386, 276] width 108 height 30
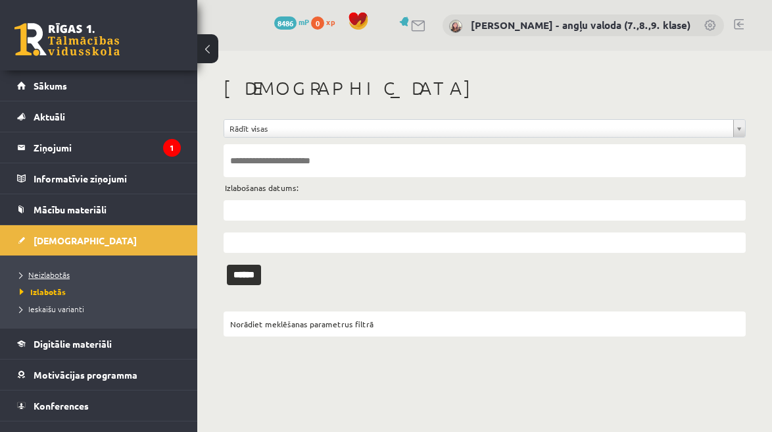
click at [62, 272] on span "Neizlabotās" at bounding box center [45, 274] width 50 height 11
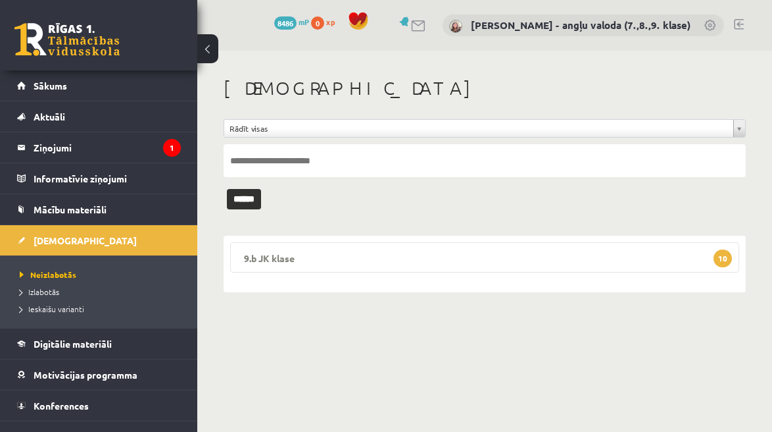
click at [514, 247] on legend "9.b JK klase 10" at bounding box center [484, 257] width 509 height 30
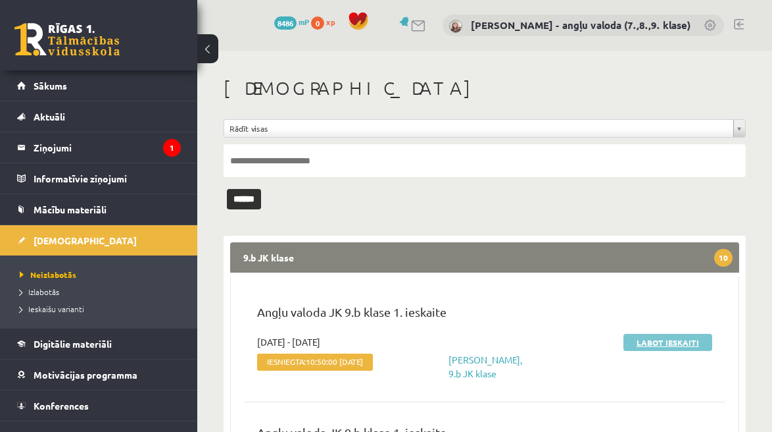
click at [674, 341] on link "Labot ieskaiti" at bounding box center [668, 342] width 89 height 17
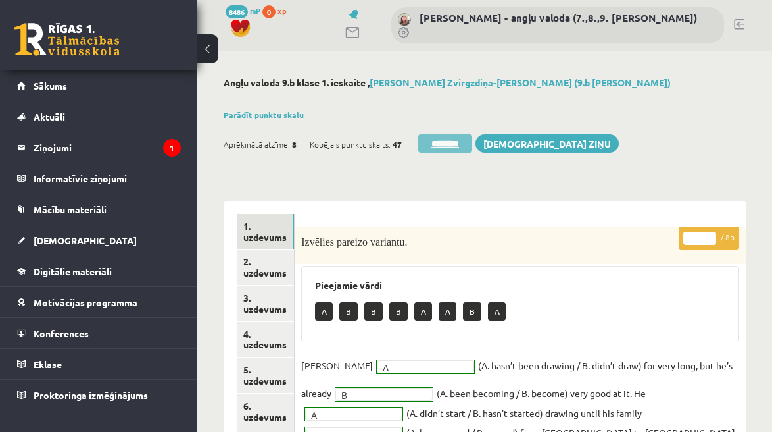
click at [442, 144] on input "********" at bounding box center [445, 143] width 54 height 18
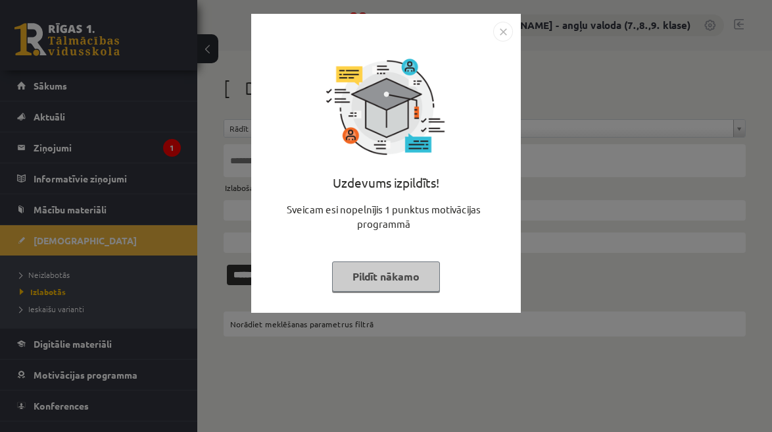
click at [391, 267] on button "Pildīt nākamo" at bounding box center [386, 276] width 108 height 30
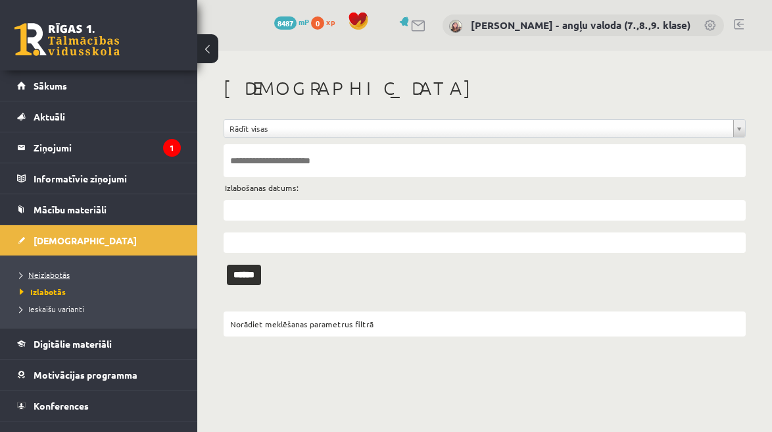
click at [46, 268] on link "Neizlabotās" at bounding box center [102, 274] width 164 height 12
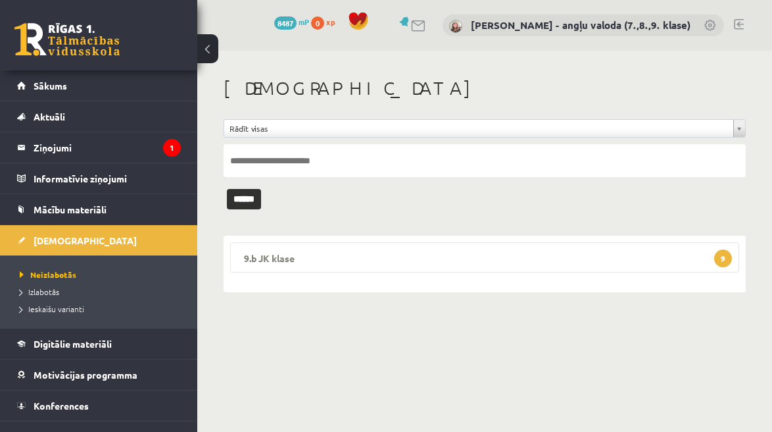
click at [457, 259] on legend "9.b JK klase 9" at bounding box center [484, 257] width 509 height 30
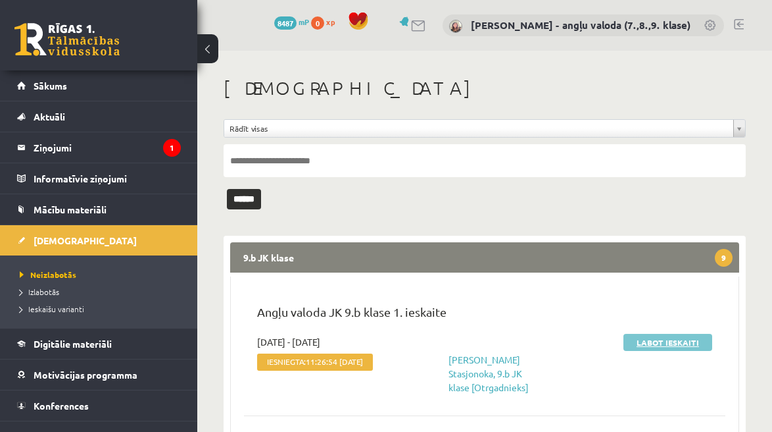
click at [687, 344] on link "Labot ieskaiti" at bounding box center [668, 342] width 89 height 17
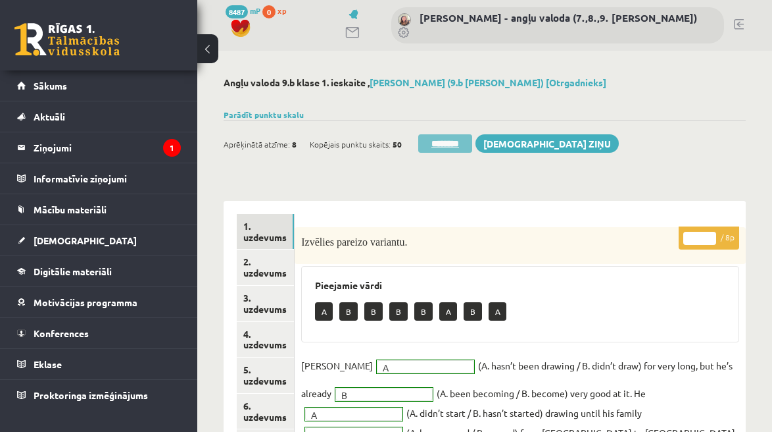
click at [453, 142] on input "********" at bounding box center [445, 143] width 54 height 18
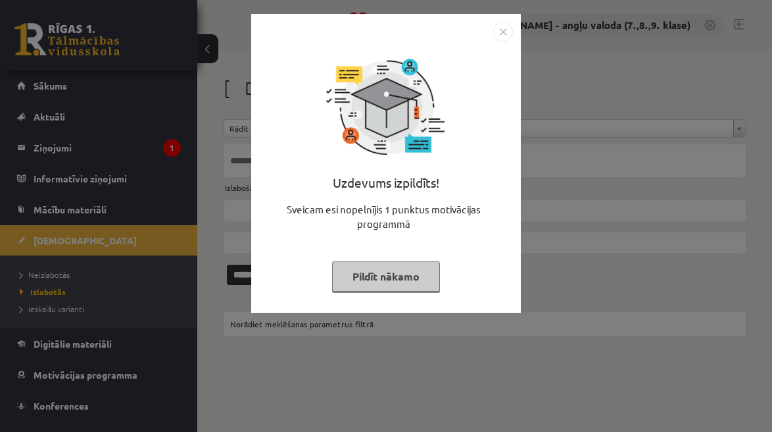
click at [380, 295] on div "Uzdevums izpildīts! Sveicam esi nopelnījis 1 punktus motivācijas programmā Pild…" at bounding box center [386, 172] width 254 height 263
click at [373, 287] on button "Pildīt nākamo" at bounding box center [386, 276] width 108 height 30
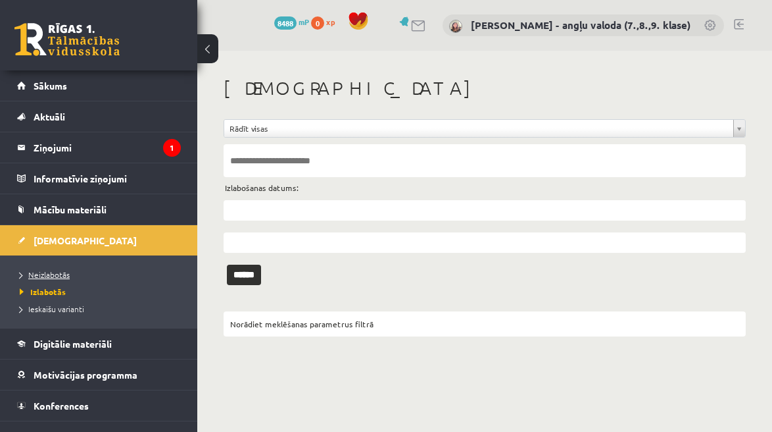
click at [49, 276] on span "Neizlabotās" at bounding box center [45, 274] width 50 height 11
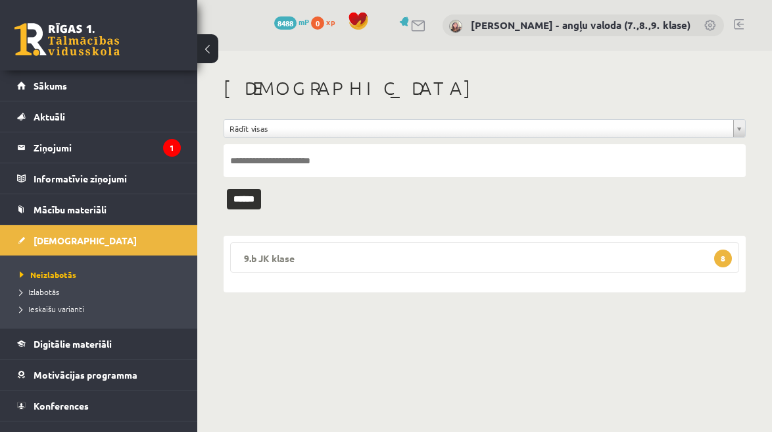
click at [454, 262] on legend "9.b JK klase 8" at bounding box center [484, 257] width 509 height 30
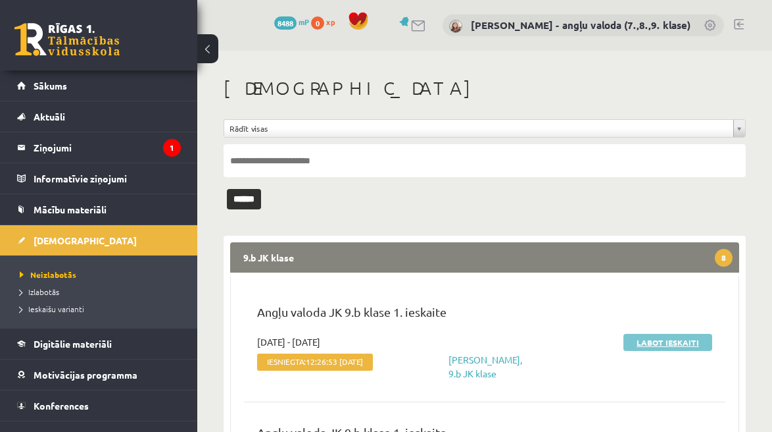
click at [683, 340] on link "Labot ieskaiti" at bounding box center [668, 342] width 89 height 17
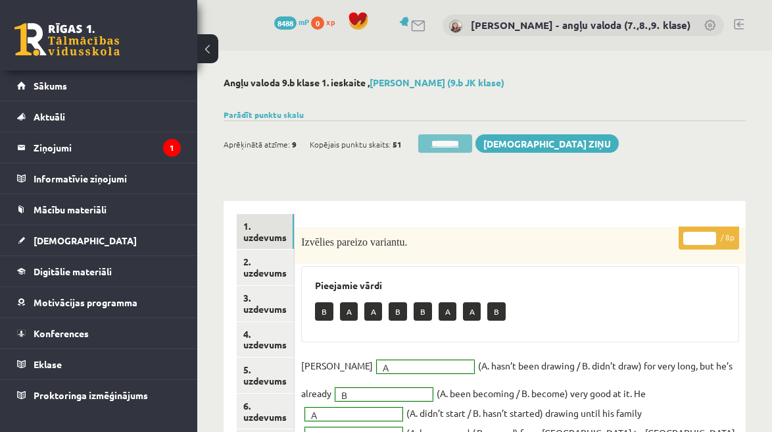
click at [456, 142] on input "********" at bounding box center [445, 143] width 54 height 18
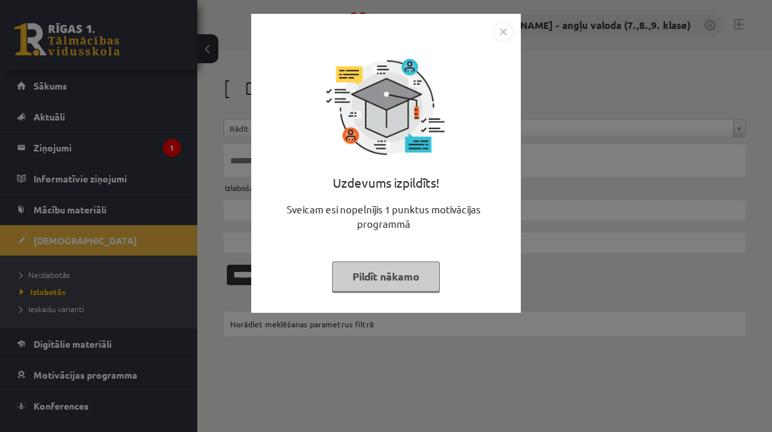
click at [396, 277] on button "Pildīt nākamo" at bounding box center [386, 276] width 108 height 30
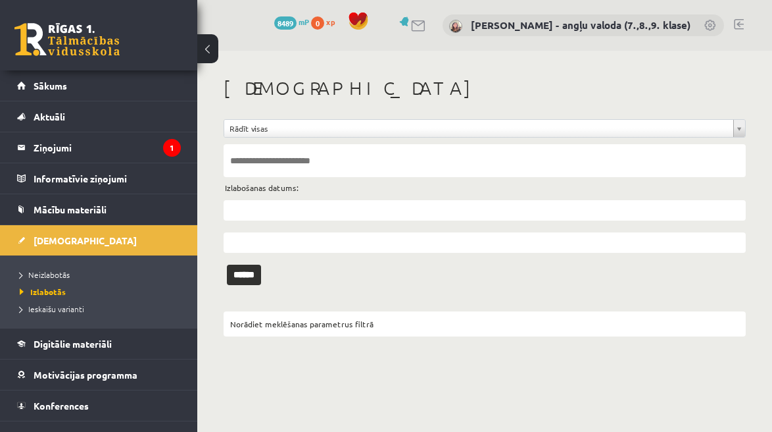
click at [37, 282] on li "Neizlabotās" at bounding box center [102, 274] width 164 height 17
click at [41, 274] on span "Neizlabotās" at bounding box center [48, 274] width 57 height 11
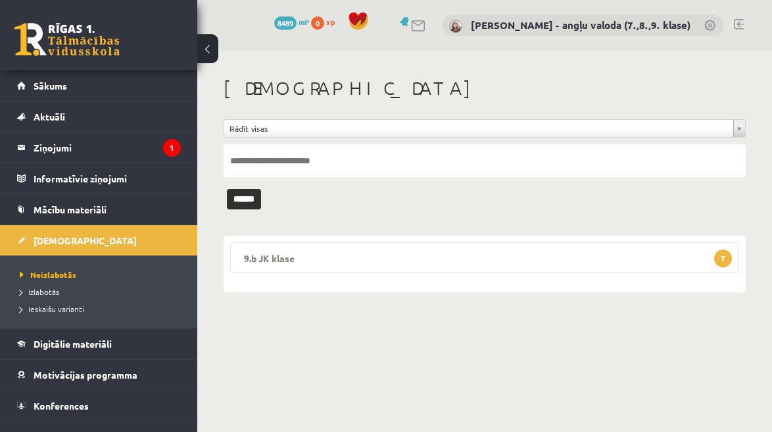
click at [449, 252] on legend "9.b JK klase 7" at bounding box center [484, 257] width 509 height 30
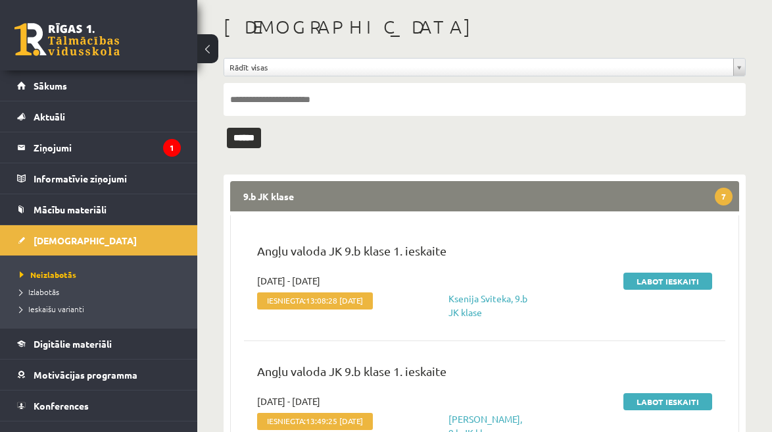
scroll to position [76, 0]
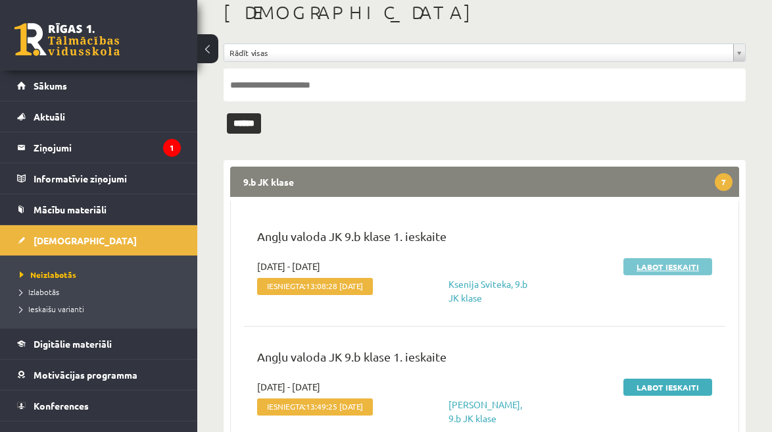
click at [680, 264] on link "Labot ieskaiti" at bounding box center [668, 266] width 89 height 17
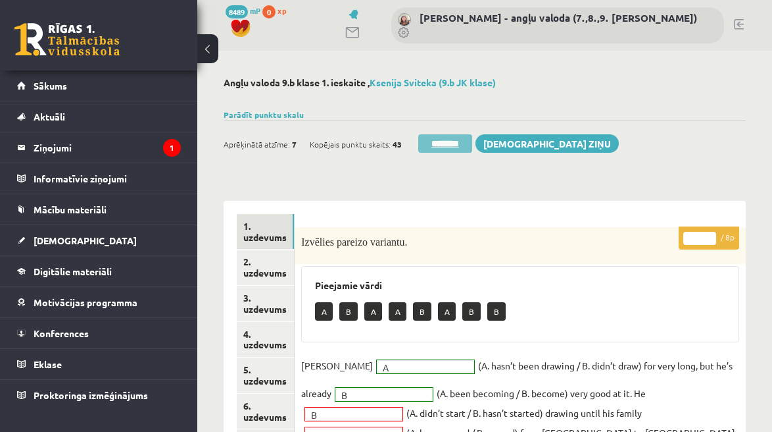
click at [446, 142] on input "********" at bounding box center [445, 143] width 54 height 18
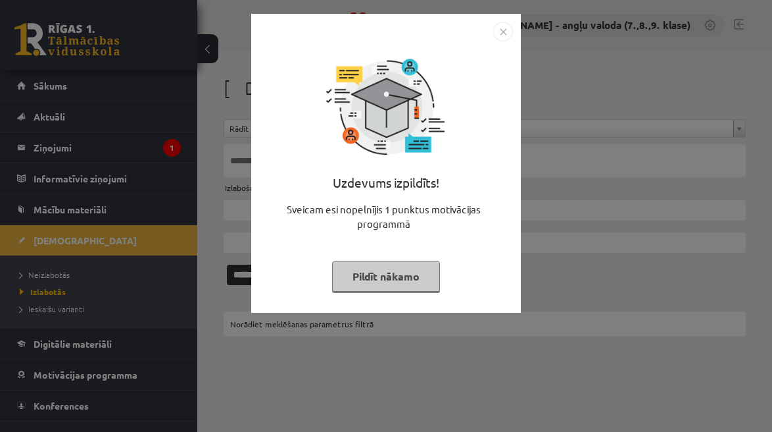
click at [395, 271] on button "Pildīt nākamo" at bounding box center [386, 276] width 108 height 30
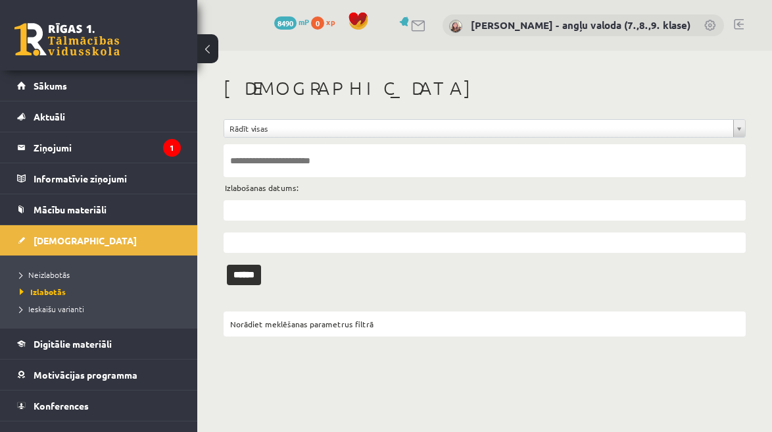
click at [47, 266] on li "Neizlabotās" at bounding box center [102, 274] width 164 height 17
click at [39, 277] on span "Neizlabotās" at bounding box center [48, 274] width 57 height 11
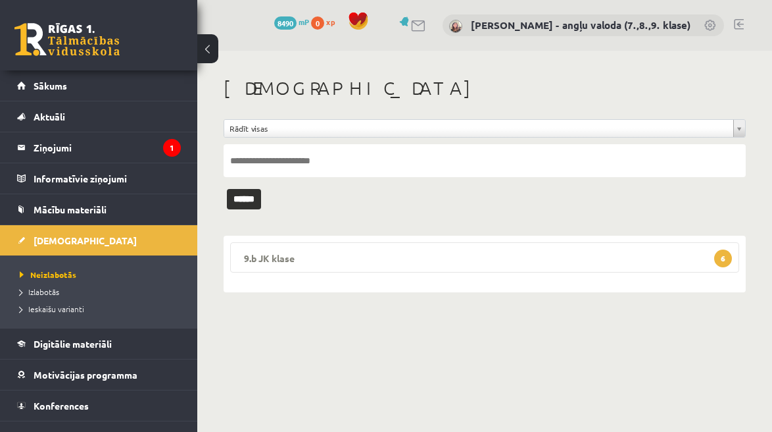
click at [455, 262] on legend "9.b JK klase 6" at bounding box center [484, 257] width 509 height 30
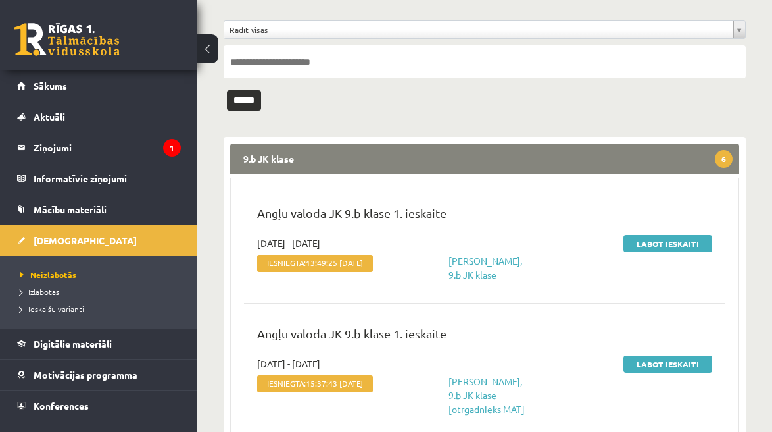
scroll to position [99, 0]
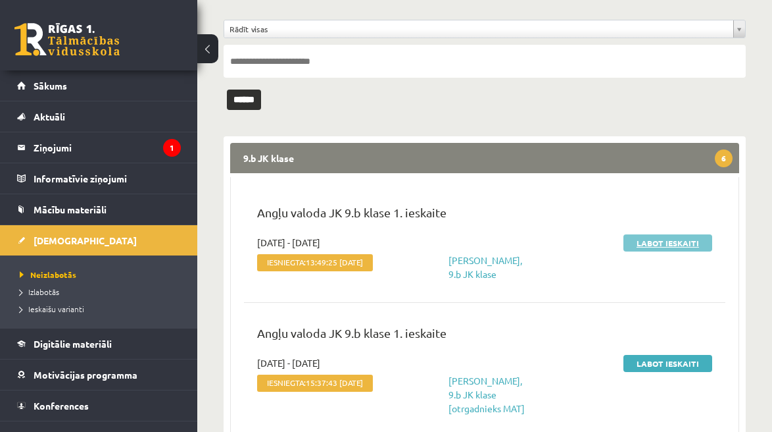
click at [680, 241] on link "Labot ieskaiti" at bounding box center [668, 242] width 89 height 17
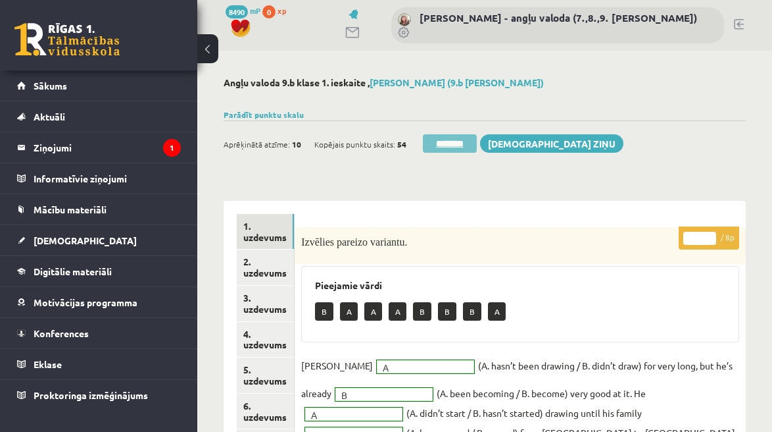
click at [445, 151] on input "********" at bounding box center [450, 143] width 54 height 18
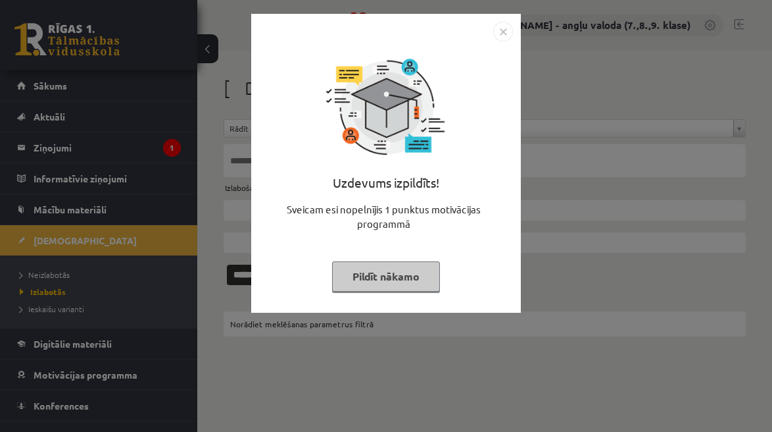
click at [387, 287] on button "Pildīt nākamo" at bounding box center [386, 276] width 108 height 30
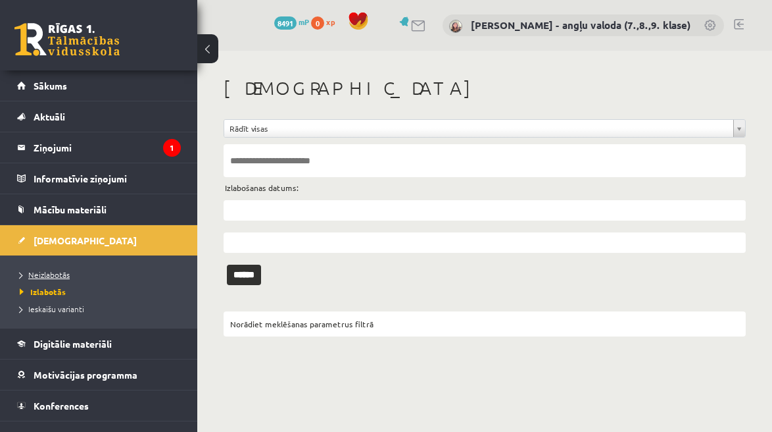
click at [59, 273] on span "Neizlabotās" at bounding box center [45, 274] width 50 height 11
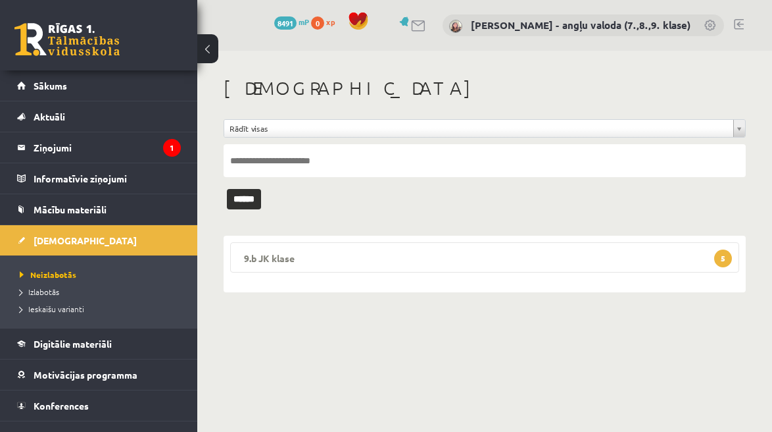
click at [446, 247] on legend "9.b JK klase 5" at bounding box center [484, 257] width 509 height 30
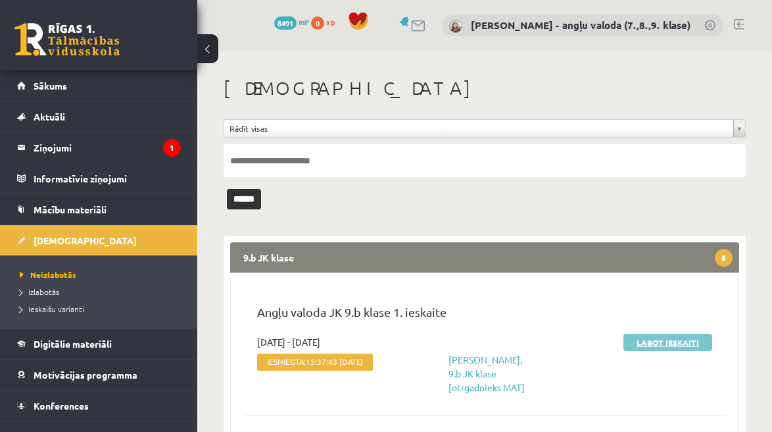
click at [670, 339] on link "Labot ieskaiti" at bounding box center [668, 342] width 89 height 17
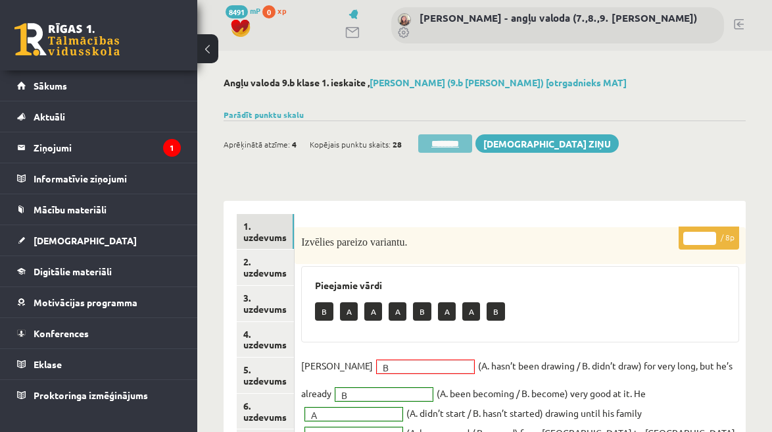
click at [437, 145] on input "********" at bounding box center [445, 143] width 54 height 18
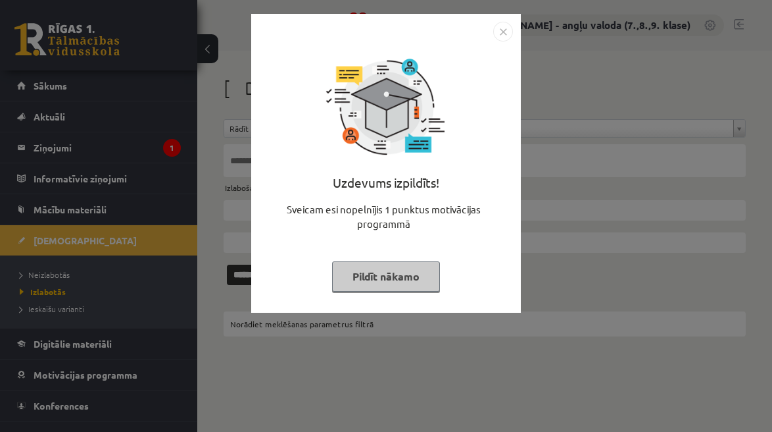
click at [382, 273] on button "Pildīt nākamo" at bounding box center [386, 276] width 108 height 30
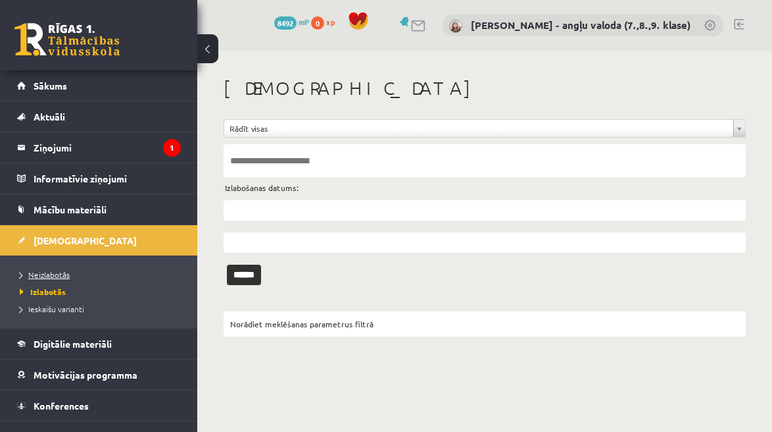
click at [35, 278] on span "Neizlabotās" at bounding box center [45, 274] width 50 height 11
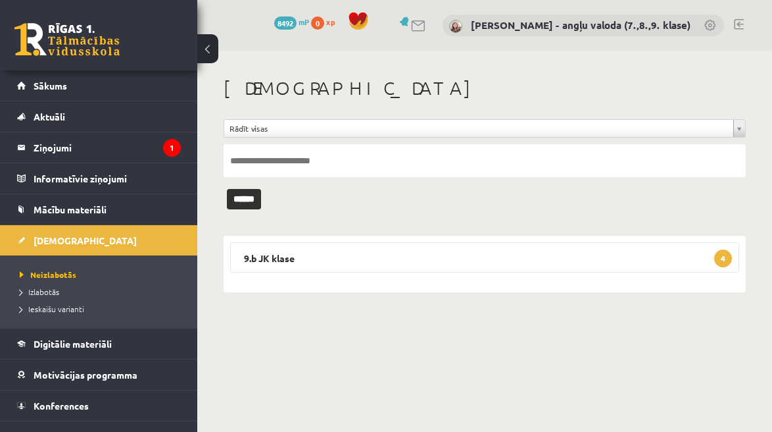
click at [492, 277] on div "9.b JK klase 4 Angļu valoda JK 9.b klase 1. ieskaite 2025-09-01 - 2025-09-15 Ie…" at bounding box center [485, 263] width 522 height 57
click at [468, 273] on div "9.b JK klase 4 Angļu valoda JK 9.b klase 1. ieskaite 2025-09-01 - 2025-09-15 Ie…" at bounding box center [485, 263] width 522 height 57
click at [285, 260] on legend "9.b JK klase 4" at bounding box center [484, 257] width 509 height 30
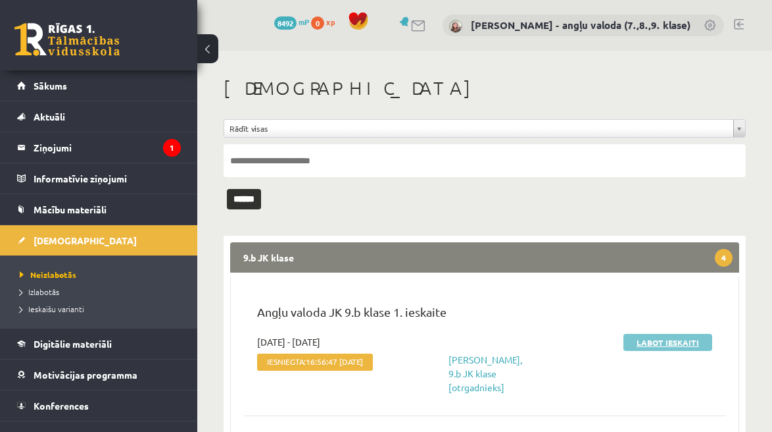
click at [659, 343] on link "Labot ieskaiti" at bounding box center [668, 342] width 89 height 17
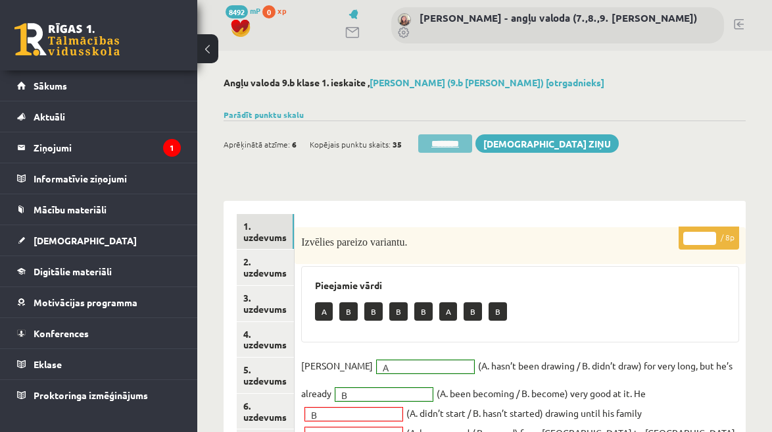
click at [445, 147] on input "********" at bounding box center [445, 143] width 54 height 18
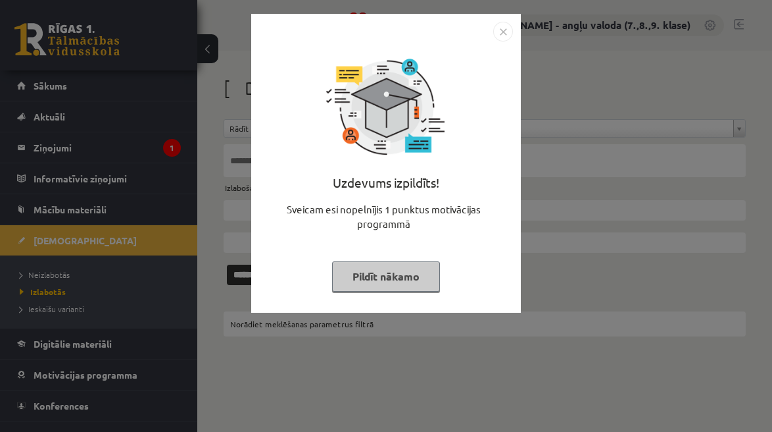
click at [406, 278] on button "Pildīt nākamo" at bounding box center [386, 276] width 108 height 30
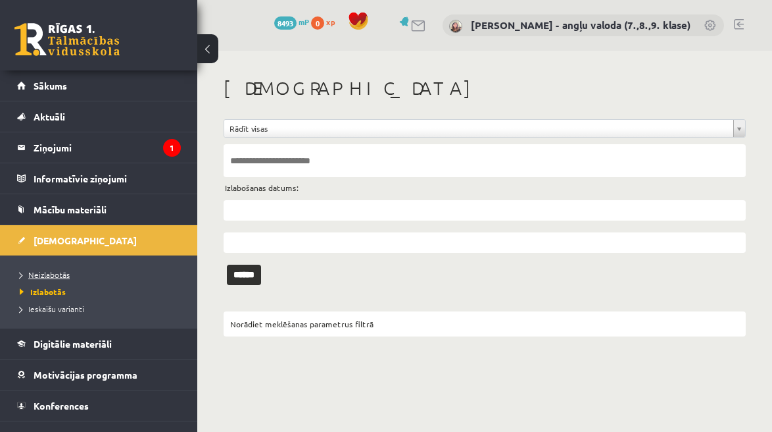
click at [45, 270] on span "Neizlabotās" at bounding box center [45, 274] width 50 height 11
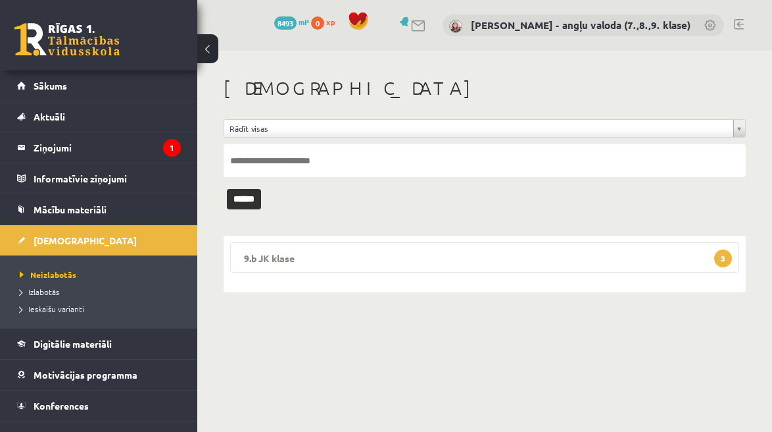
click at [567, 256] on legend "9.b JK klase 3" at bounding box center [484, 257] width 509 height 30
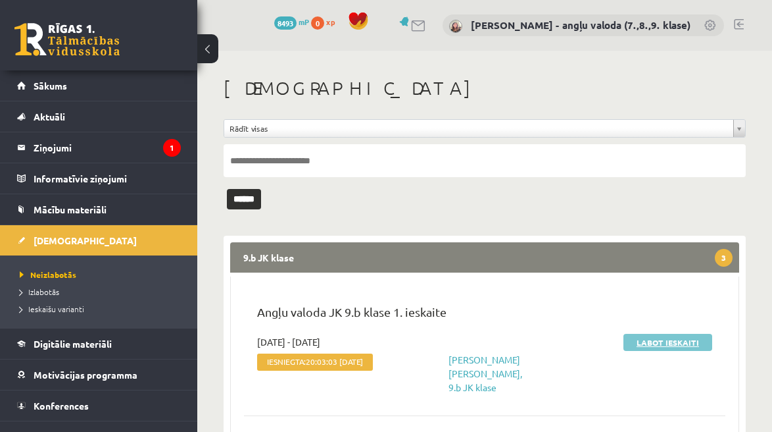
click at [679, 341] on link "Labot ieskaiti" at bounding box center [668, 342] width 89 height 17
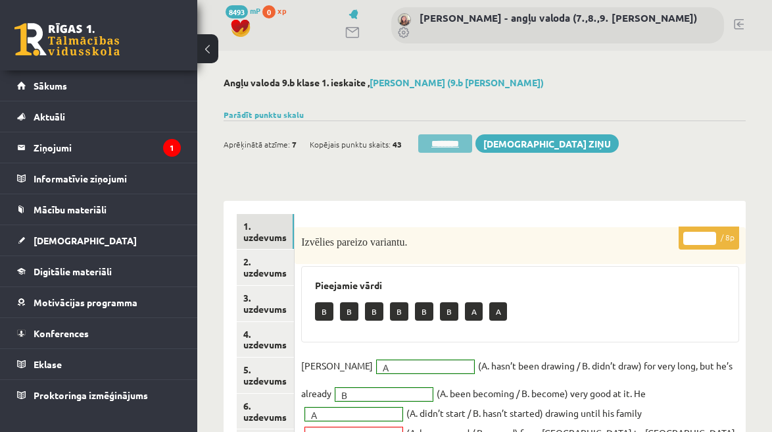
click at [457, 141] on input "********" at bounding box center [445, 143] width 54 height 18
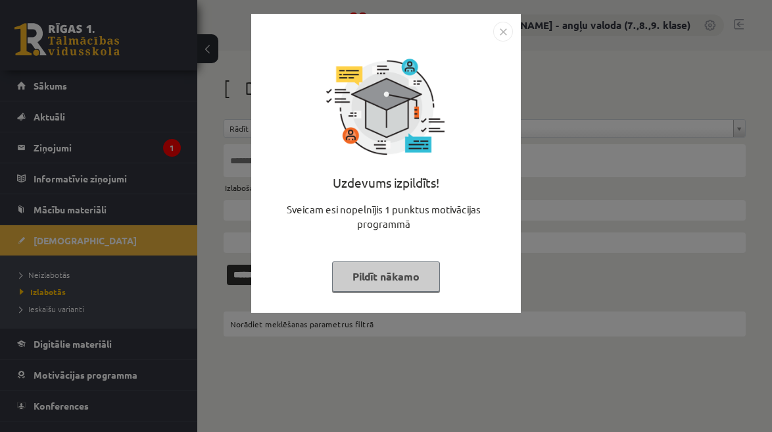
click at [418, 279] on button "Pildīt nākamo" at bounding box center [386, 276] width 108 height 30
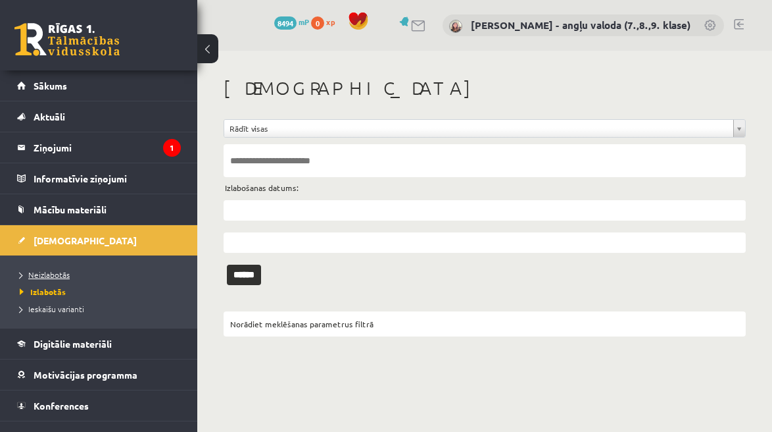
click at [59, 270] on span "Neizlabotās" at bounding box center [45, 274] width 50 height 11
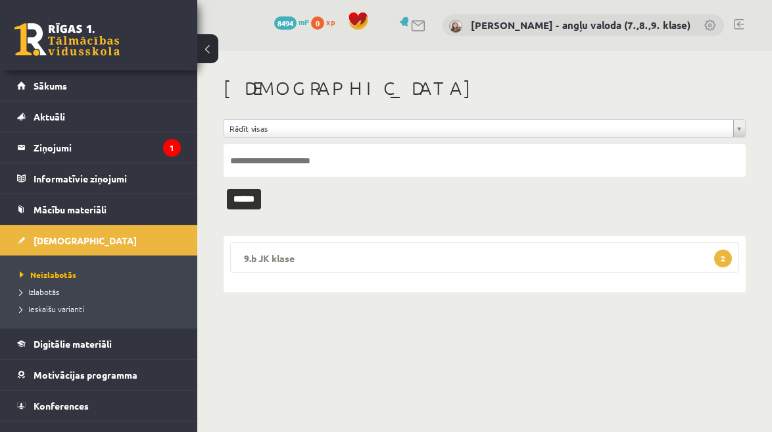
click at [608, 256] on legend "9.b JK klase 2" at bounding box center [484, 257] width 509 height 30
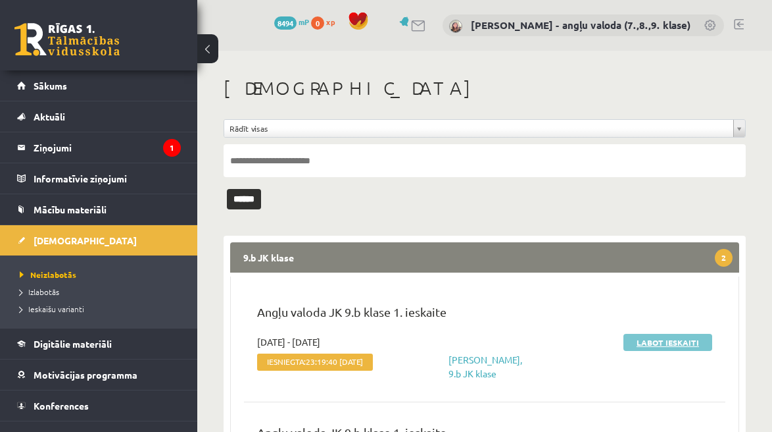
click at [685, 340] on link "Labot ieskaiti" at bounding box center [668, 342] width 89 height 17
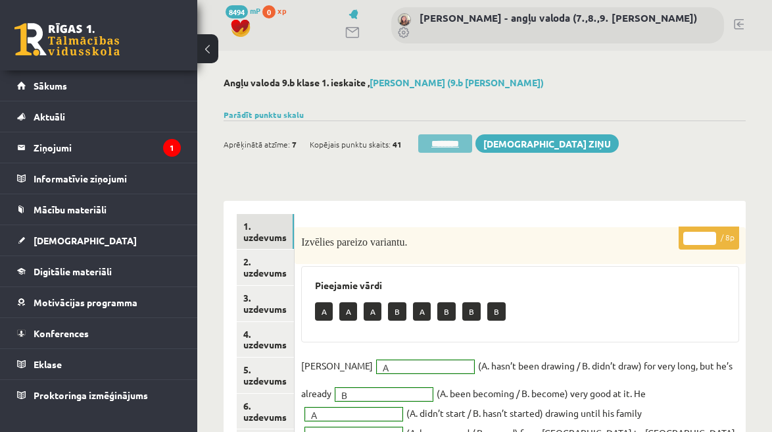
click at [445, 144] on input "********" at bounding box center [445, 143] width 54 height 18
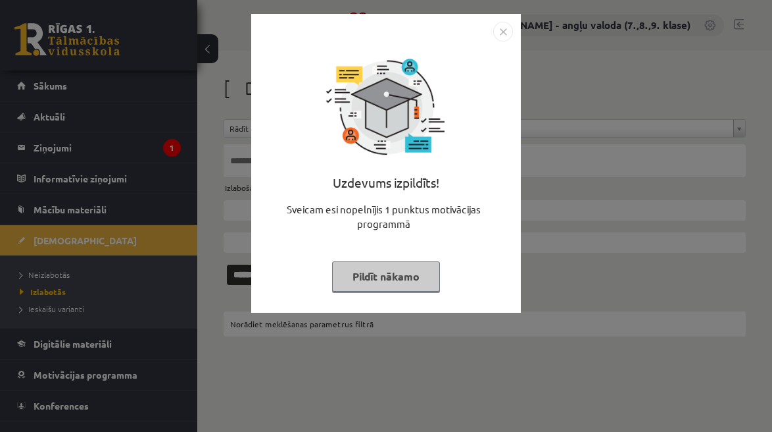
click at [385, 281] on button "Pildīt nākamo" at bounding box center [386, 276] width 108 height 30
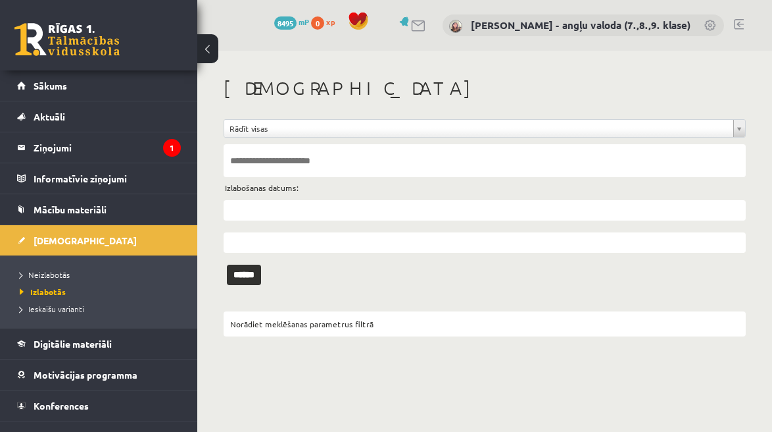
click at [43, 266] on li "Neizlabotās" at bounding box center [102, 274] width 164 height 17
click at [41, 274] on span "Neizlabotās" at bounding box center [48, 274] width 57 height 11
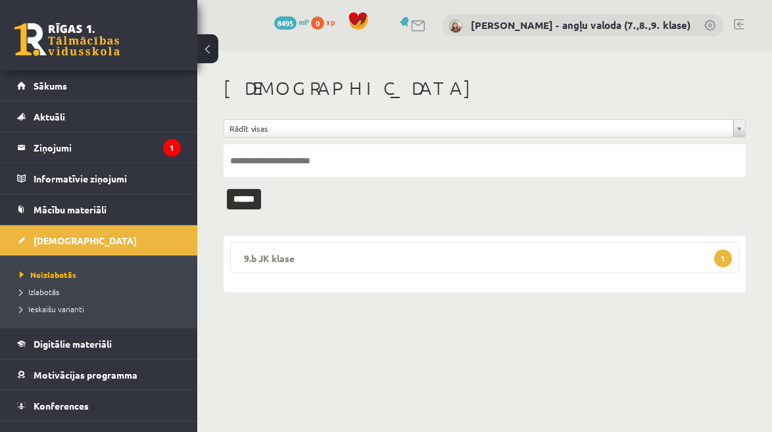
click at [445, 255] on legend "9.b JK klase 1" at bounding box center [484, 257] width 509 height 30
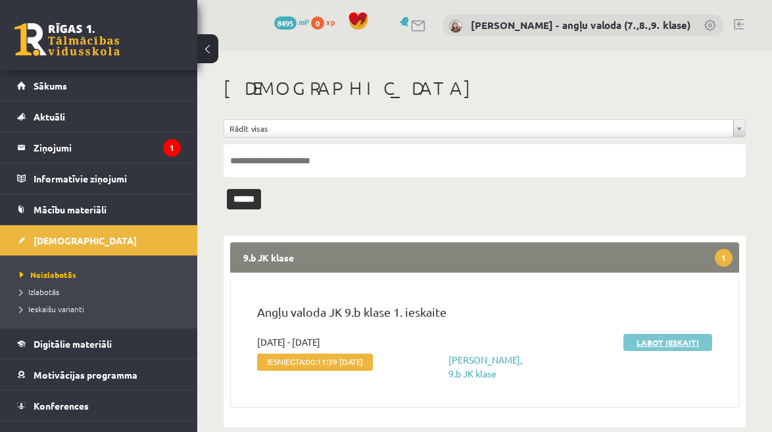
click at [676, 345] on link "Labot ieskaiti" at bounding box center [668, 342] width 89 height 17
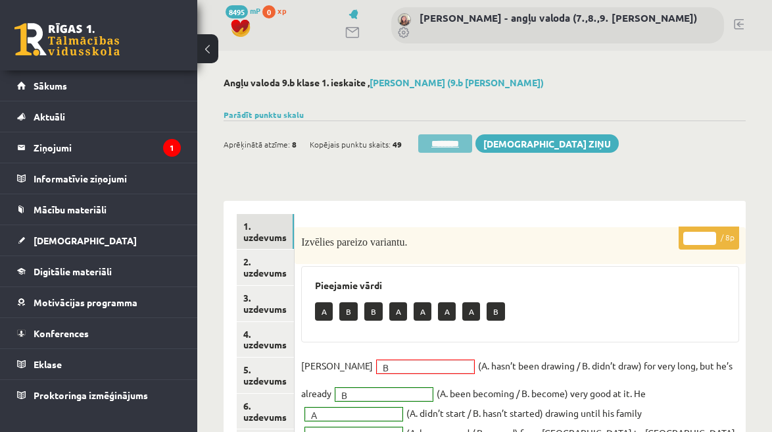
click at [447, 140] on input "********" at bounding box center [445, 143] width 54 height 18
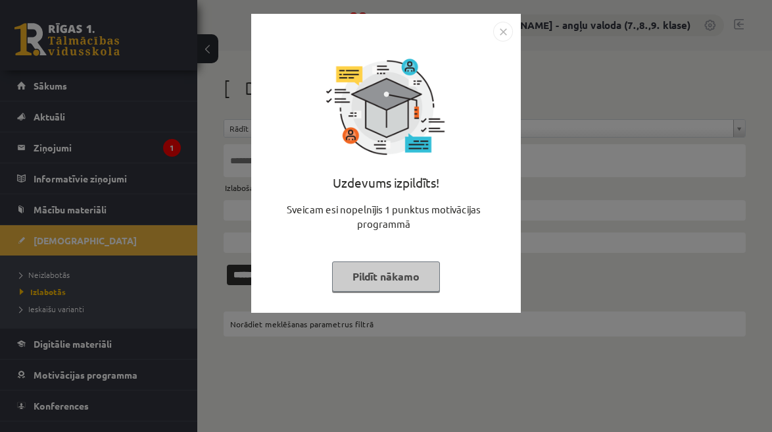
click at [401, 279] on button "Pildīt nākamo" at bounding box center [386, 276] width 108 height 30
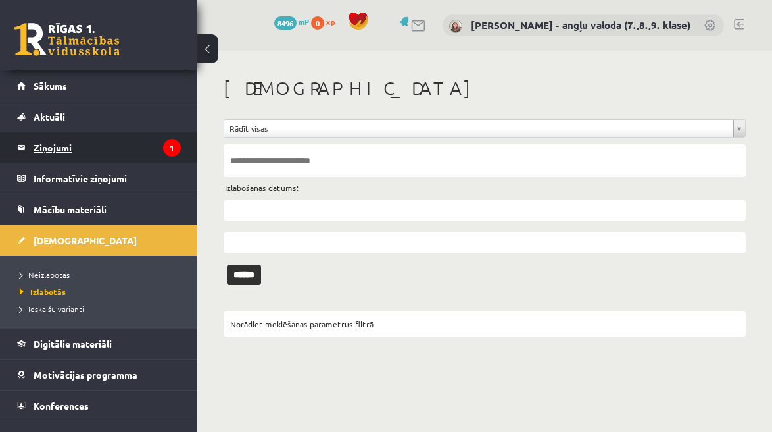
click at [47, 150] on legend "Ziņojumi 1" at bounding box center [107, 147] width 147 height 30
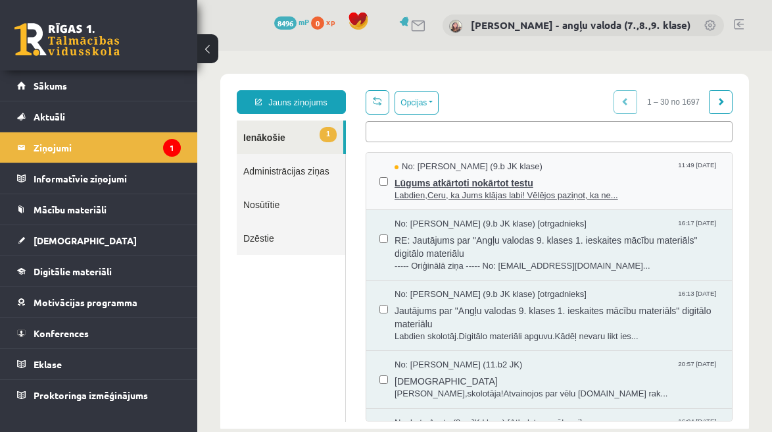
click at [481, 183] on span "Lūgums atkārtoti nokārtot testu" at bounding box center [557, 181] width 324 height 16
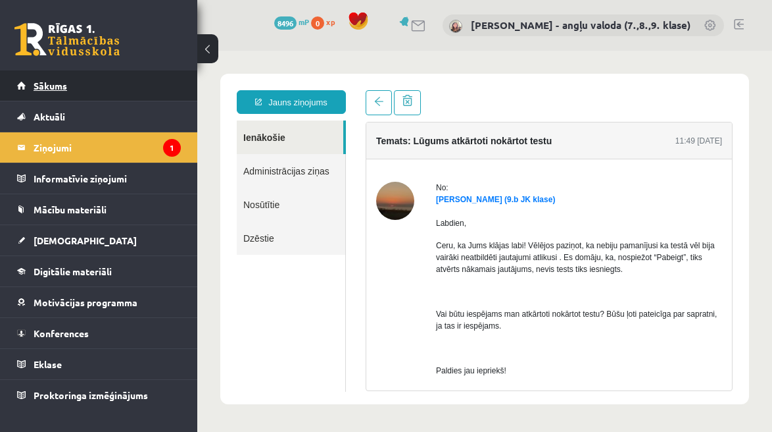
click at [39, 84] on span "Sākums" at bounding box center [51, 86] width 34 height 12
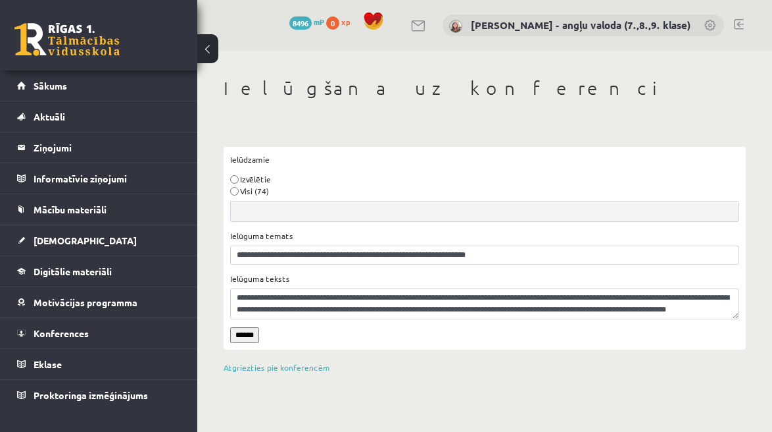
click at [246, 335] on input "******" at bounding box center [244, 335] width 29 height 16
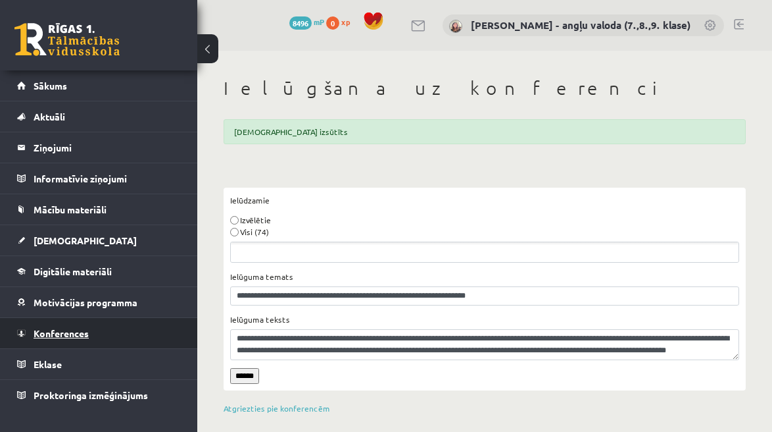
click at [53, 333] on span "Konferences" at bounding box center [61, 333] width 55 height 12
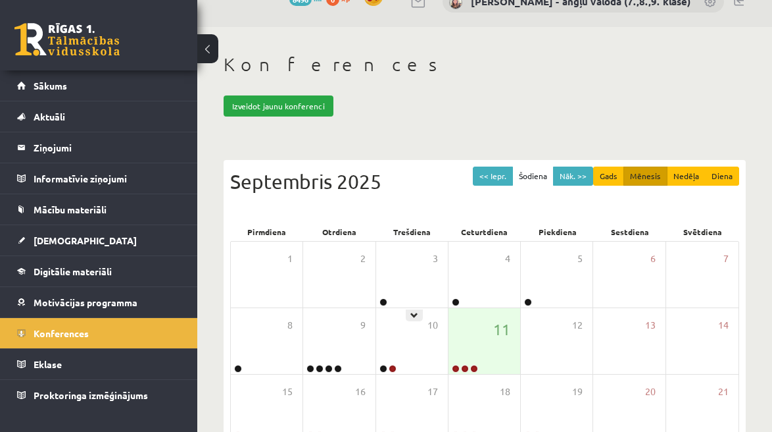
scroll to position [34, 0]
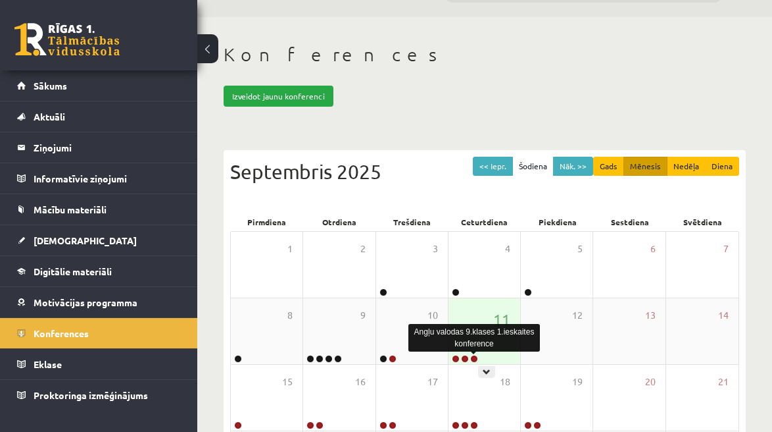
click at [475, 358] on link at bounding box center [474, 359] width 8 height 8
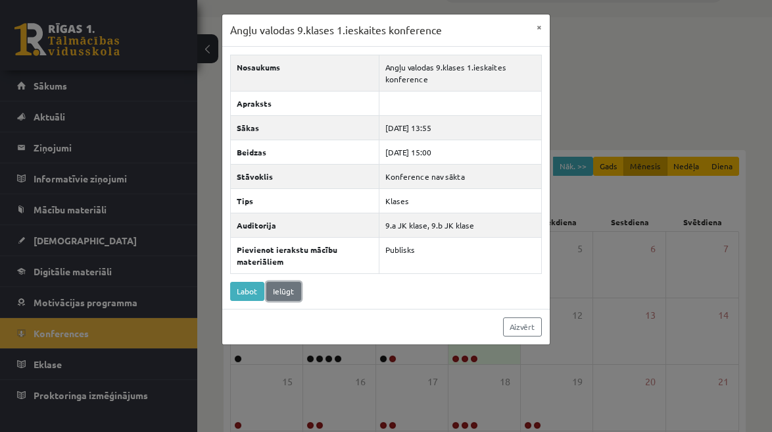
click at [286, 286] on link "Ielūgt" at bounding box center [283, 291] width 35 height 19
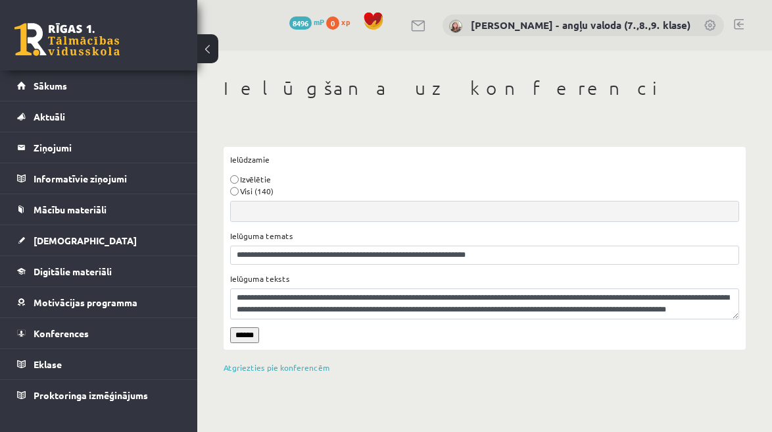
click at [246, 333] on input "******" at bounding box center [244, 335] width 29 height 16
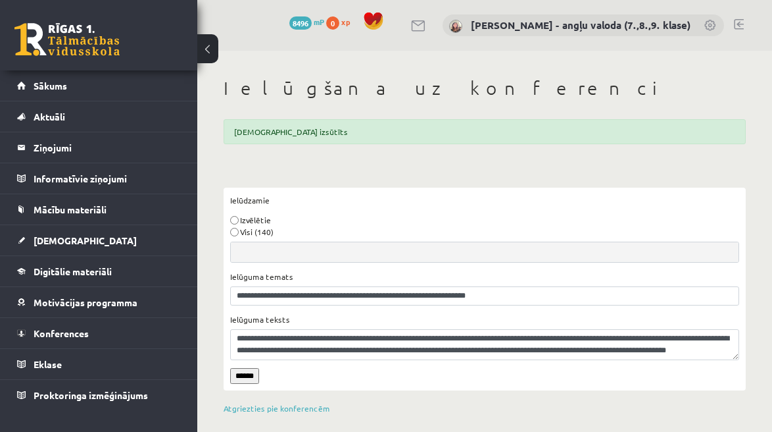
click at [251, 376] on input "******" at bounding box center [244, 376] width 29 height 16
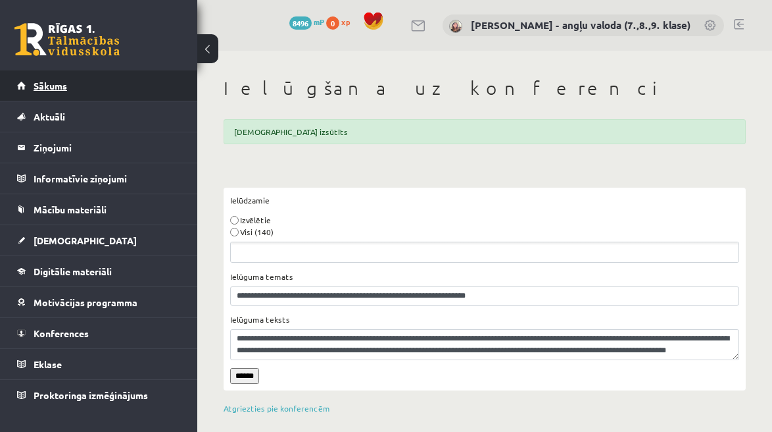
click at [51, 82] on span "Sākums" at bounding box center [51, 86] width 34 height 12
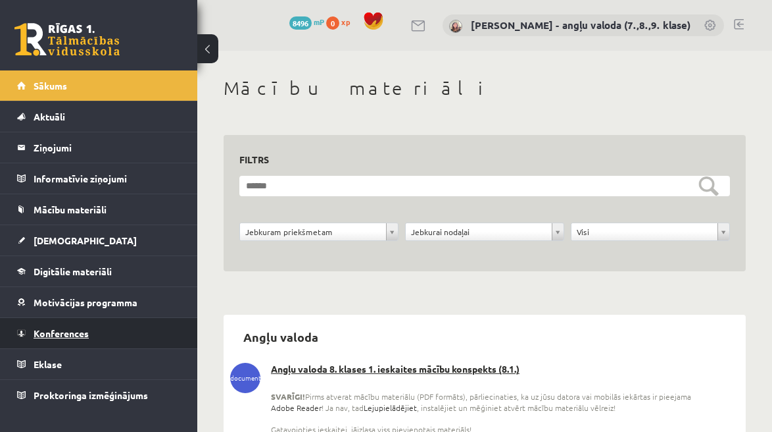
click at [73, 335] on span "Konferences" at bounding box center [61, 333] width 55 height 12
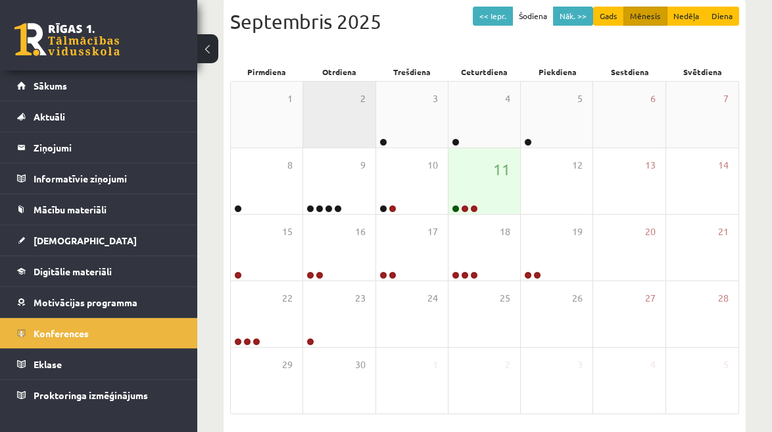
scroll to position [186, 0]
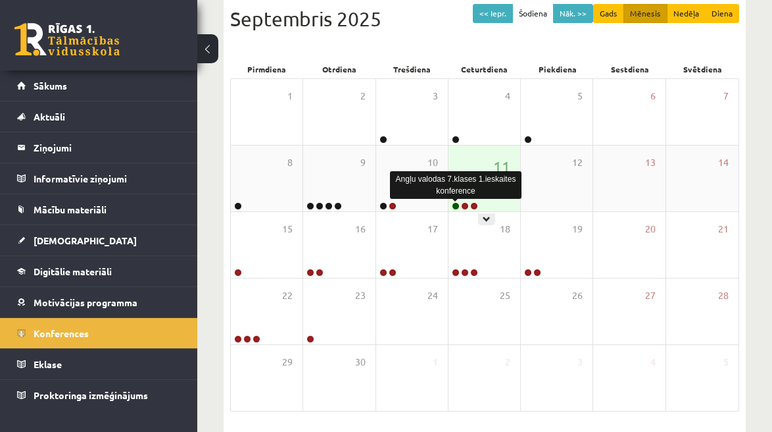
click at [455, 205] on link at bounding box center [456, 206] width 8 height 8
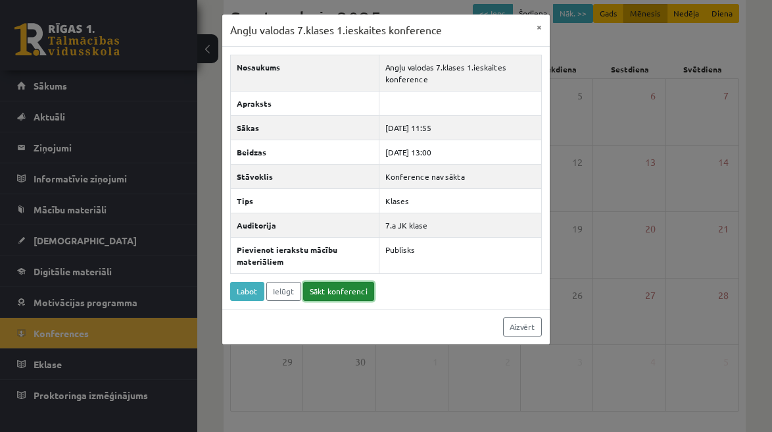
click at [343, 288] on link "Sākt konferenci" at bounding box center [338, 291] width 71 height 19
